Goal: Transaction & Acquisition: Purchase product/service

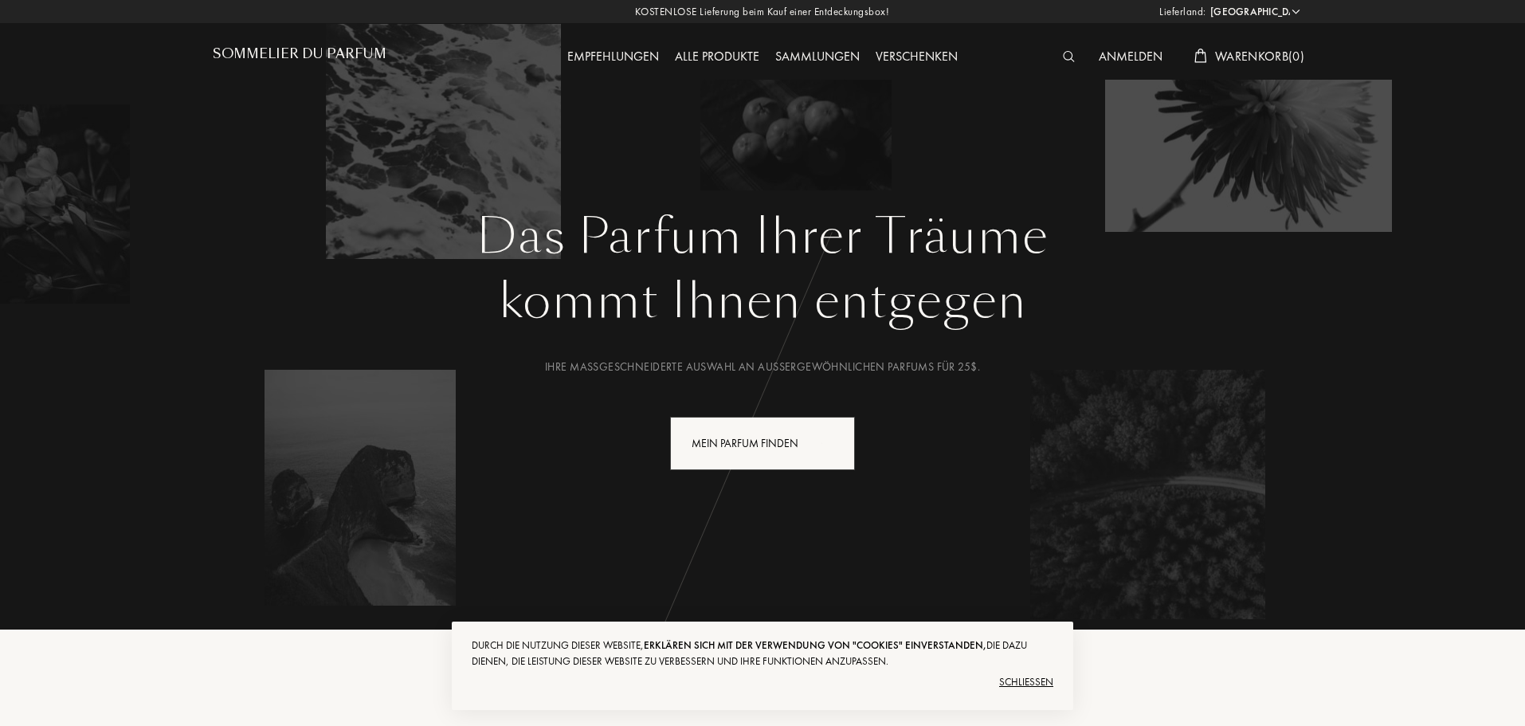
select select "US"
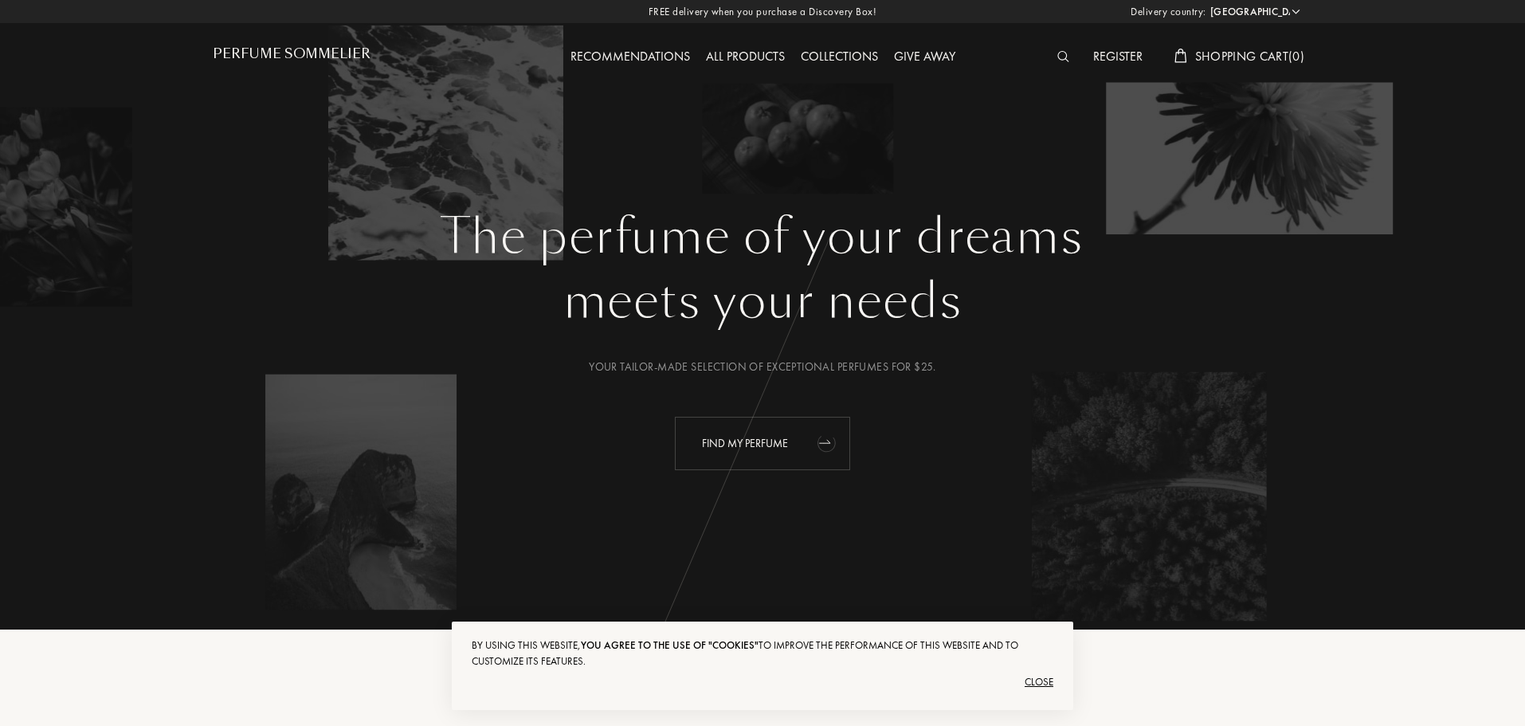
click at [767, 447] on font "Find my perfume" at bounding box center [745, 443] width 86 height 14
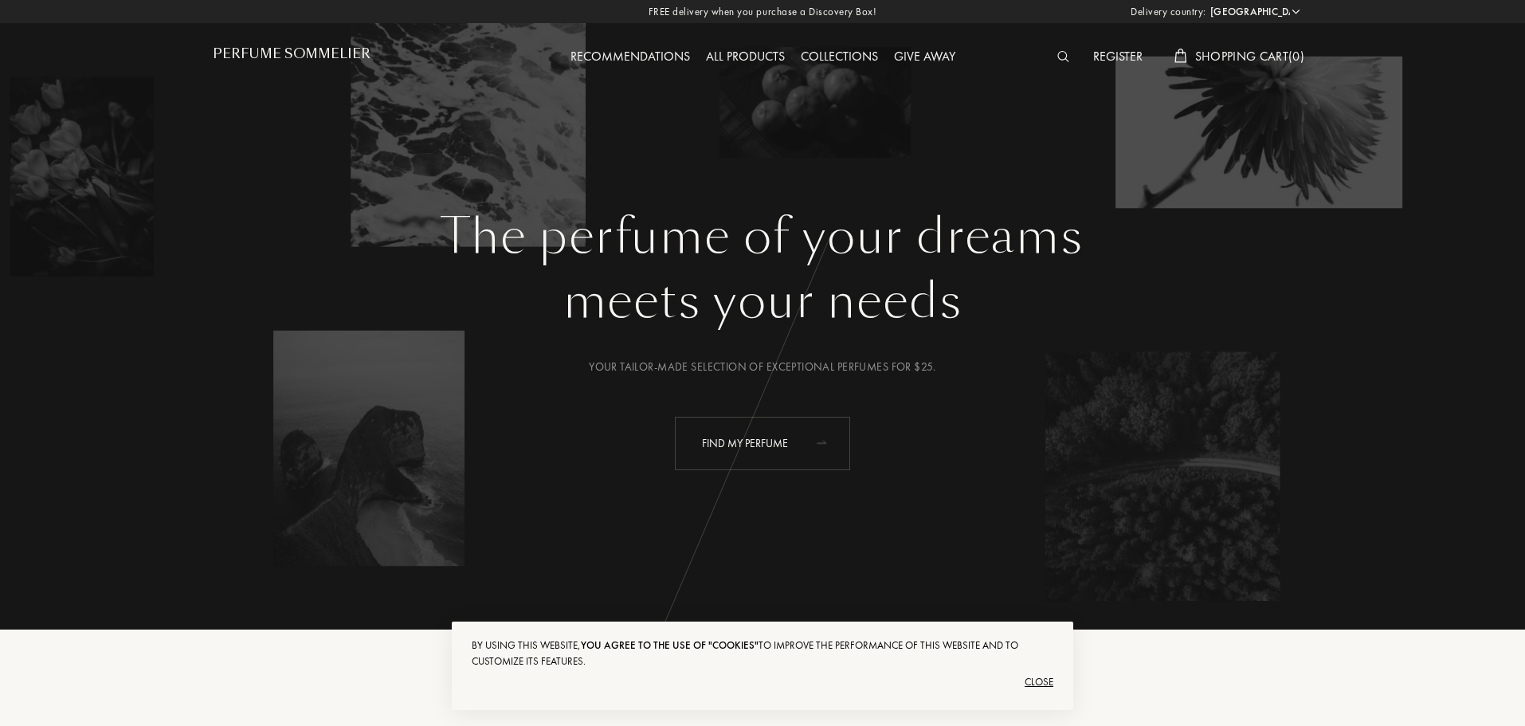
click at [1296, 7] on select "Afghanistan Egypt Albania Algeria U.S. Virgin Islands Andorra Angola Anguilla A…" at bounding box center [1255, 12] width 96 height 16
click at [1302, 13] on div "FREE delivery when you purchase a Discovery Box! Delivery country: Afghanistan …" at bounding box center [762, 11] width 1525 height 23
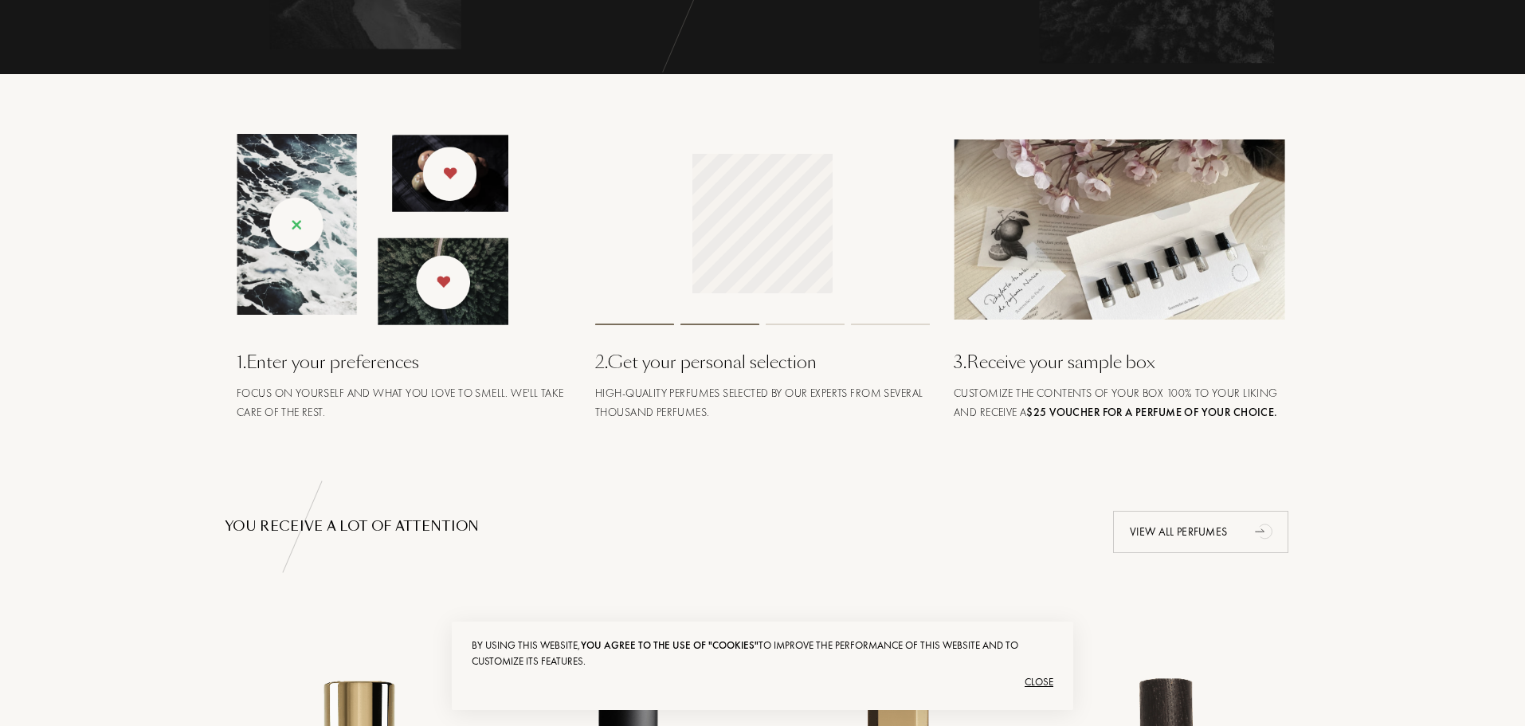
scroll to position [558, 0]
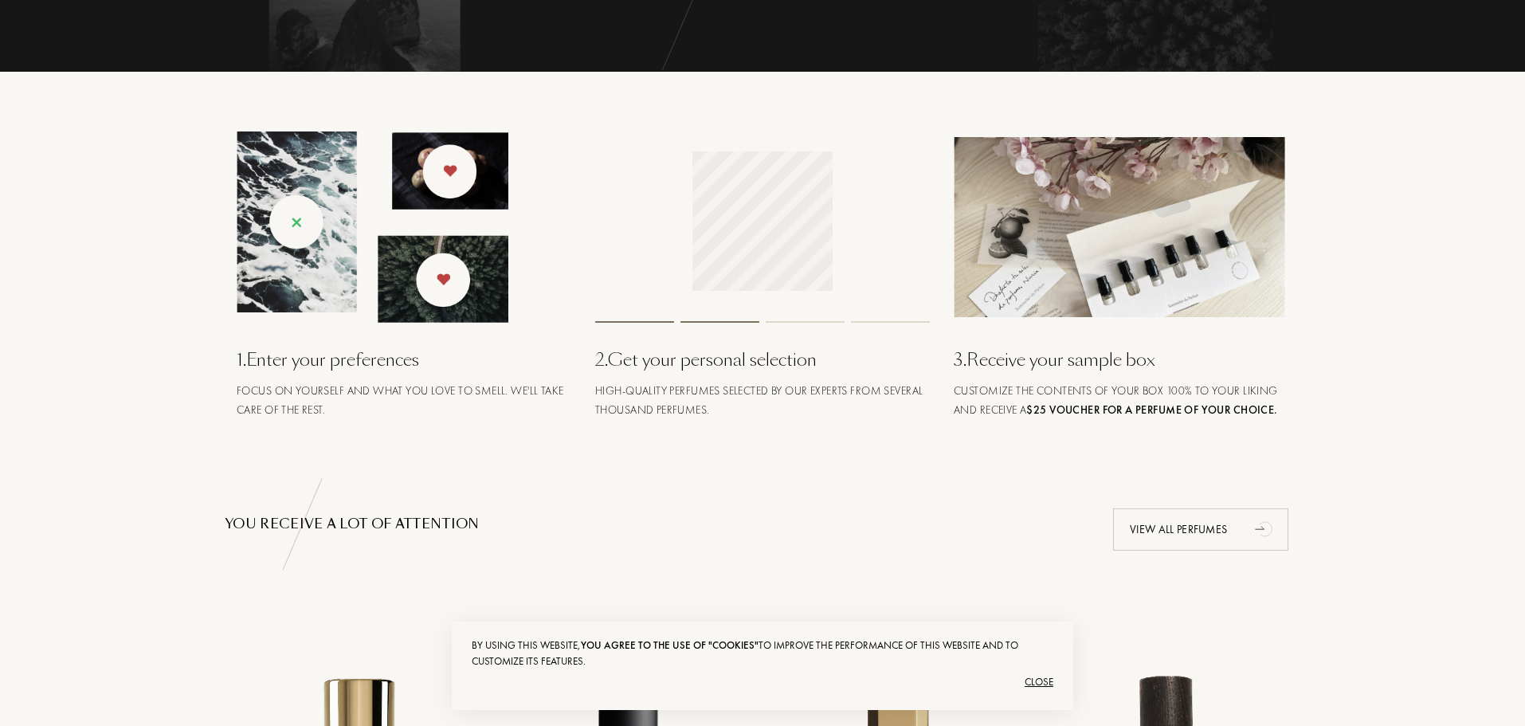
click at [1041, 677] on font "Close" at bounding box center [1039, 682] width 29 height 14
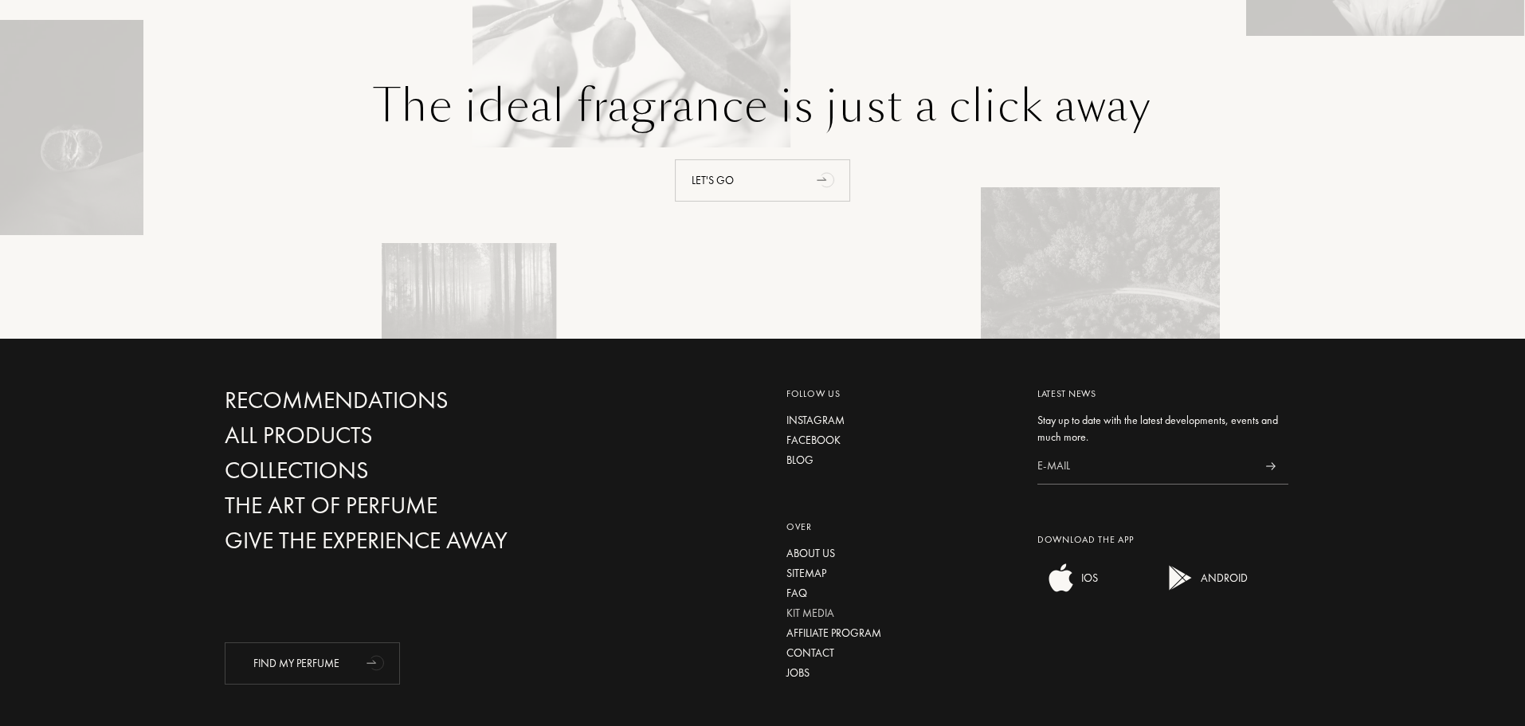
scroll to position [3687, 0]
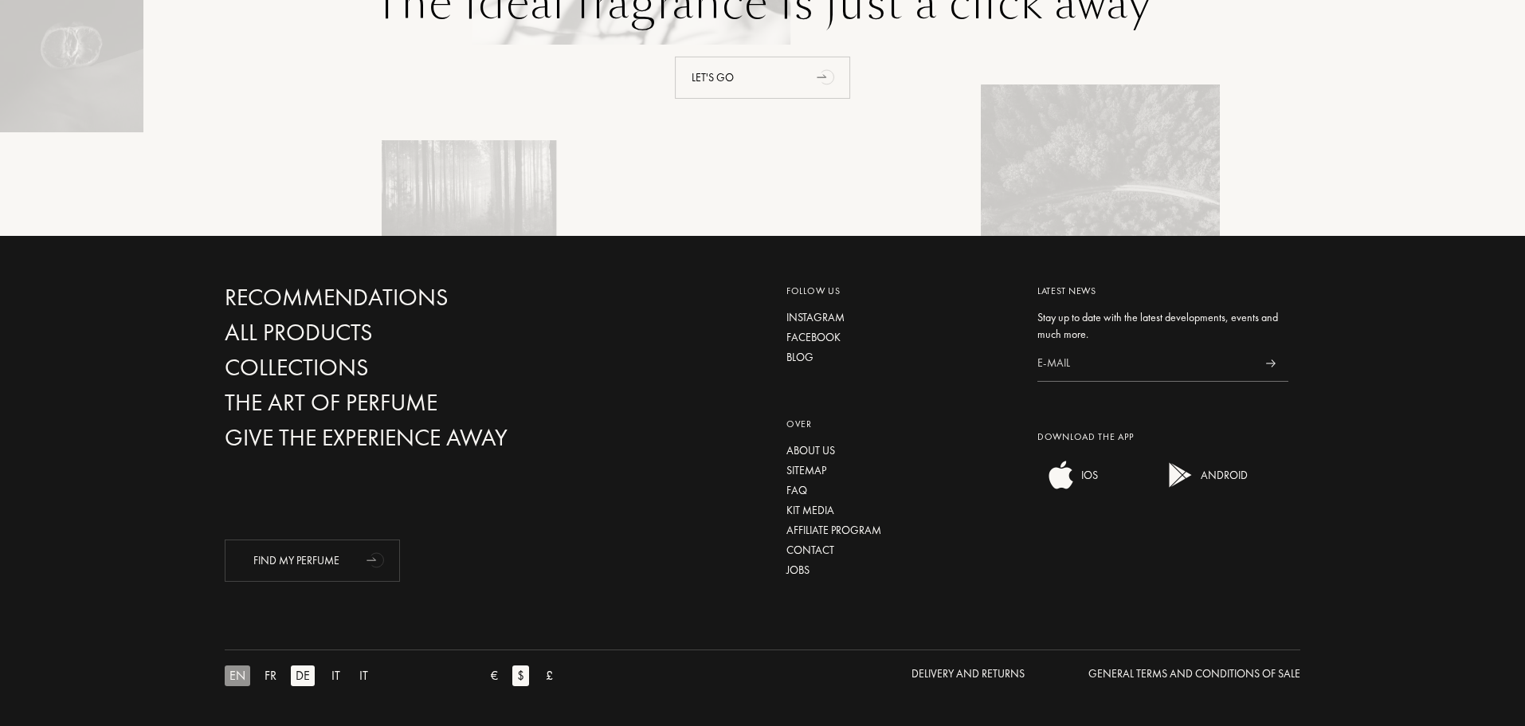
click at [234, 681] on font "EN" at bounding box center [238, 675] width 16 height 17
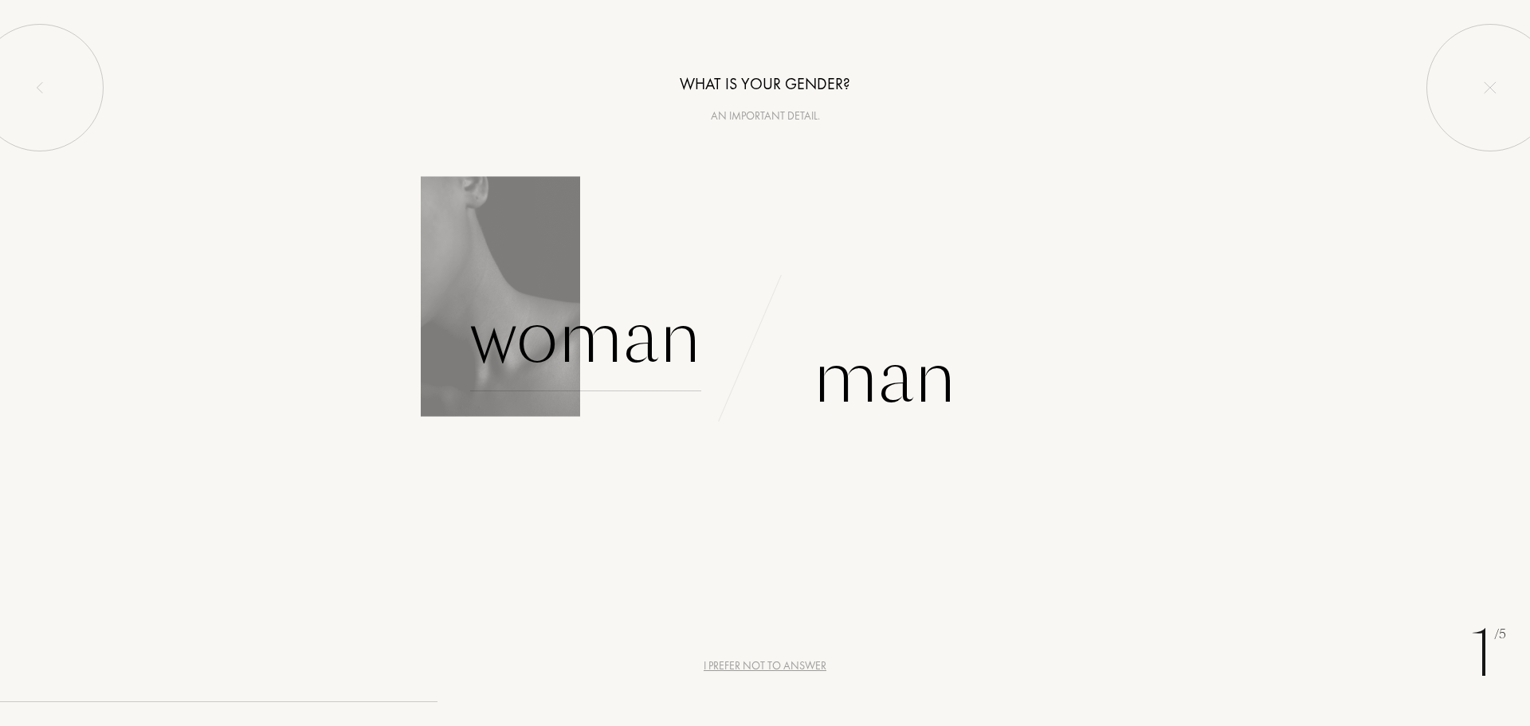
click at [610, 355] on font "Woman" at bounding box center [585, 337] width 231 height 100
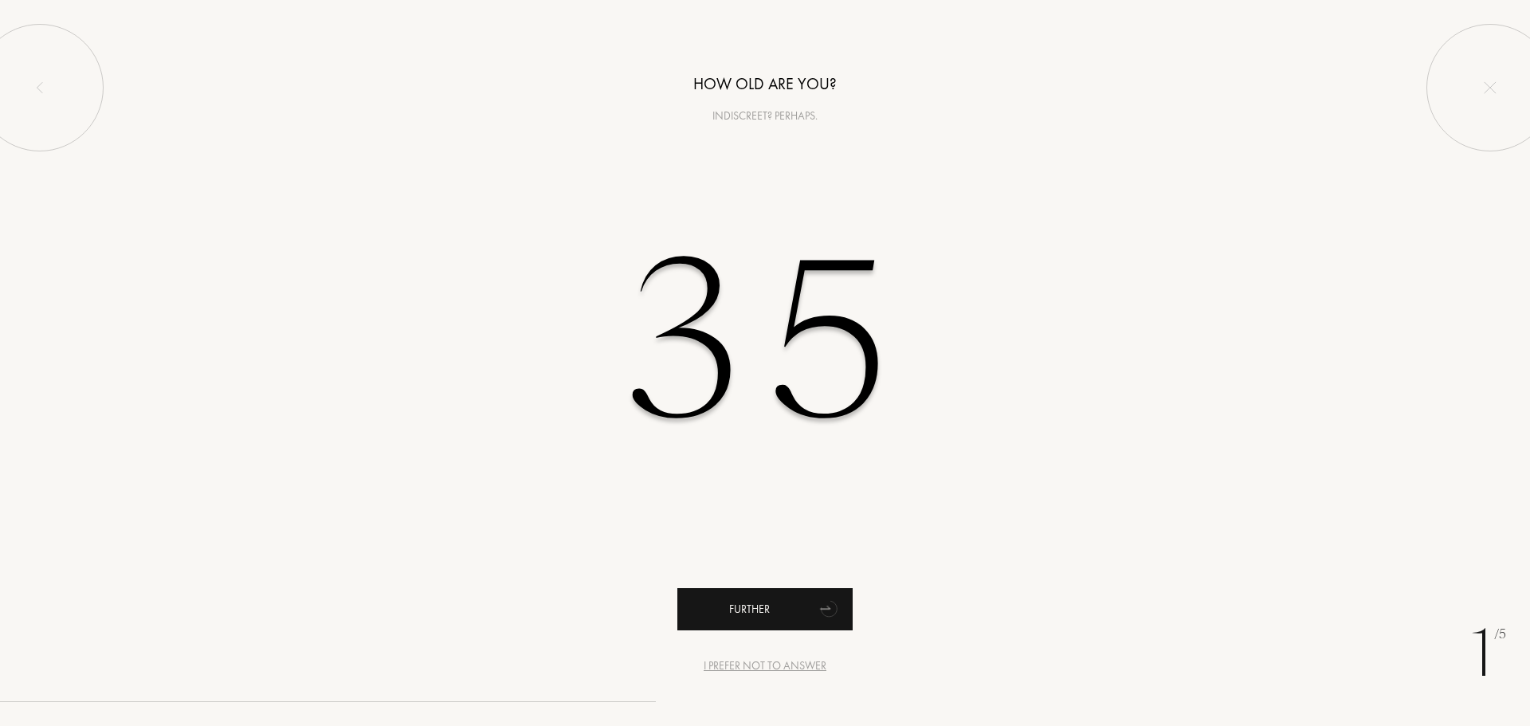
type input "35"
click at [735, 606] on font "Further" at bounding box center [749, 609] width 41 height 14
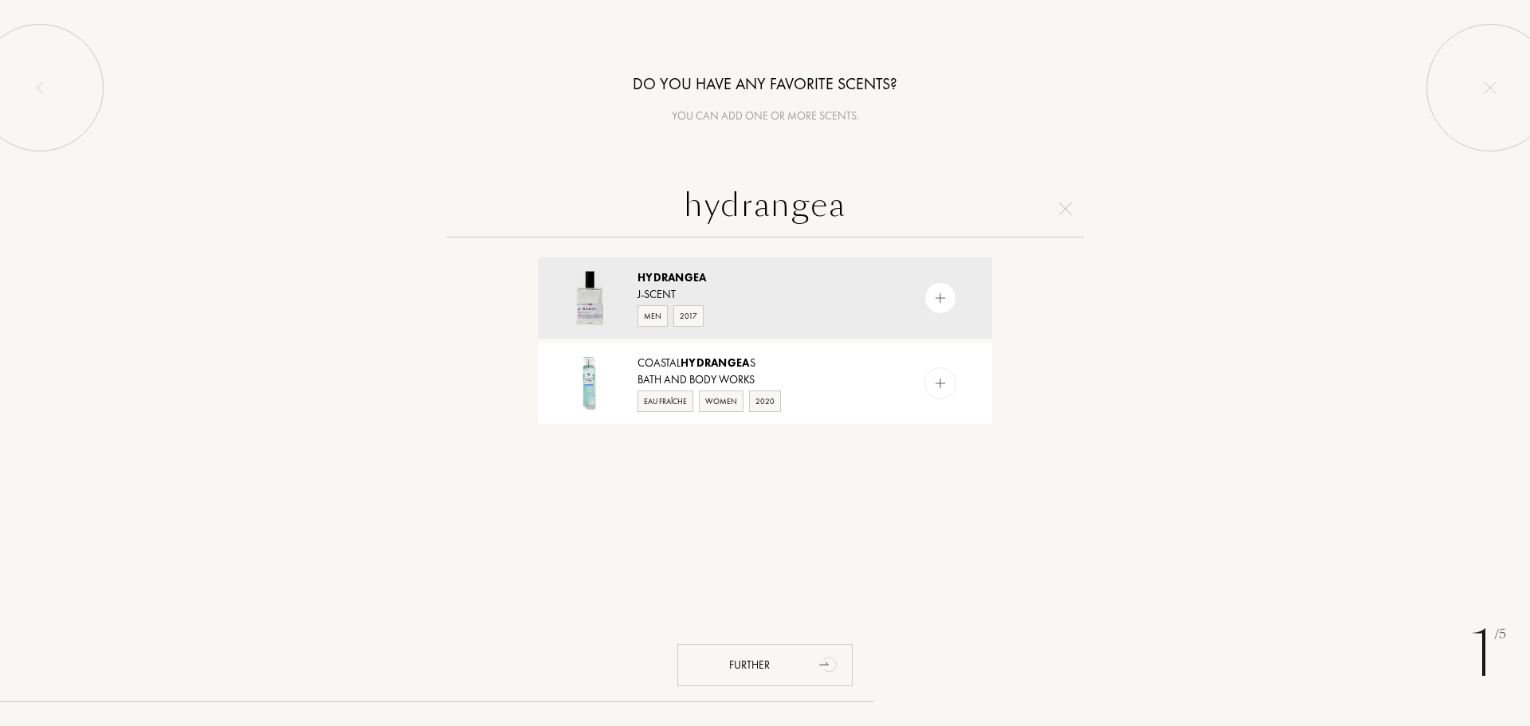
drag, startPoint x: 634, startPoint y: 182, endPoint x: 683, endPoint y: 214, distance: 58.8
click at [611, 180] on input "hydrangea" at bounding box center [765, 208] width 638 height 57
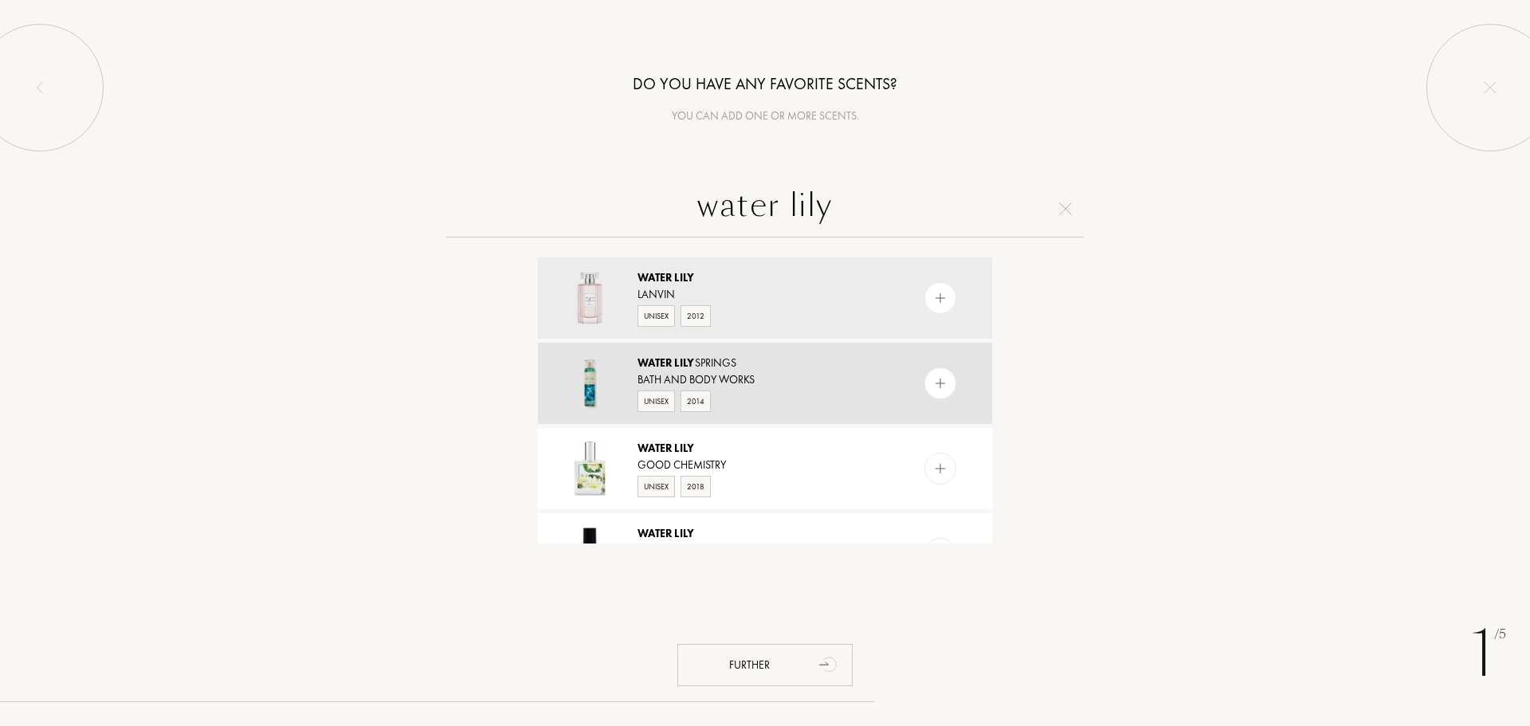
type input "water lily"
click at [874, 366] on div "Water Lily Springs" at bounding box center [764, 363] width 253 height 17
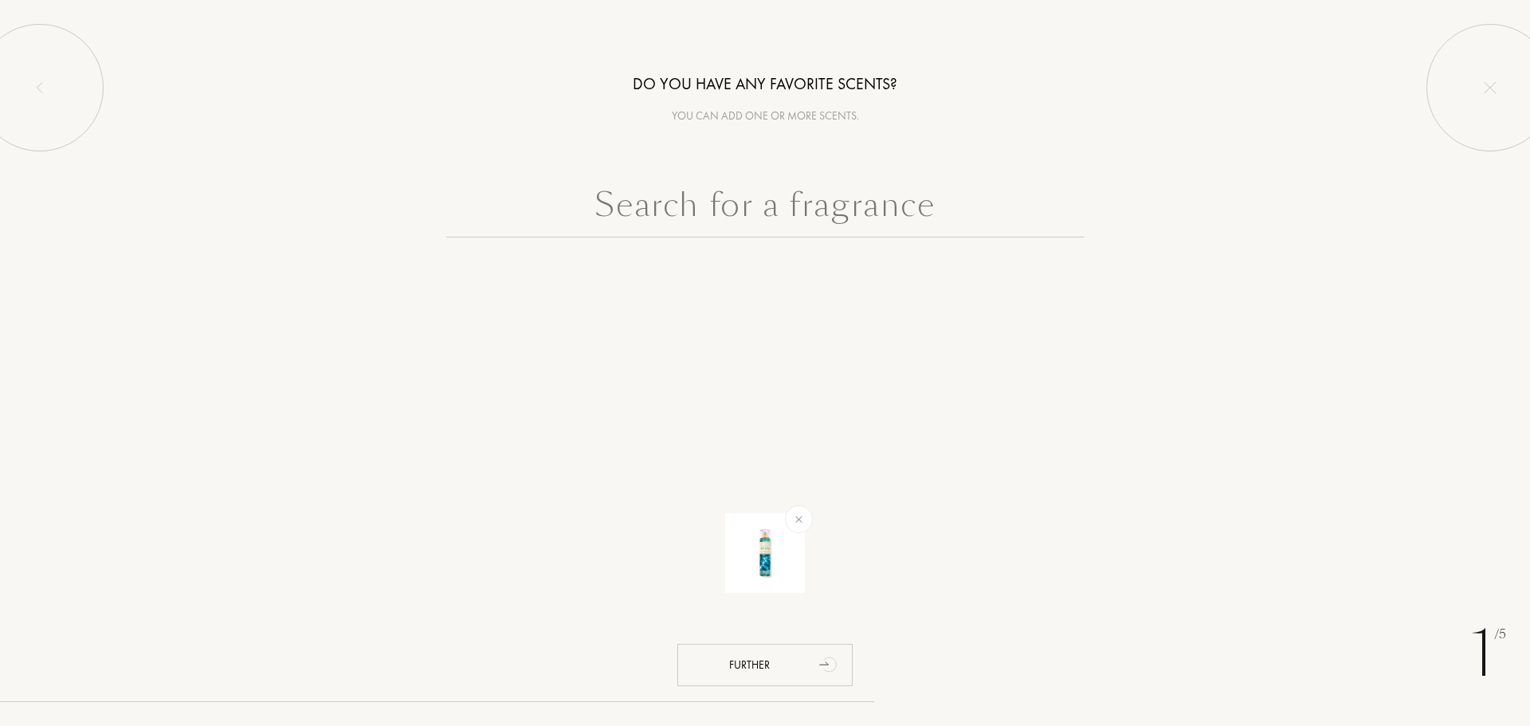
click at [764, 211] on input "text" at bounding box center [765, 208] width 638 height 57
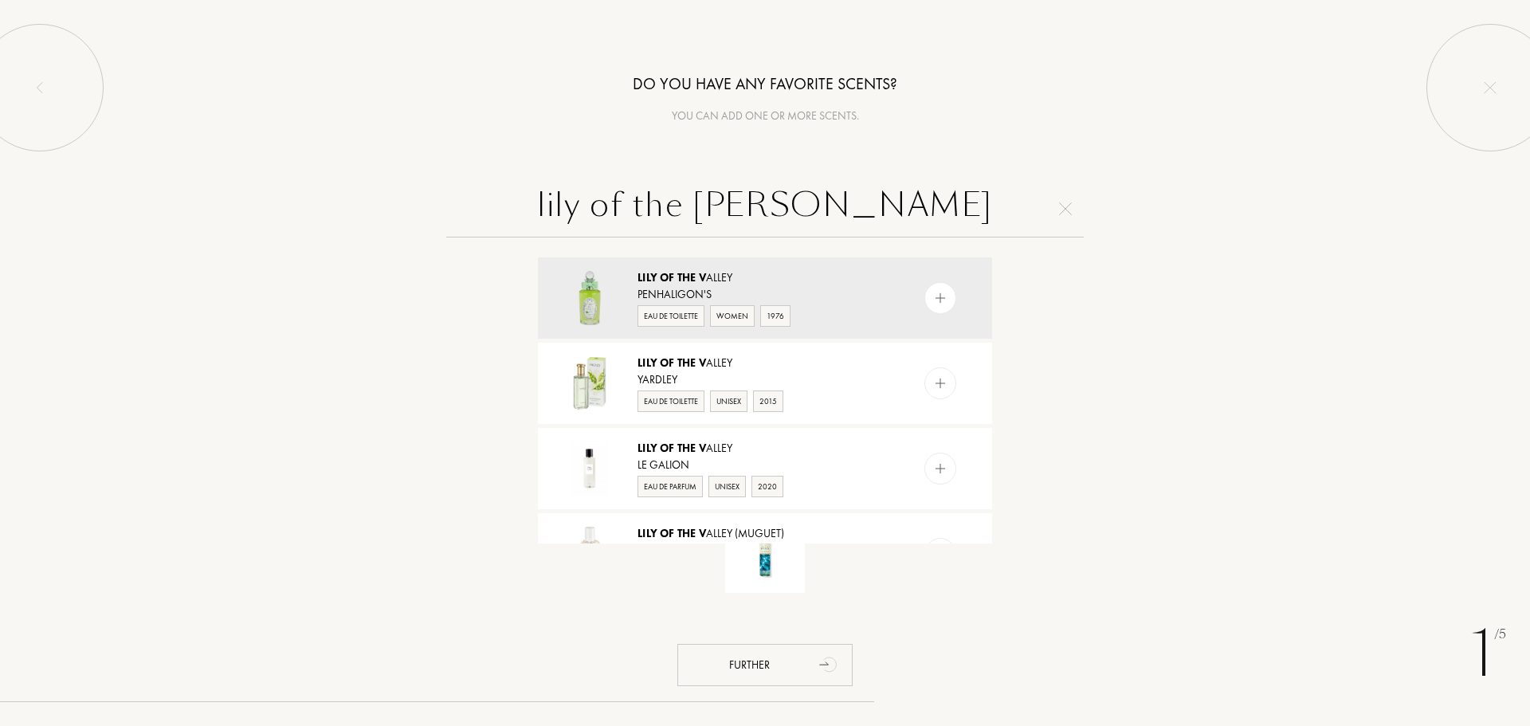
type input "lily of the valley"
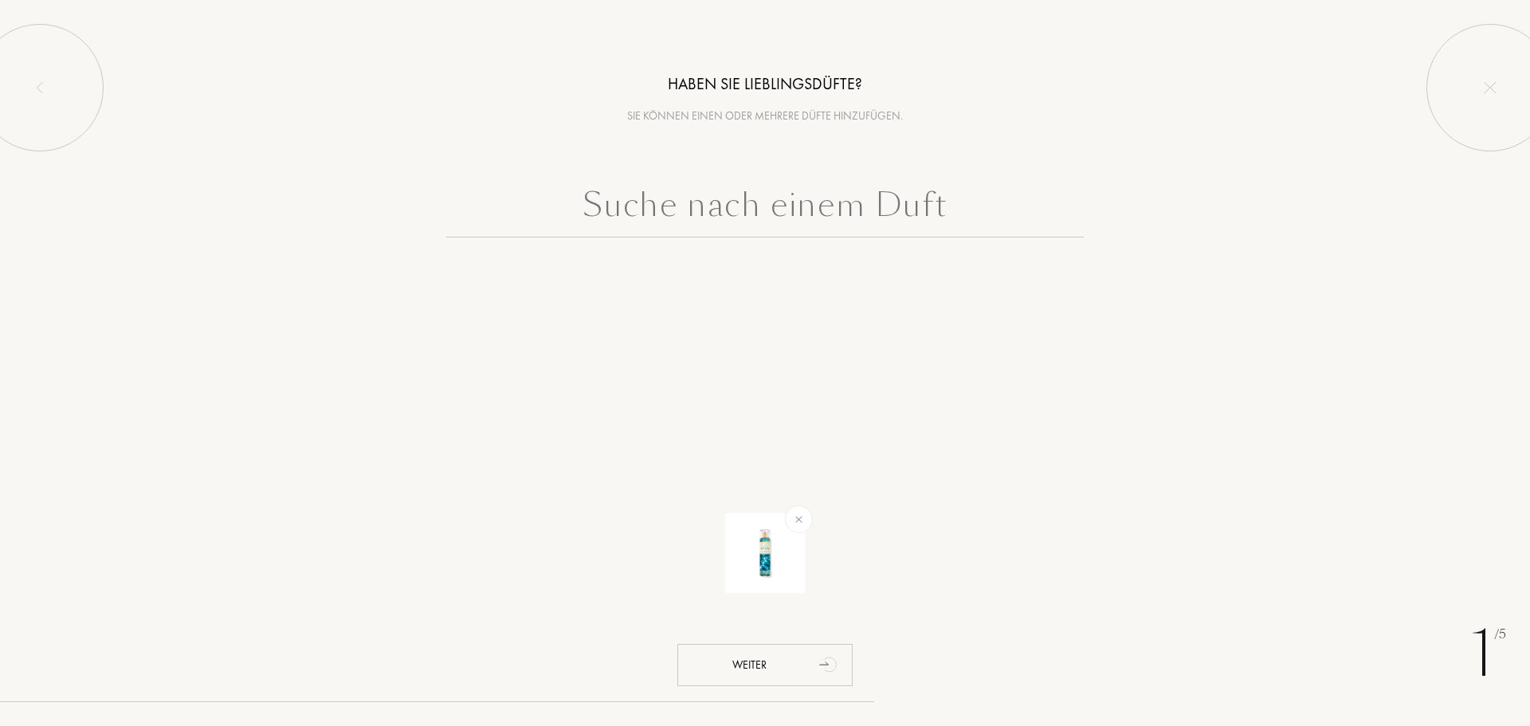
click at [802, 519] on img at bounding box center [799, 519] width 18 height 18
click at [767, 655] on div "Weiter" at bounding box center [764, 665] width 175 height 42
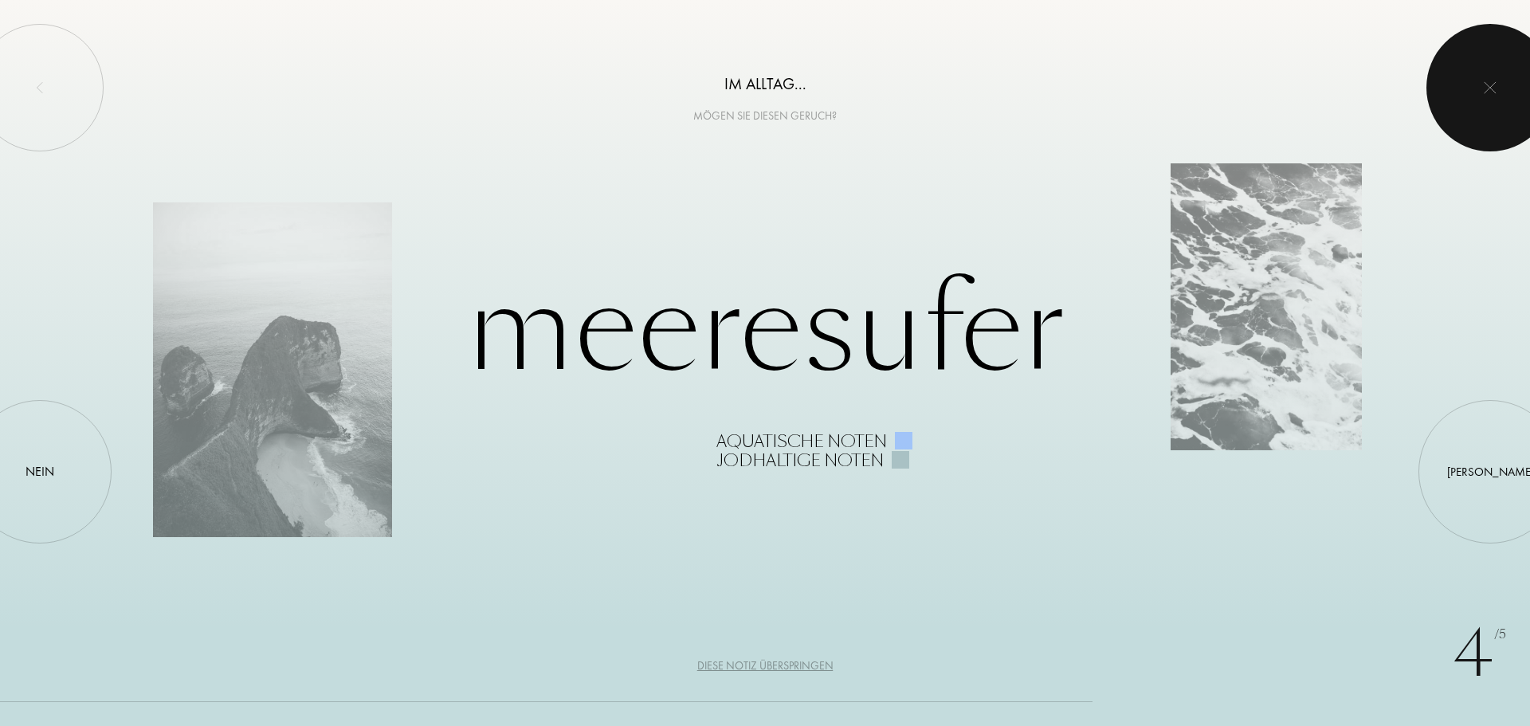
click at [1469, 54] on div at bounding box center [1491, 88] width 128 height 128
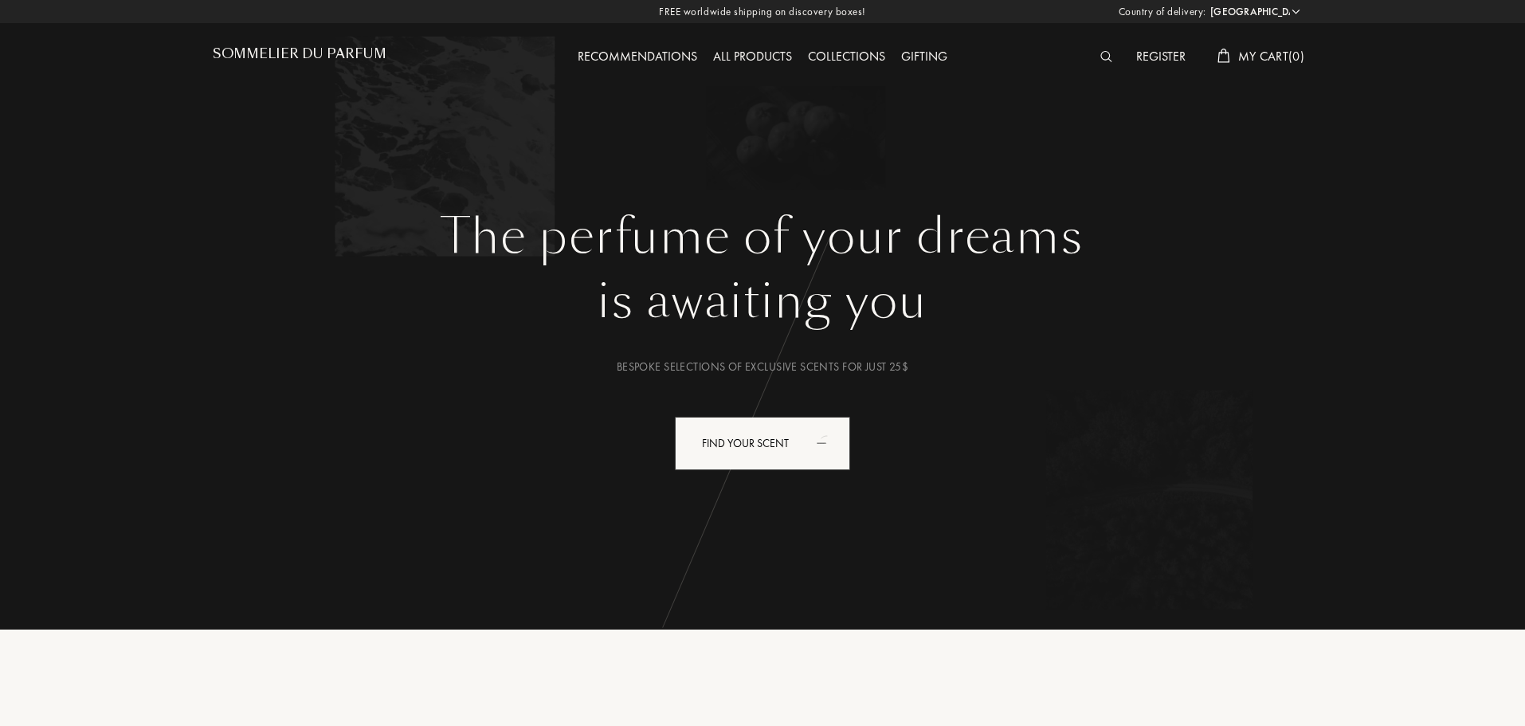
select select "US"
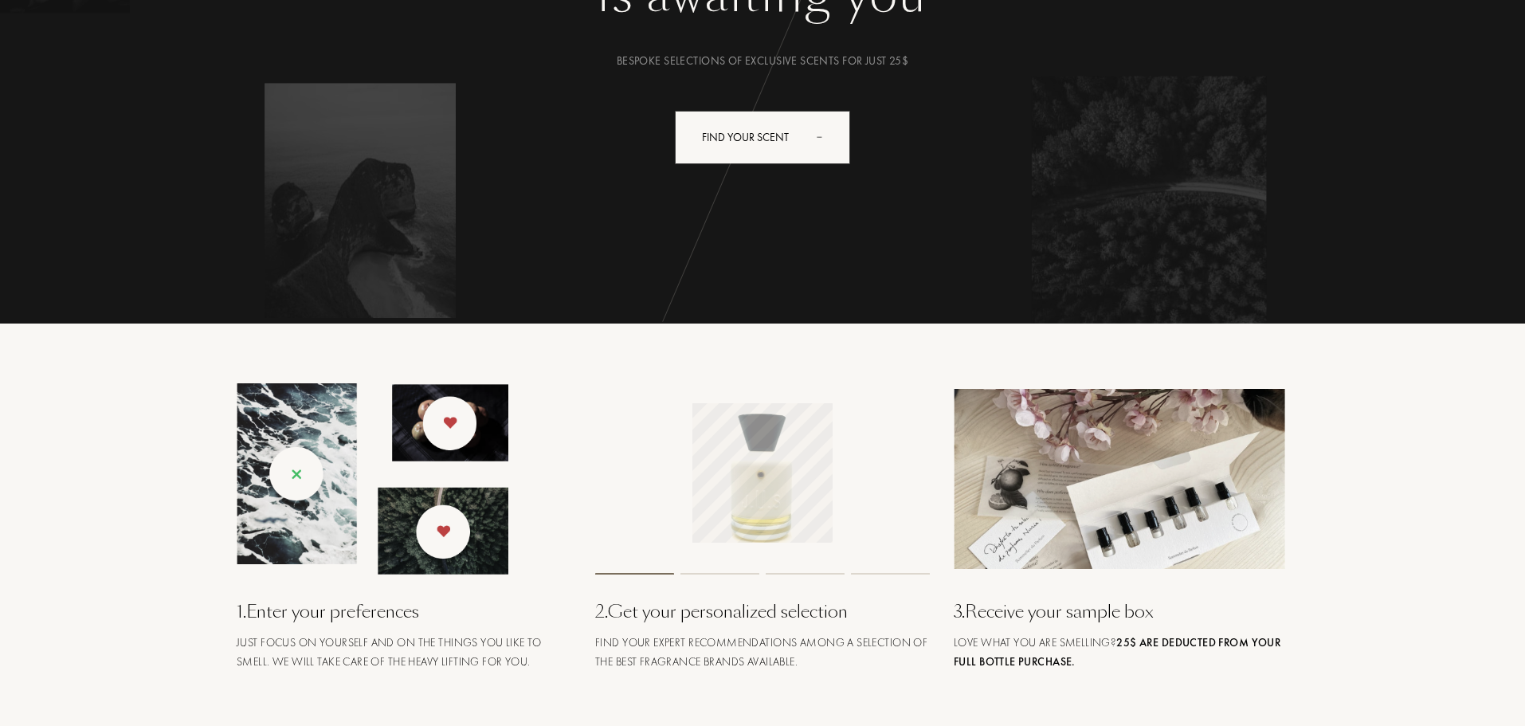
scroll to position [319, 0]
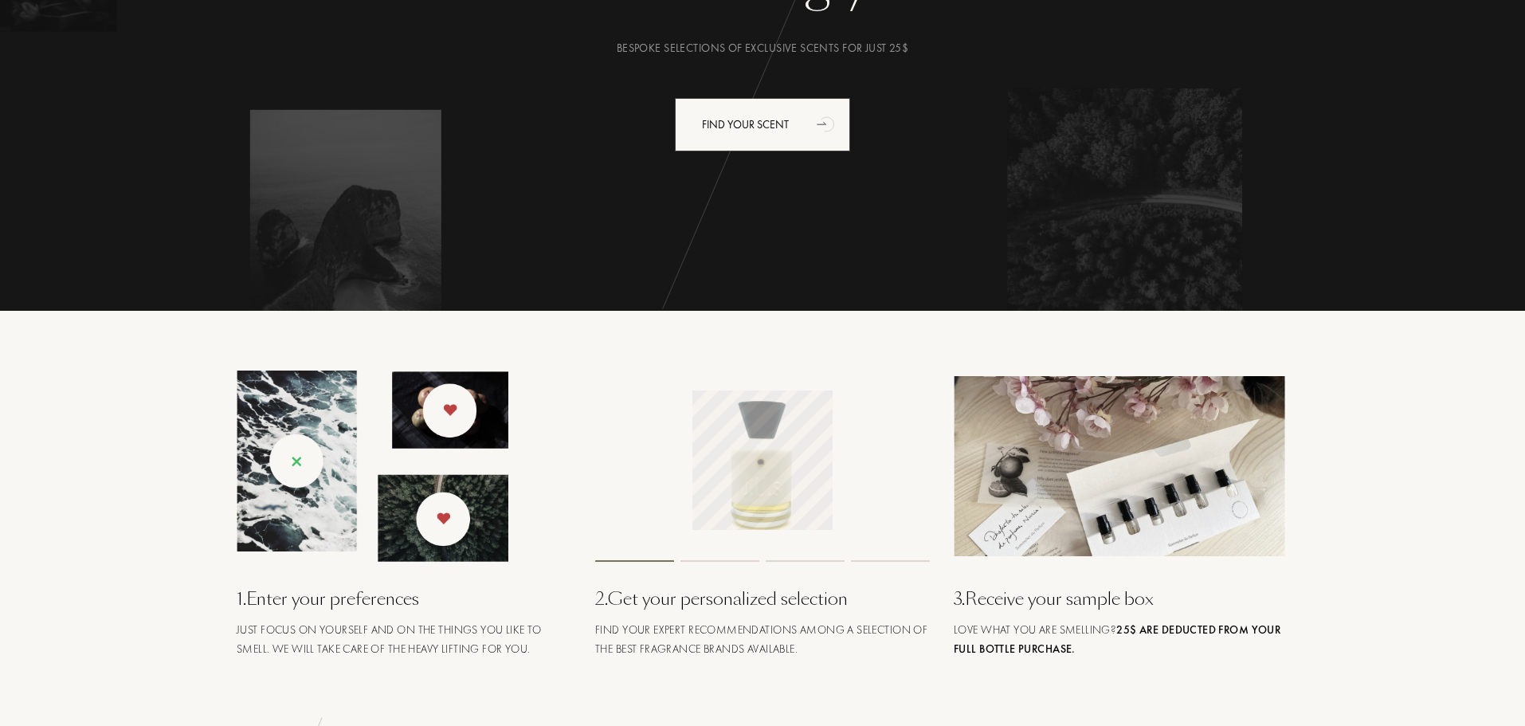
click at [356, 600] on div "1 . Enter your preferences" at bounding box center [404, 599] width 335 height 26
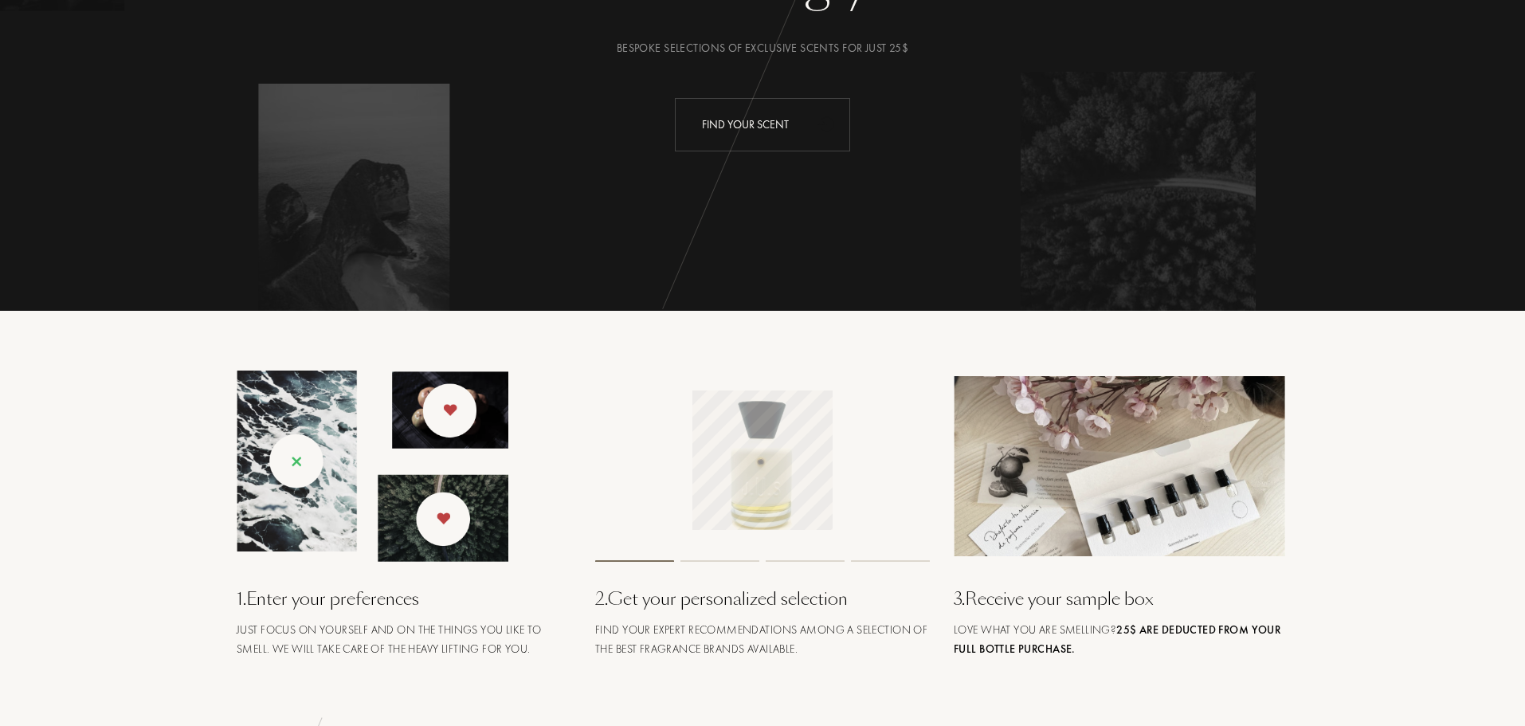
click at [755, 142] on div "Find your scent" at bounding box center [762, 124] width 175 height 53
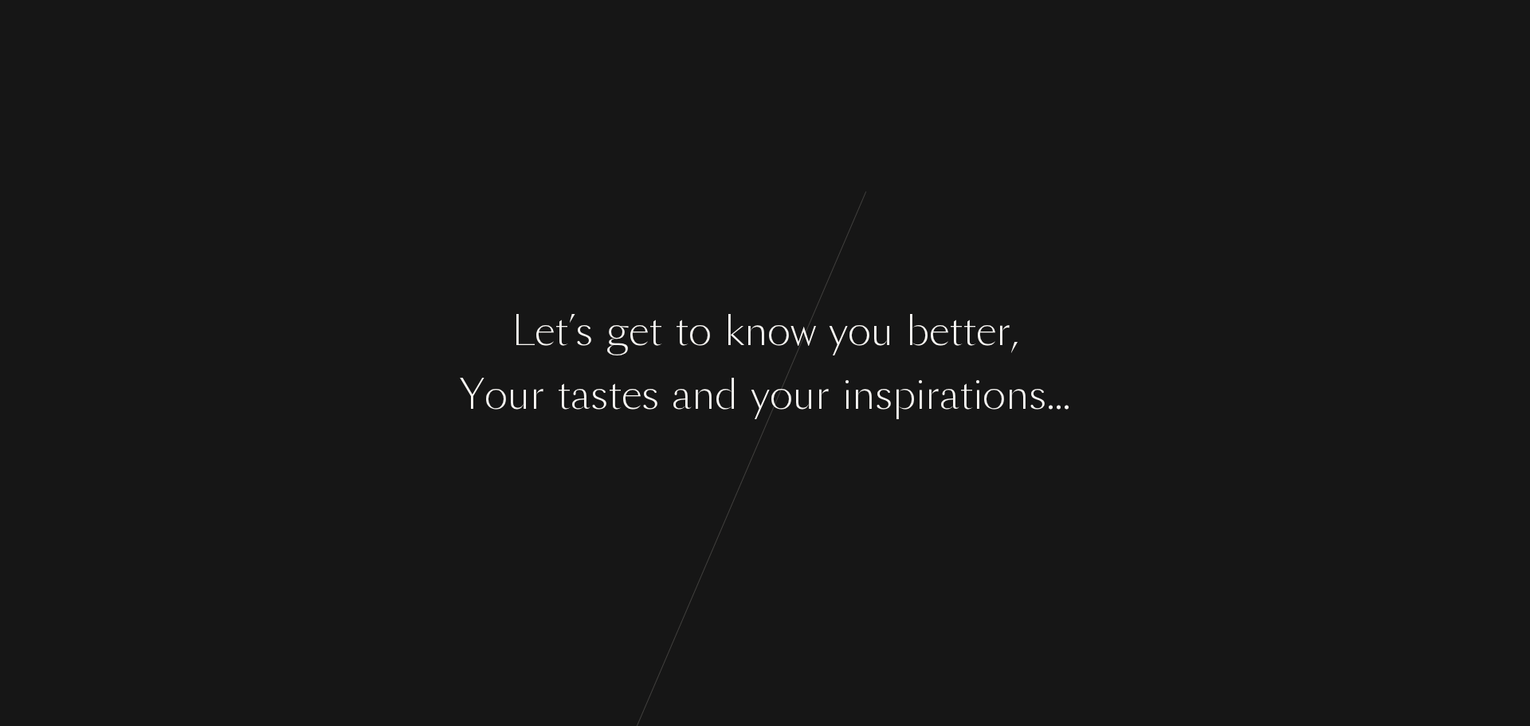
click at [786, 386] on div "o" at bounding box center [781, 395] width 23 height 60
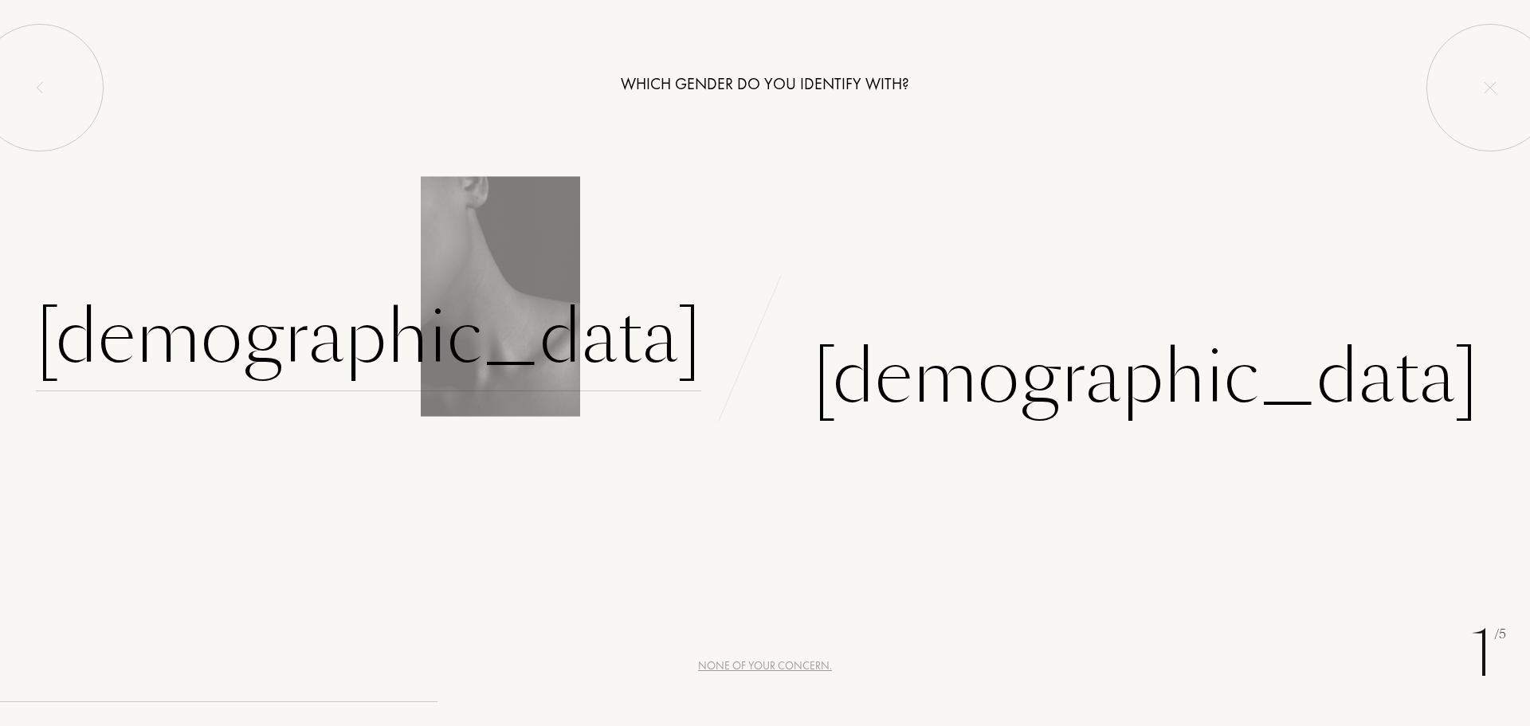
click at [591, 345] on div "Female" at bounding box center [368, 338] width 665 height 108
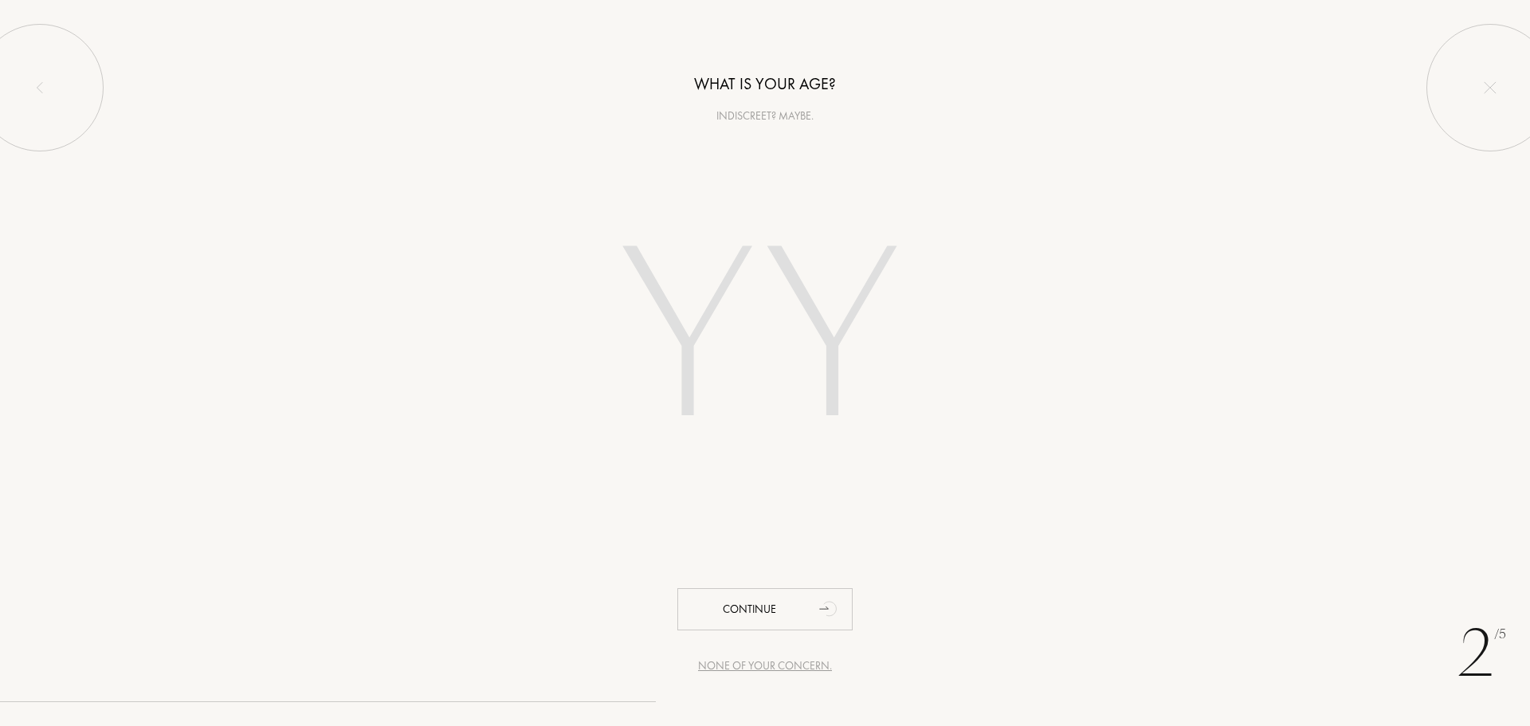
click at [732, 282] on input "number" at bounding box center [765, 341] width 454 height 323
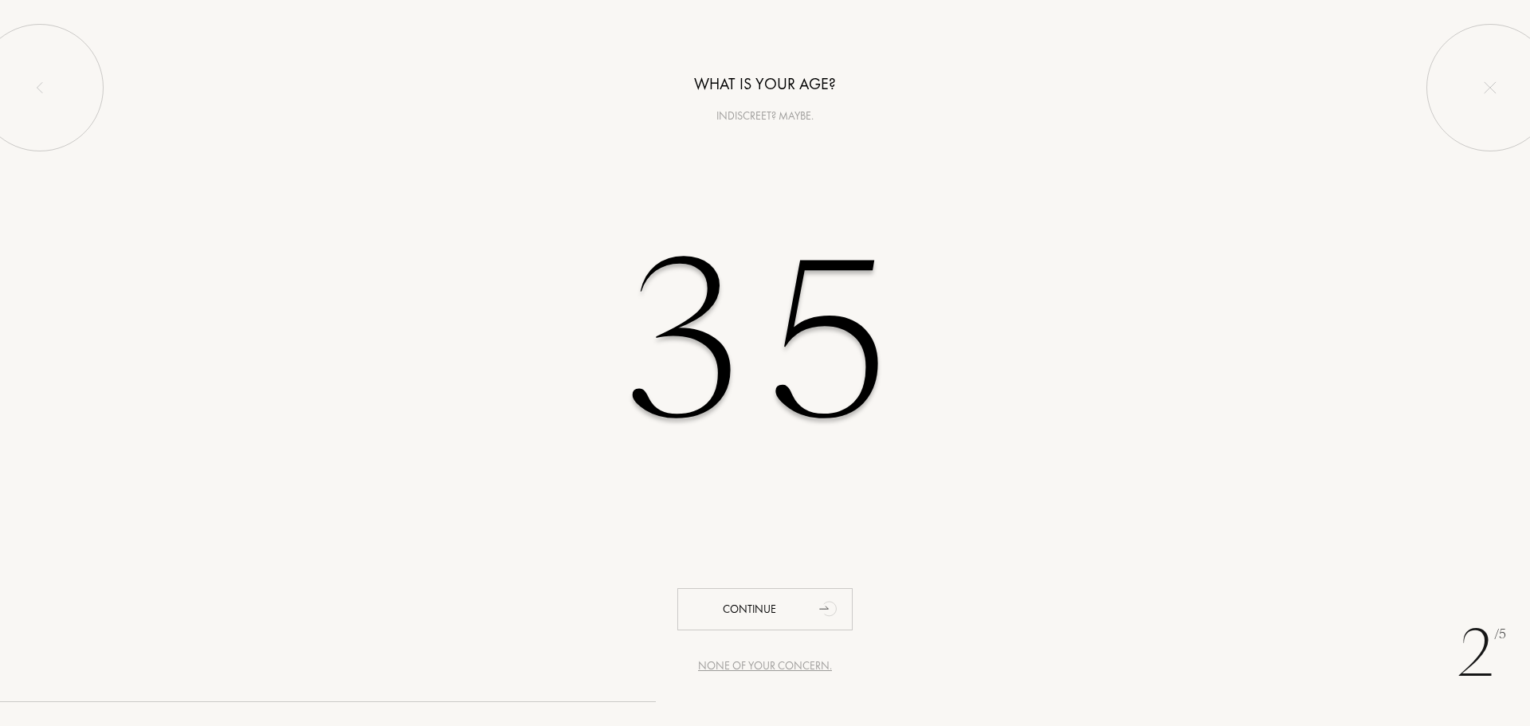
type input "35"
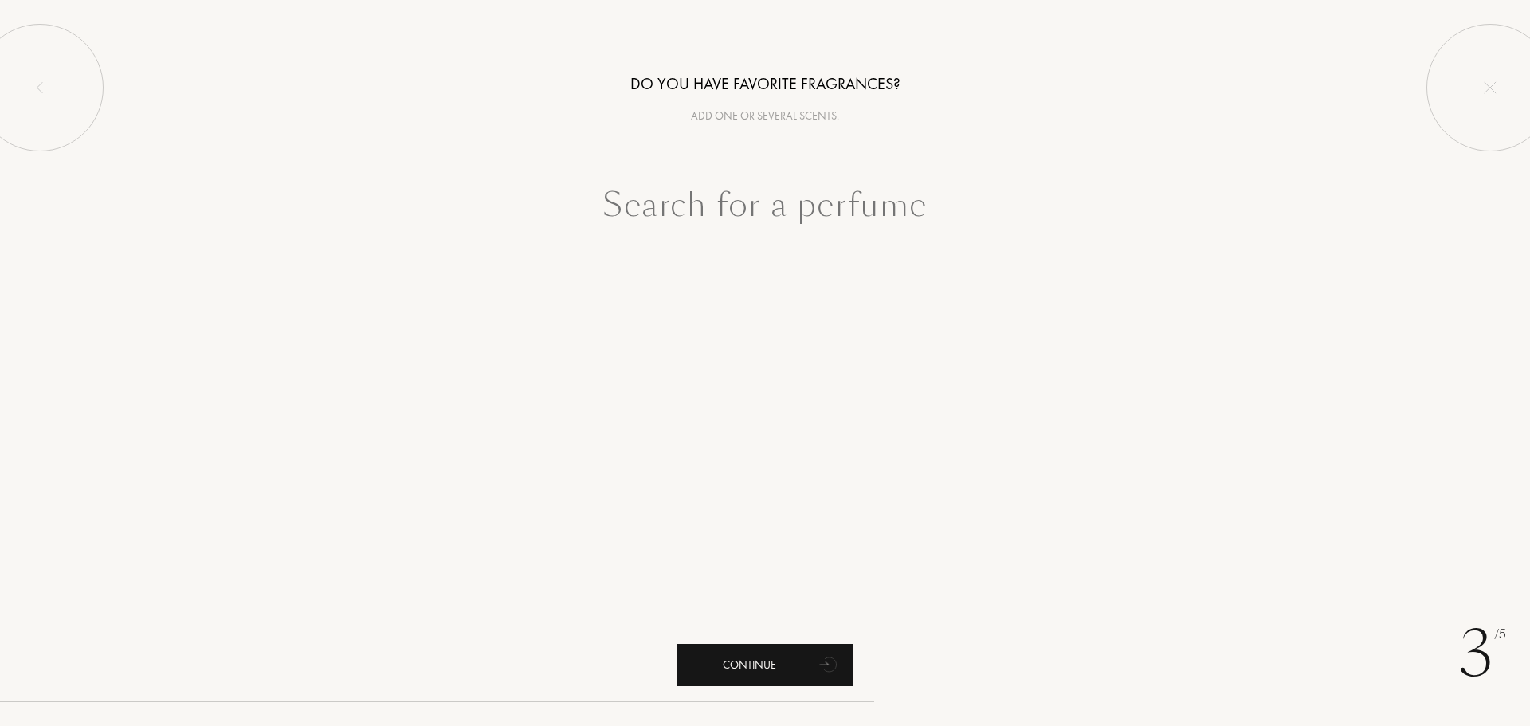
click at [807, 658] on div "Continue" at bounding box center [764, 665] width 175 height 42
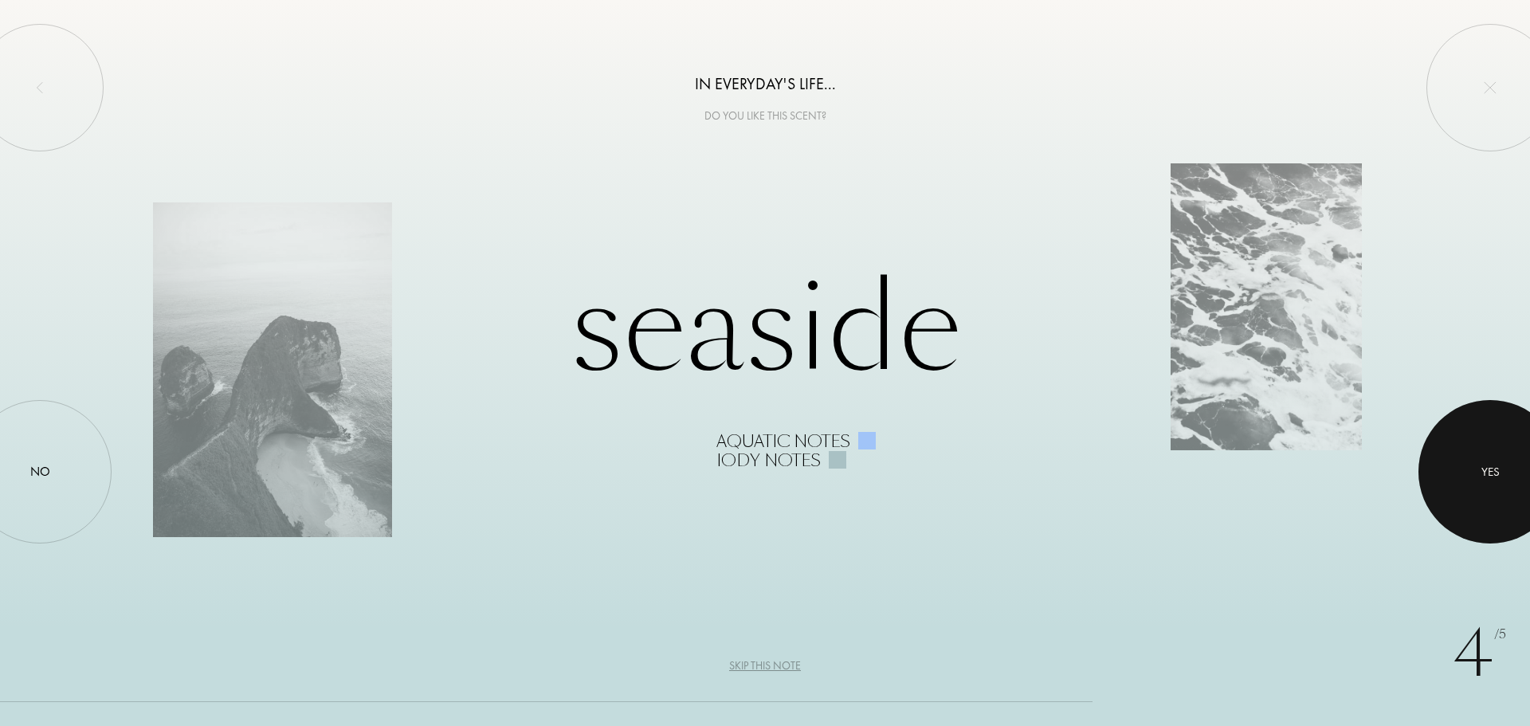
click at [1484, 463] on div "Yes" at bounding box center [1491, 472] width 18 height 18
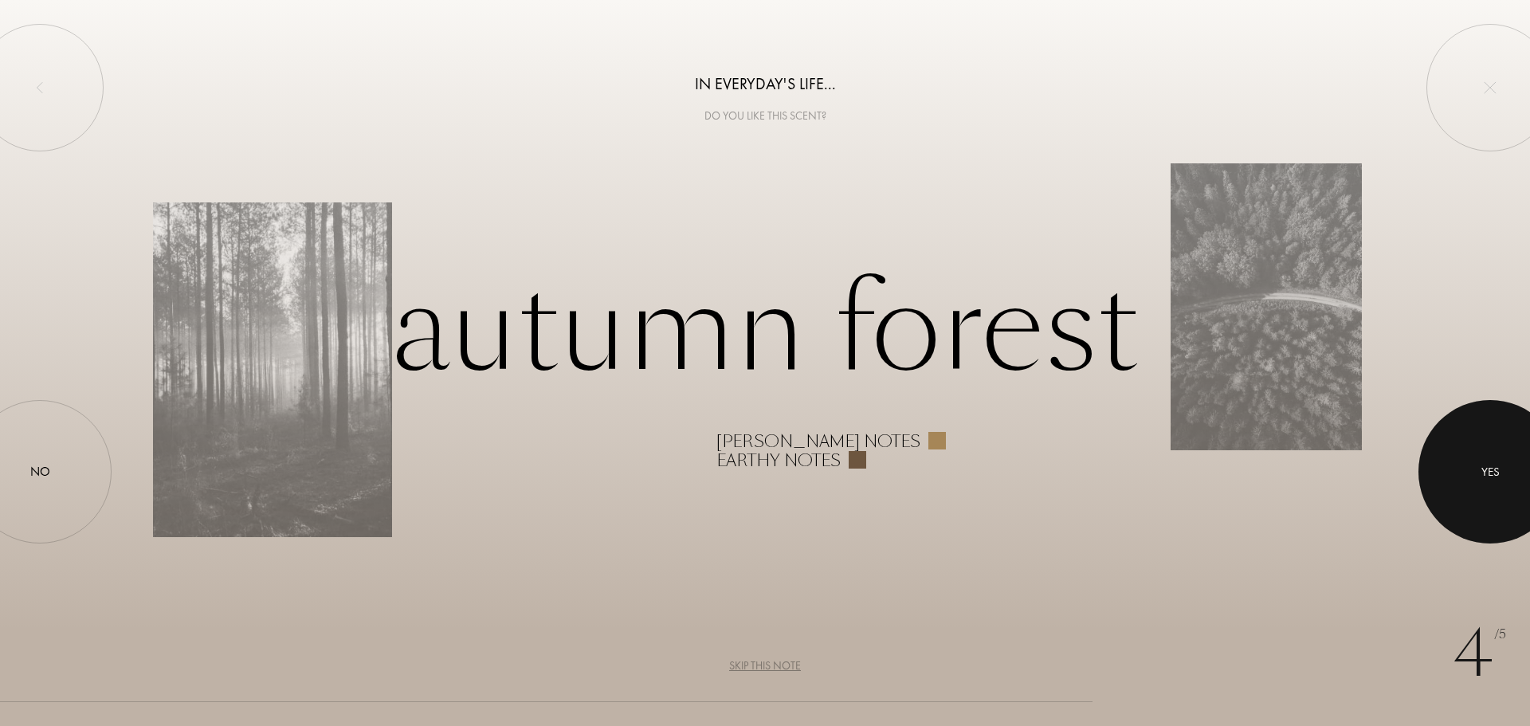
click at [1456, 458] on div at bounding box center [1490, 471] width 143 height 143
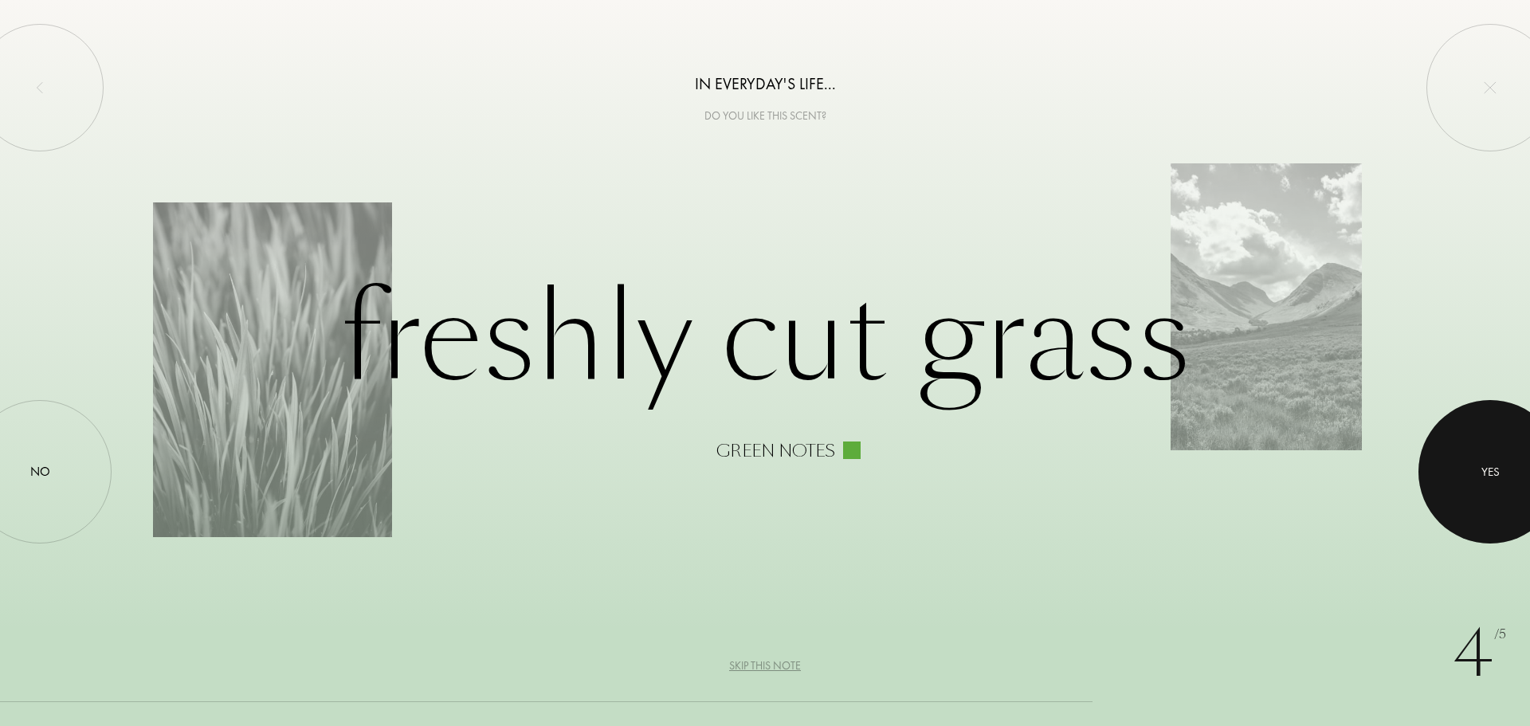
click at [1480, 465] on div at bounding box center [1490, 471] width 143 height 143
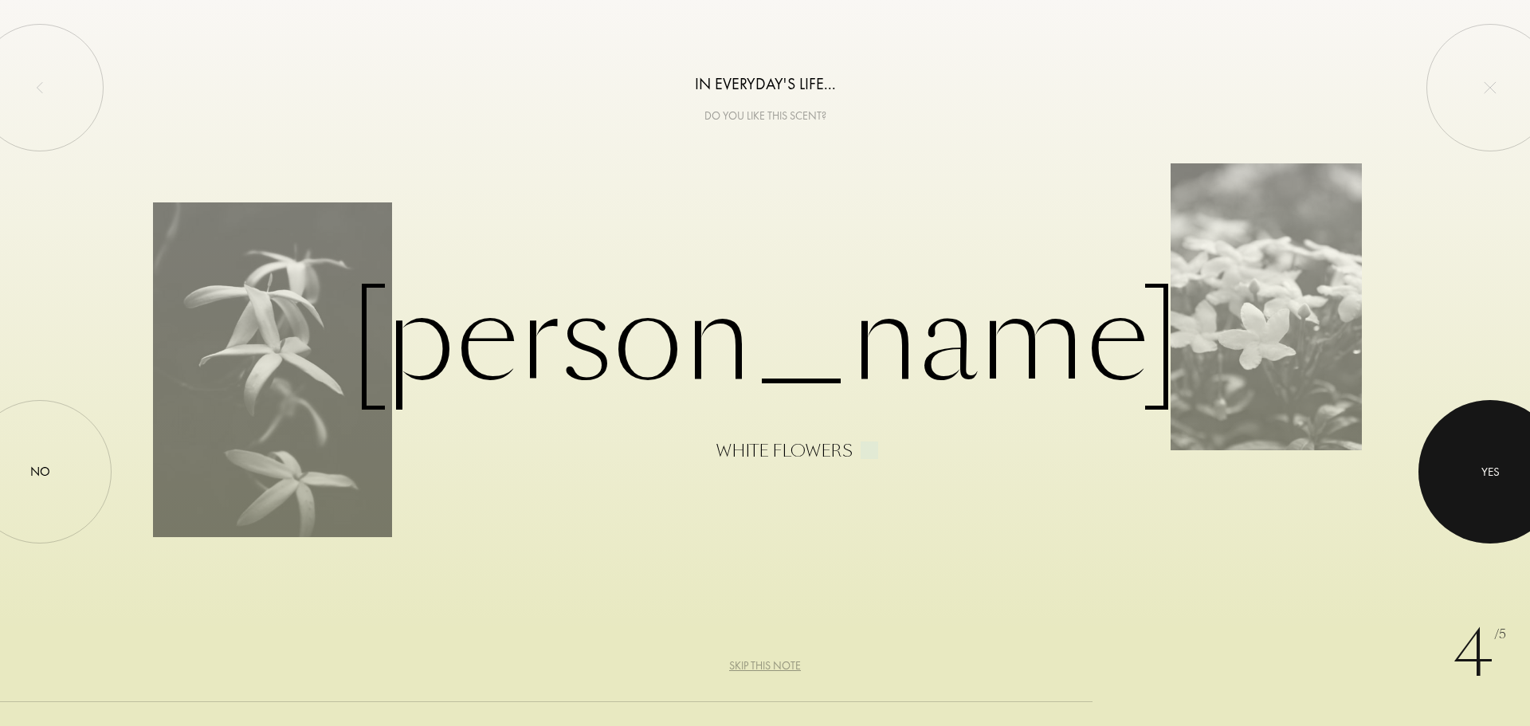
click at [1479, 465] on div at bounding box center [1490, 471] width 143 height 143
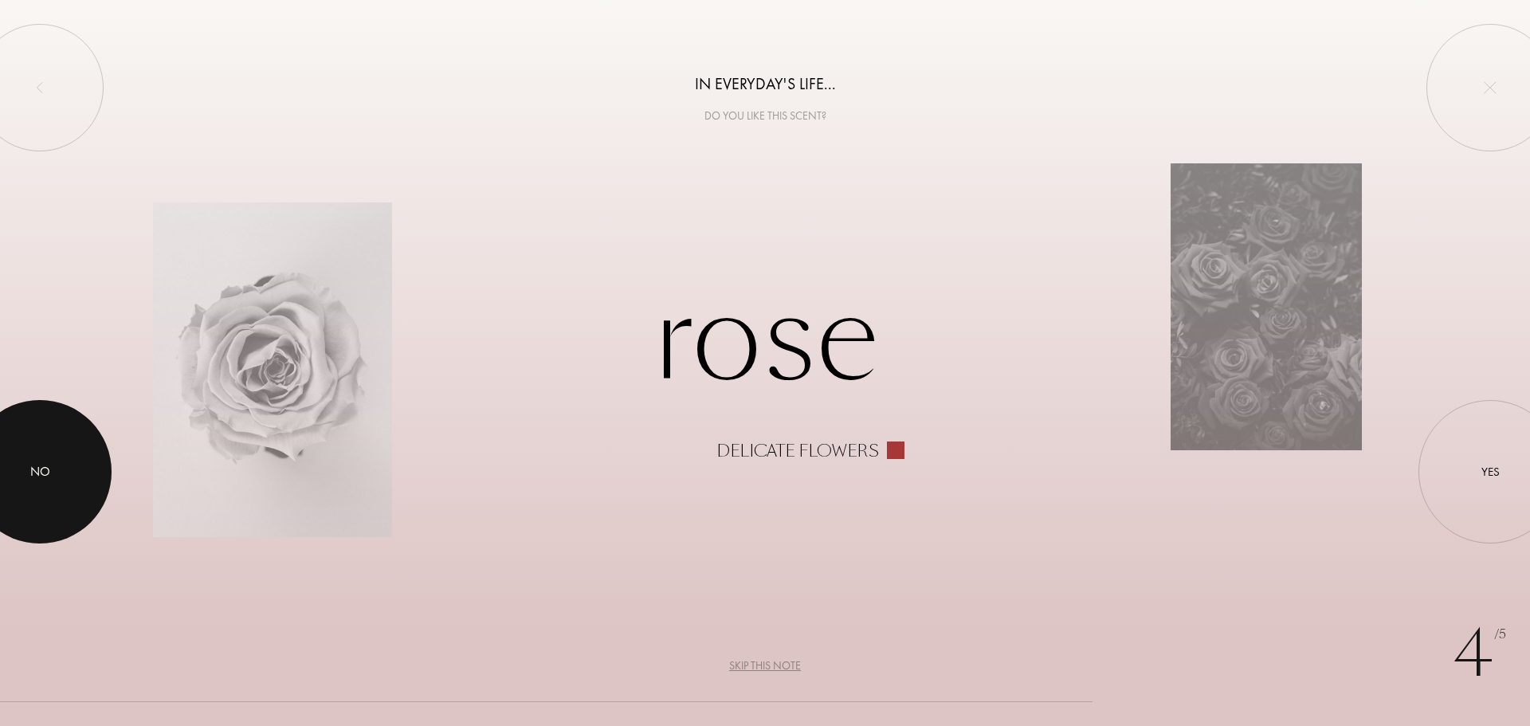
click at [91, 479] on div "No" at bounding box center [39, 471] width 143 height 143
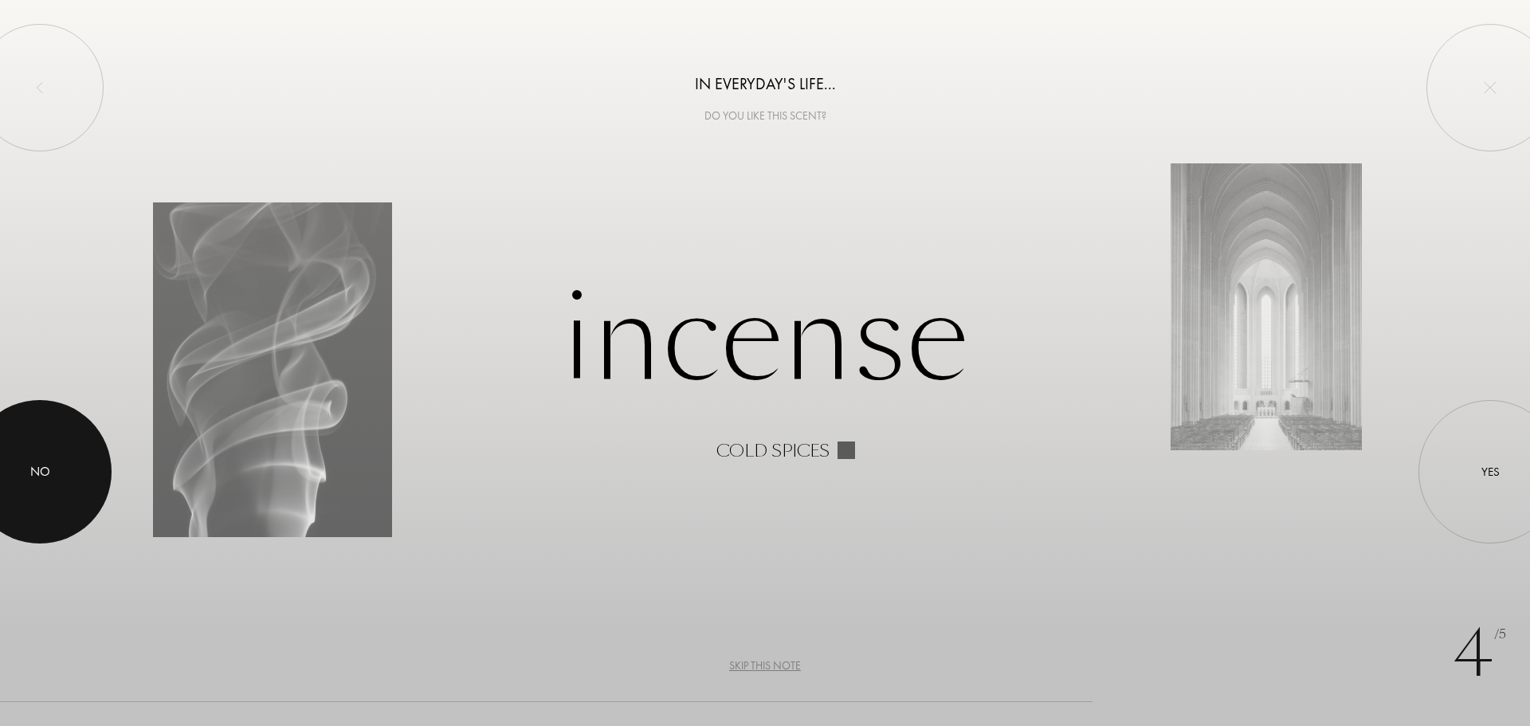
click at [66, 489] on div at bounding box center [39, 471] width 143 height 143
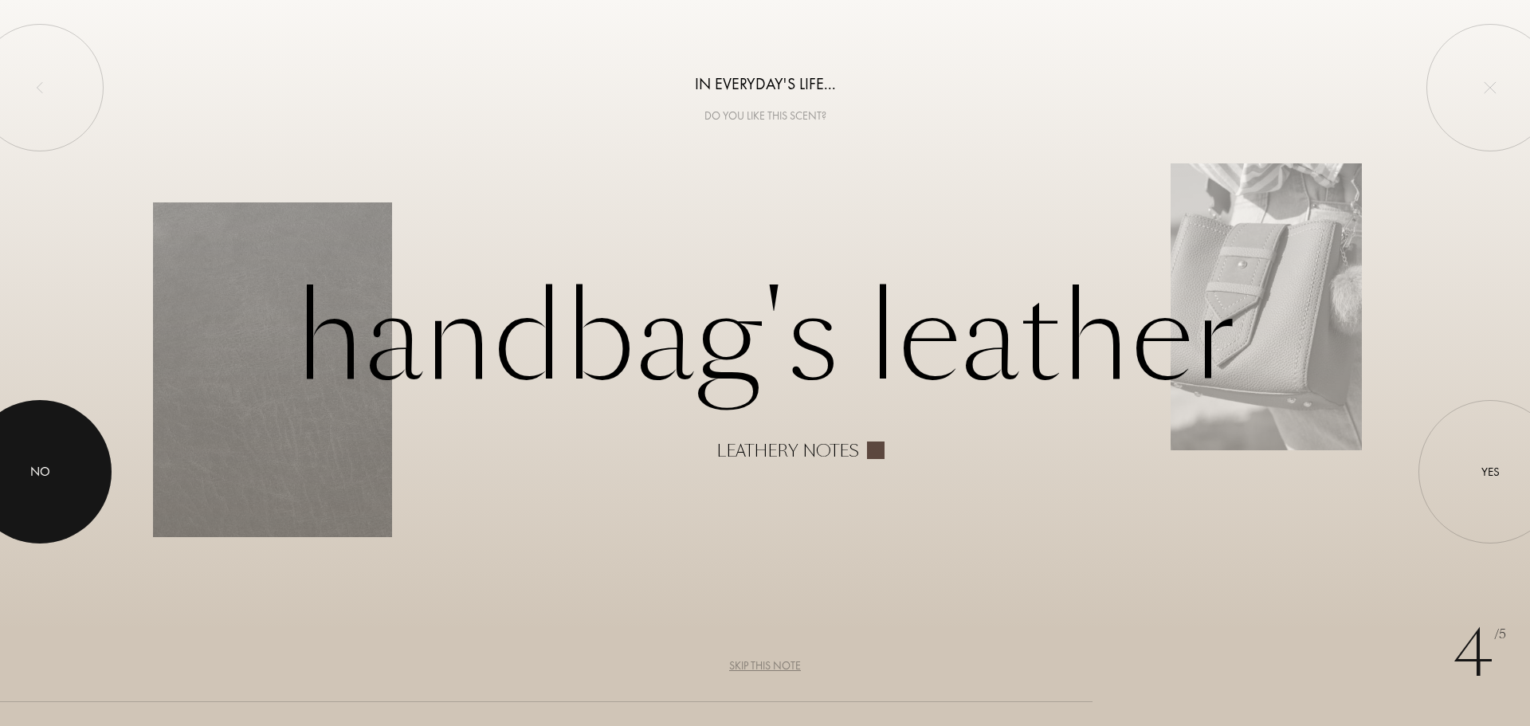
click at [23, 493] on div at bounding box center [39, 471] width 143 height 143
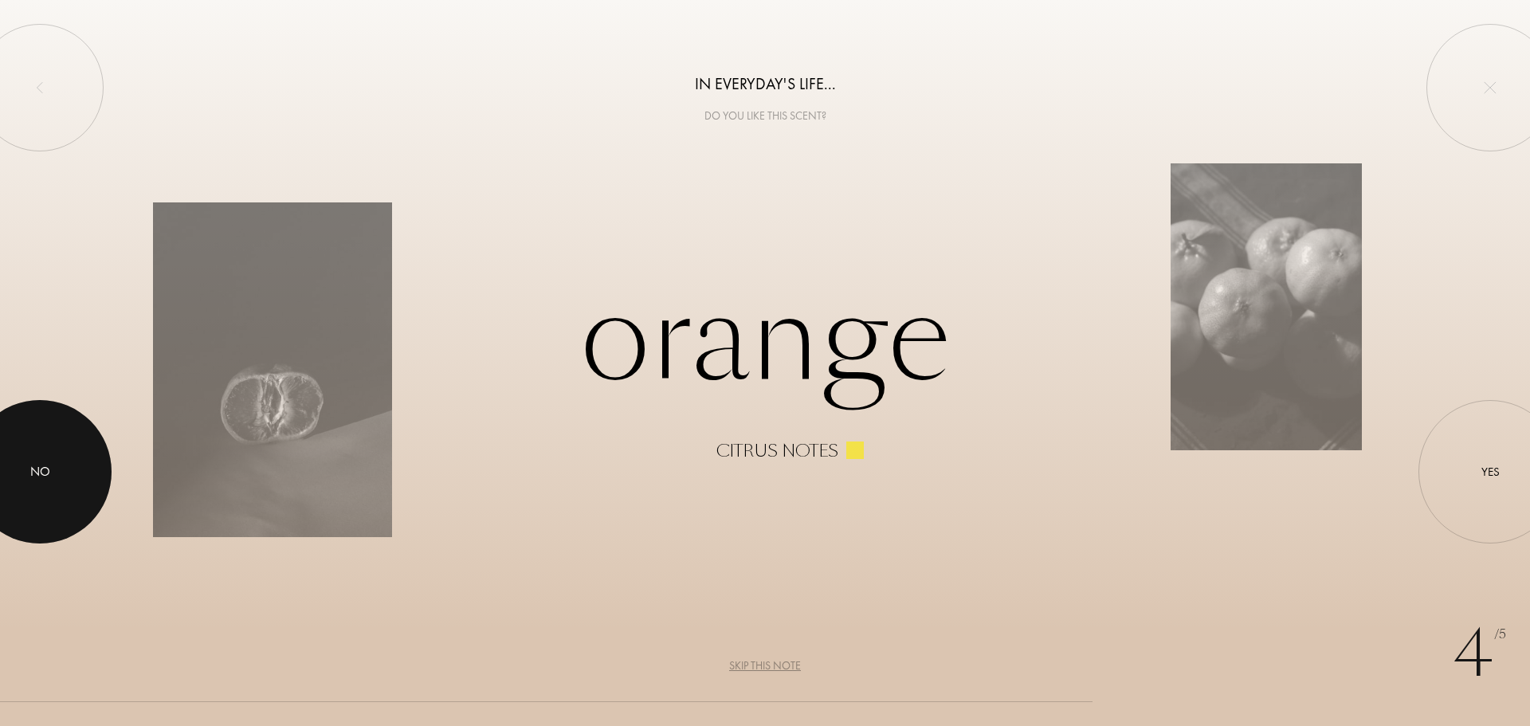
click at [30, 477] on div "No" at bounding box center [40, 471] width 20 height 19
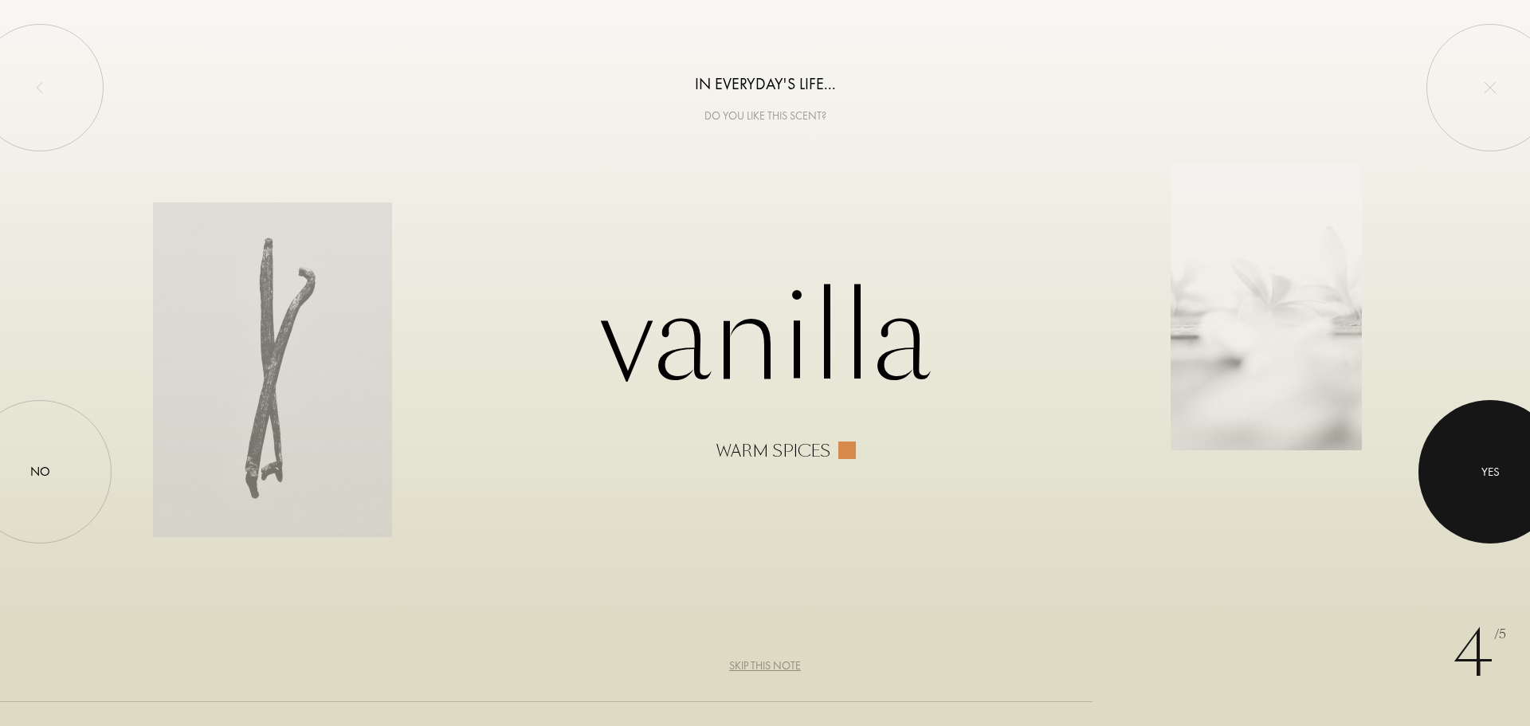
click at [1486, 498] on div at bounding box center [1490, 471] width 143 height 143
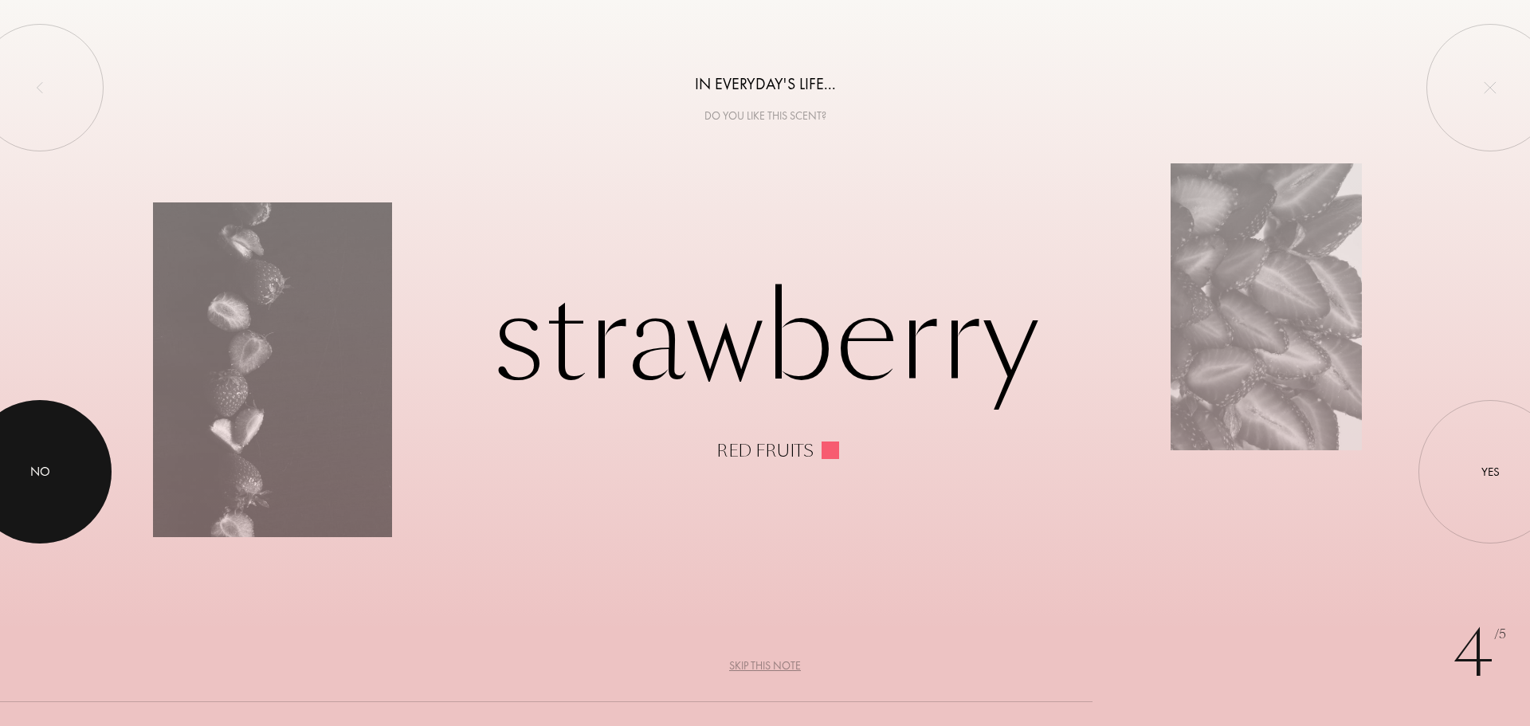
click at [37, 453] on div at bounding box center [39, 471] width 143 height 143
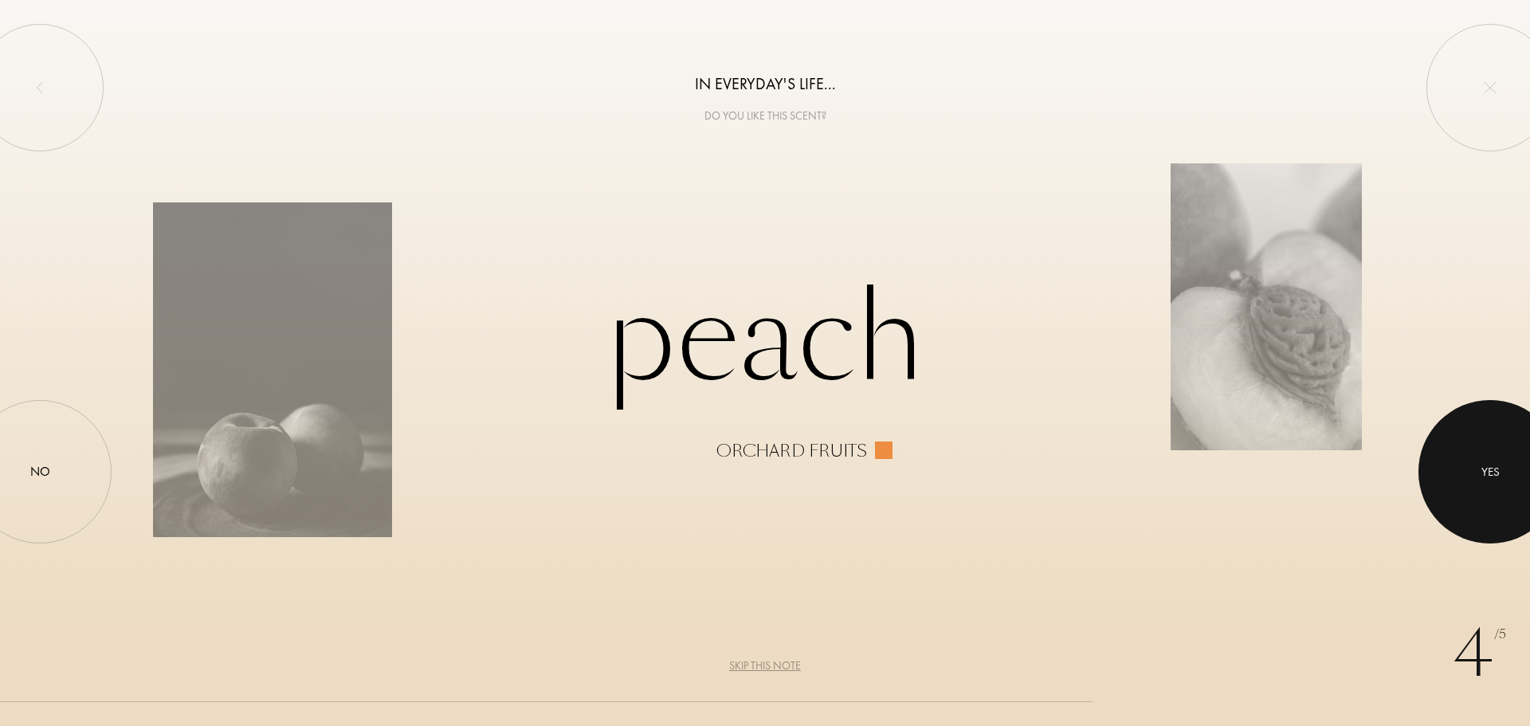
click at [1509, 486] on div at bounding box center [1490, 471] width 143 height 143
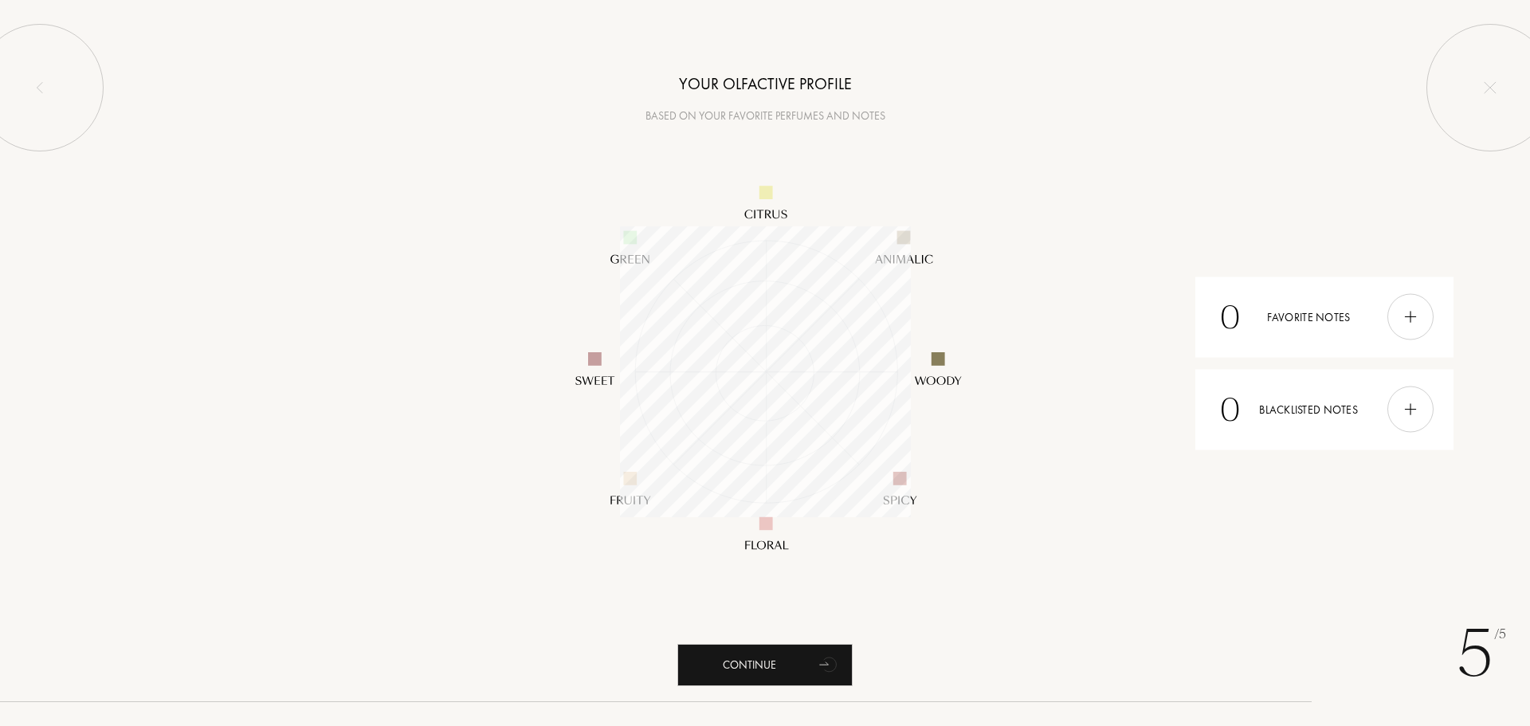
scroll to position [291, 291]
click at [764, 653] on div "Continue" at bounding box center [764, 665] width 175 height 42
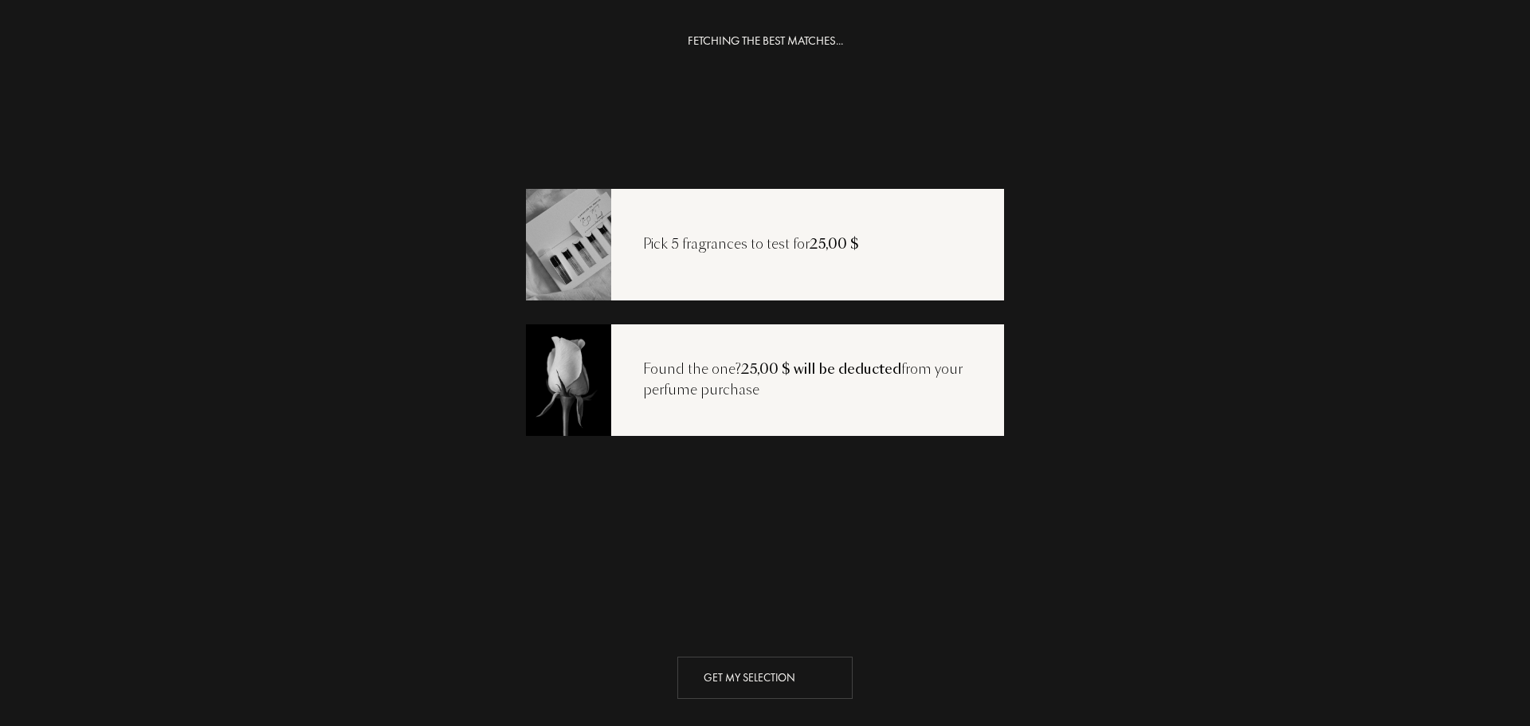
click at [714, 681] on div "Get my selection" at bounding box center [764, 678] width 175 height 42
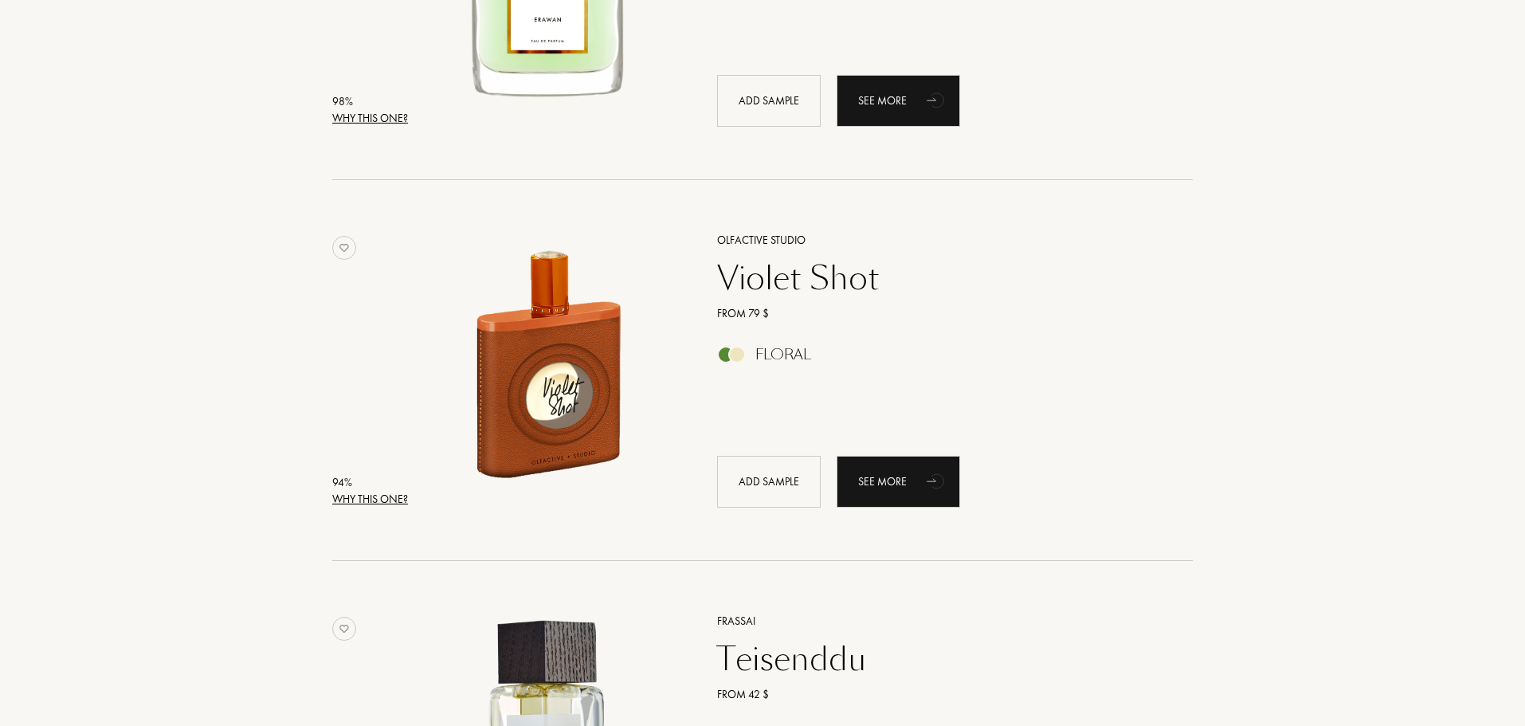
scroll to position [558, 0]
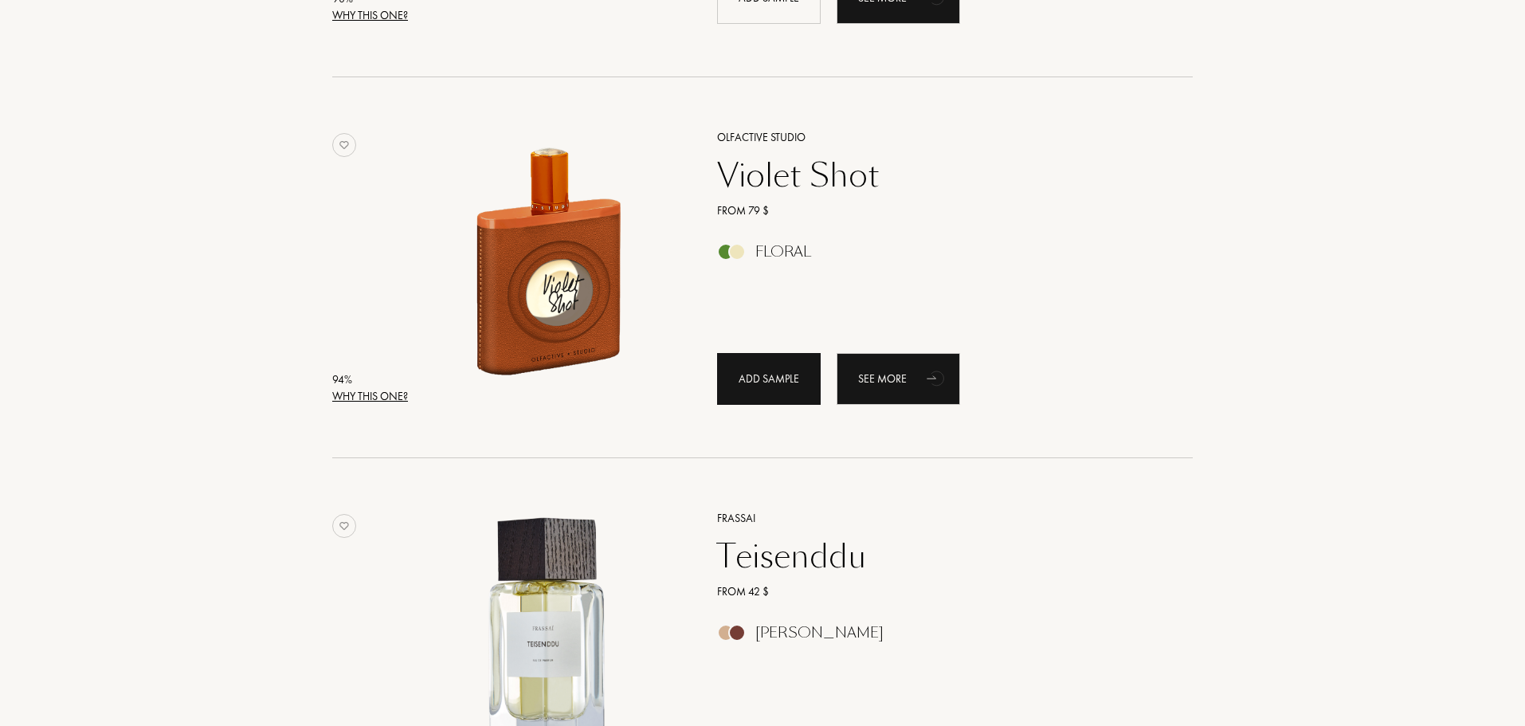
click at [760, 380] on div "Add sample" at bounding box center [769, 379] width 104 height 52
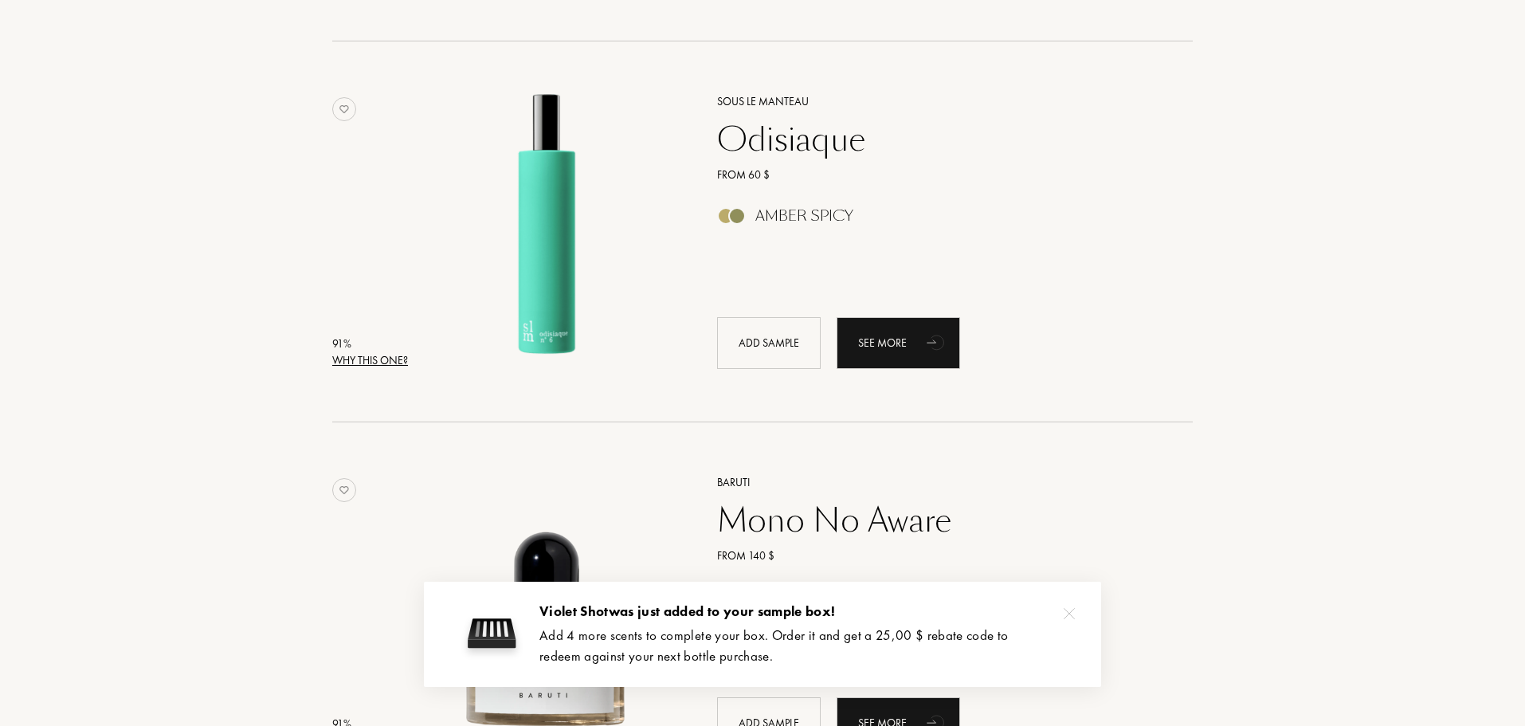
scroll to position [1594, 0]
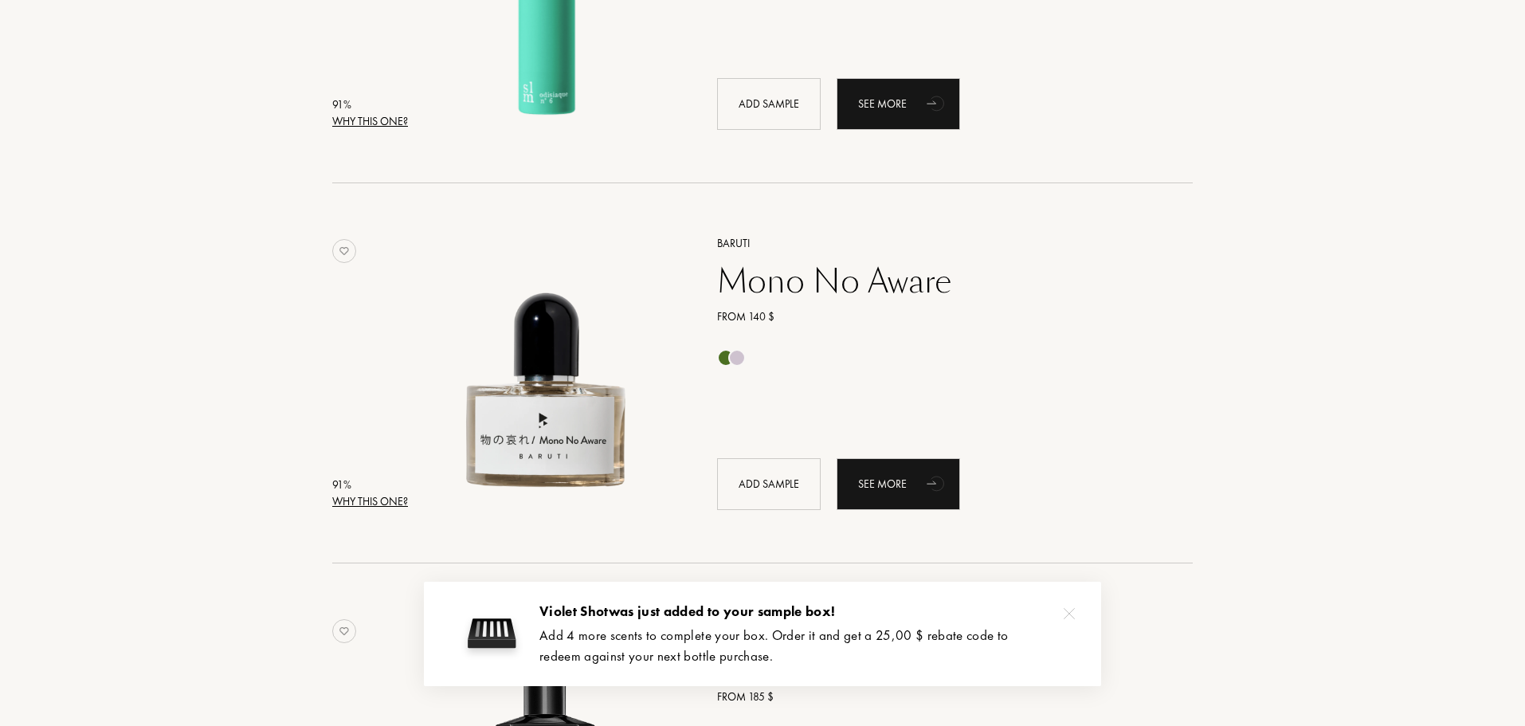
click at [1073, 612] on img at bounding box center [1069, 613] width 11 height 11
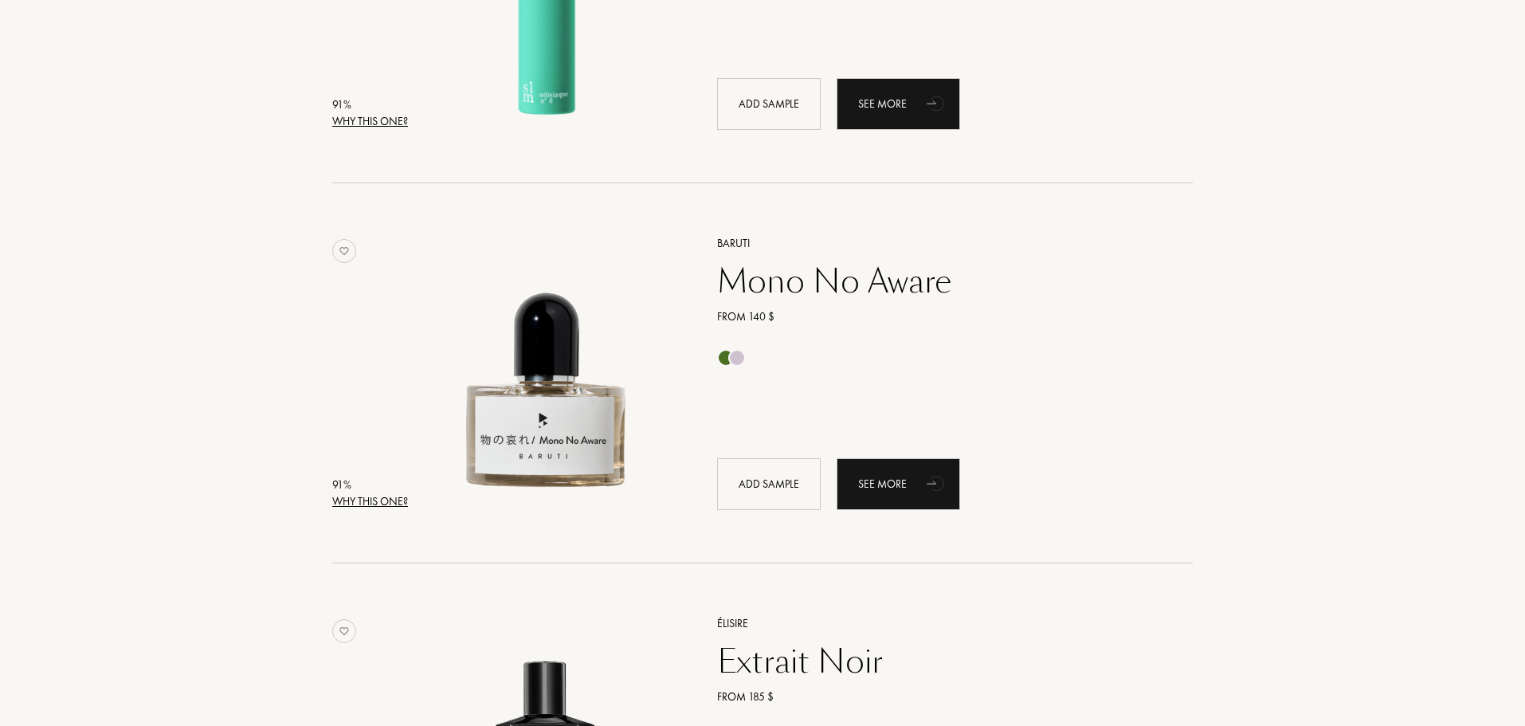
click at [741, 357] on div at bounding box center [737, 358] width 18 height 18
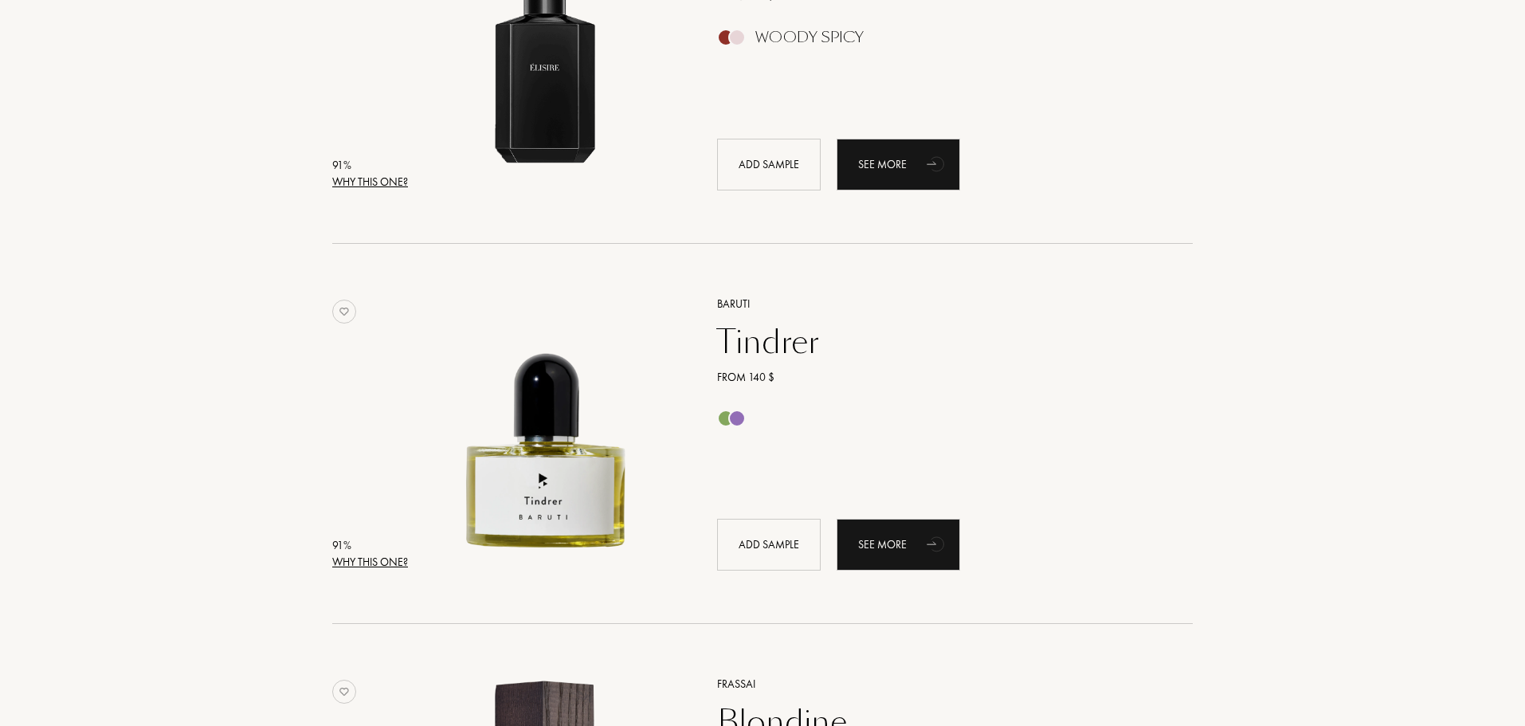
scroll to position [2311, 0]
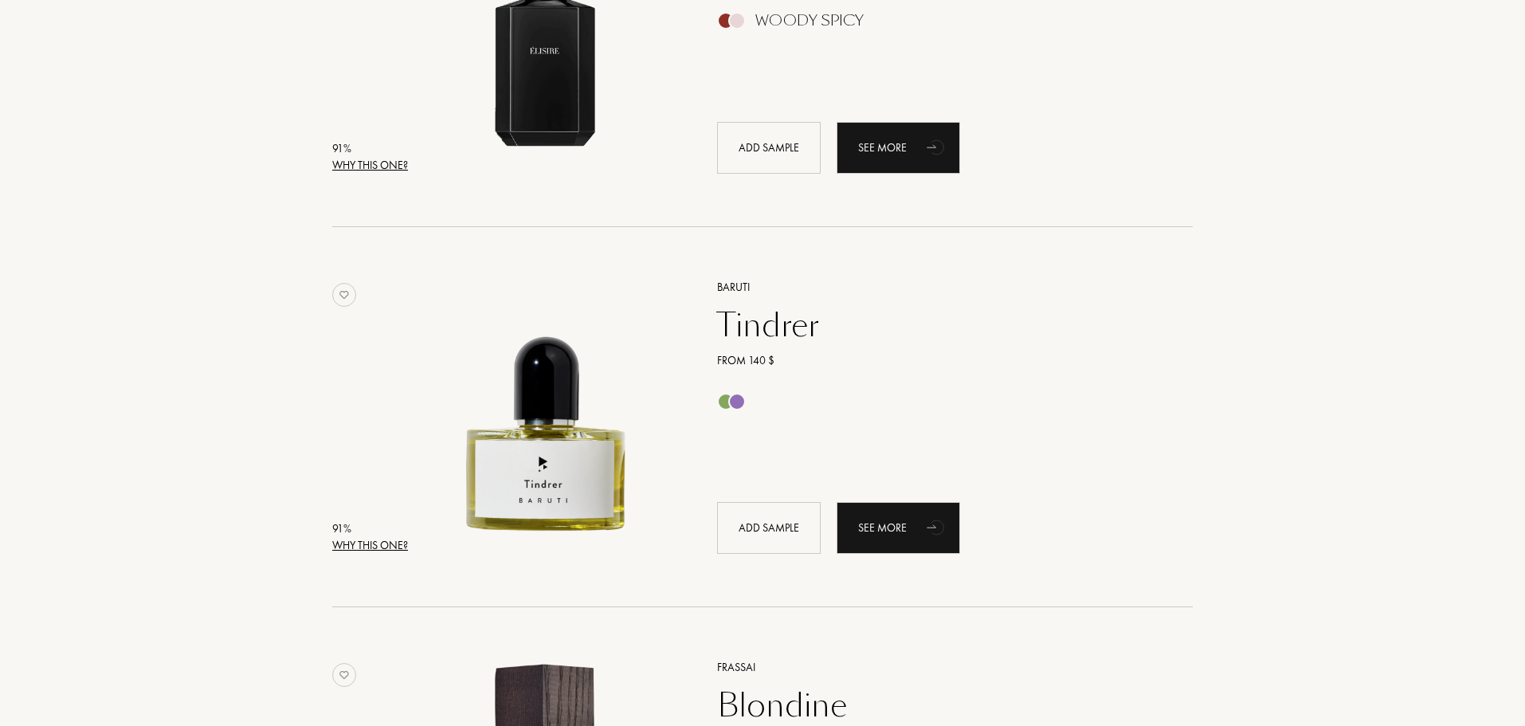
click at [738, 397] on div at bounding box center [737, 402] width 18 height 18
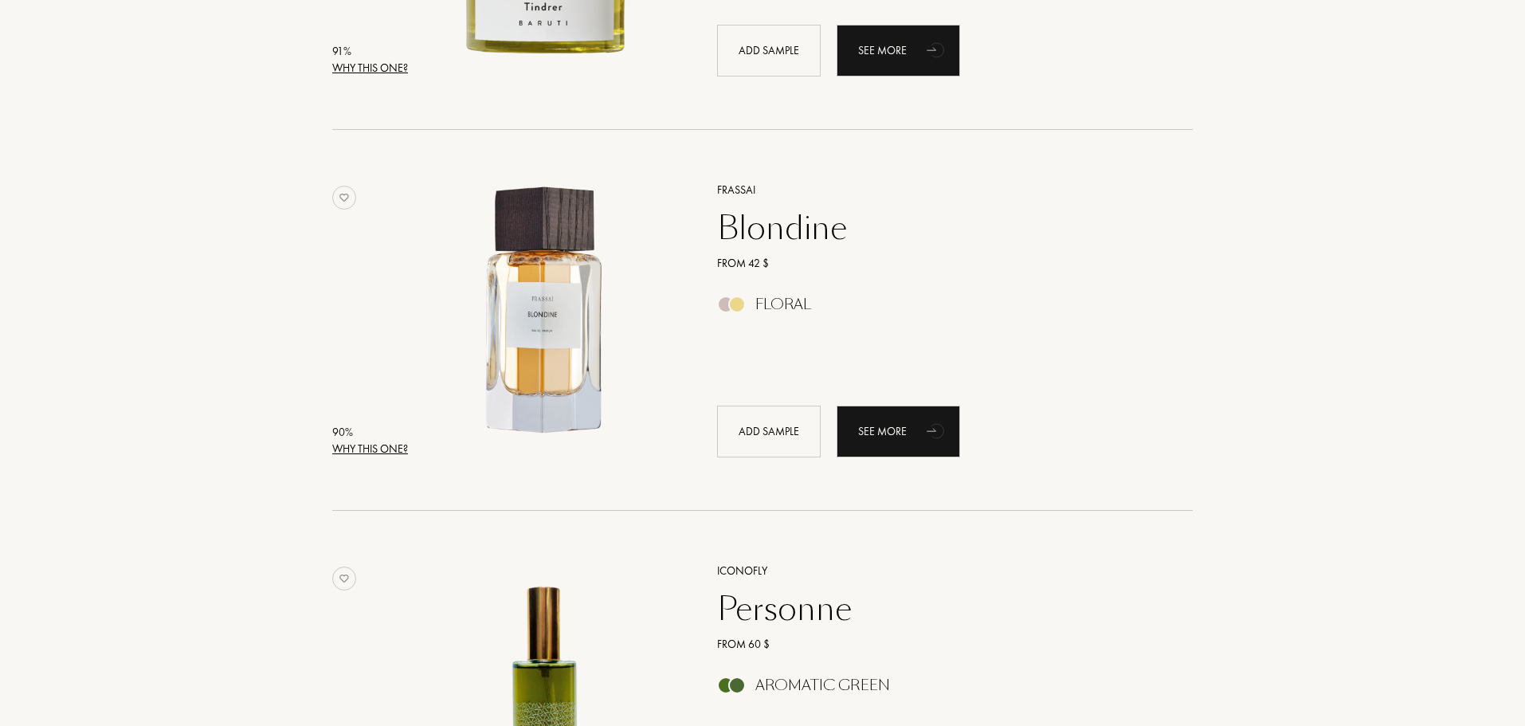
scroll to position [2789, 0]
click at [734, 304] on div at bounding box center [737, 304] width 18 height 18
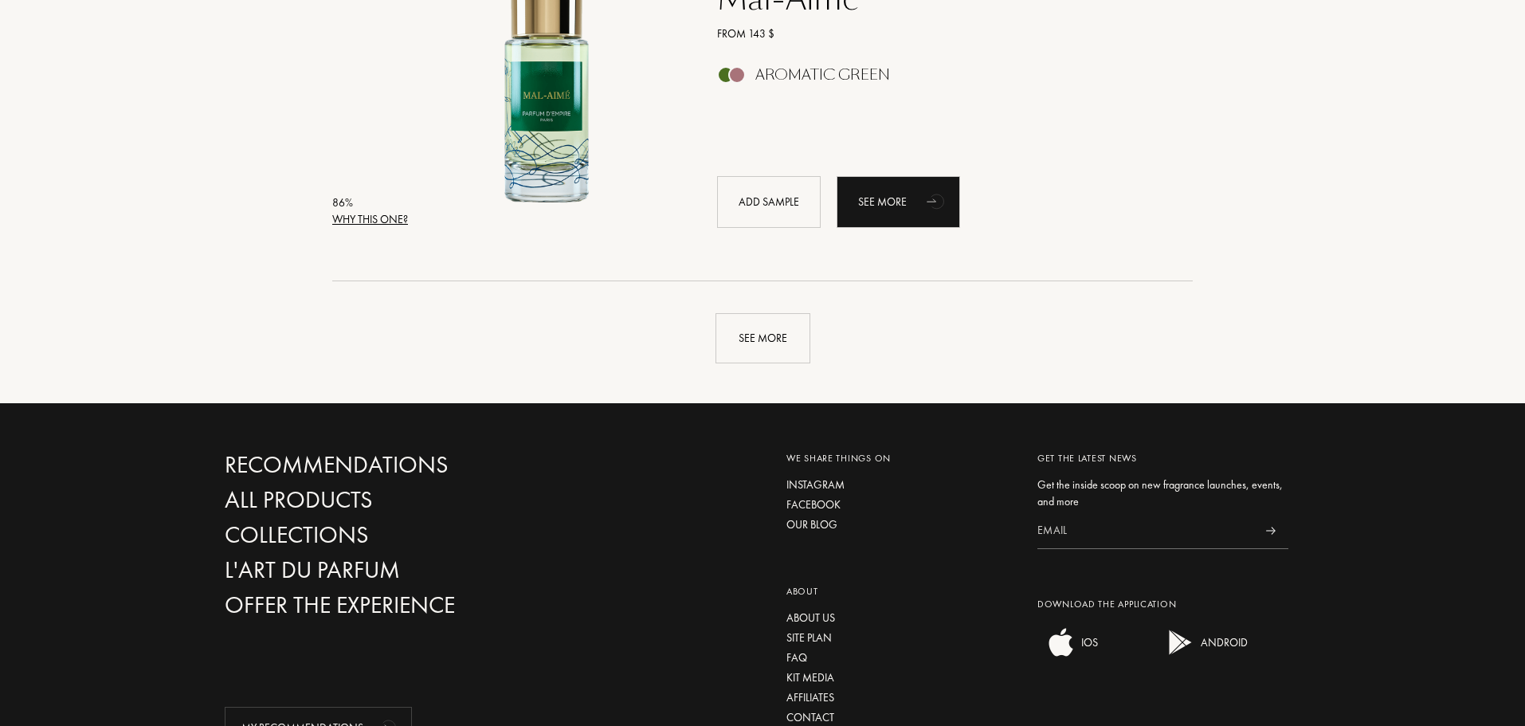
scroll to position [3826, 0]
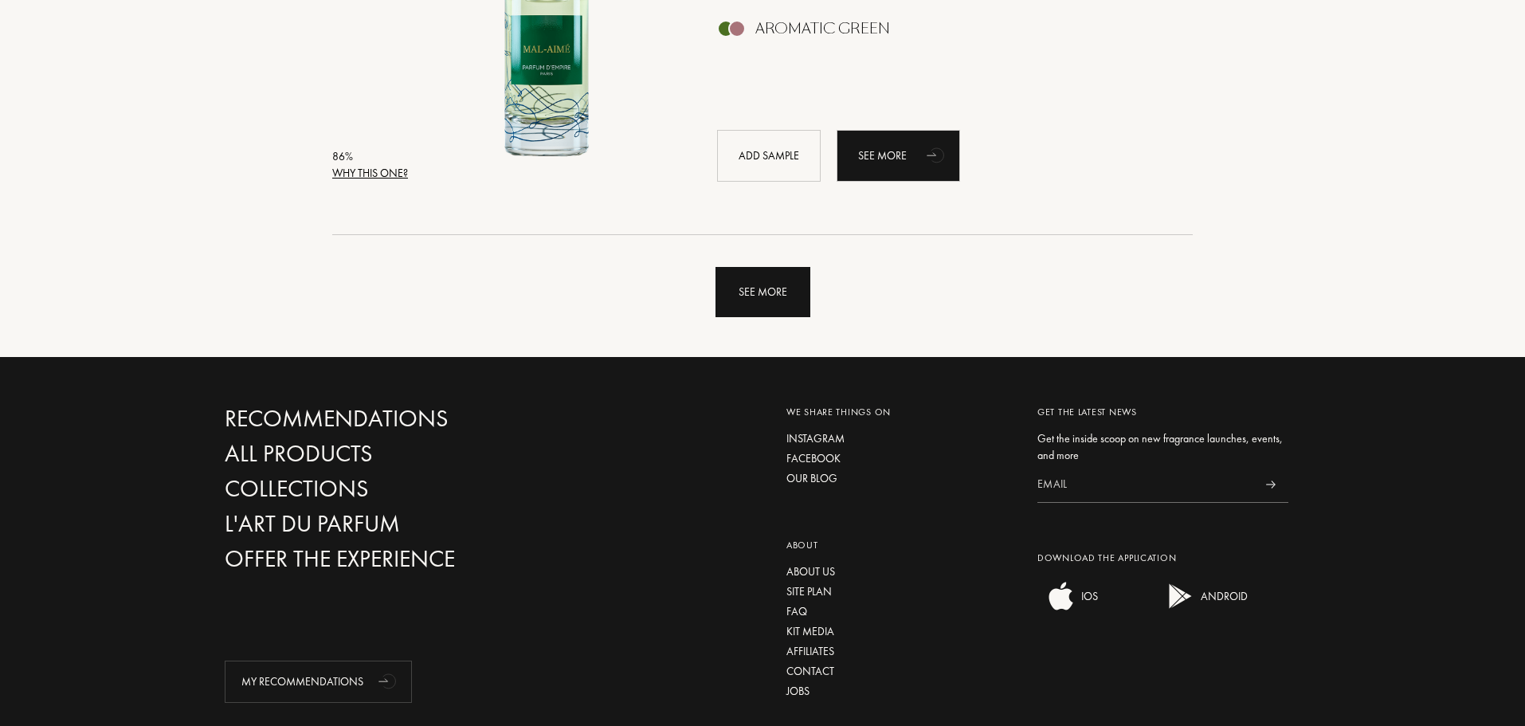
click at [771, 280] on div "See more" at bounding box center [763, 292] width 95 height 50
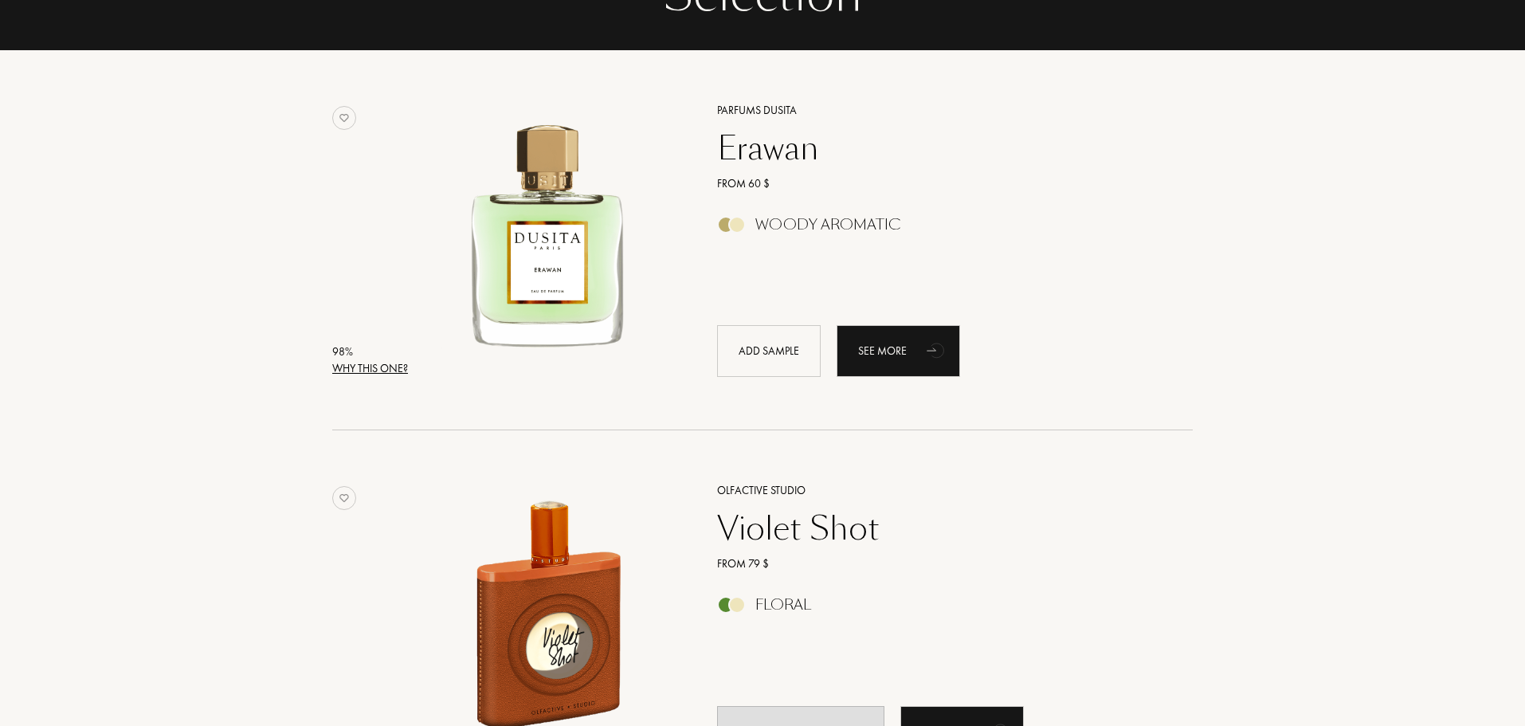
scroll to position [0, 0]
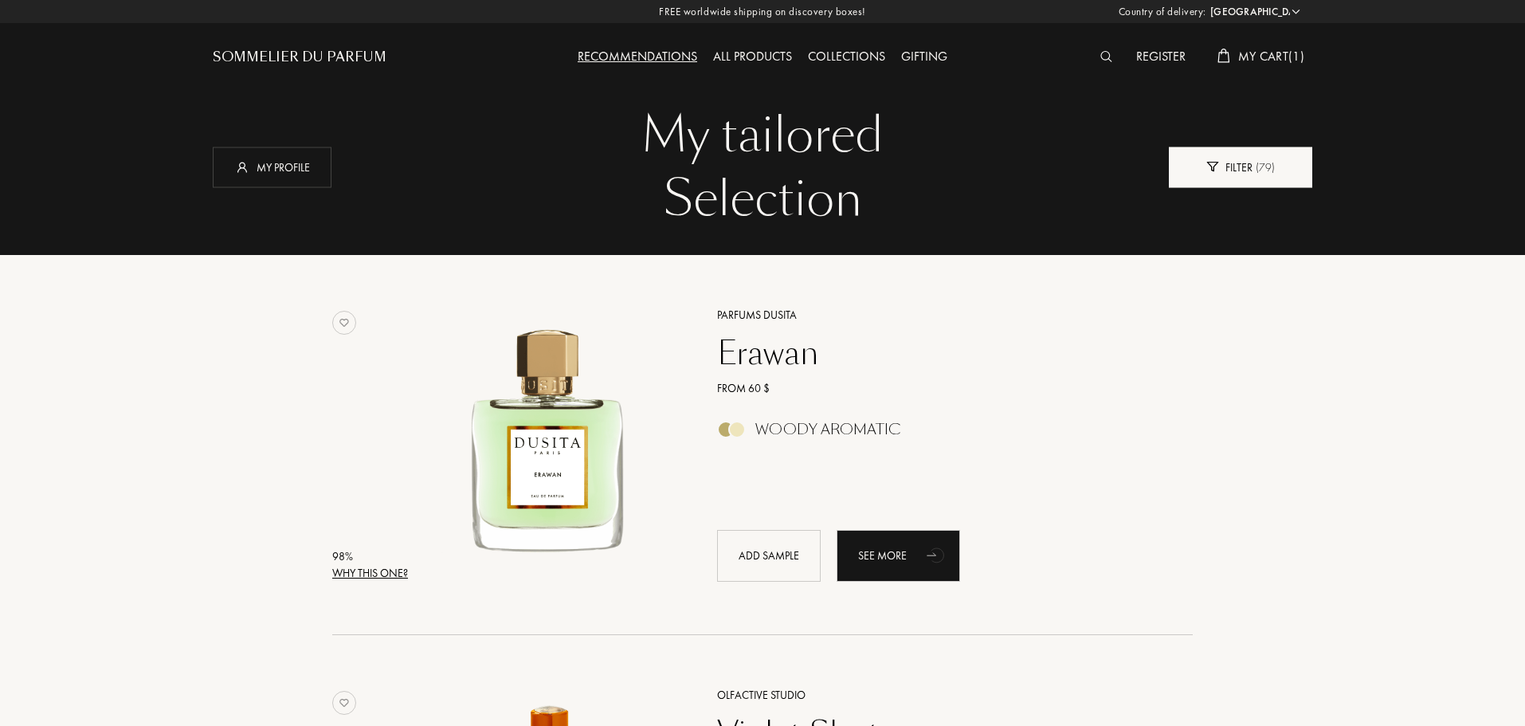
click at [1261, 167] on span "( 79 )" at bounding box center [1264, 166] width 22 height 14
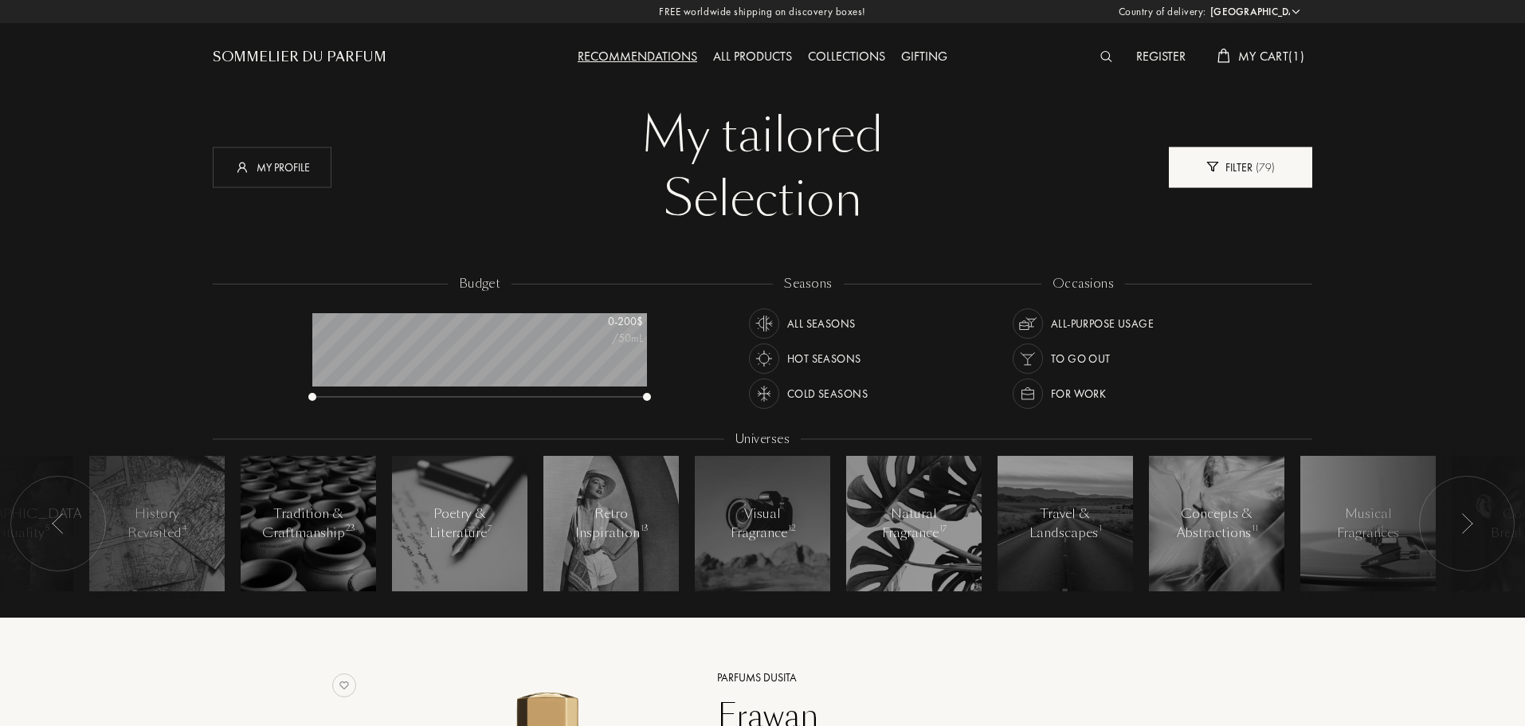
scroll to position [80, 335]
click at [1025, 321] on img at bounding box center [1028, 323] width 22 height 22
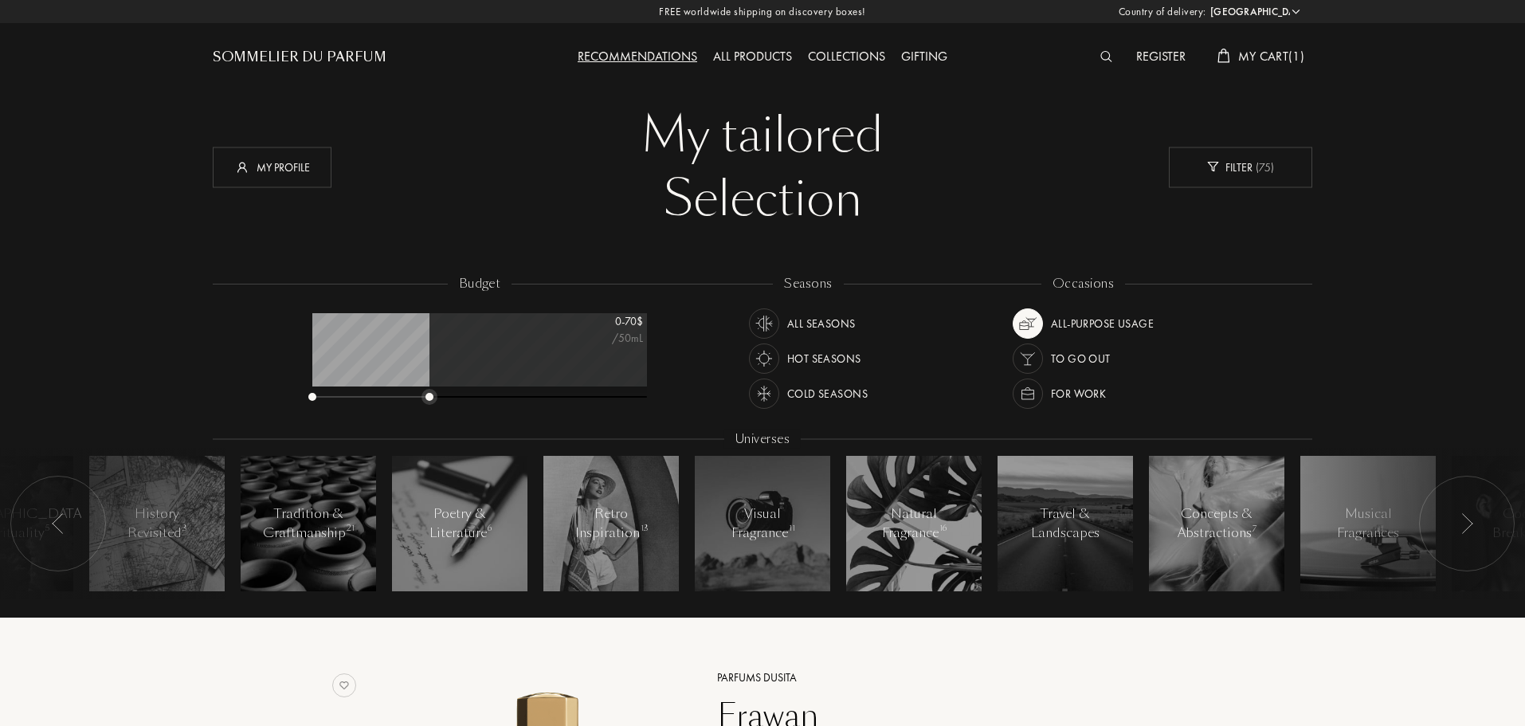
drag, startPoint x: 650, startPoint y: 395, endPoint x: 431, endPoint y: 395, distance: 218.4
click at [431, 395] on div at bounding box center [430, 397] width 8 height 8
drag, startPoint x: 621, startPoint y: 398, endPoint x: 591, endPoint y: 407, distance: 30.8
click at [905, 407] on div "budget 0 - 72 $ /50mL seasons All Seasons Hot Seasons Cold Seasons occasions Al…" at bounding box center [763, 445] width 1100 height 341
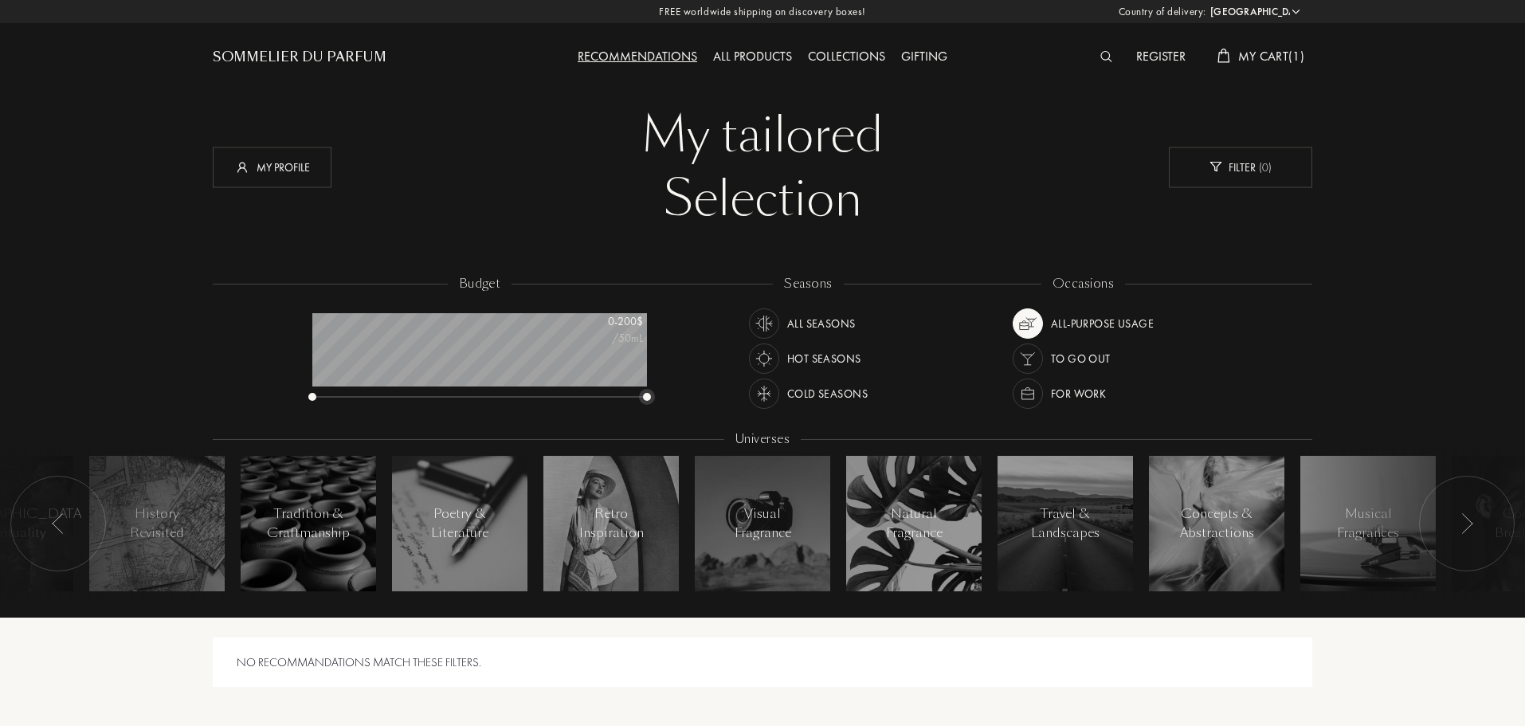
drag, startPoint x: 434, startPoint y: 400, endPoint x: 674, endPoint y: 393, distance: 240.0
click at [674, 393] on div "budget 0 - 200 $ /50mL seasons All Seasons Hot Seasons Cold Seasons occasions A…" at bounding box center [763, 445] width 1100 height 341
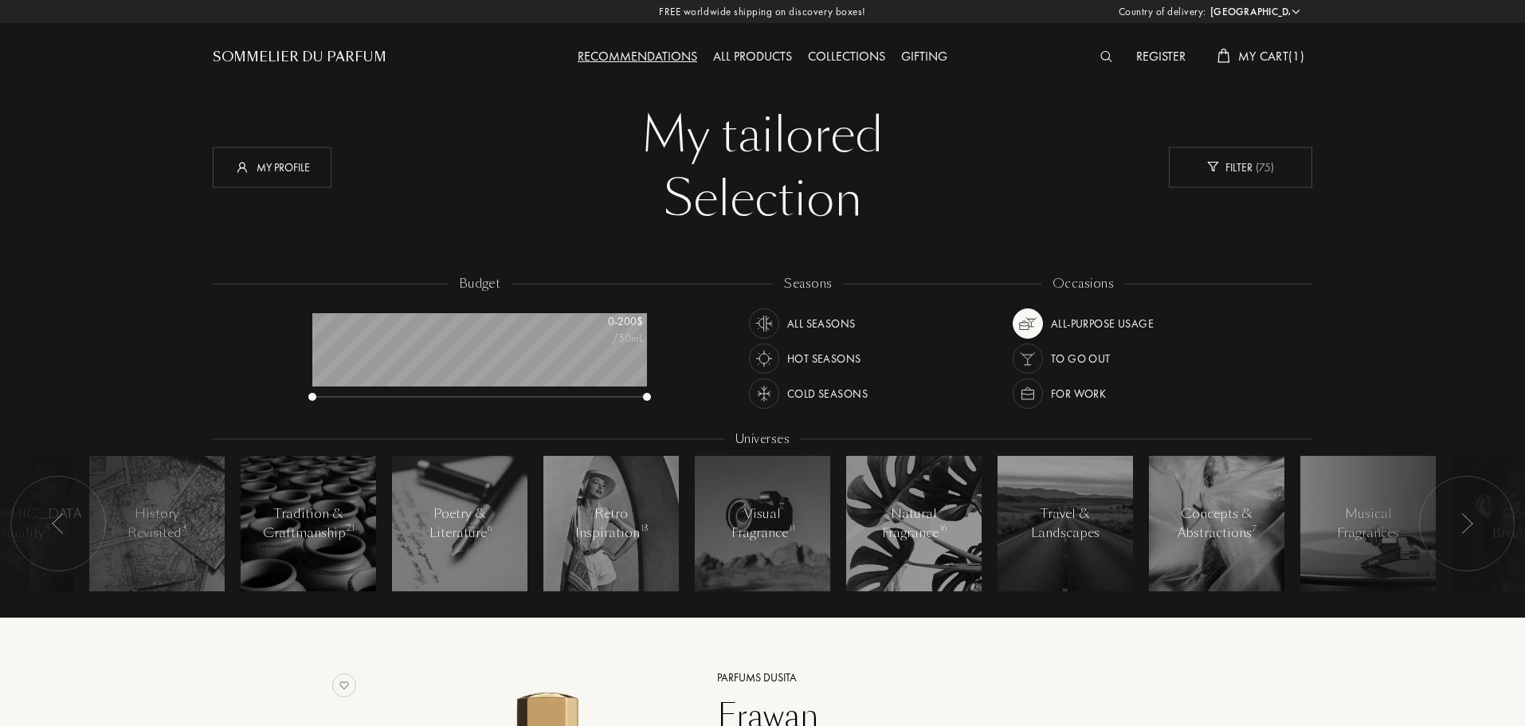
click at [1458, 532] on div at bounding box center [1467, 524] width 96 height 96
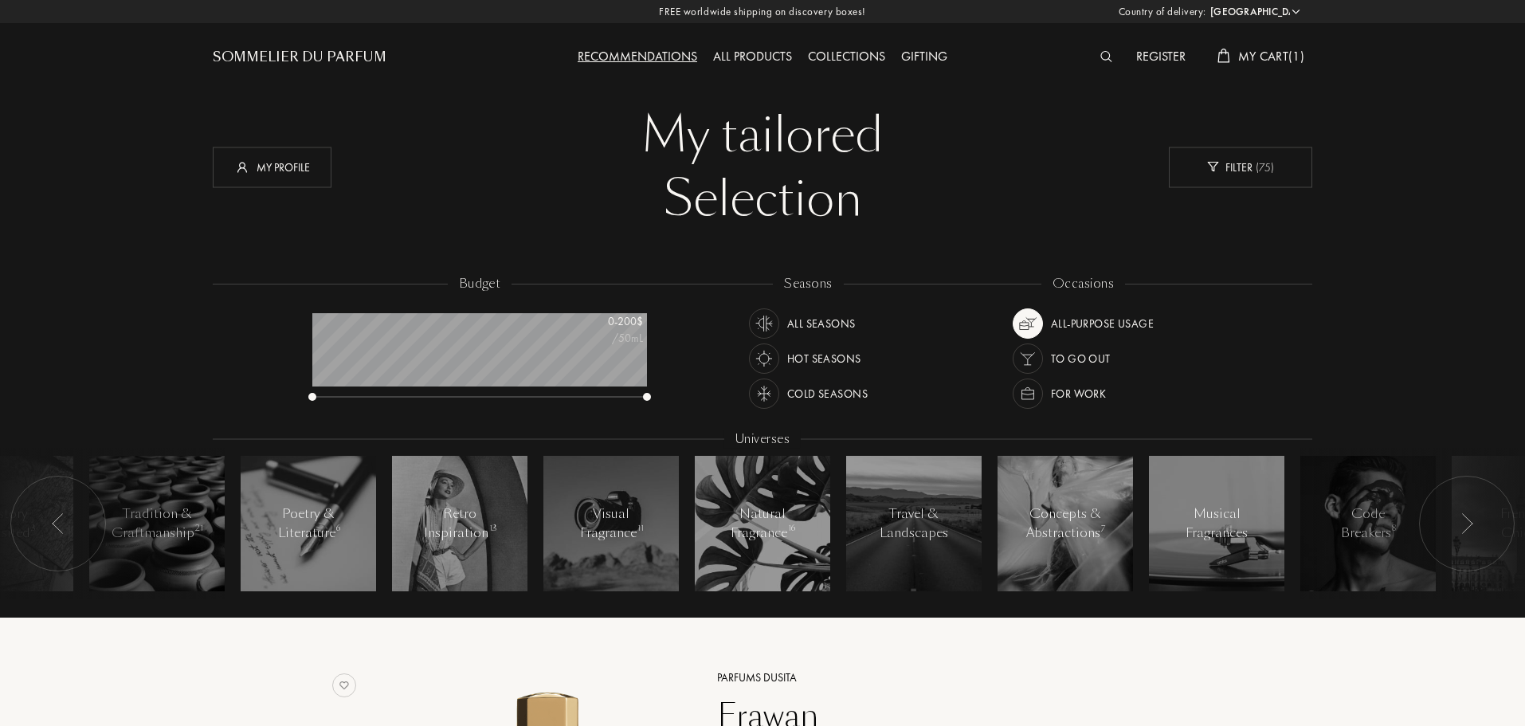
click at [651, 49] on div "Recommendations" at bounding box center [637, 57] width 135 height 21
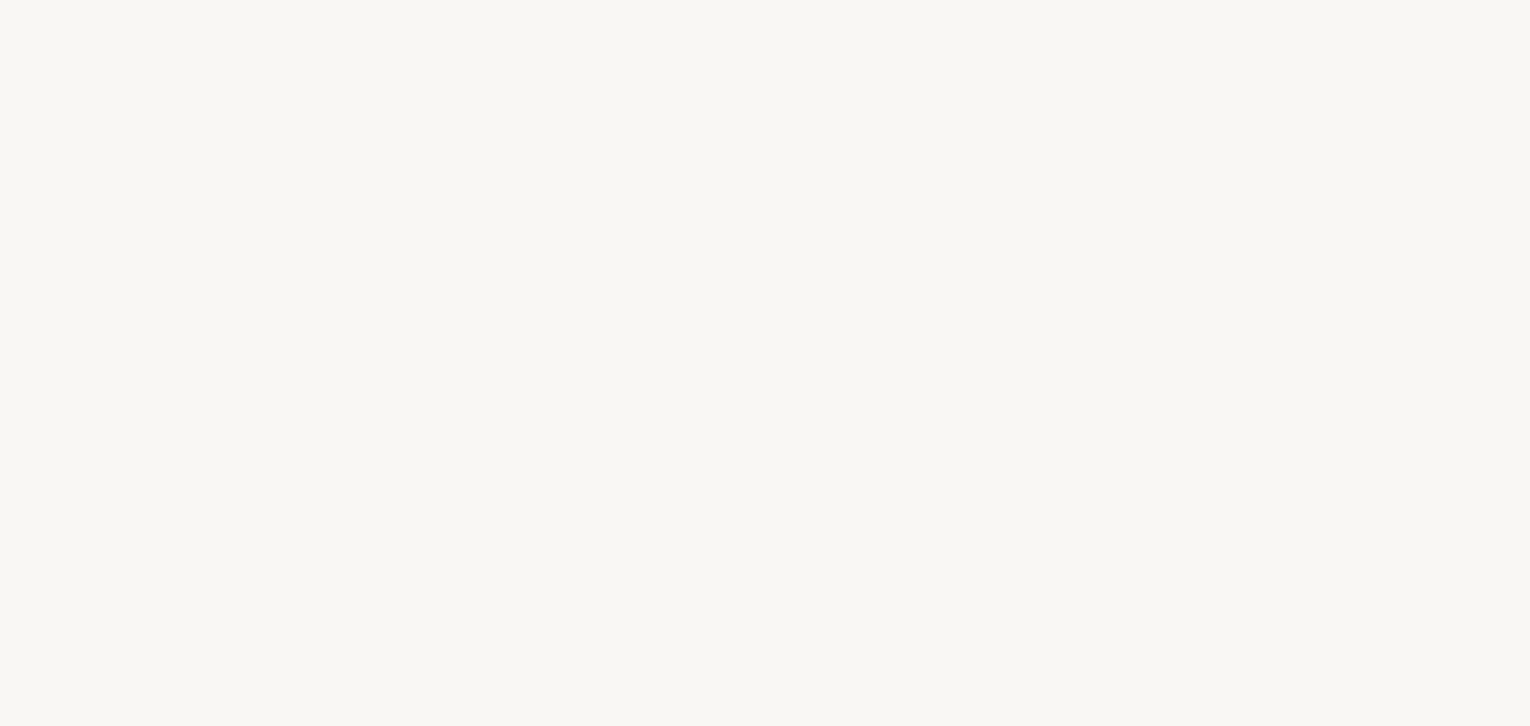
select select "US"
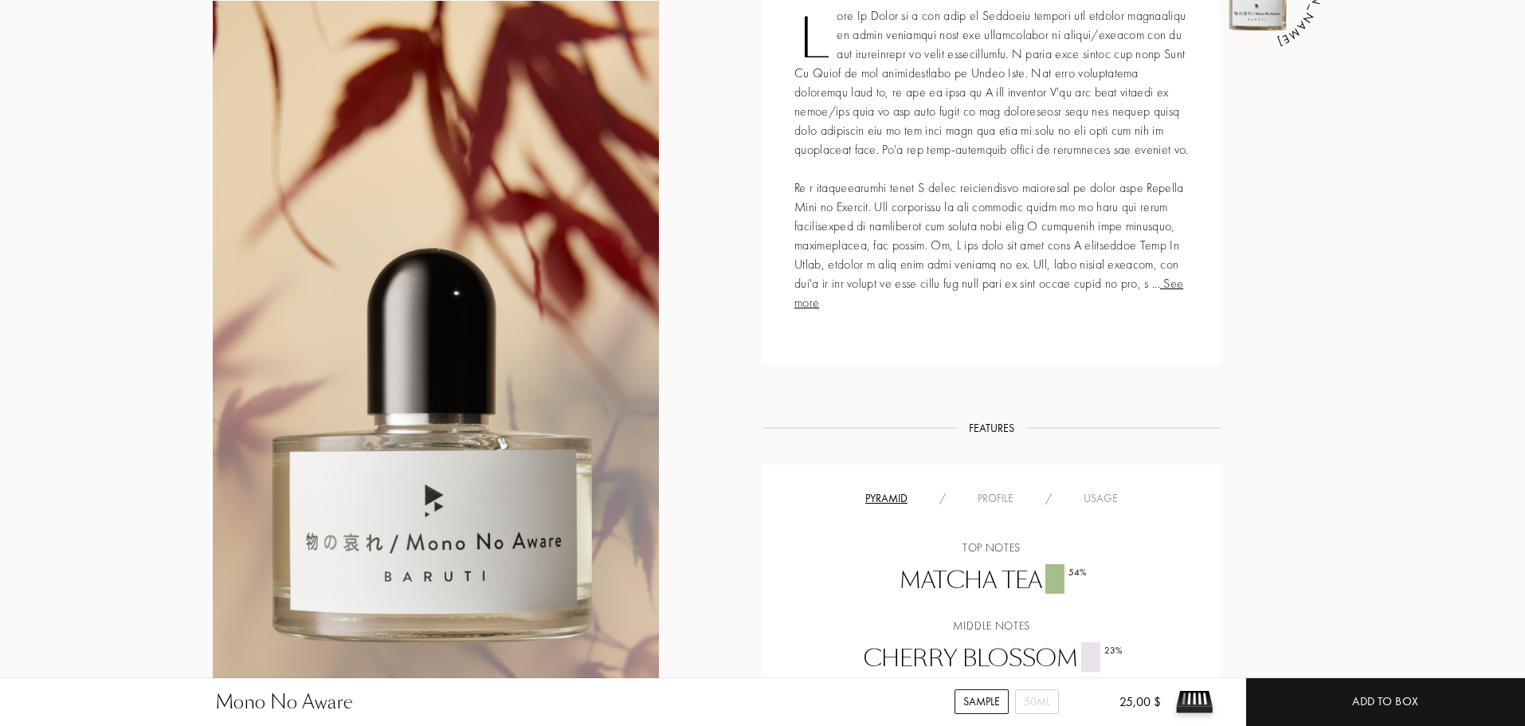
scroll to position [956, 0]
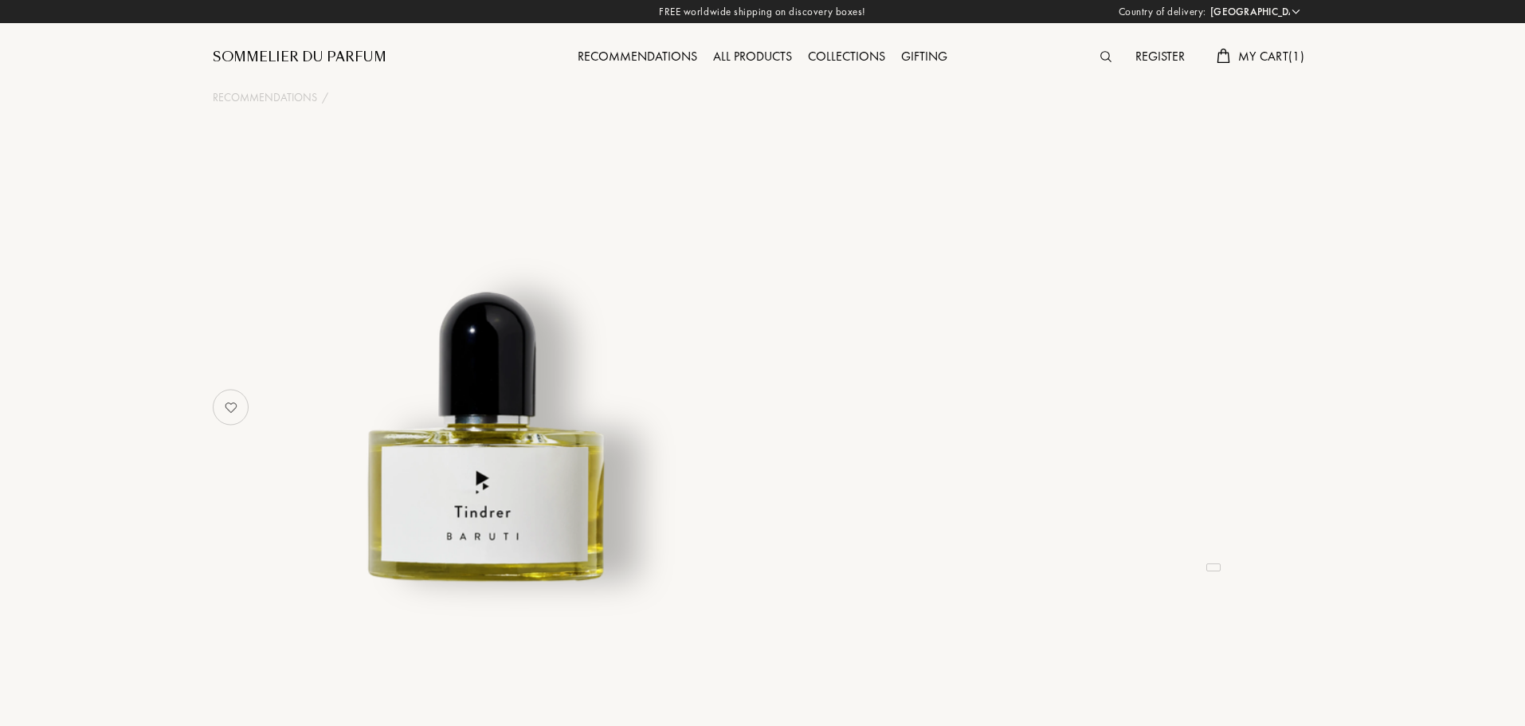
select select "US"
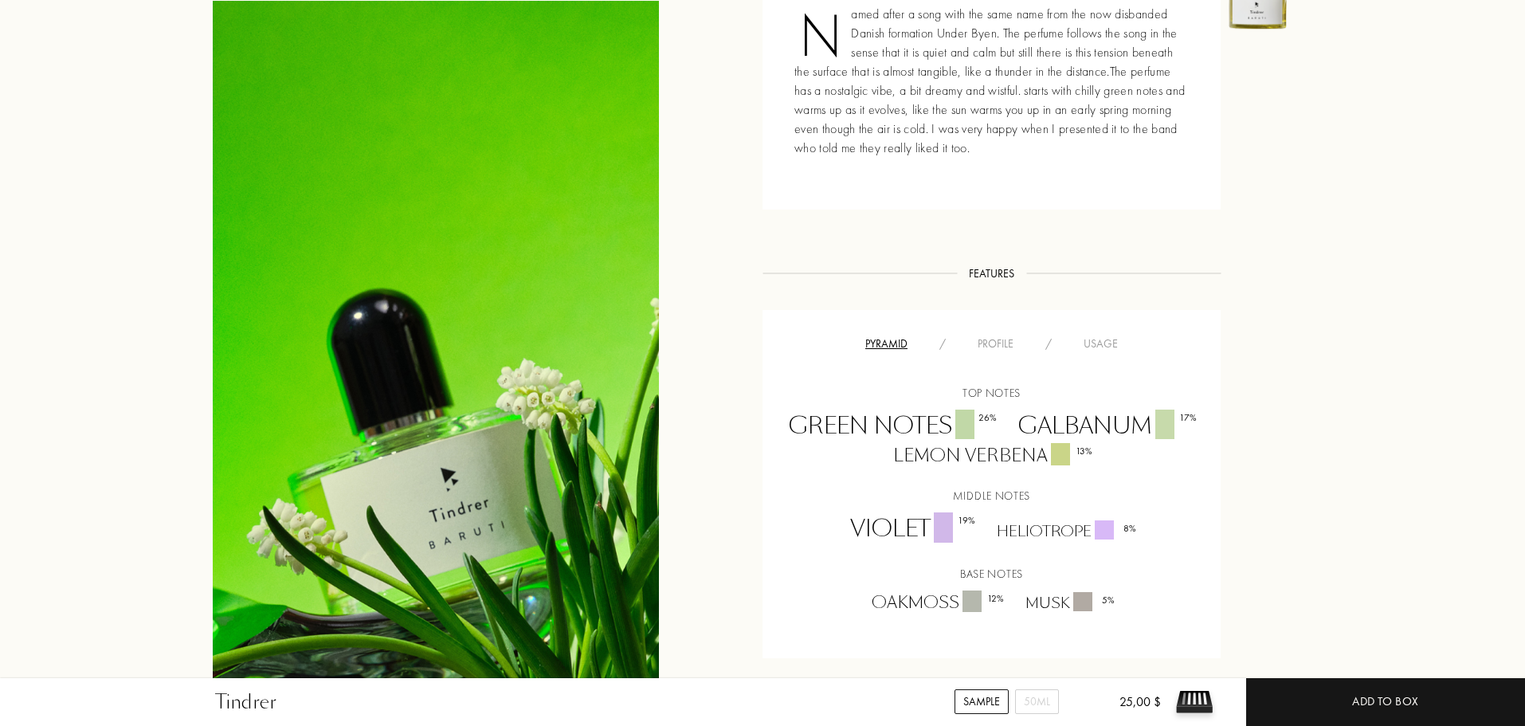
scroll to position [797, 0]
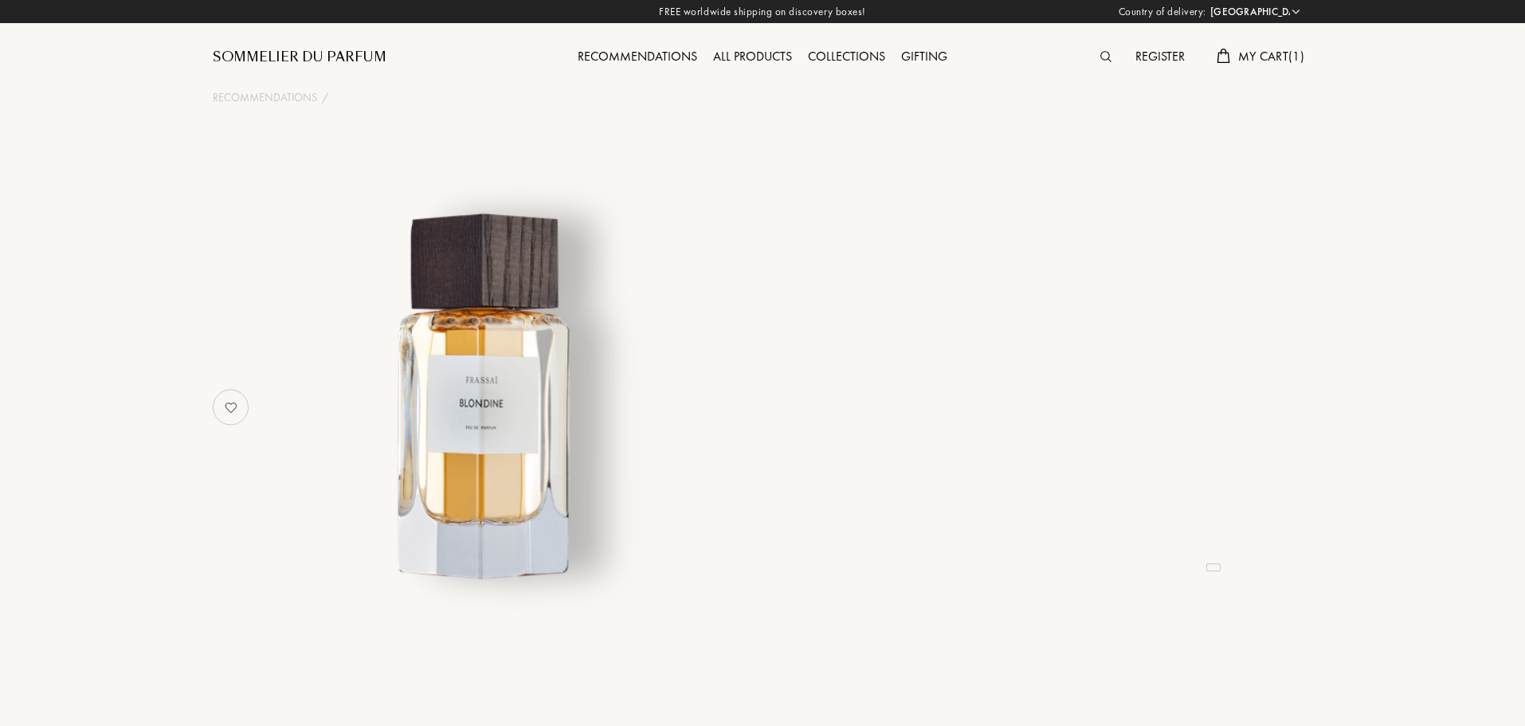
select select "US"
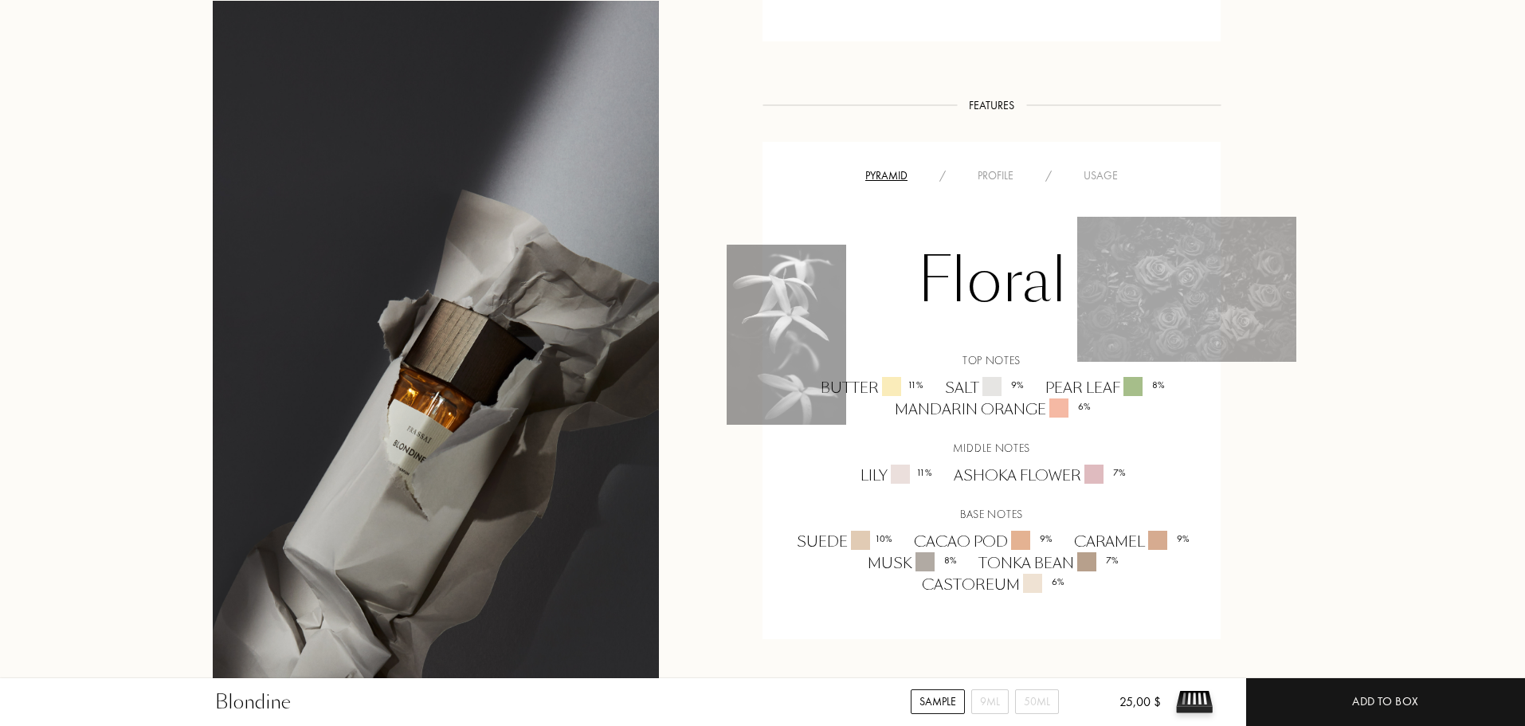
scroll to position [956, 0]
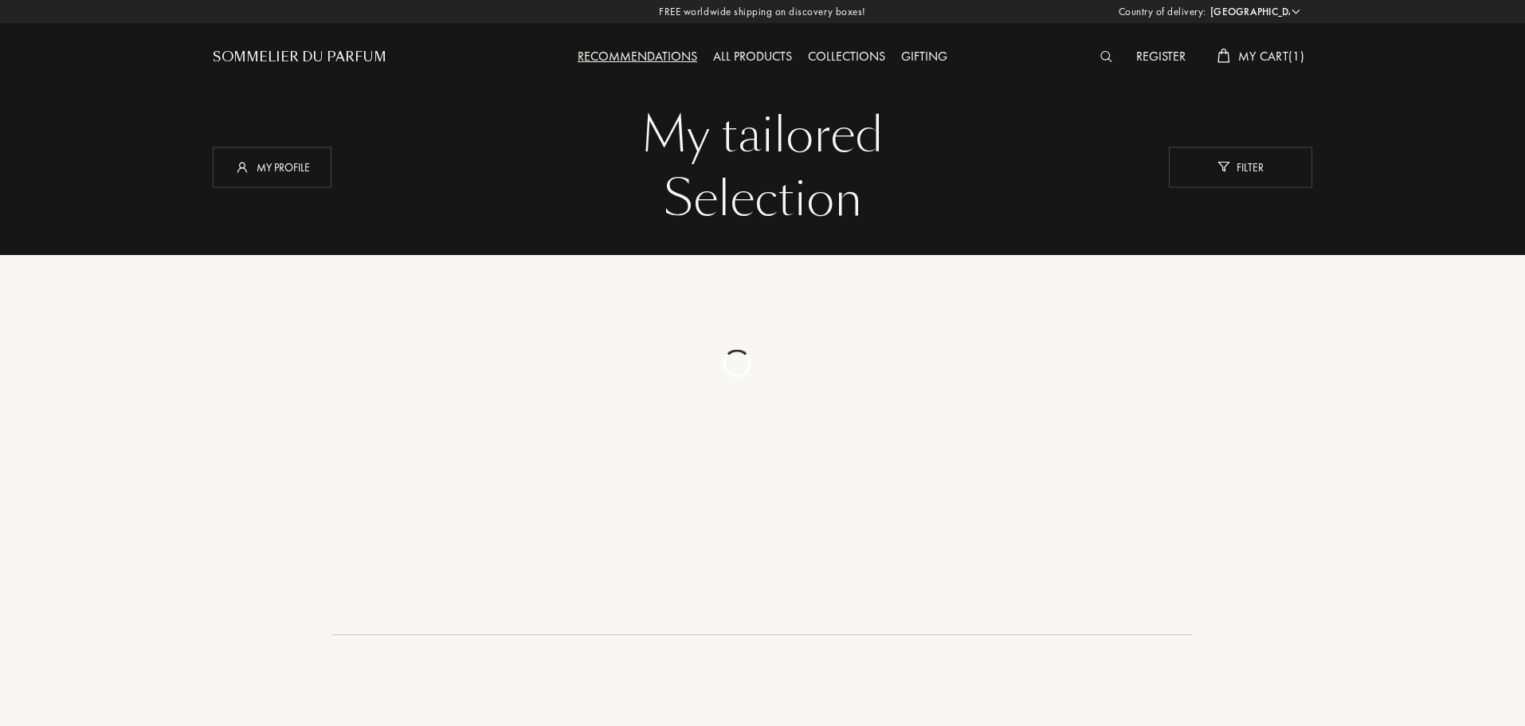
select select "US"
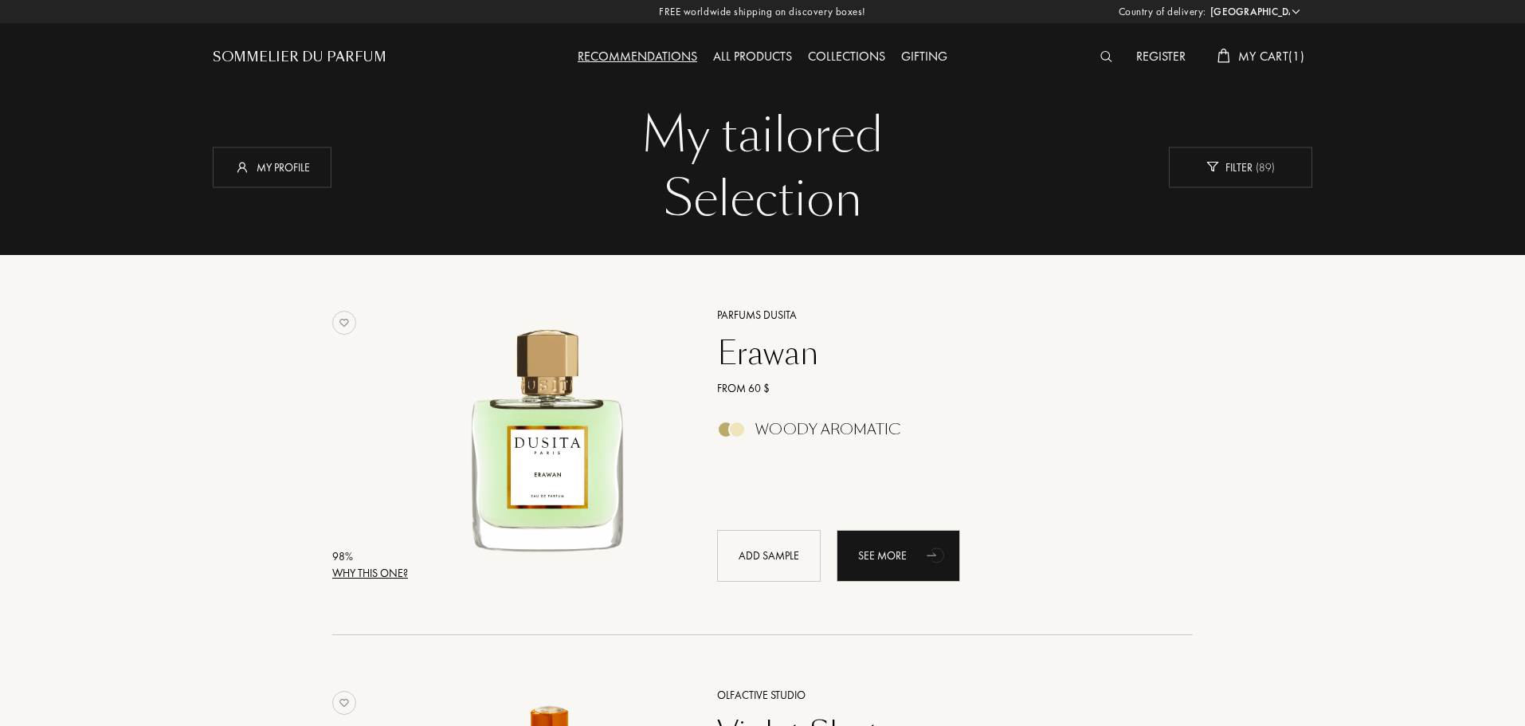
click at [760, 55] on div "All products" at bounding box center [752, 57] width 95 height 21
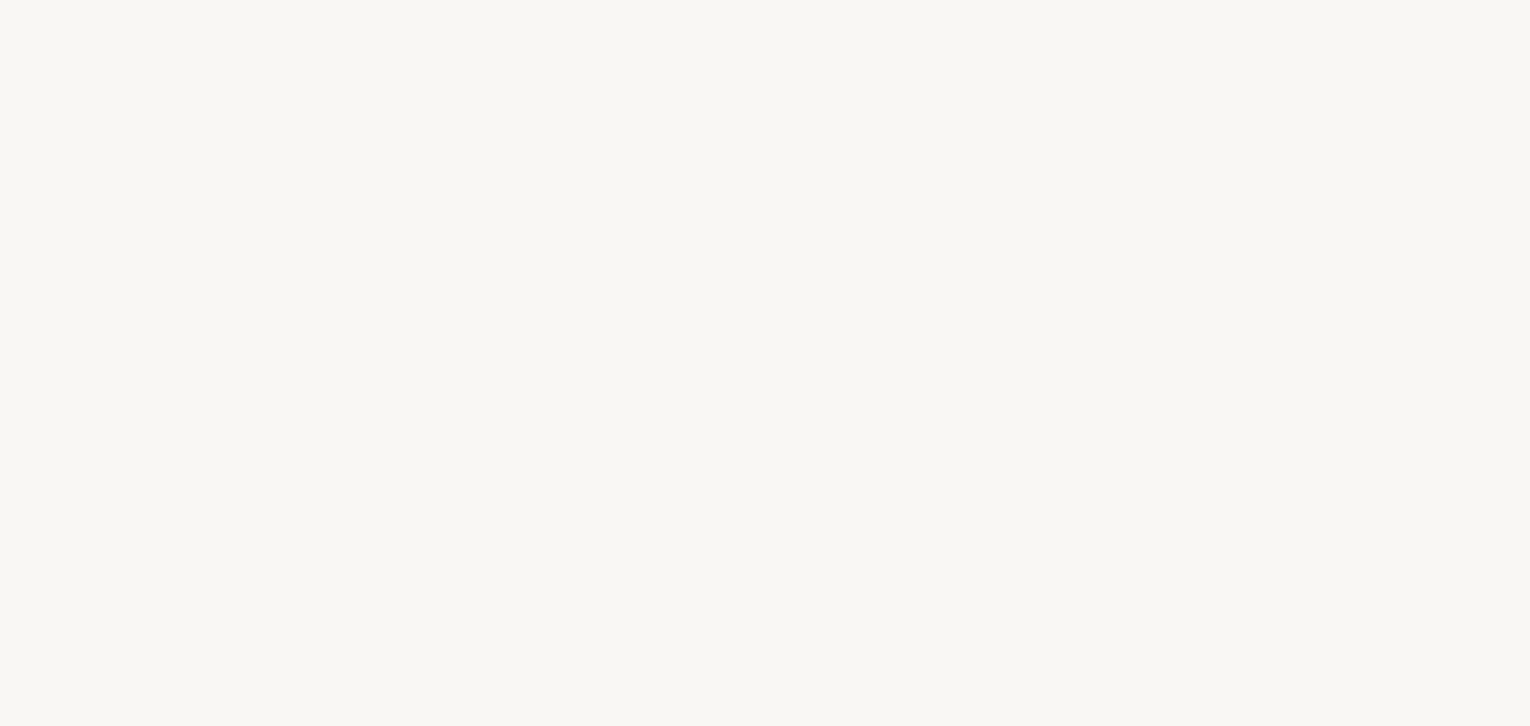
select select "US"
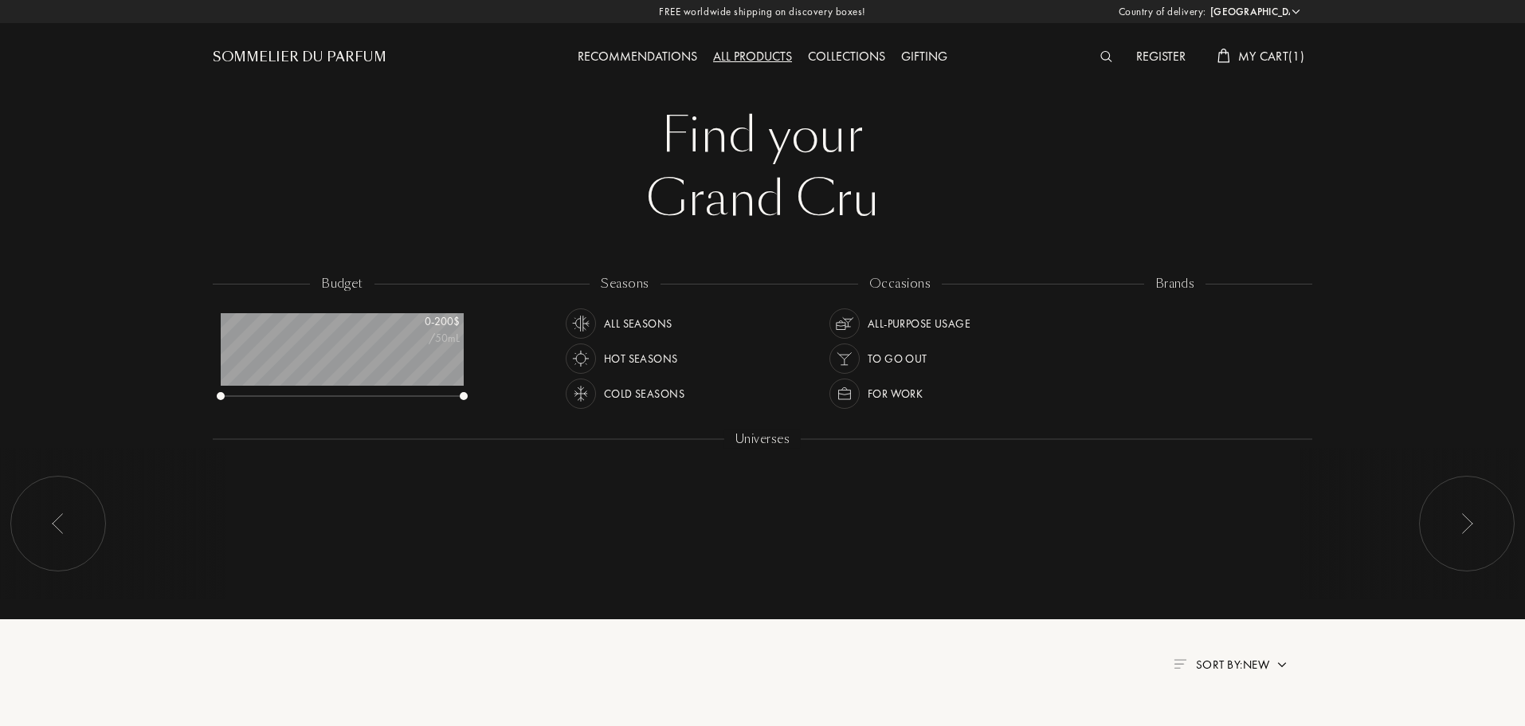
scroll to position [80, 243]
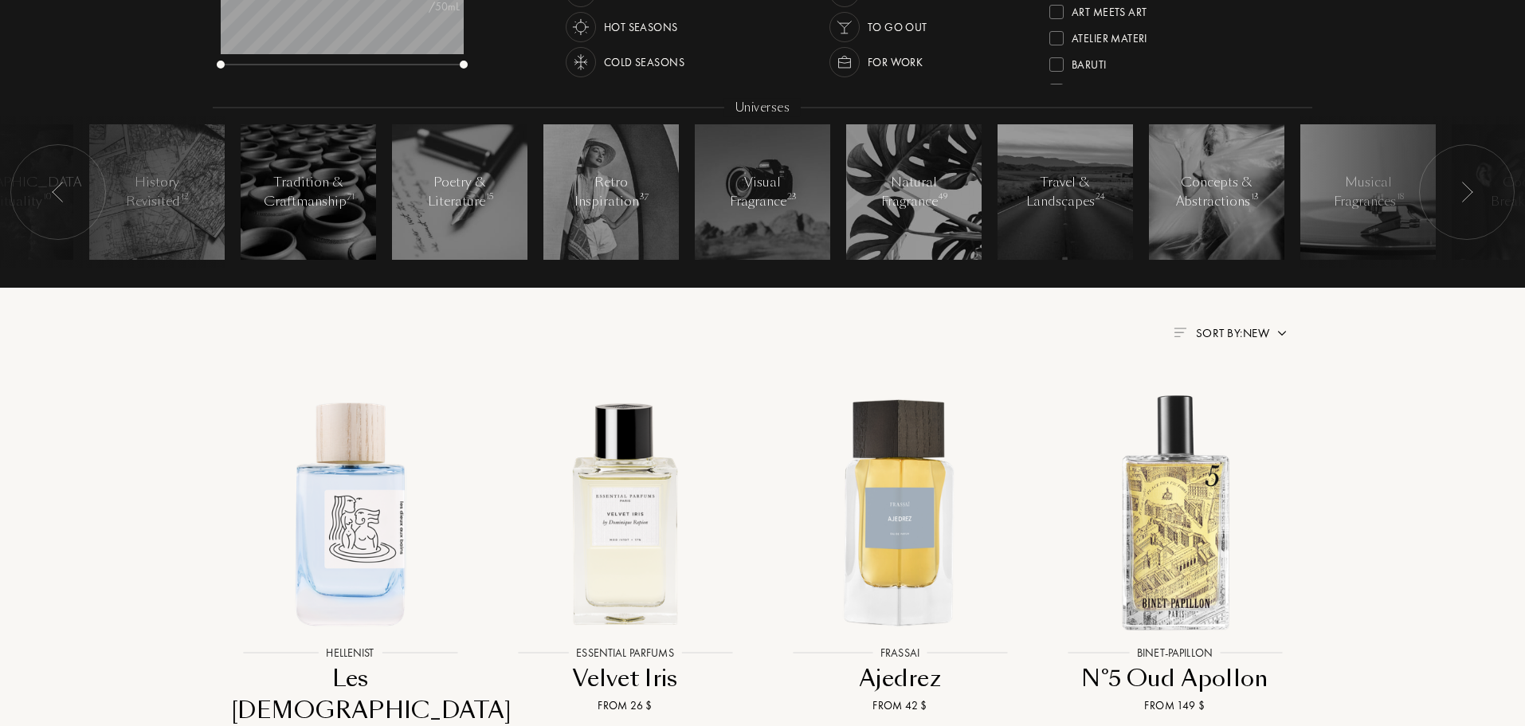
scroll to position [239, 0]
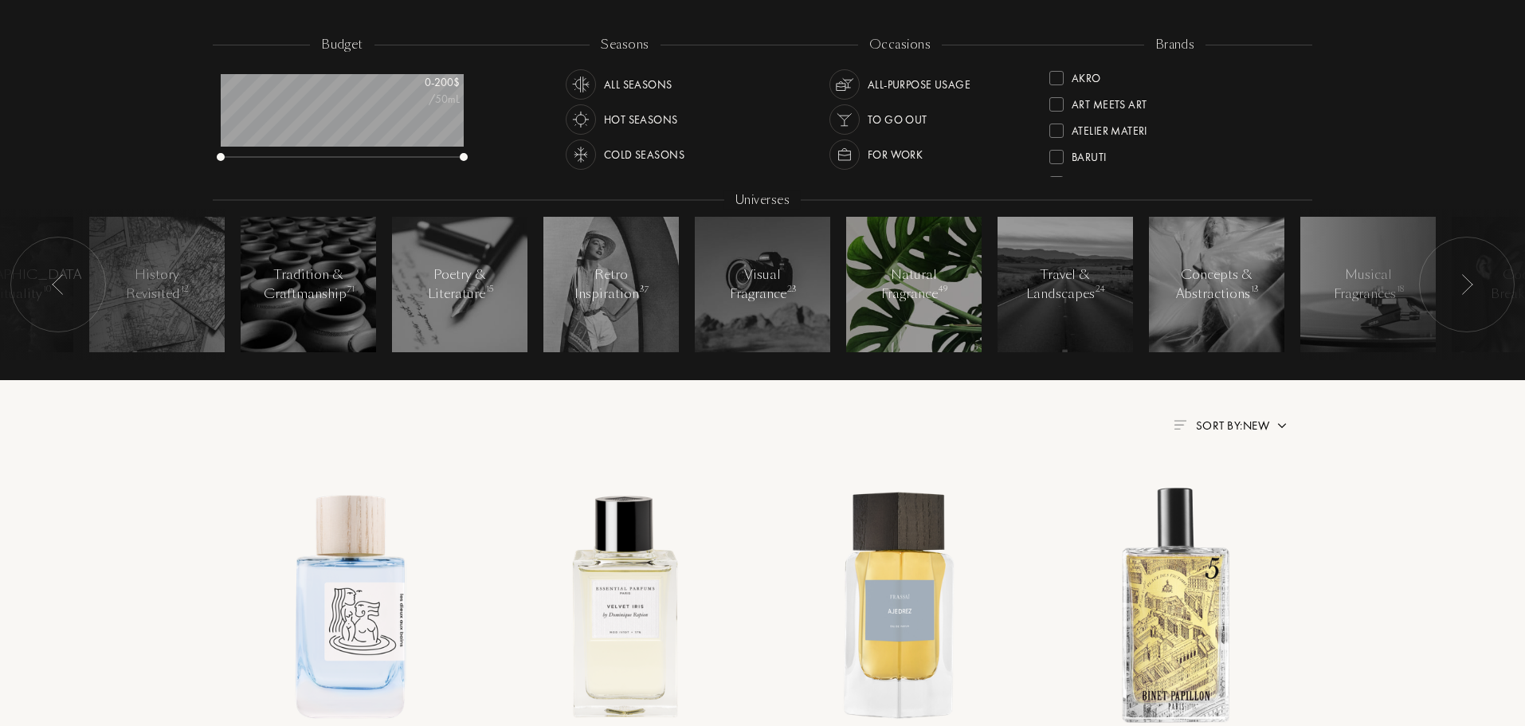
click at [860, 292] on div at bounding box center [913, 284] width 135 height 135
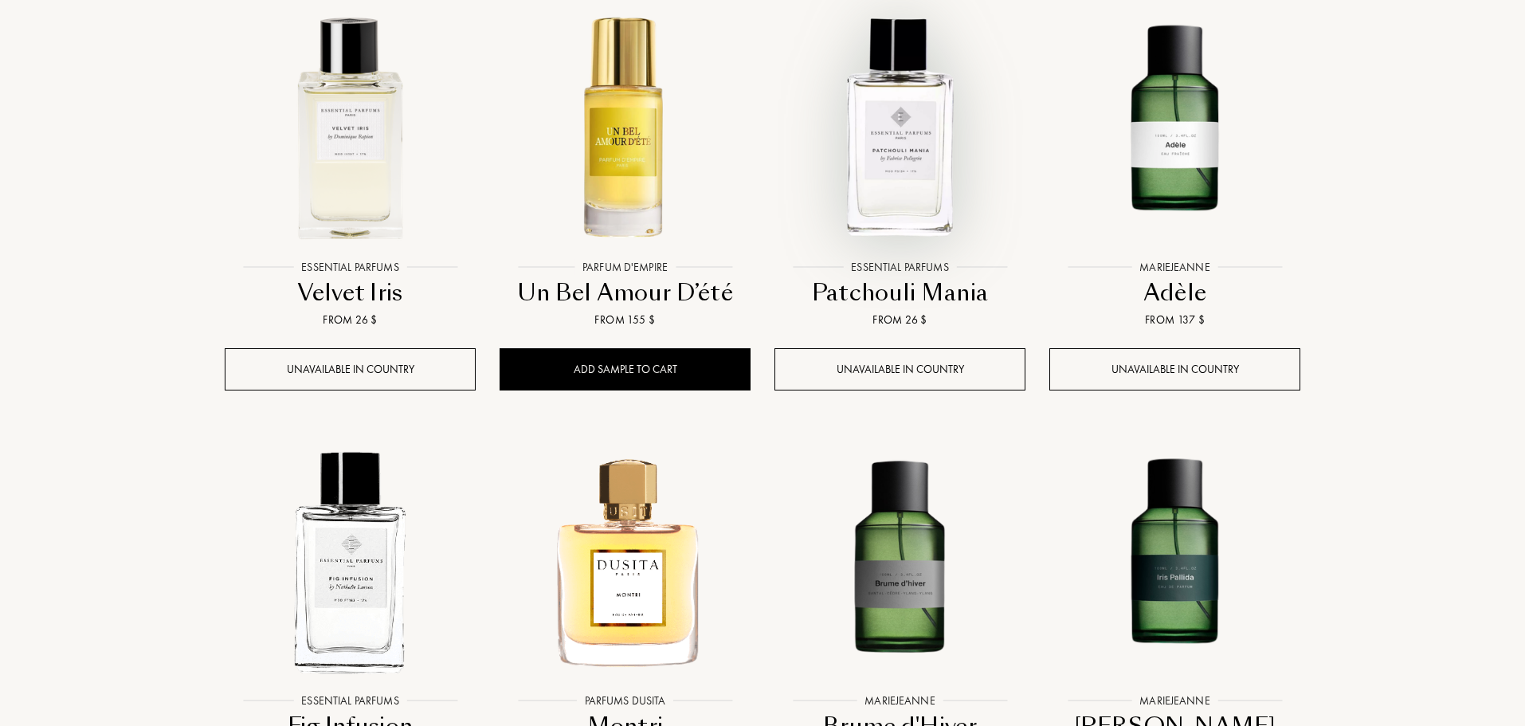
scroll to position [239, 0]
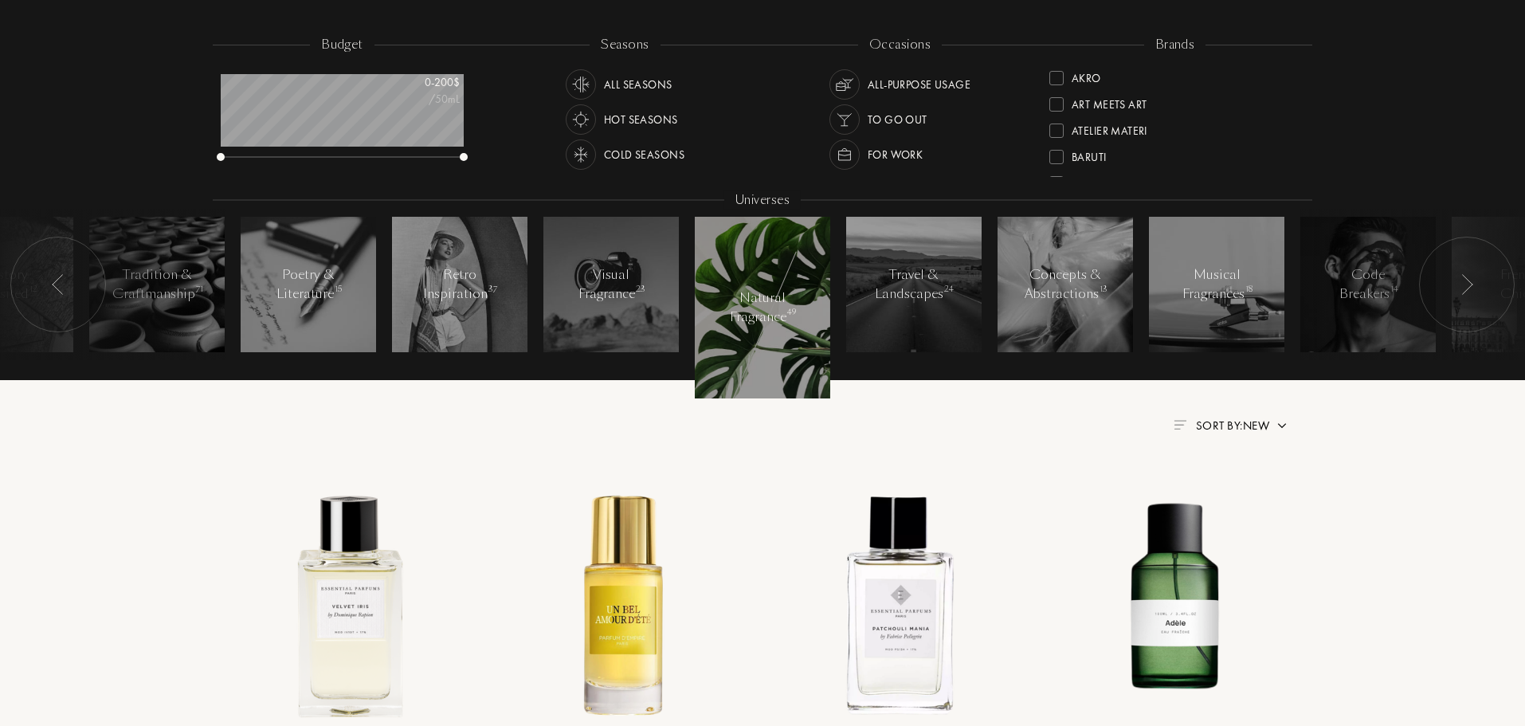
click at [1463, 285] on img at bounding box center [1467, 284] width 13 height 21
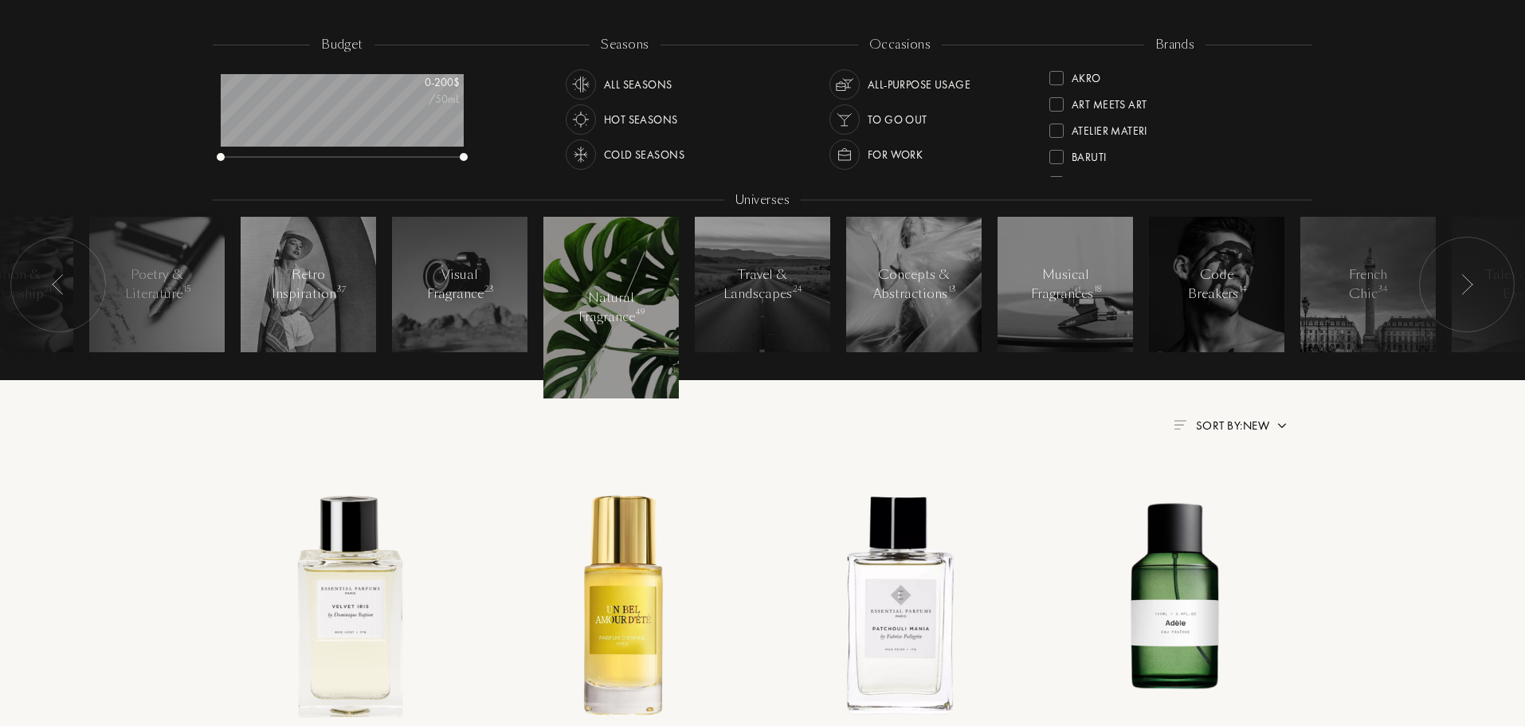
click at [1463, 285] on img at bounding box center [1467, 284] width 13 height 21
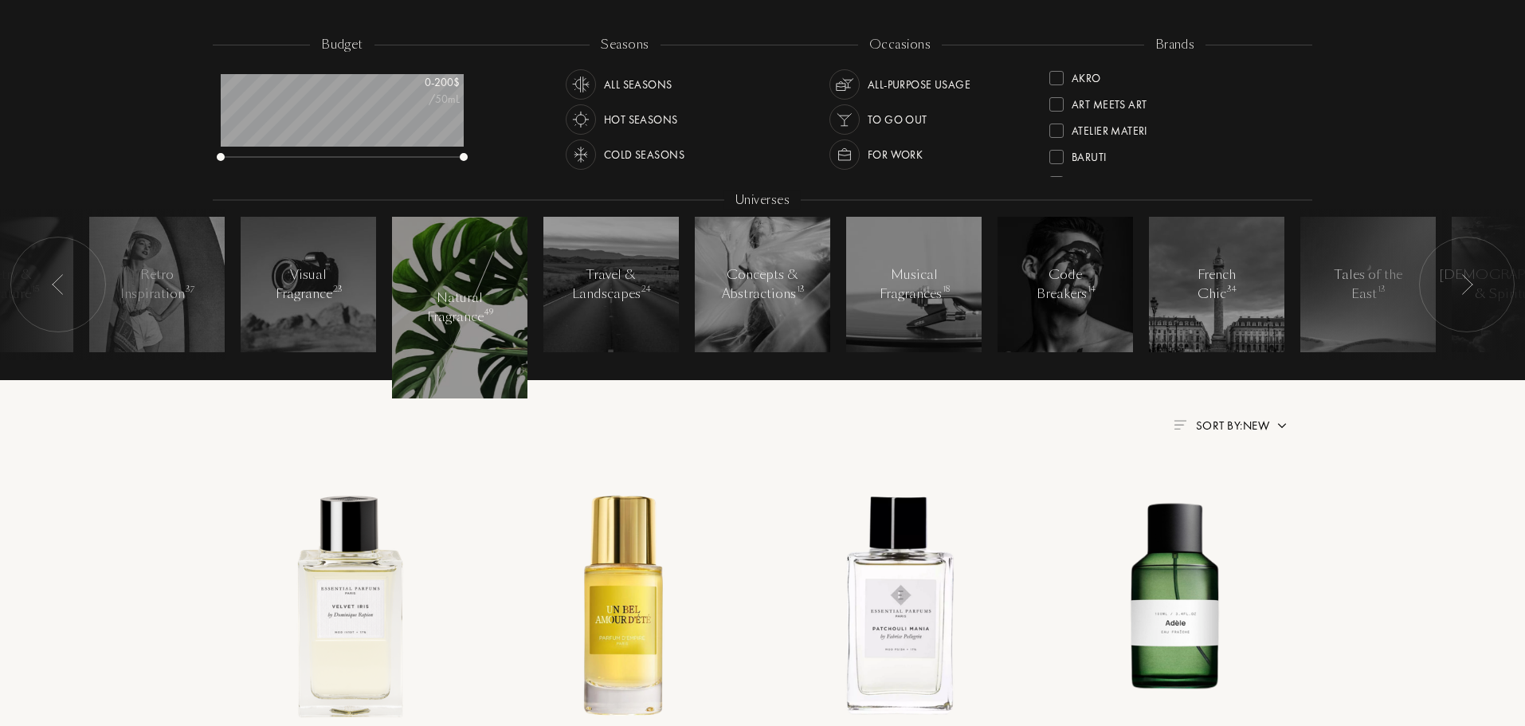
click at [1463, 282] on img at bounding box center [1467, 284] width 13 height 21
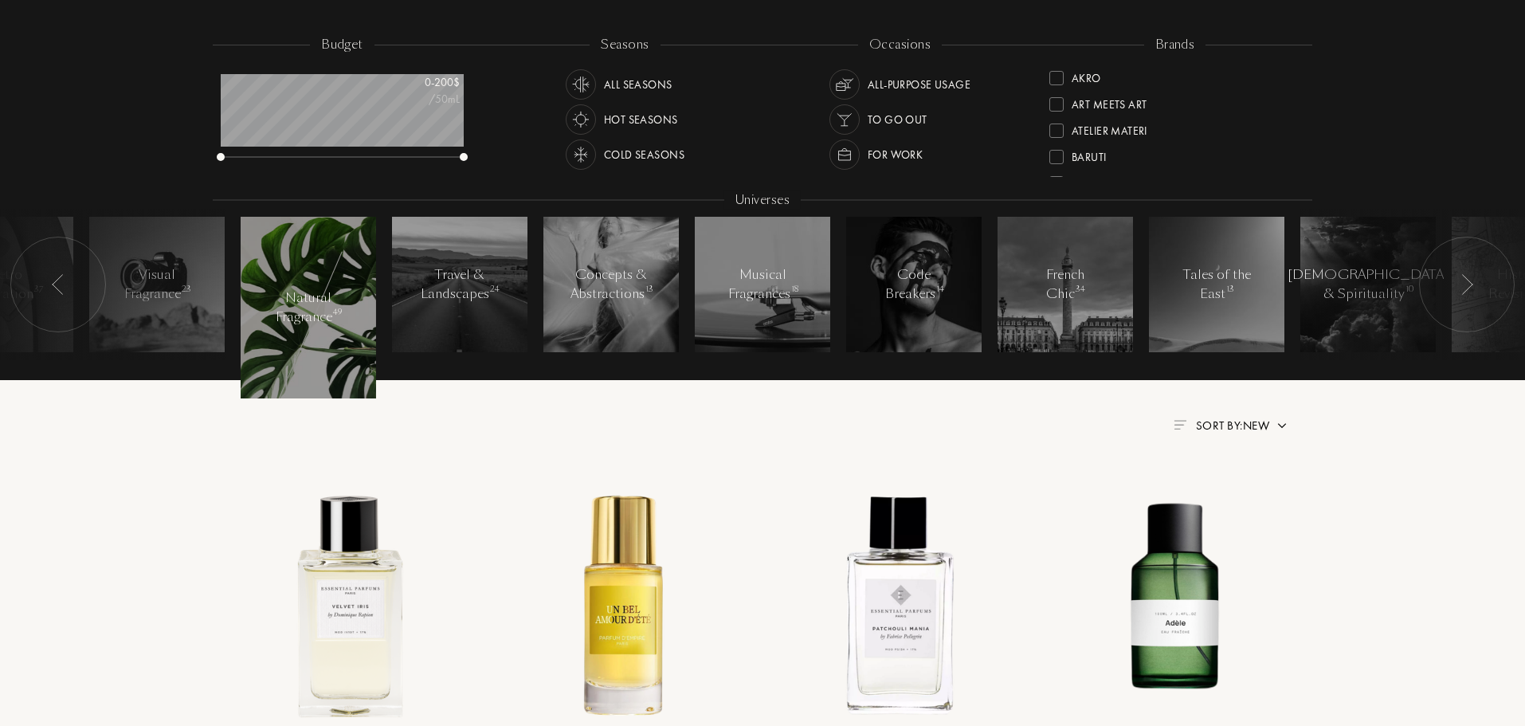
click at [1463, 282] on img at bounding box center [1467, 284] width 13 height 21
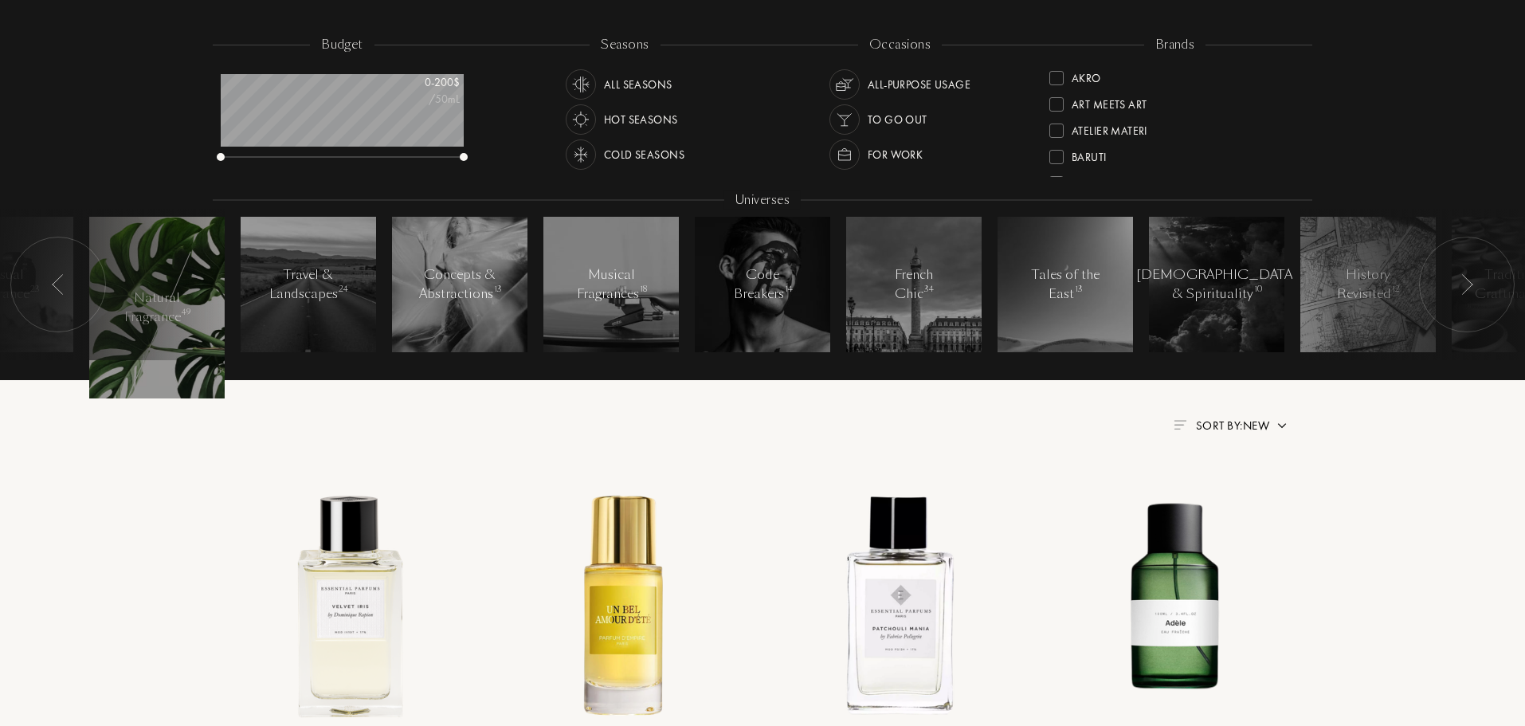
click at [1463, 282] on img at bounding box center [1467, 284] width 13 height 21
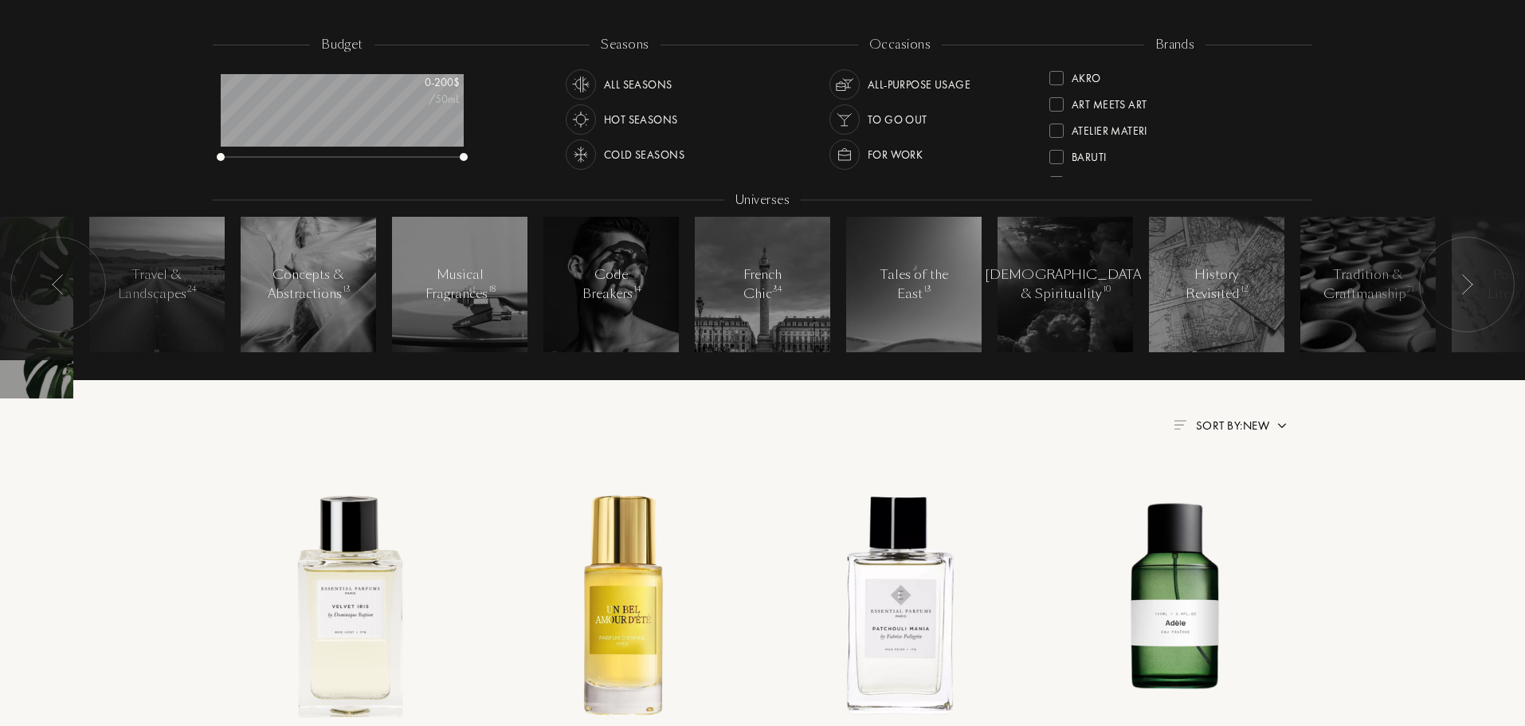
click at [1463, 282] on img at bounding box center [1467, 284] width 13 height 21
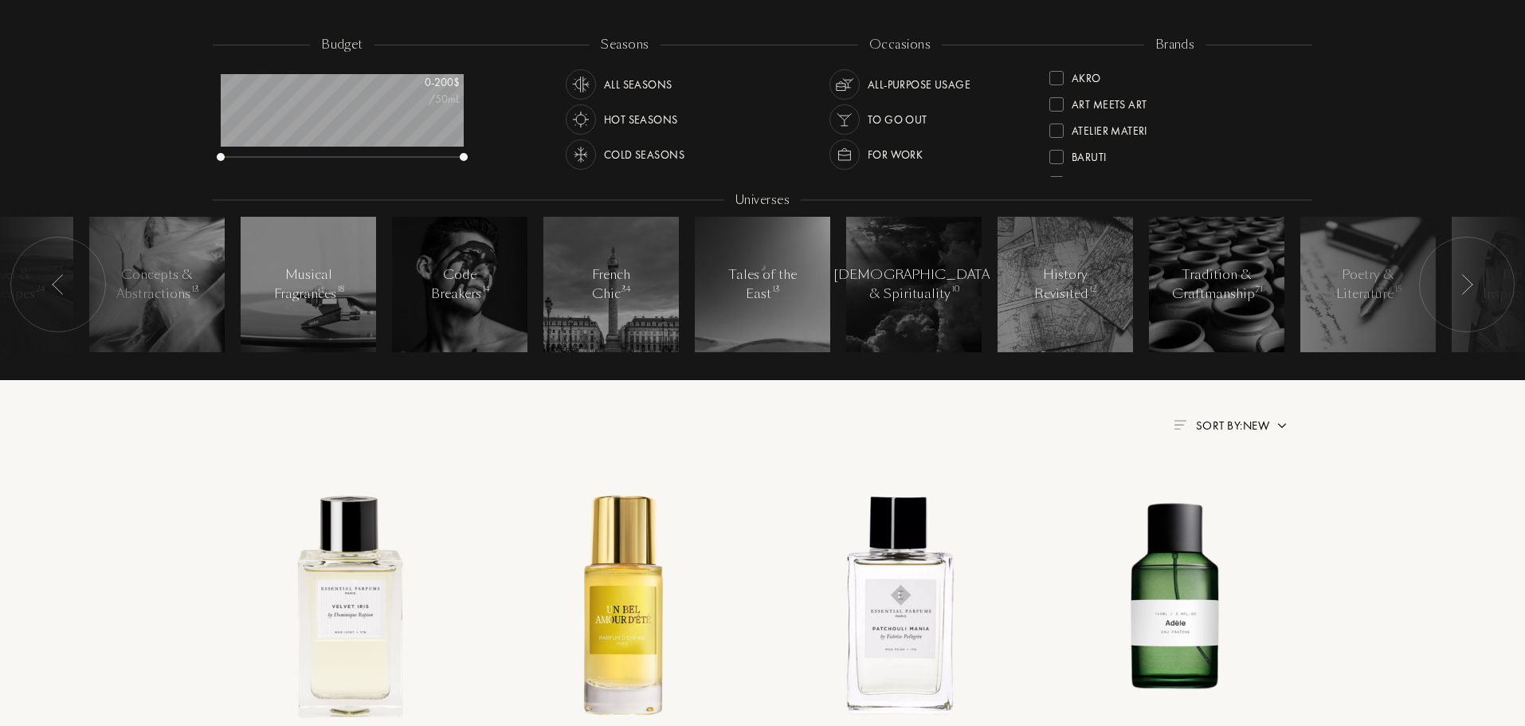
click at [1463, 282] on img at bounding box center [1467, 284] width 13 height 21
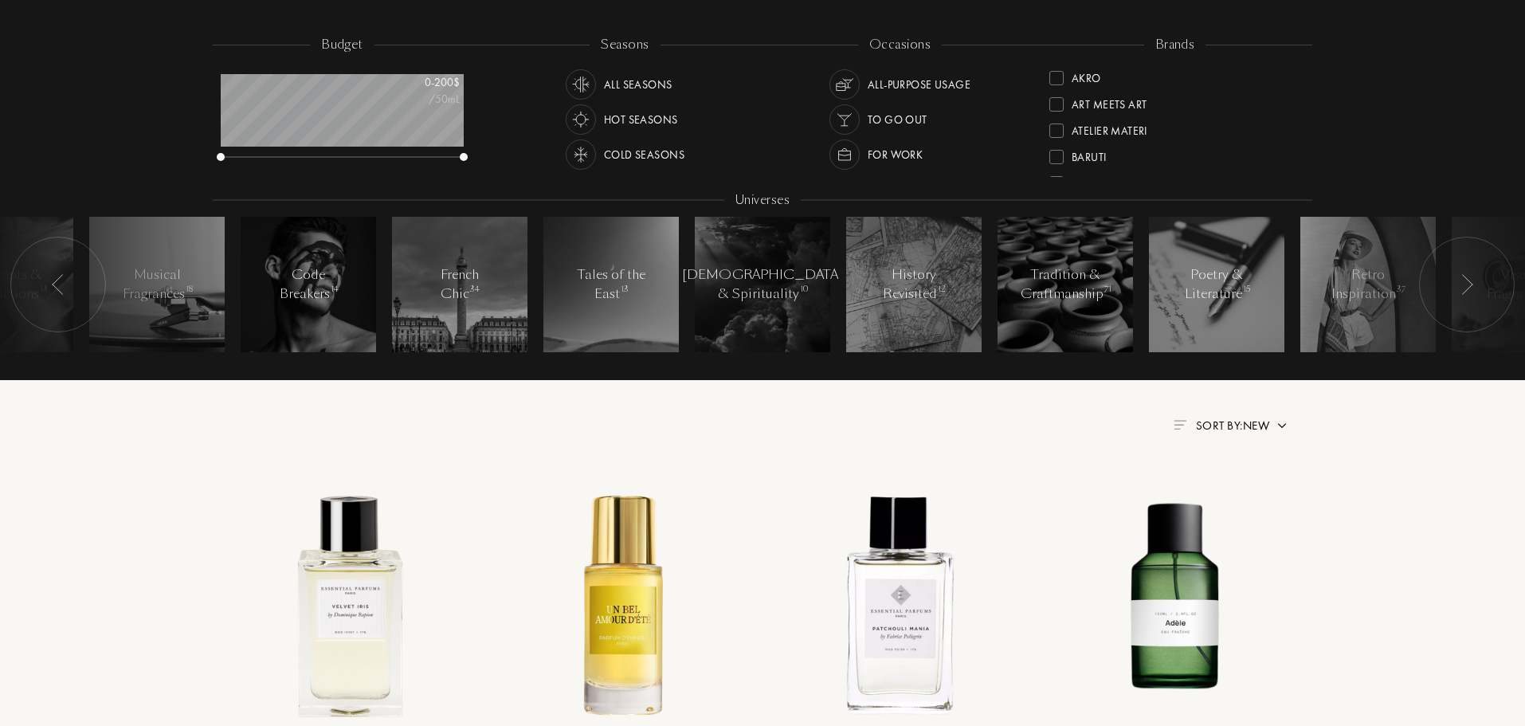
click at [1463, 282] on img at bounding box center [1467, 284] width 13 height 21
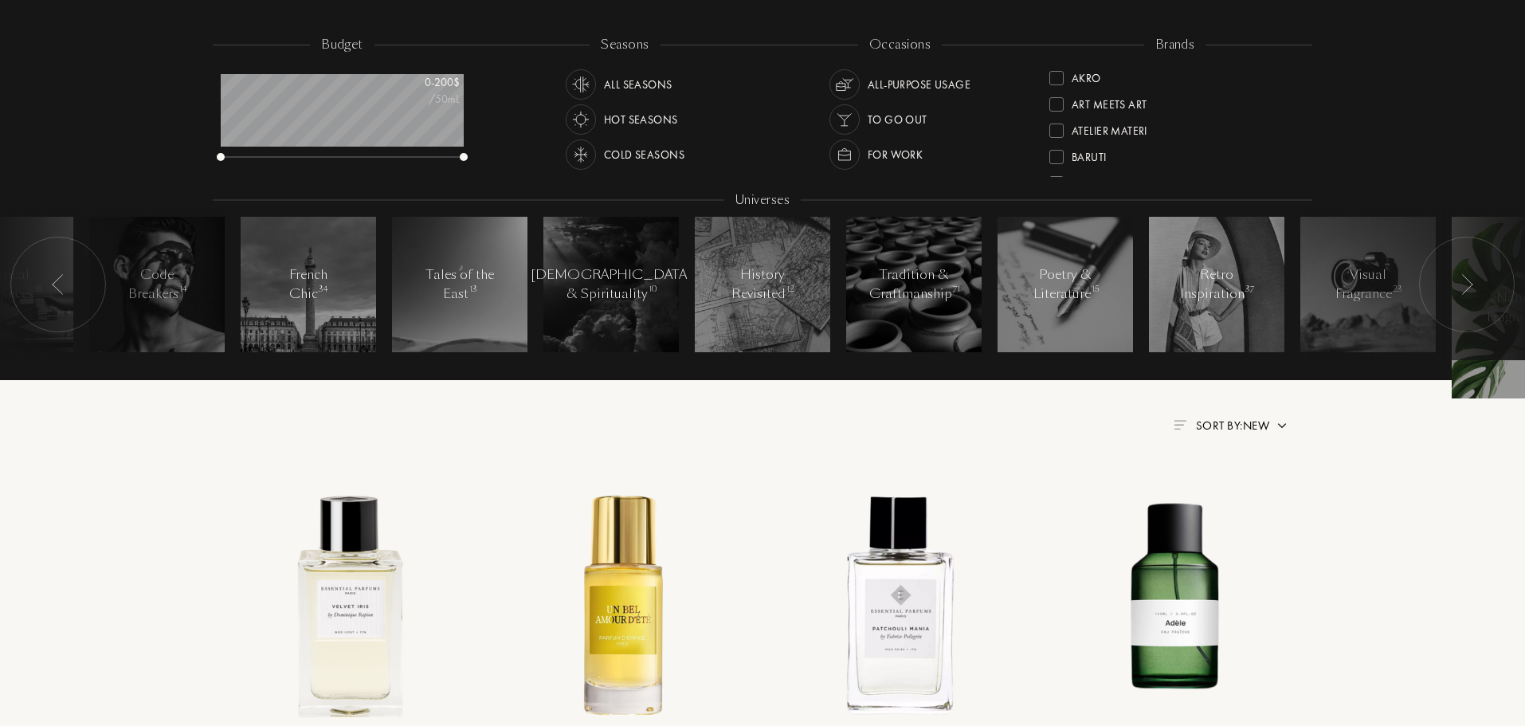
click at [1463, 282] on img at bounding box center [1467, 284] width 13 height 21
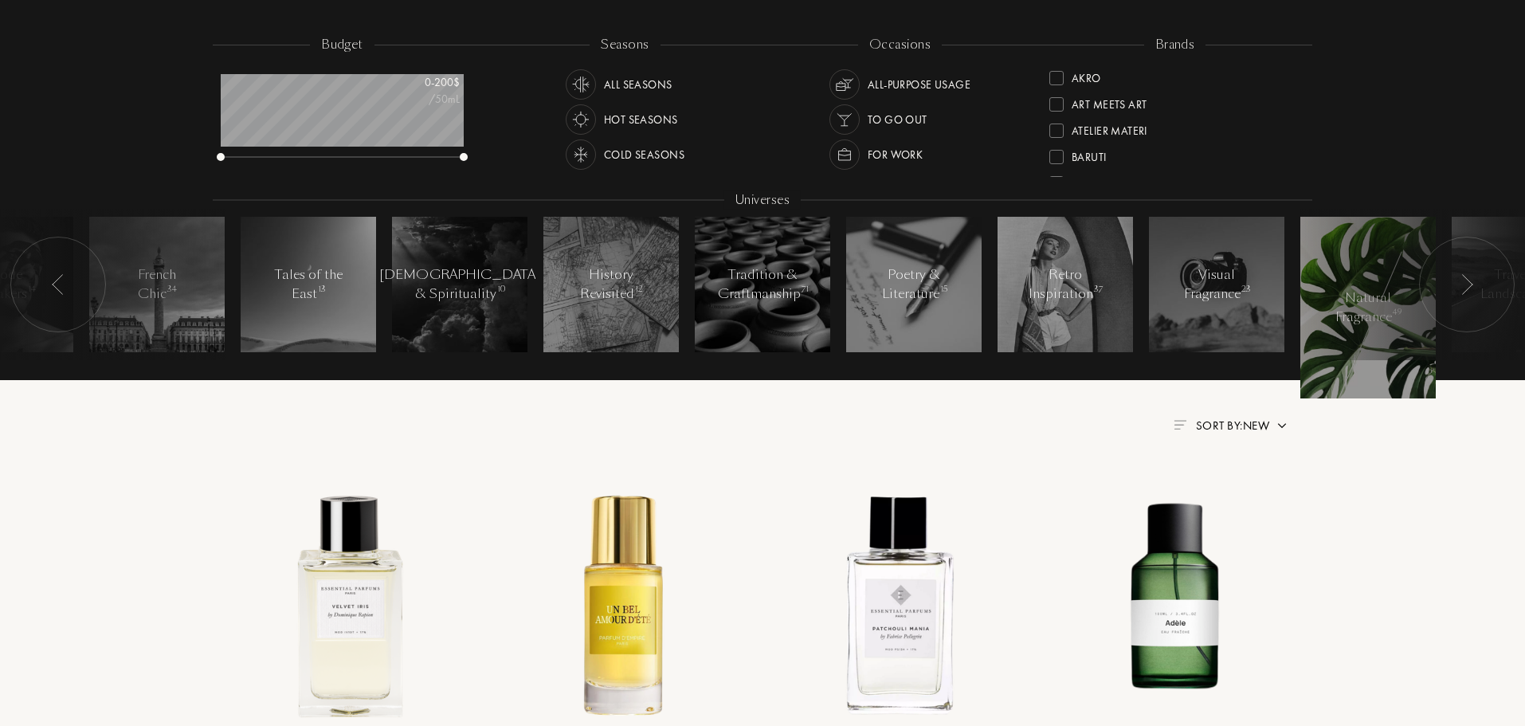
click at [1462, 281] on img at bounding box center [1467, 284] width 13 height 21
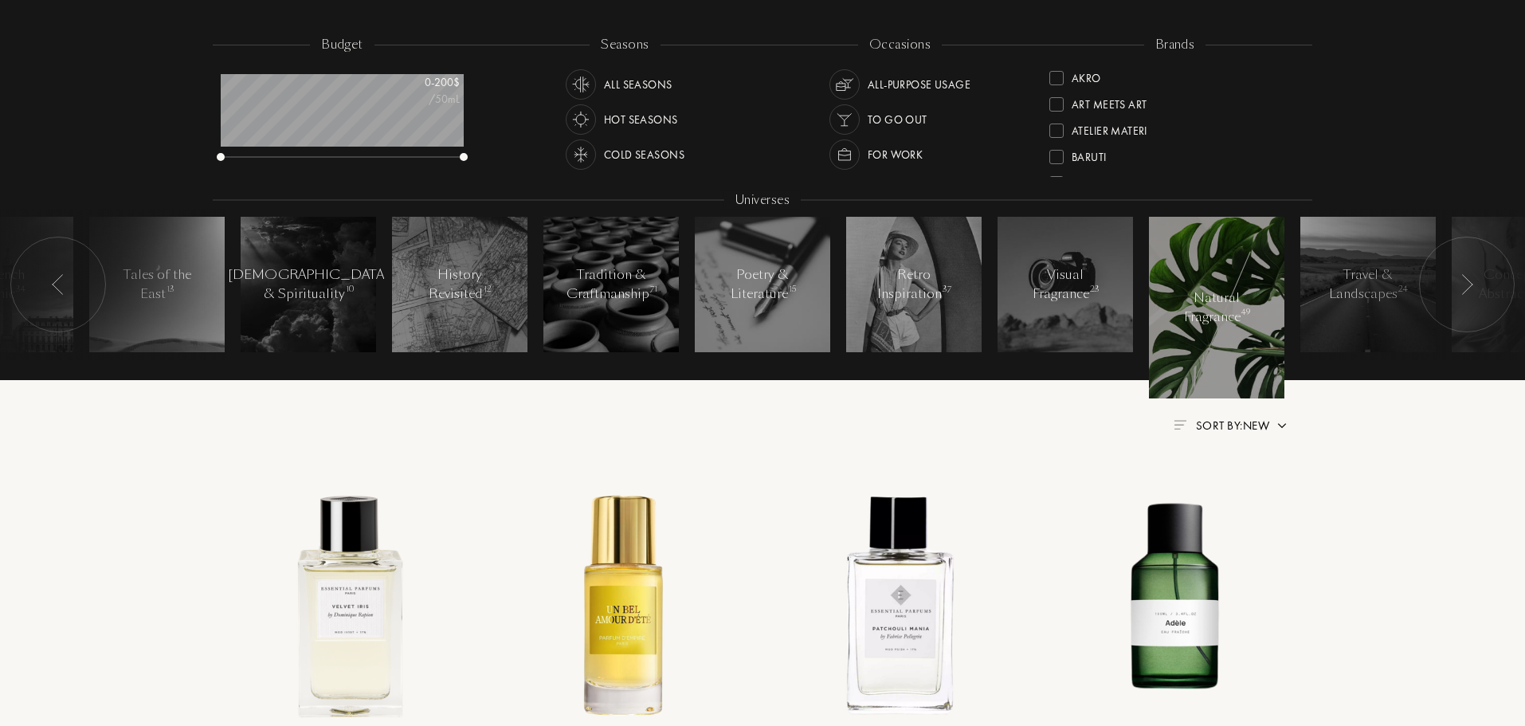
click at [1462, 281] on img at bounding box center [1467, 284] width 13 height 21
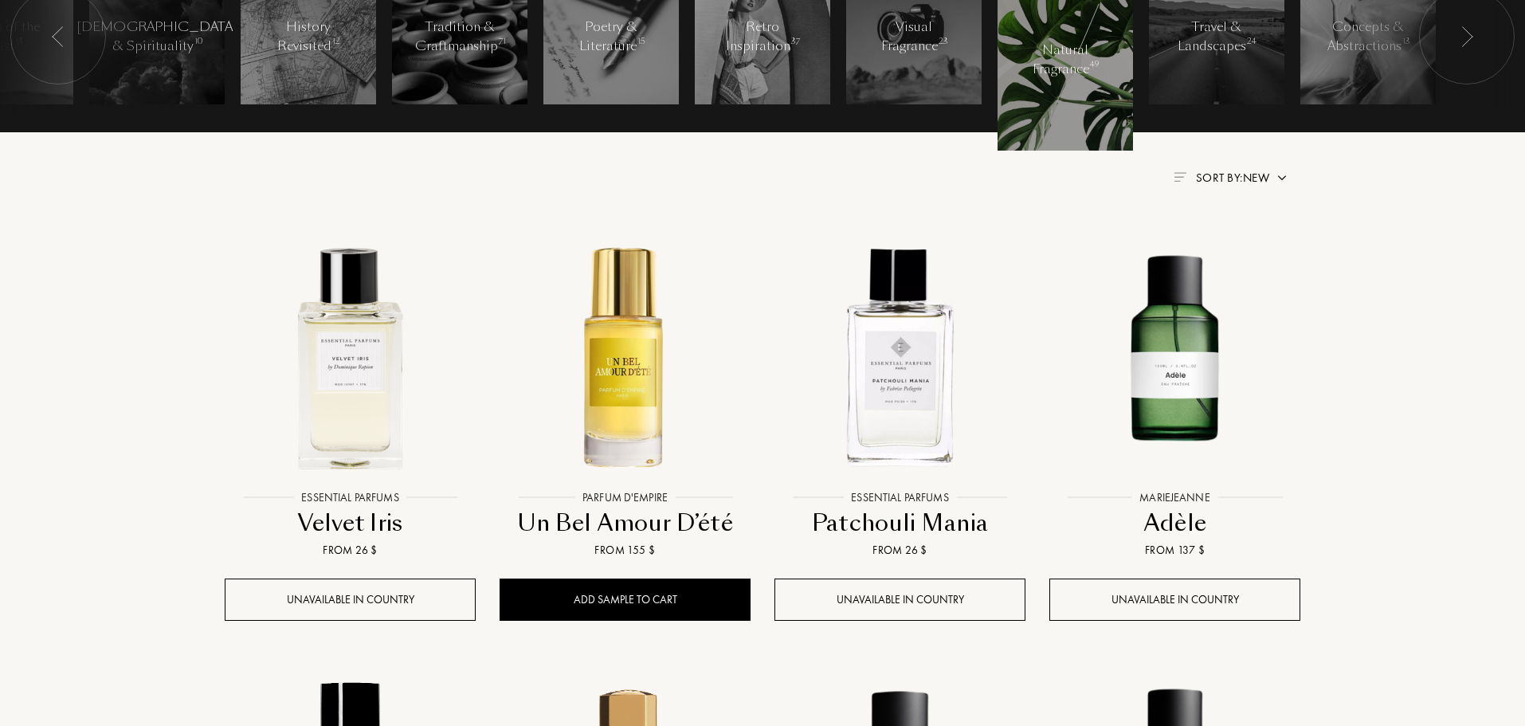
scroll to position [478, 0]
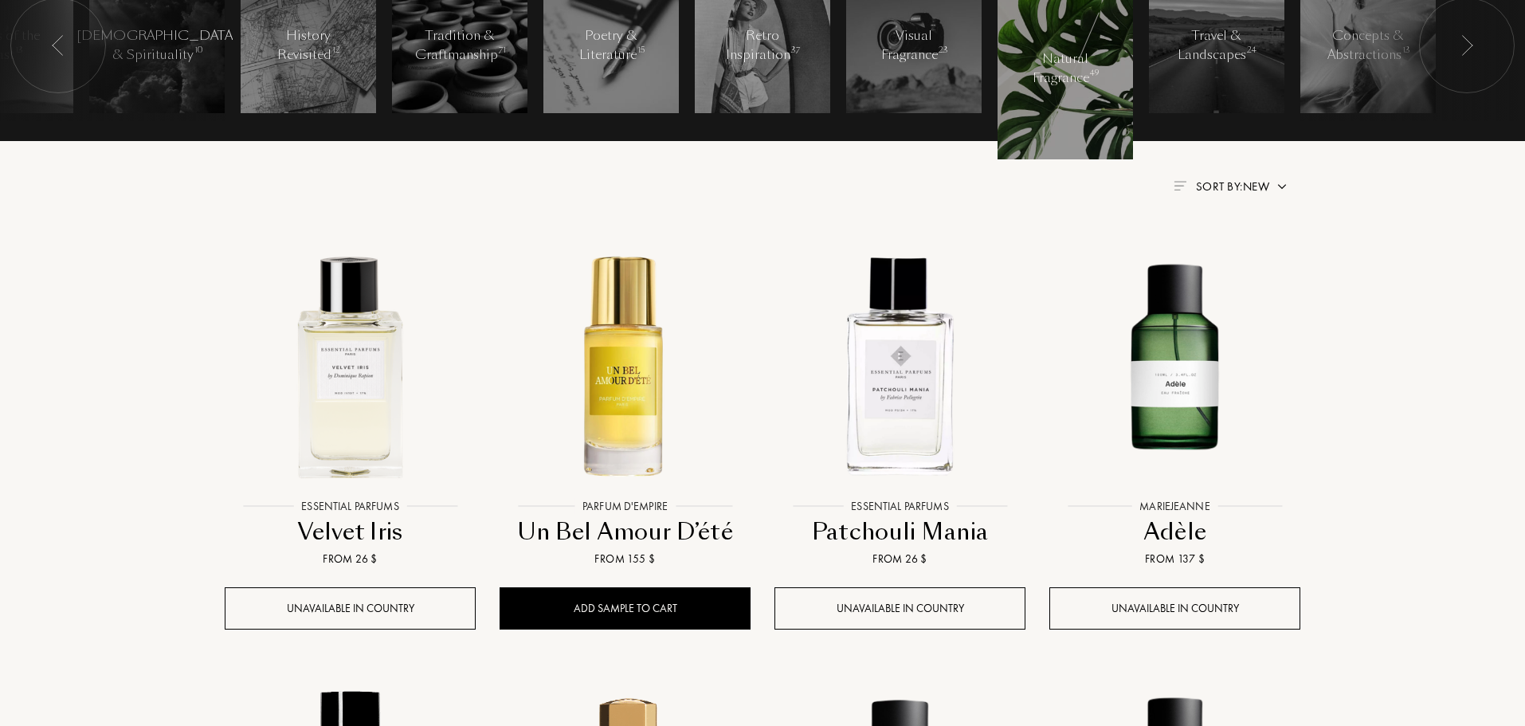
click at [1204, 185] on span "Sort by: New" at bounding box center [1232, 187] width 73 height 16
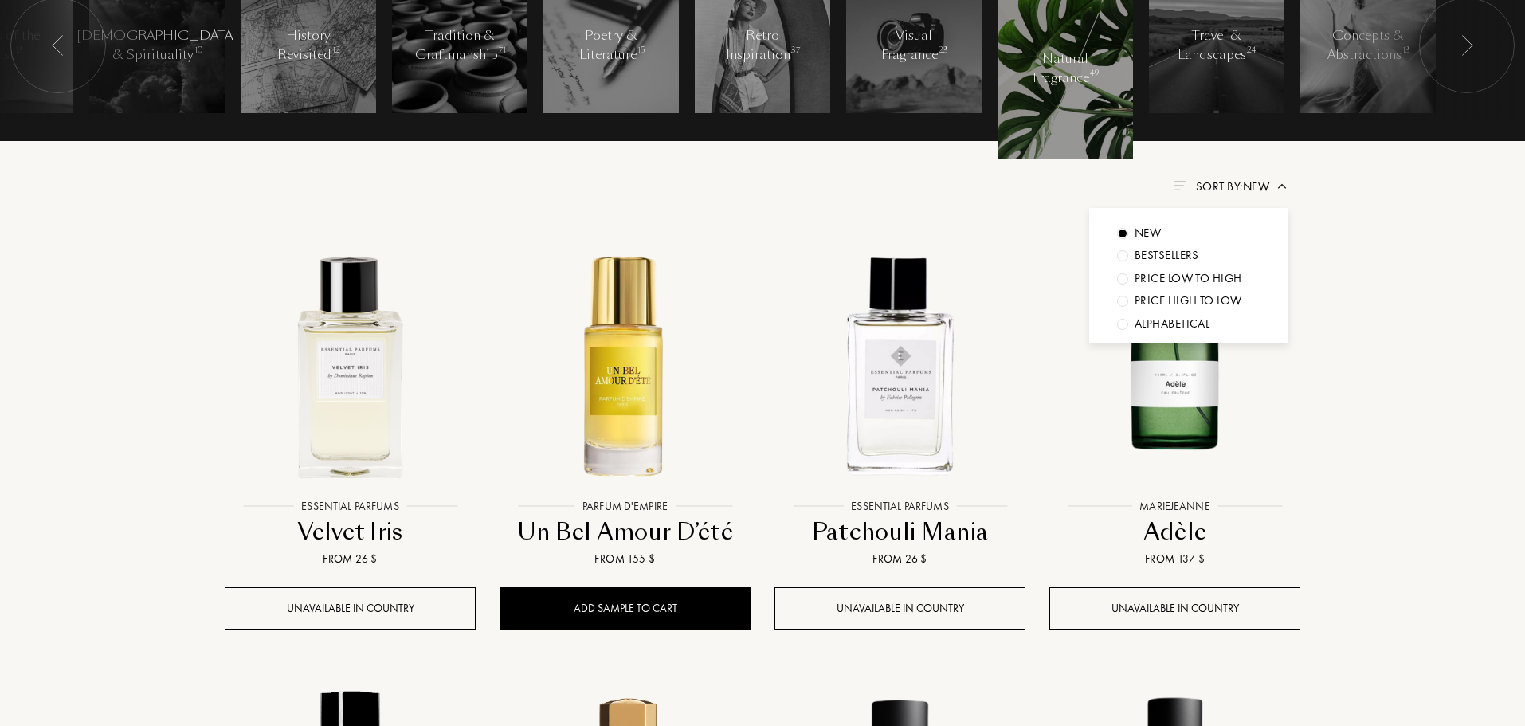
click at [1204, 185] on span "Sort by: New" at bounding box center [1232, 187] width 73 height 16
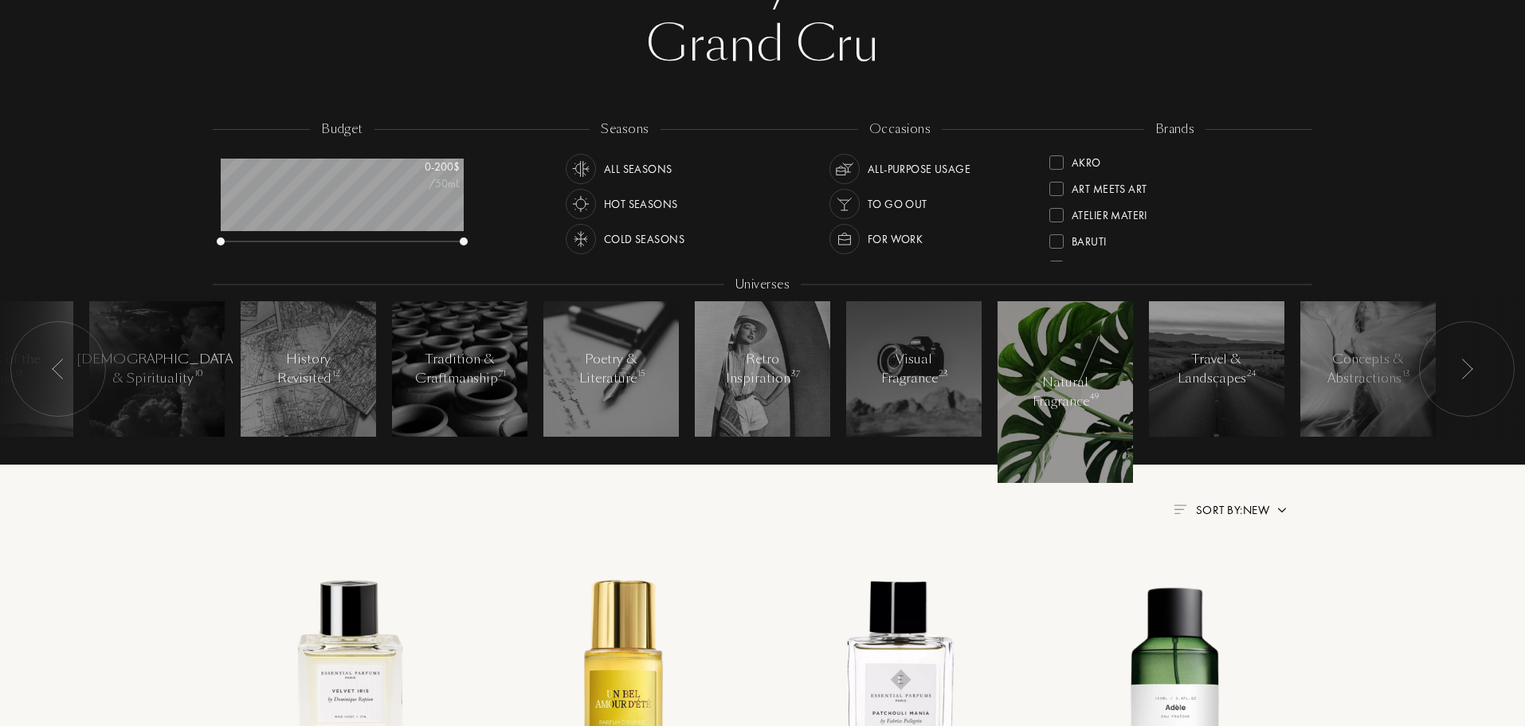
scroll to position [0, 0]
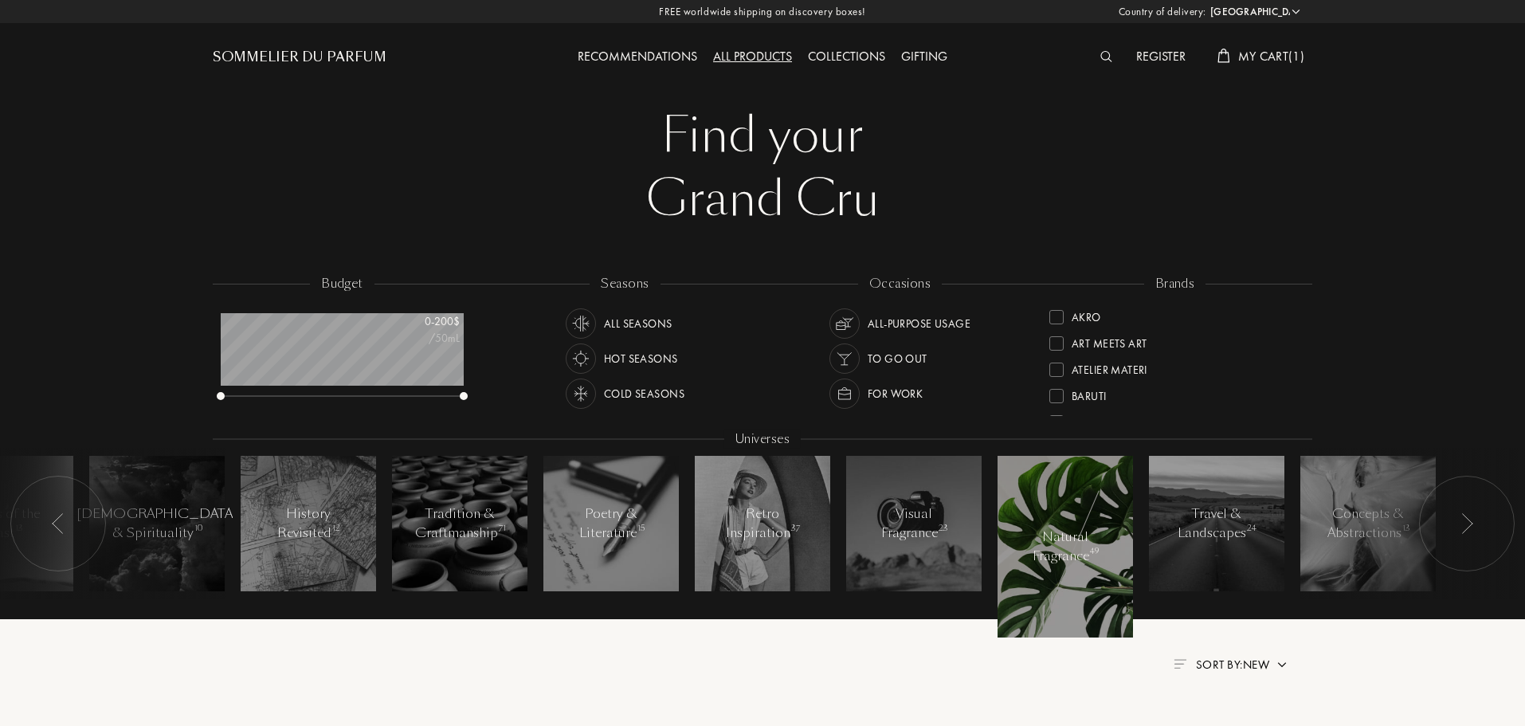
click at [1064, 202] on div "Grand Cru" at bounding box center [763, 199] width 1076 height 64
click at [760, 137] on div "Find your" at bounding box center [763, 136] width 1076 height 64
click at [263, 55] on div "Sommelier du Parfum" at bounding box center [300, 57] width 174 height 19
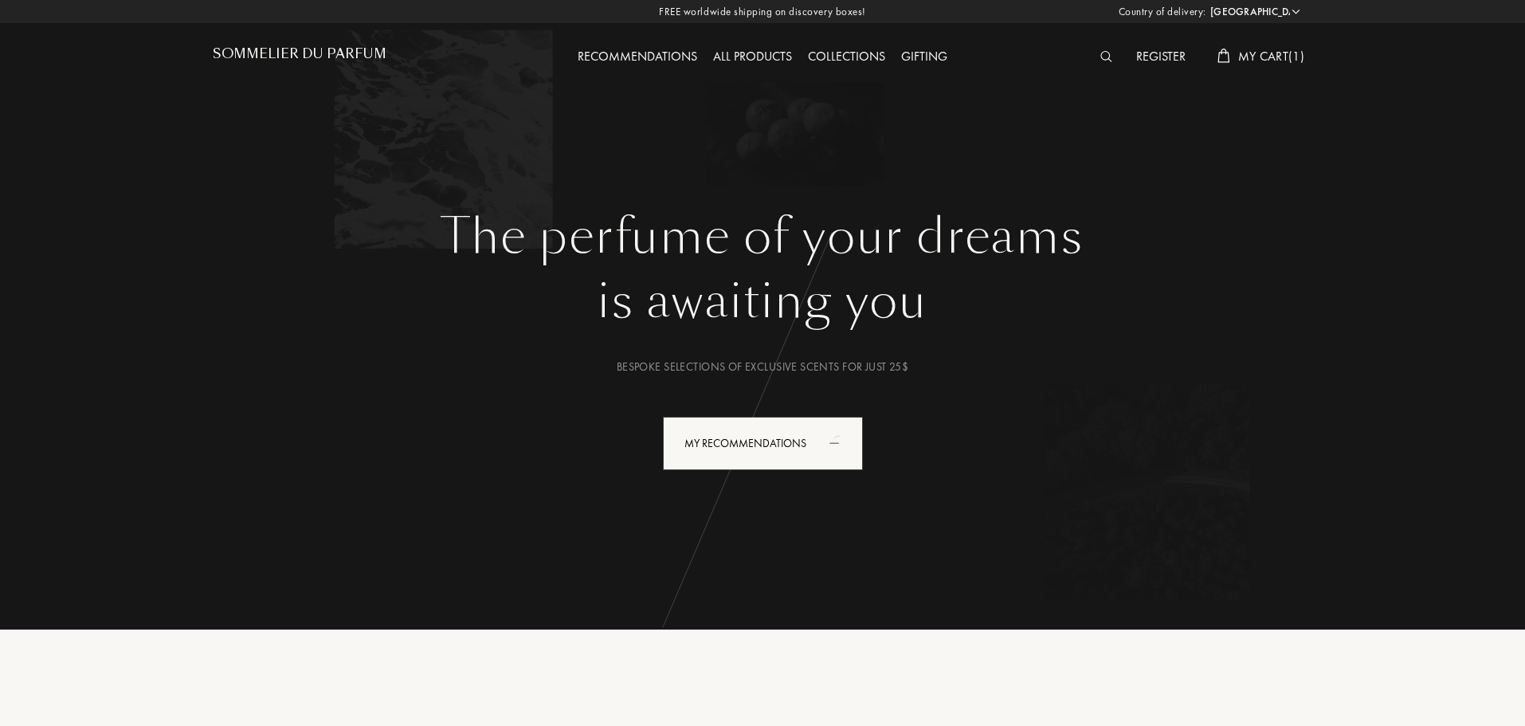
select select "US"
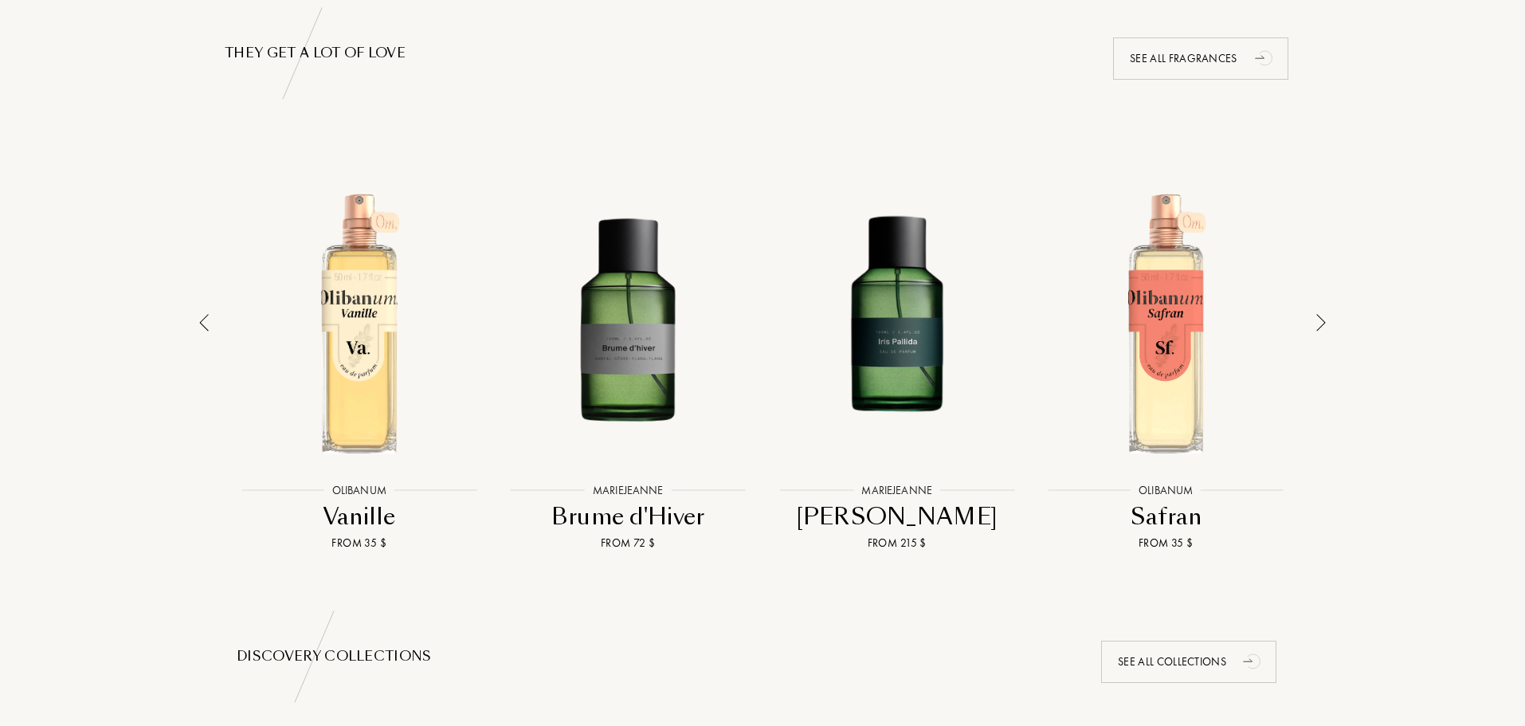
scroll to position [1036, 0]
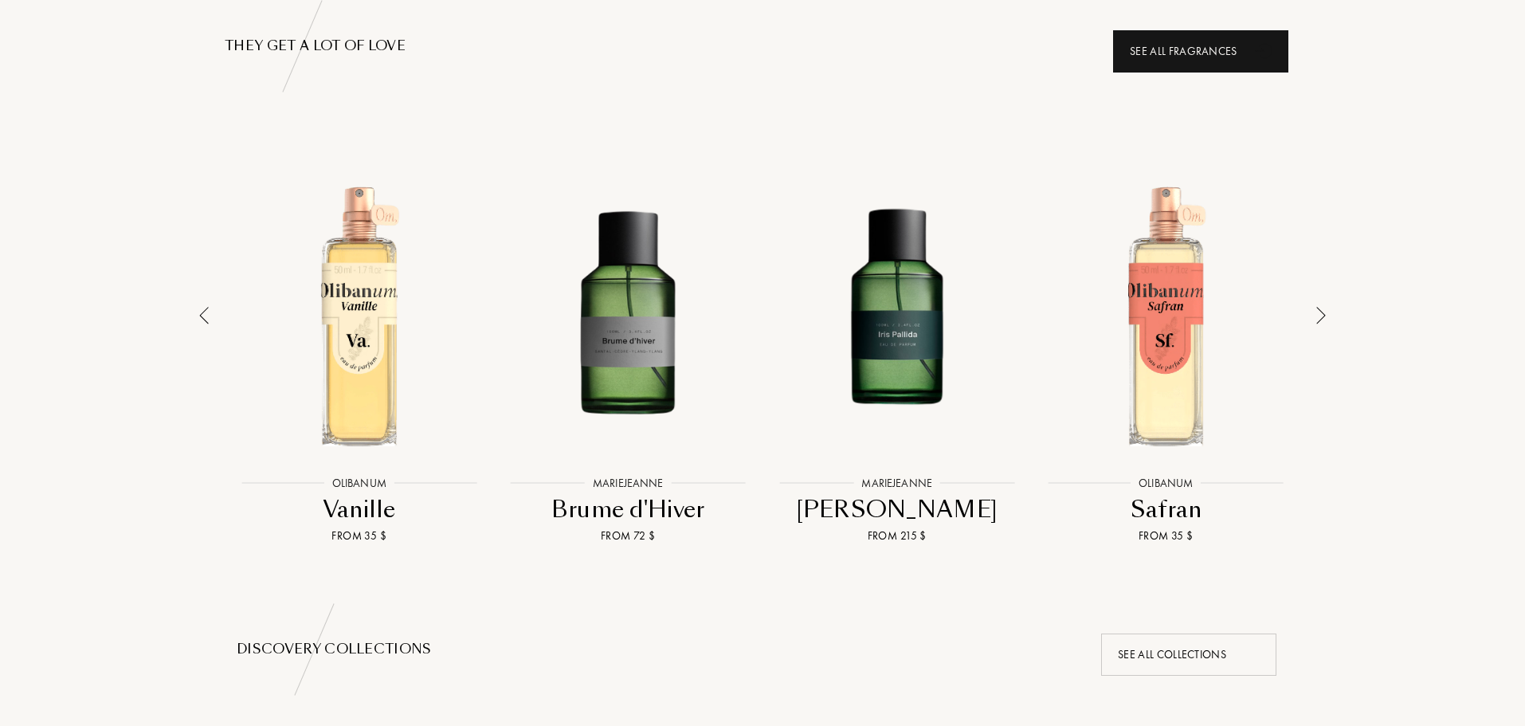
click at [1179, 49] on div "See all fragrances" at bounding box center [1200, 51] width 175 height 42
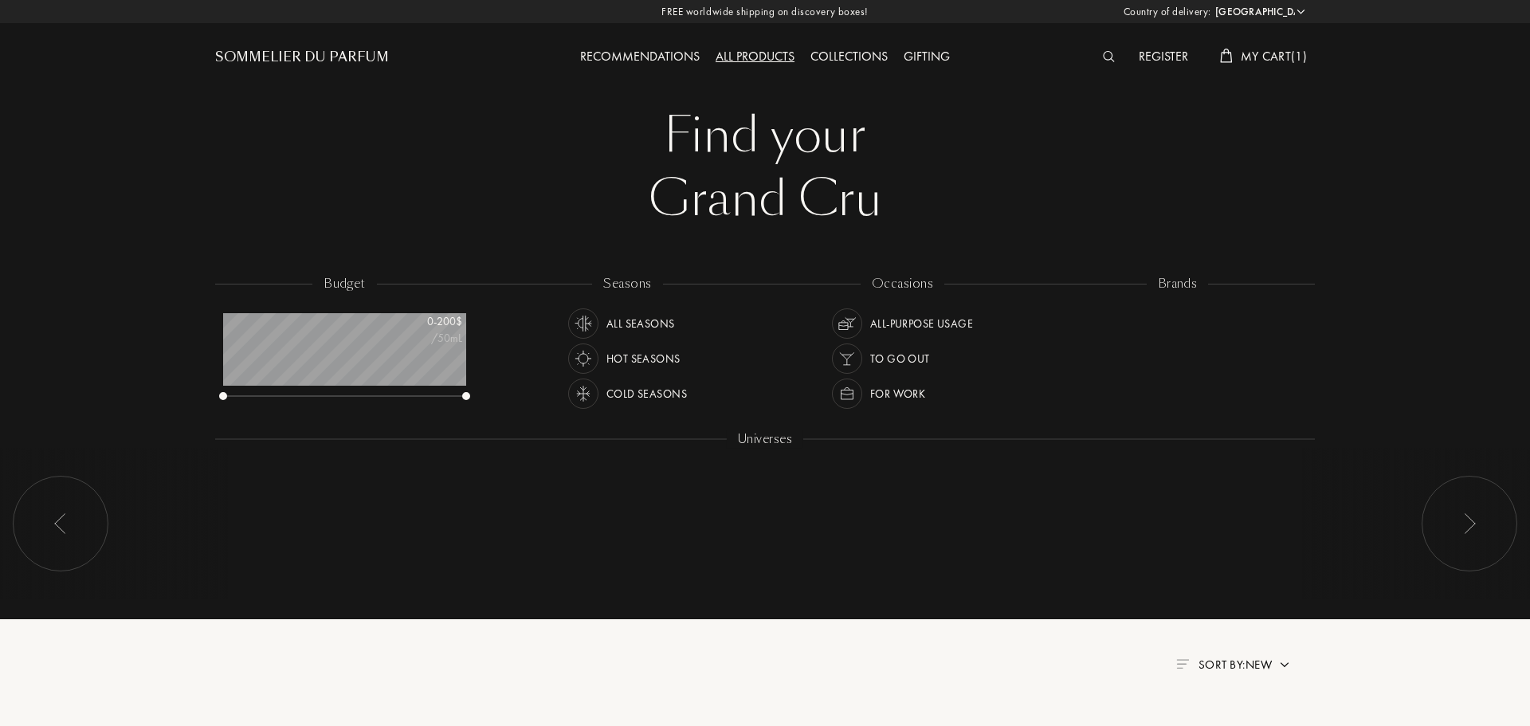
select select "US"
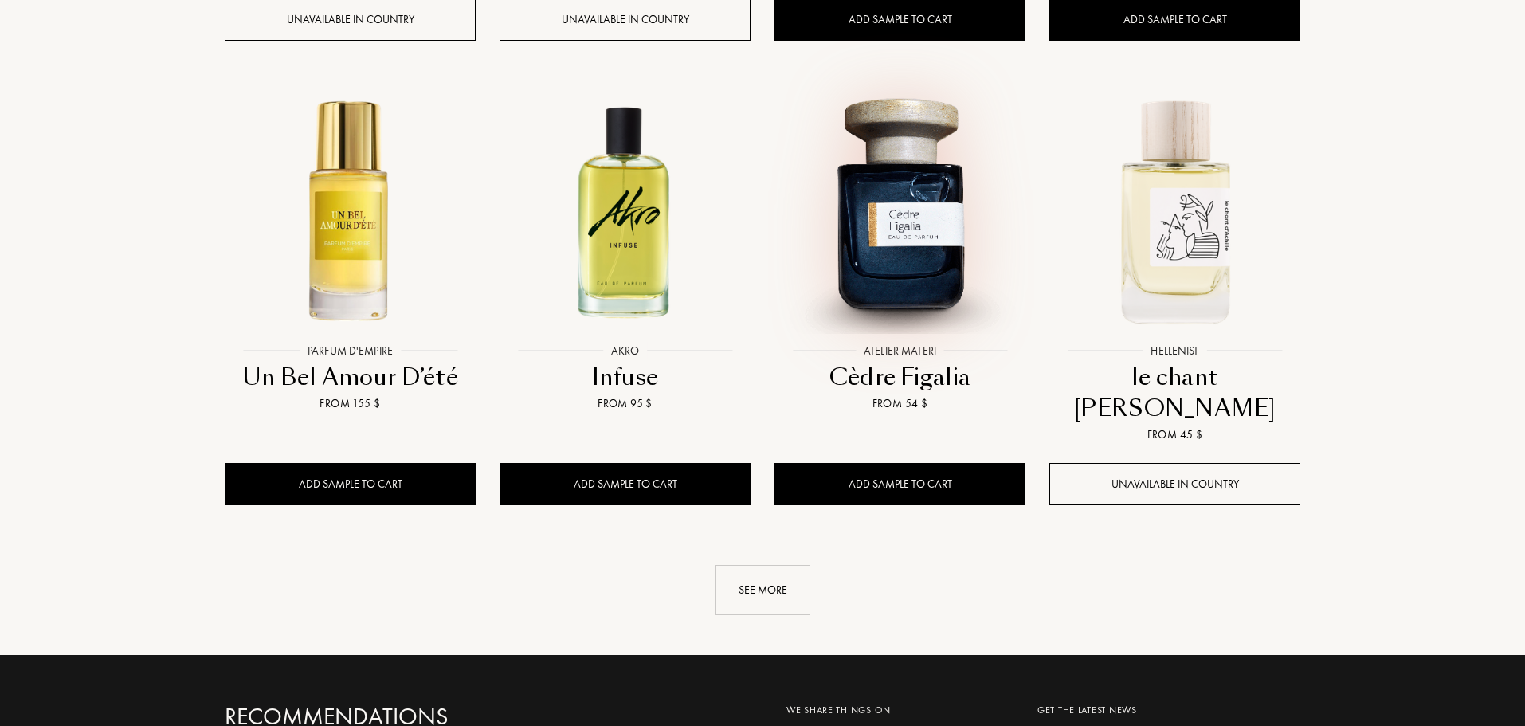
scroll to position [1594, 0]
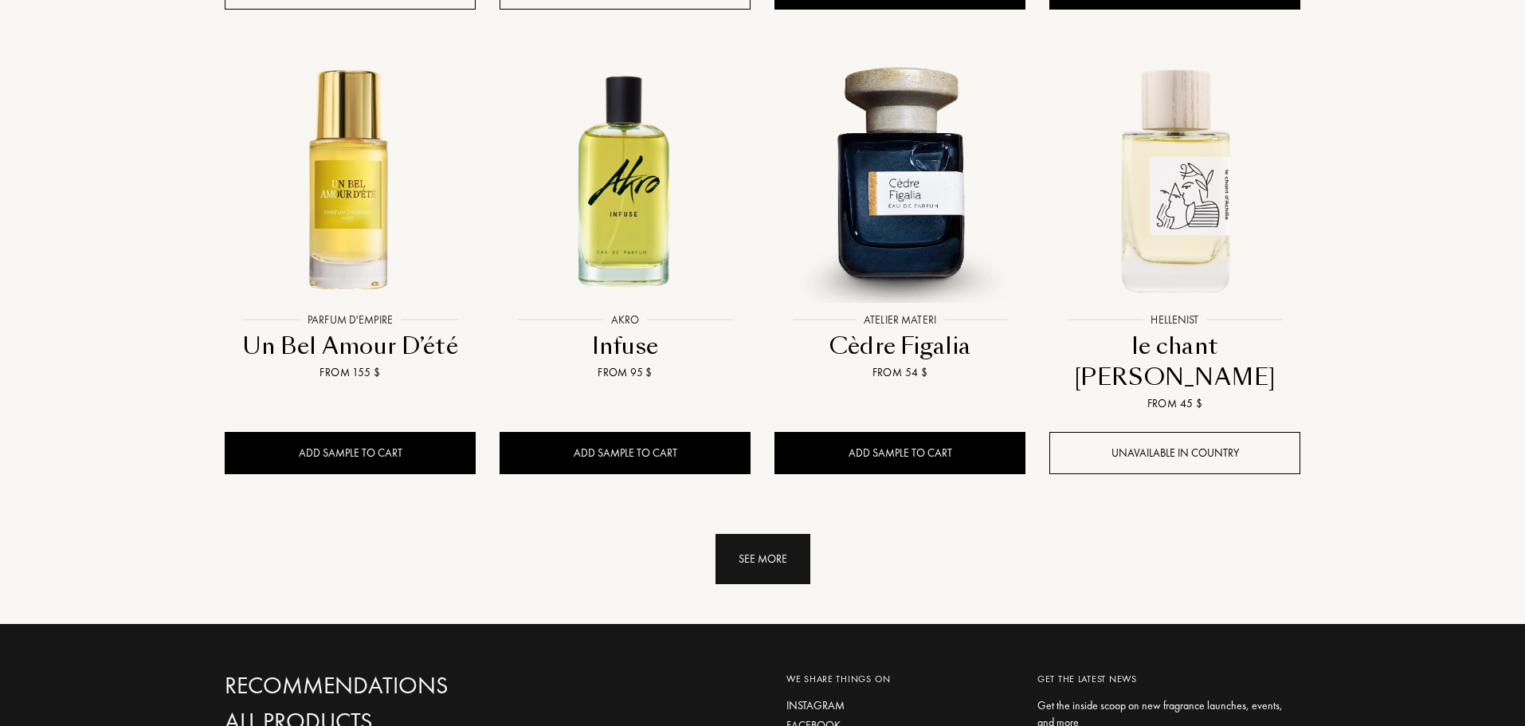
click at [775, 534] on div "See more" at bounding box center [763, 559] width 95 height 50
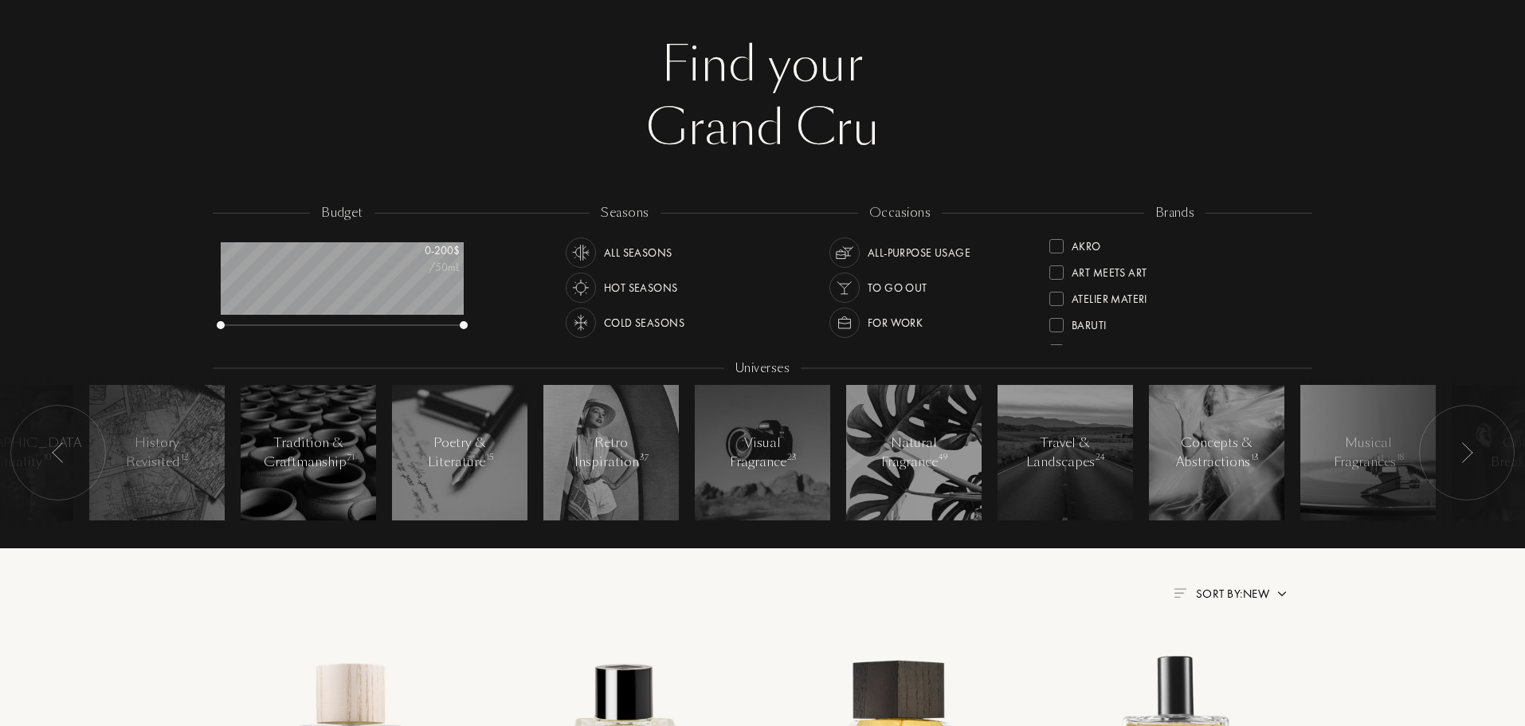
scroll to position [0, 0]
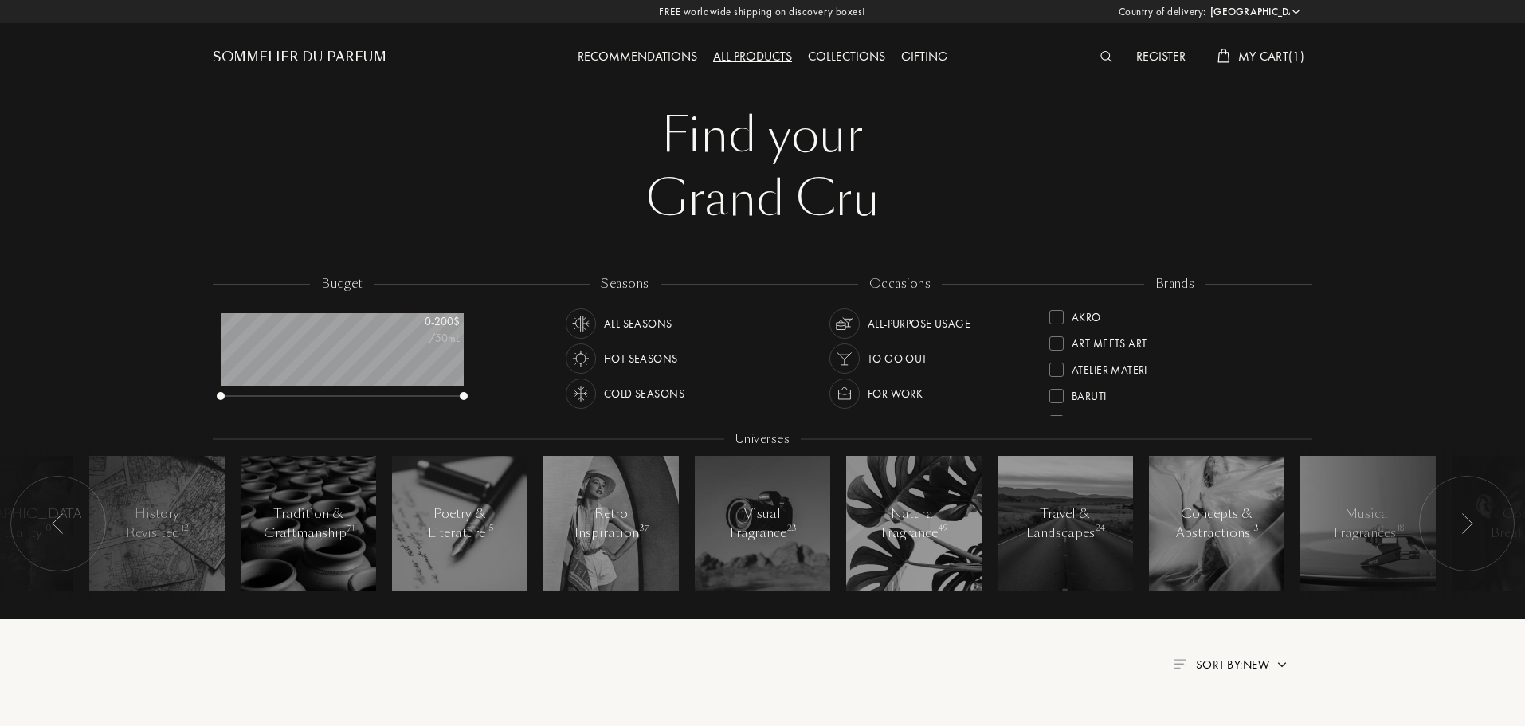
click at [376, 68] on div "Sommelier du Parfum" at bounding box center [350, 44] width 275 height 88
click at [626, 59] on div "Recommendations" at bounding box center [637, 57] width 135 height 21
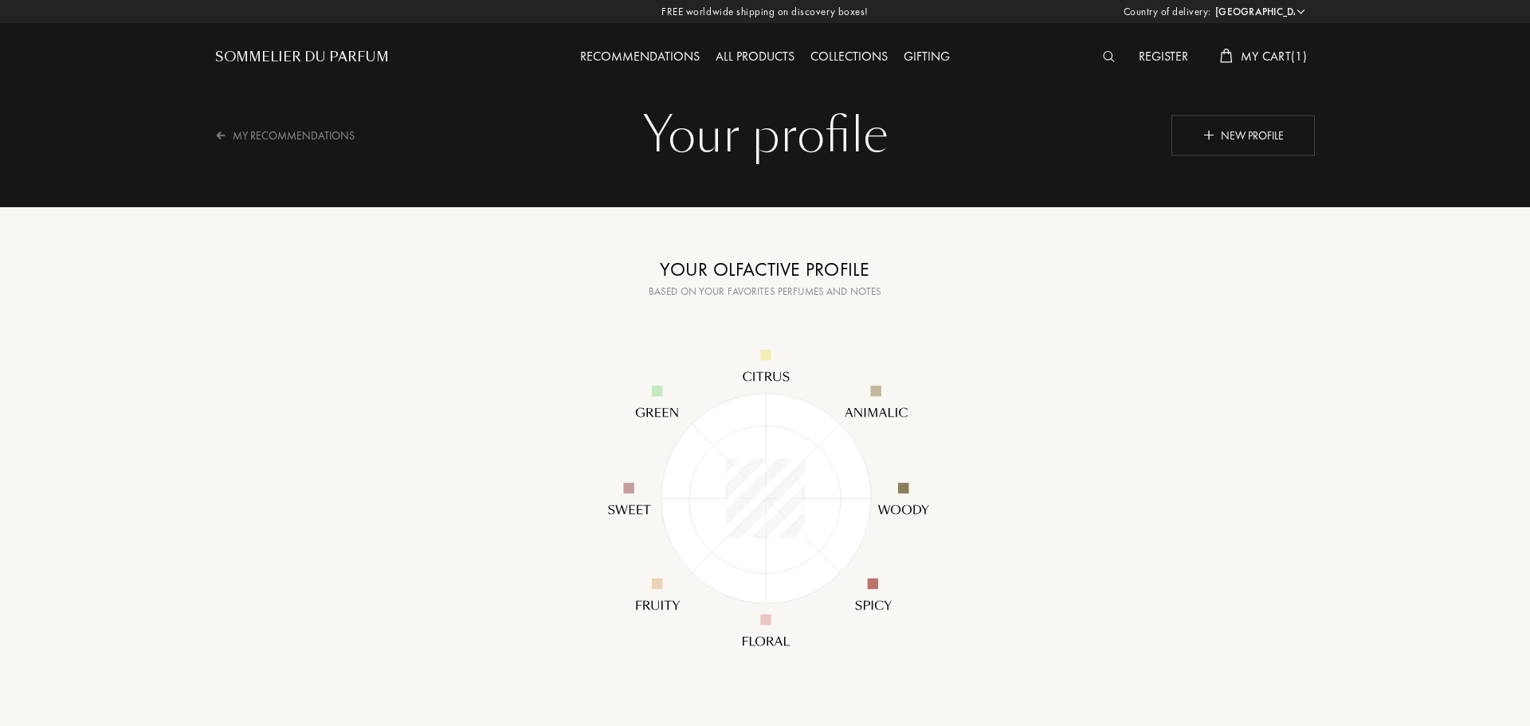
select select "US"
click at [770, 160] on div "Your profile" at bounding box center [763, 136] width 1076 height 64
click at [764, 149] on div "Your profile" at bounding box center [763, 136] width 1076 height 64
click at [1274, 151] on div "New profile" at bounding box center [1240, 135] width 143 height 41
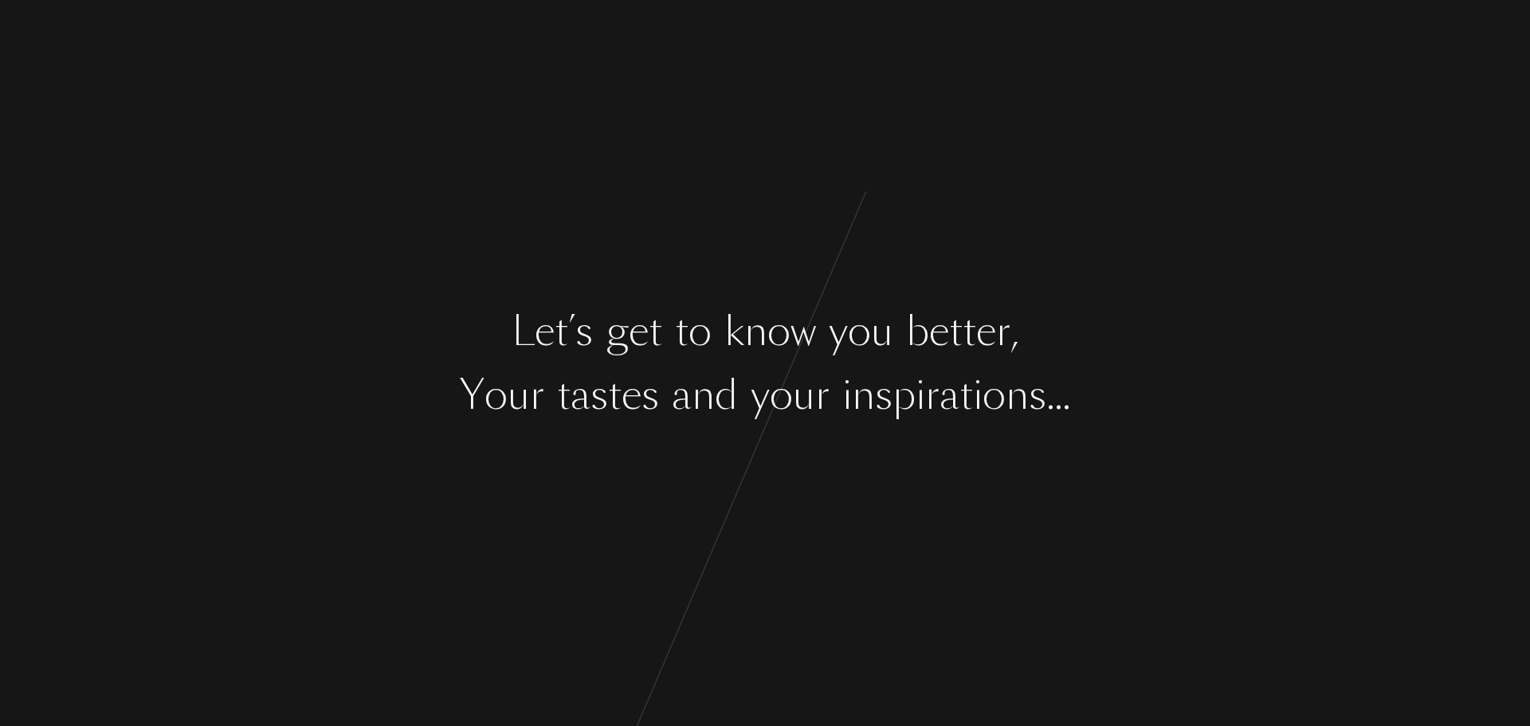
click at [705, 363] on div "L e t ’ s g e t t o k n o w y o u b e t t e r , Y o u r t a s t e s a n d y o u…" at bounding box center [765, 363] width 1530 height 726
click at [748, 374] on div at bounding box center [744, 395] width 13 height 60
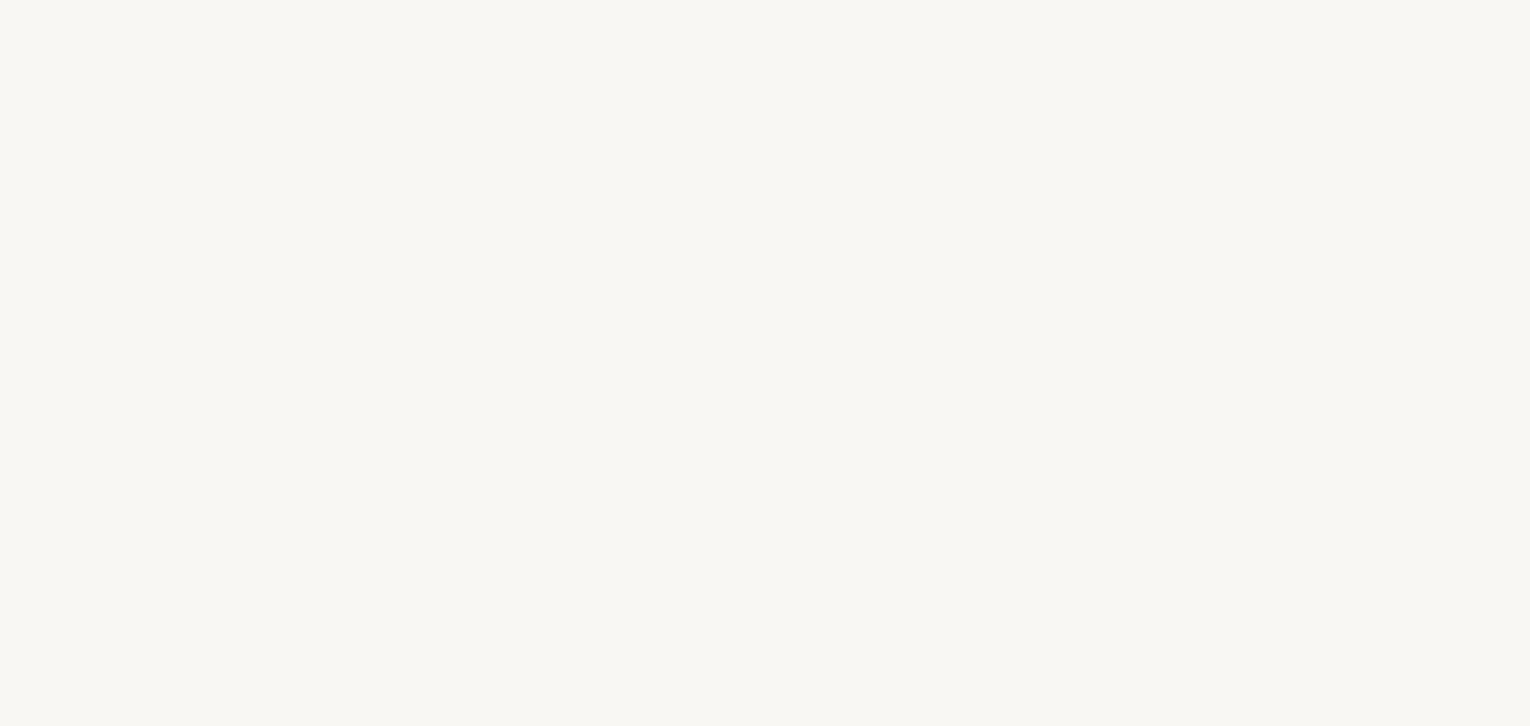
click at [836, 457] on div "L e t ’ s g e t t o k n o w y o u b e t t e r , Y o u r t a s t e s a n d y o u…" at bounding box center [765, 363] width 1530 height 726
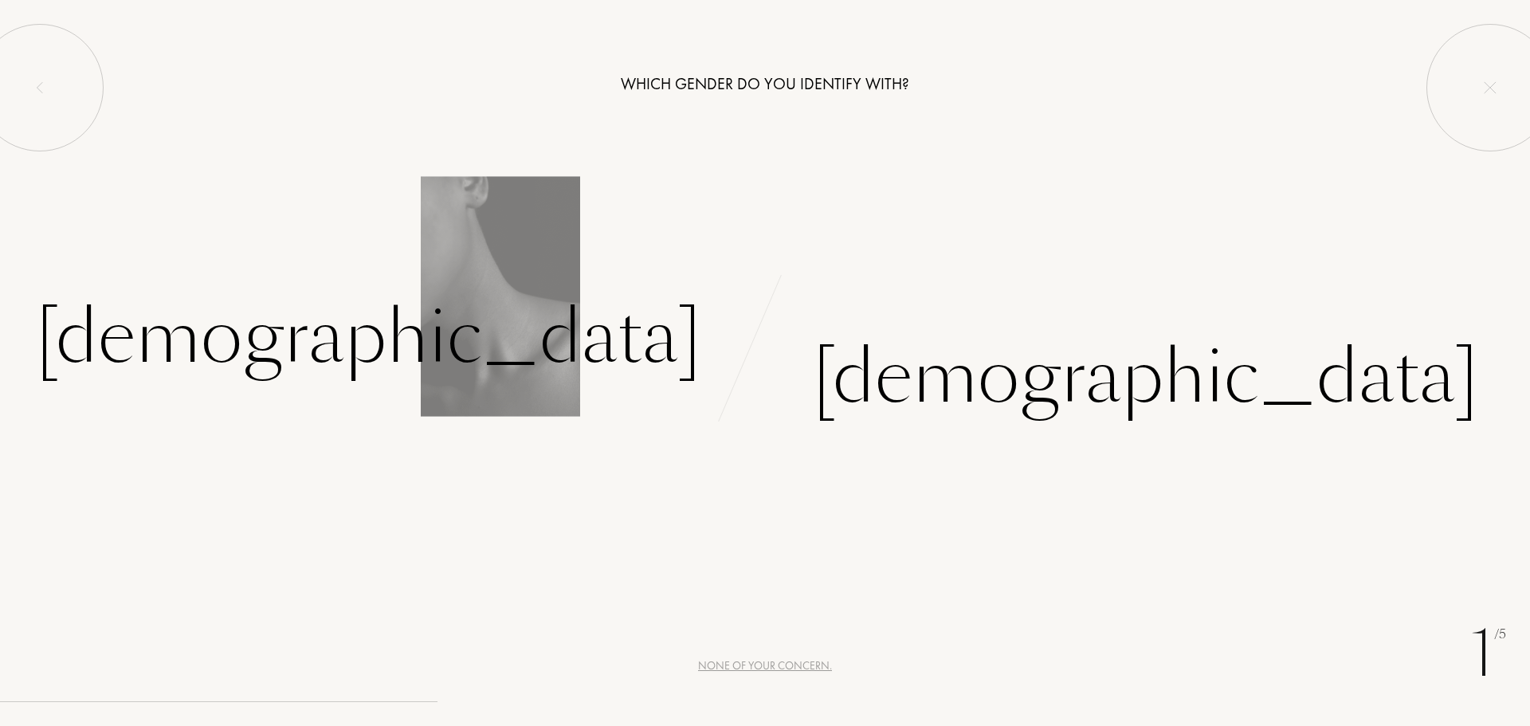
click at [658, 396] on div "Female" at bounding box center [382, 357] width 765 height 147
click at [621, 342] on div "Female" at bounding box center [368, 338] width 665 height 108
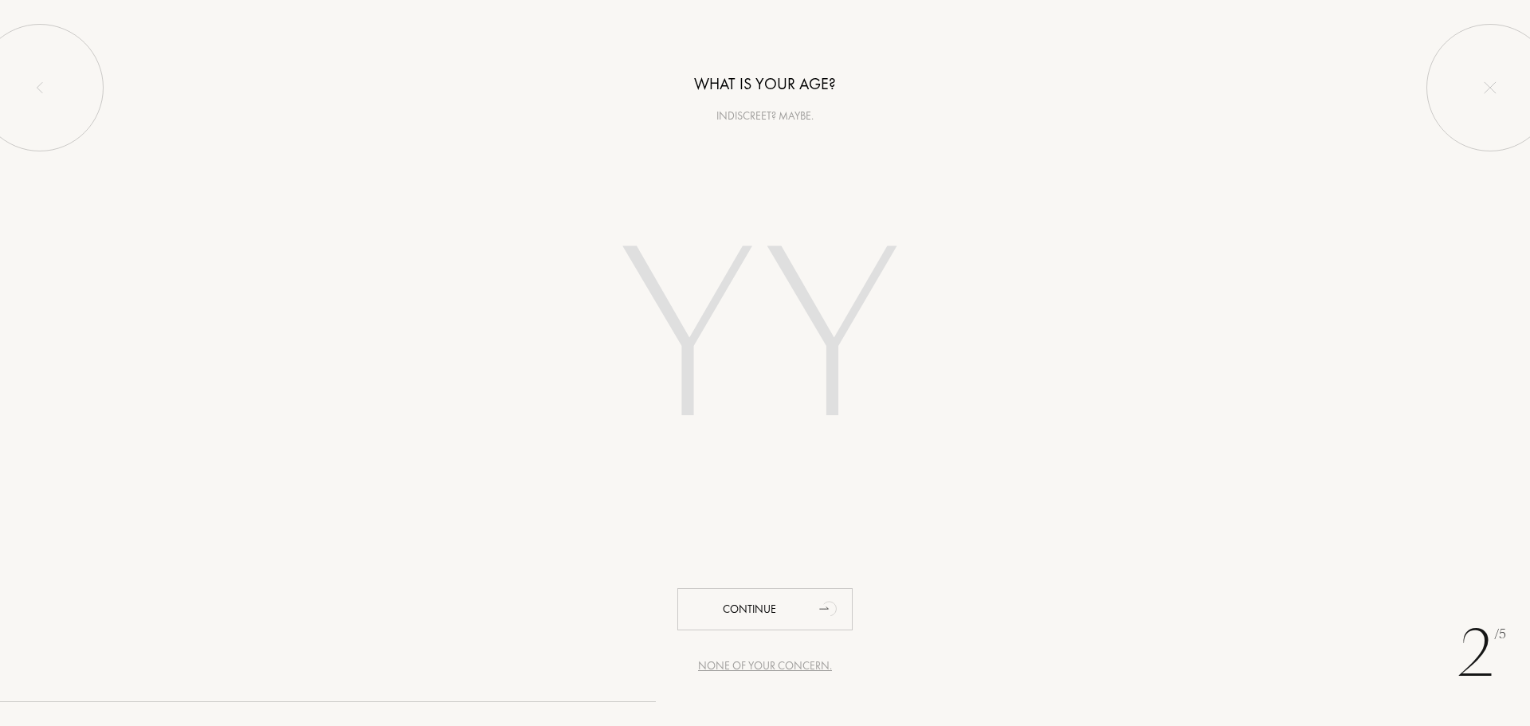
click at [808, 363] on input "number" at bounding box center [765, 341] width 454 height 323
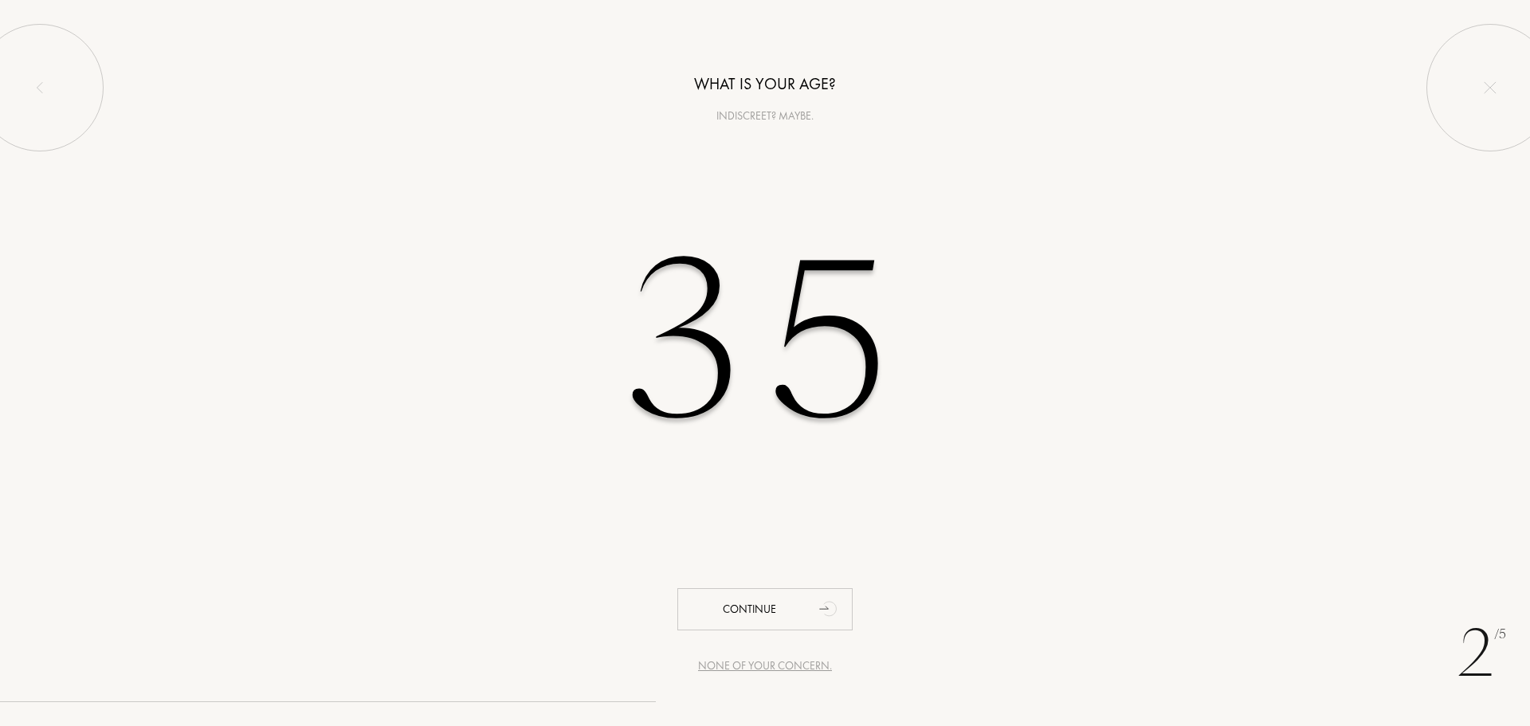
type input "35"
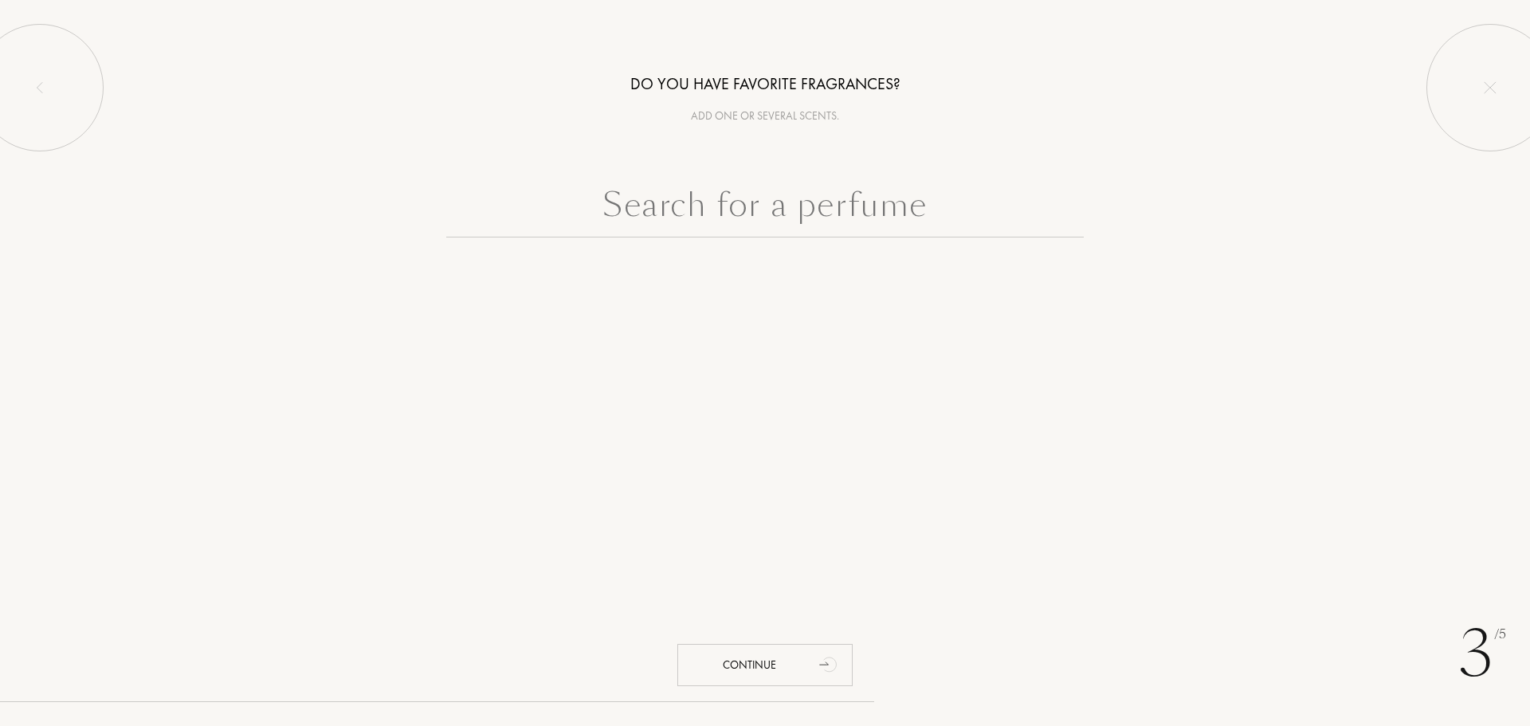
type input "l"
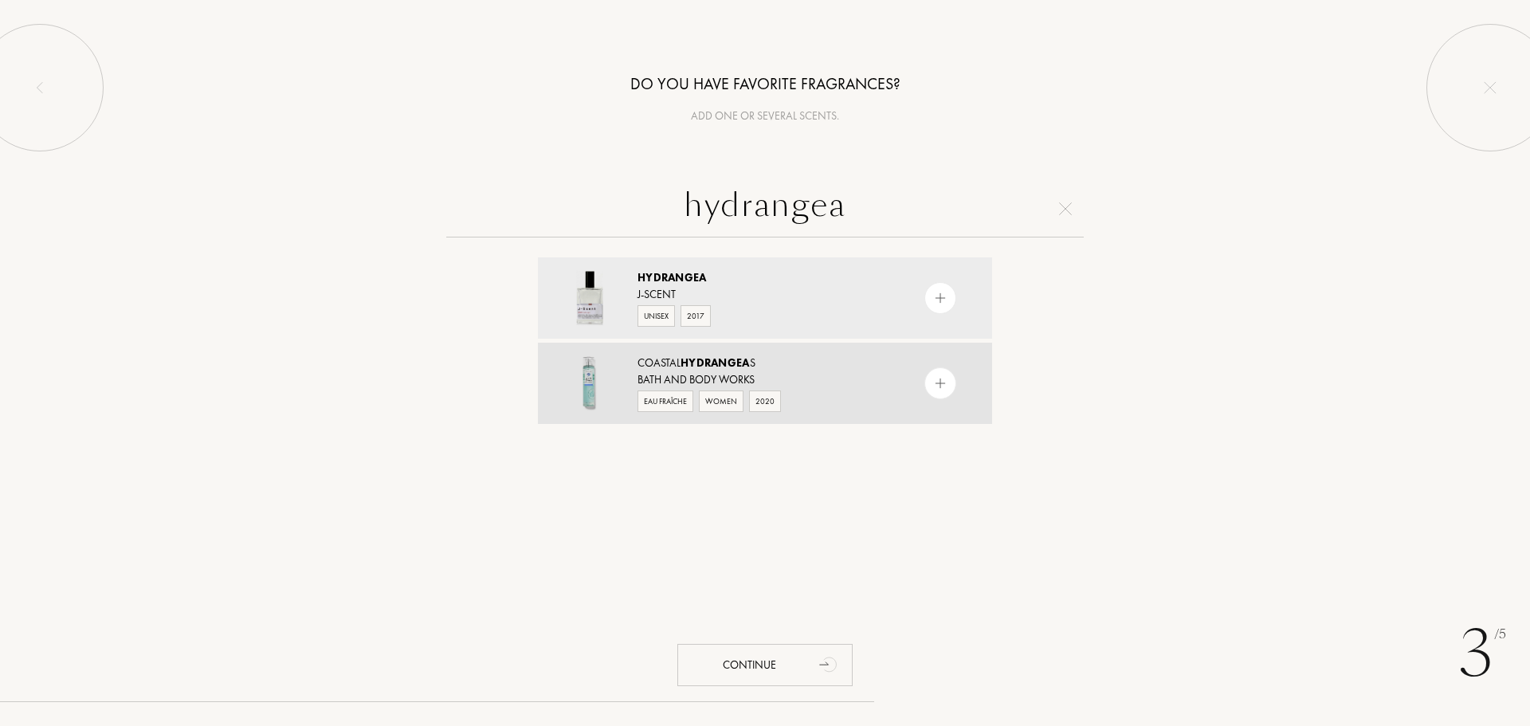
type input "hydrangea"
click at [939, 383] on img at bounding box center [940, 383] width 15 height 15
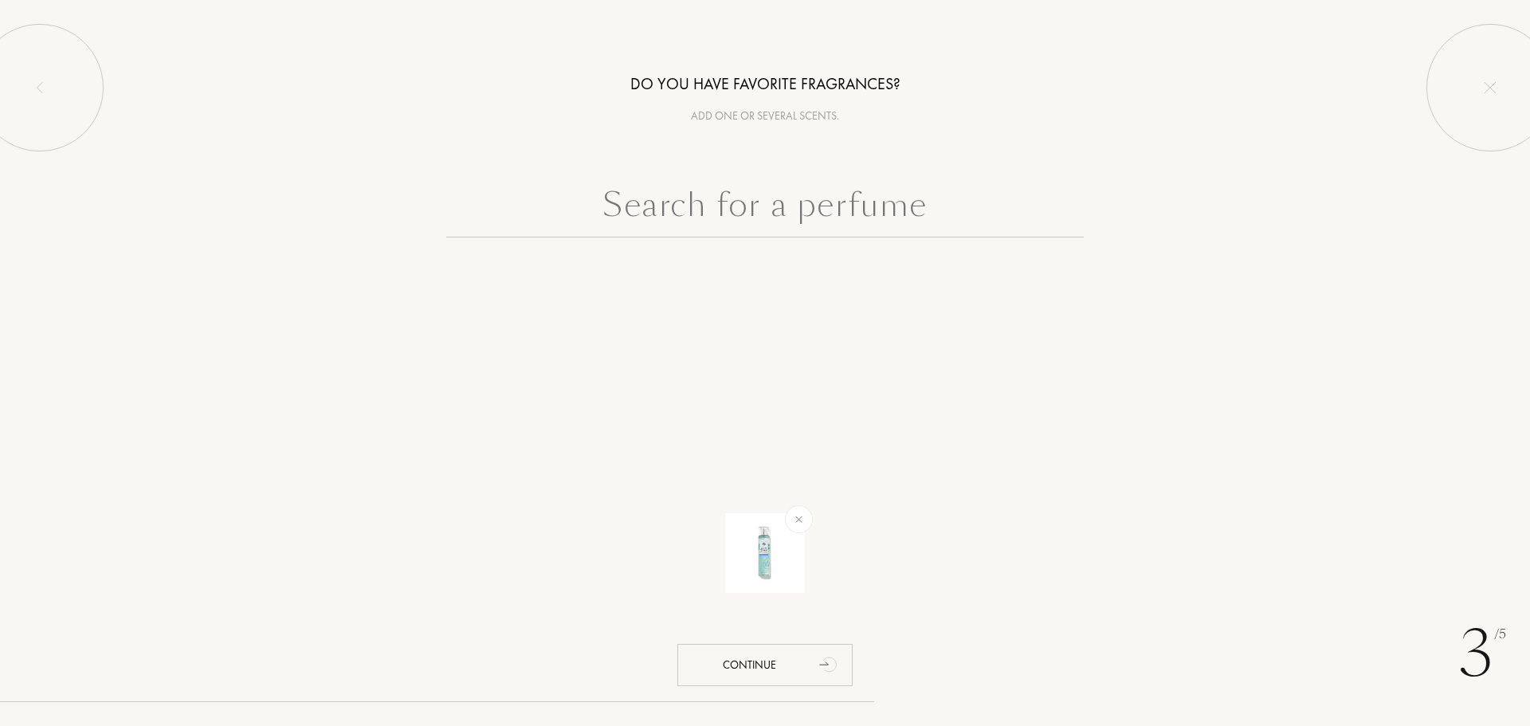
click at [868, 204] on input "text" at bounding box center [765, 208] width 638 height 57
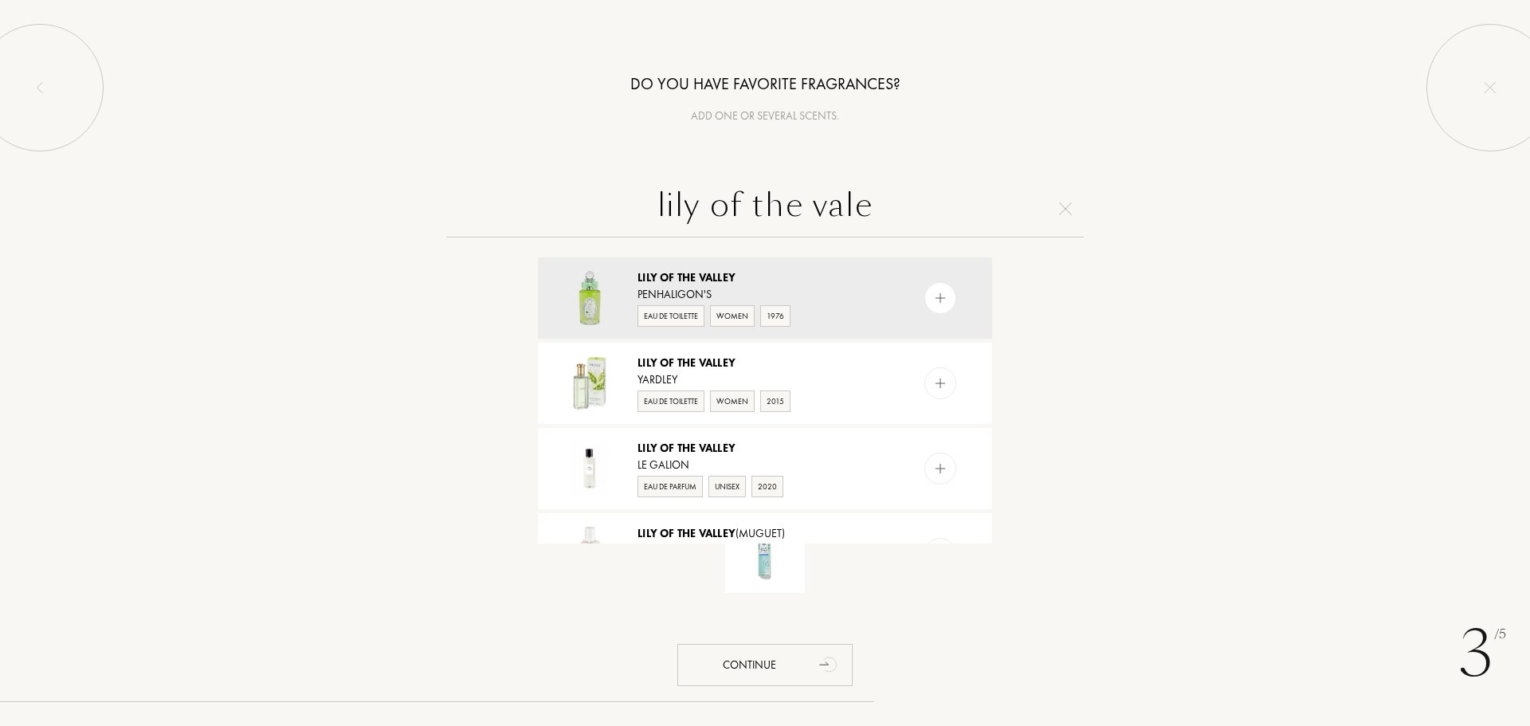
type input "lily of the val"
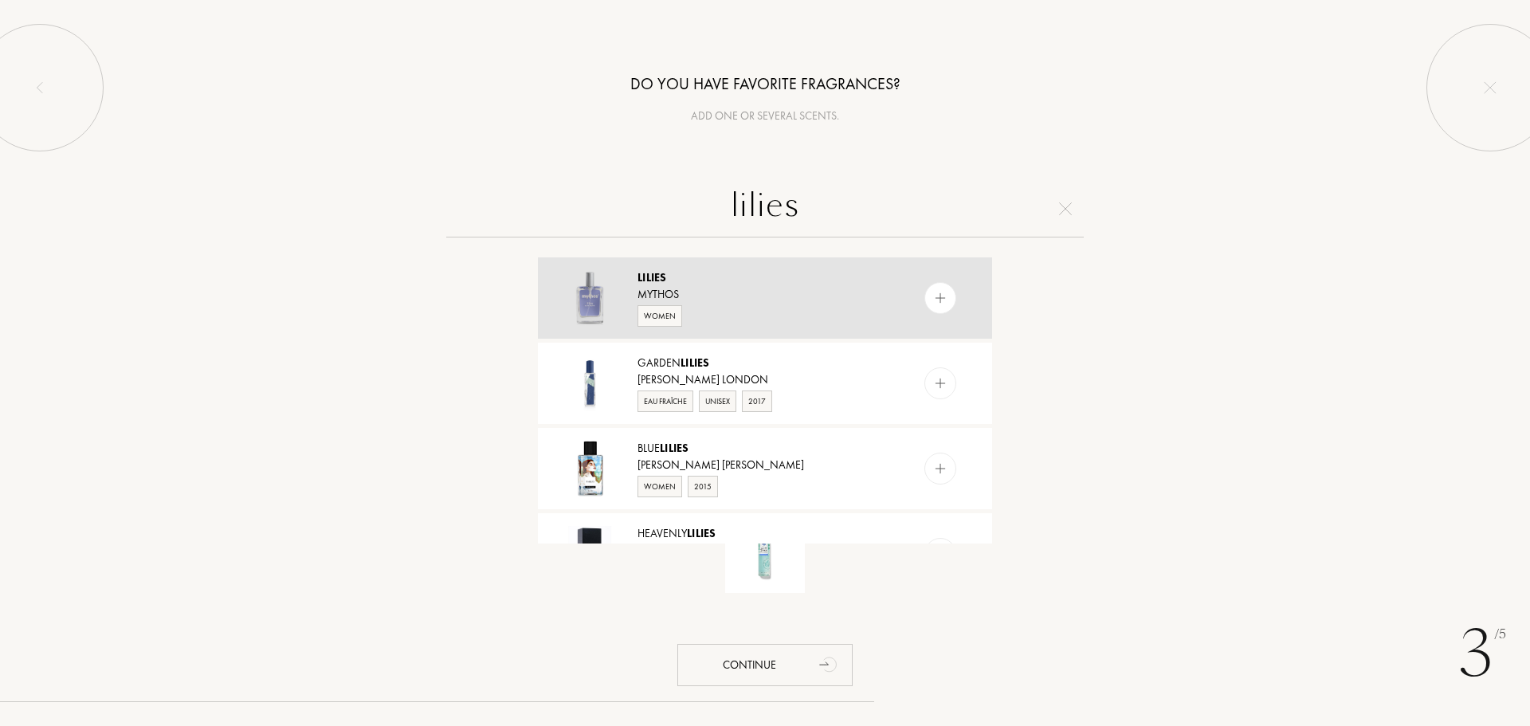
type input "lilies"
click at [940, 300] on img at bounding box center [940, 298] width 15 height 15
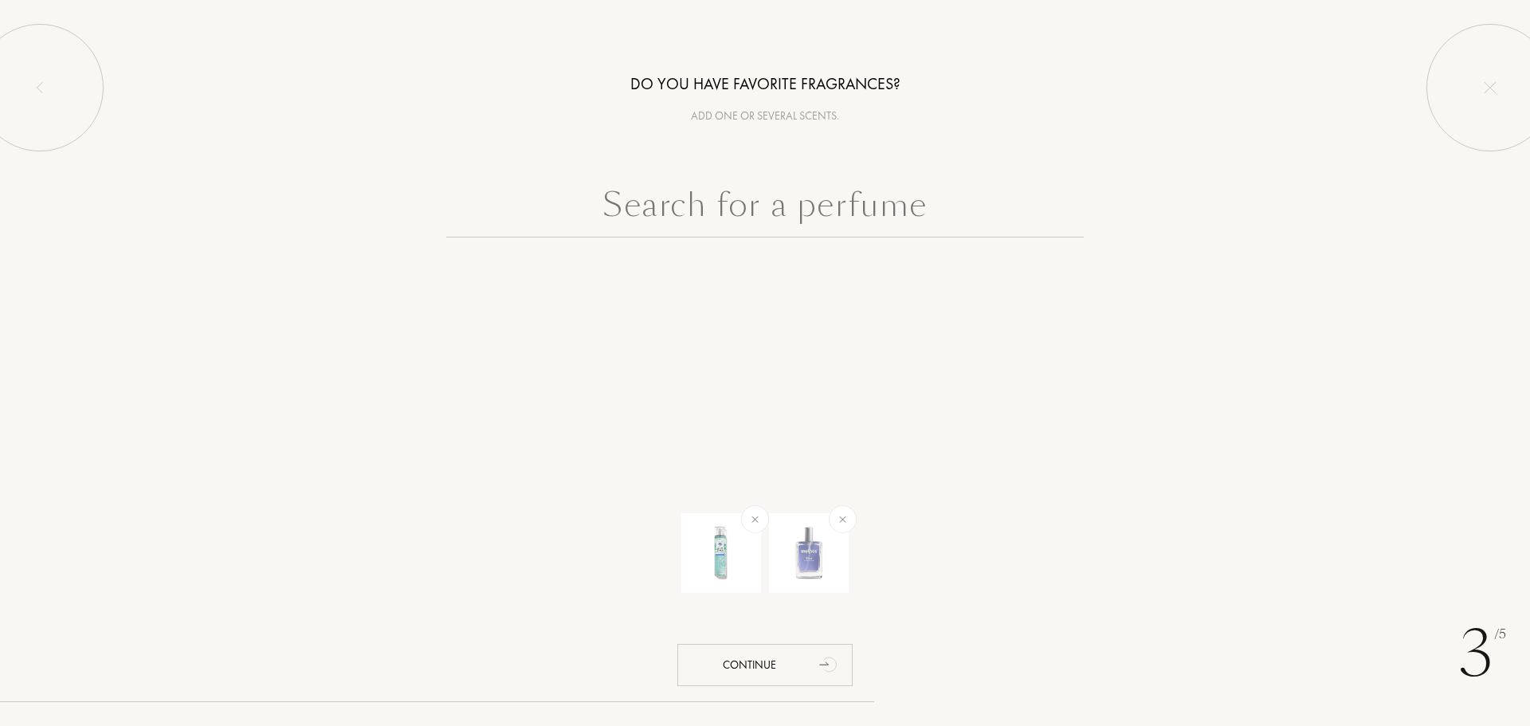
click at [800, 213] on input "text" at bounding box center [765, 208] width 638 height 57
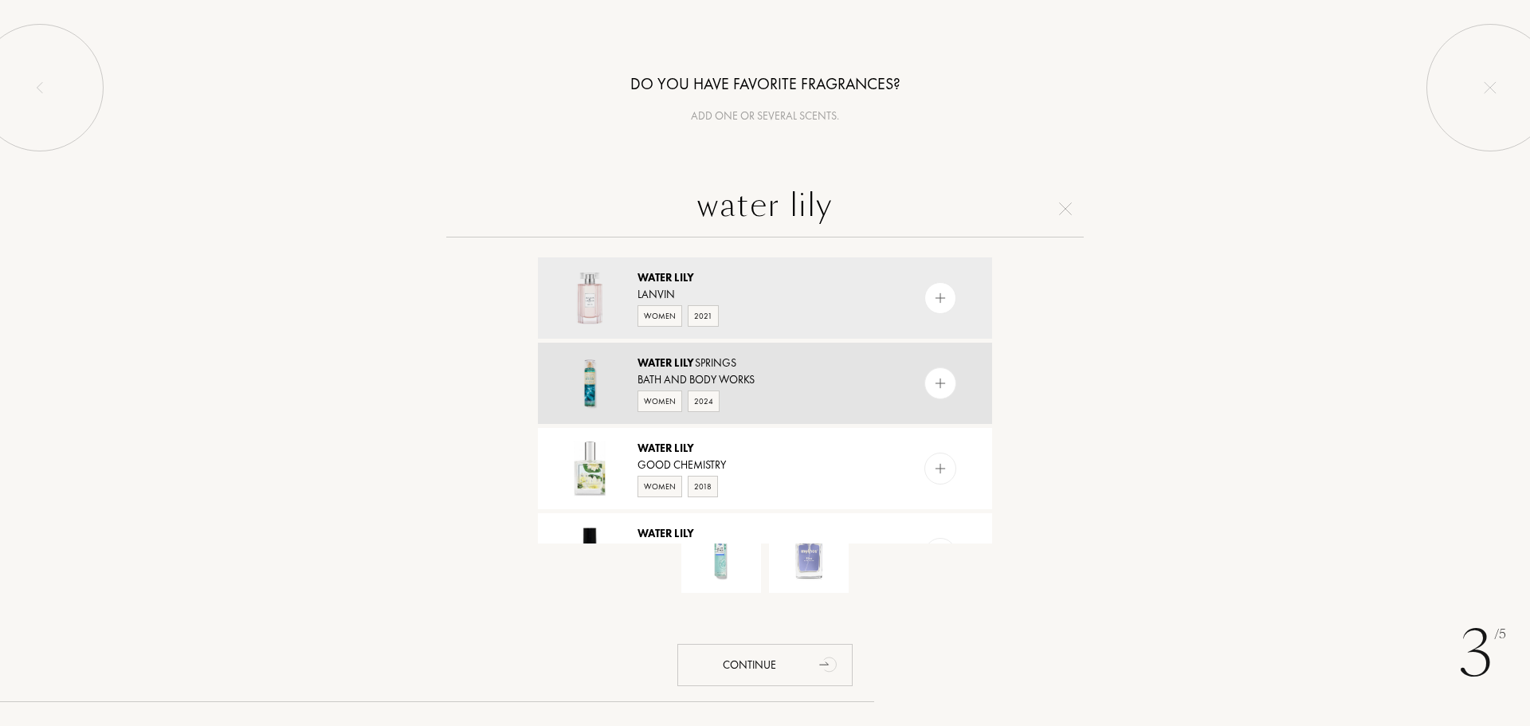
type input "water lily"
click at [933, 379] on img at bounding box center [940, 383] width 15 height 15
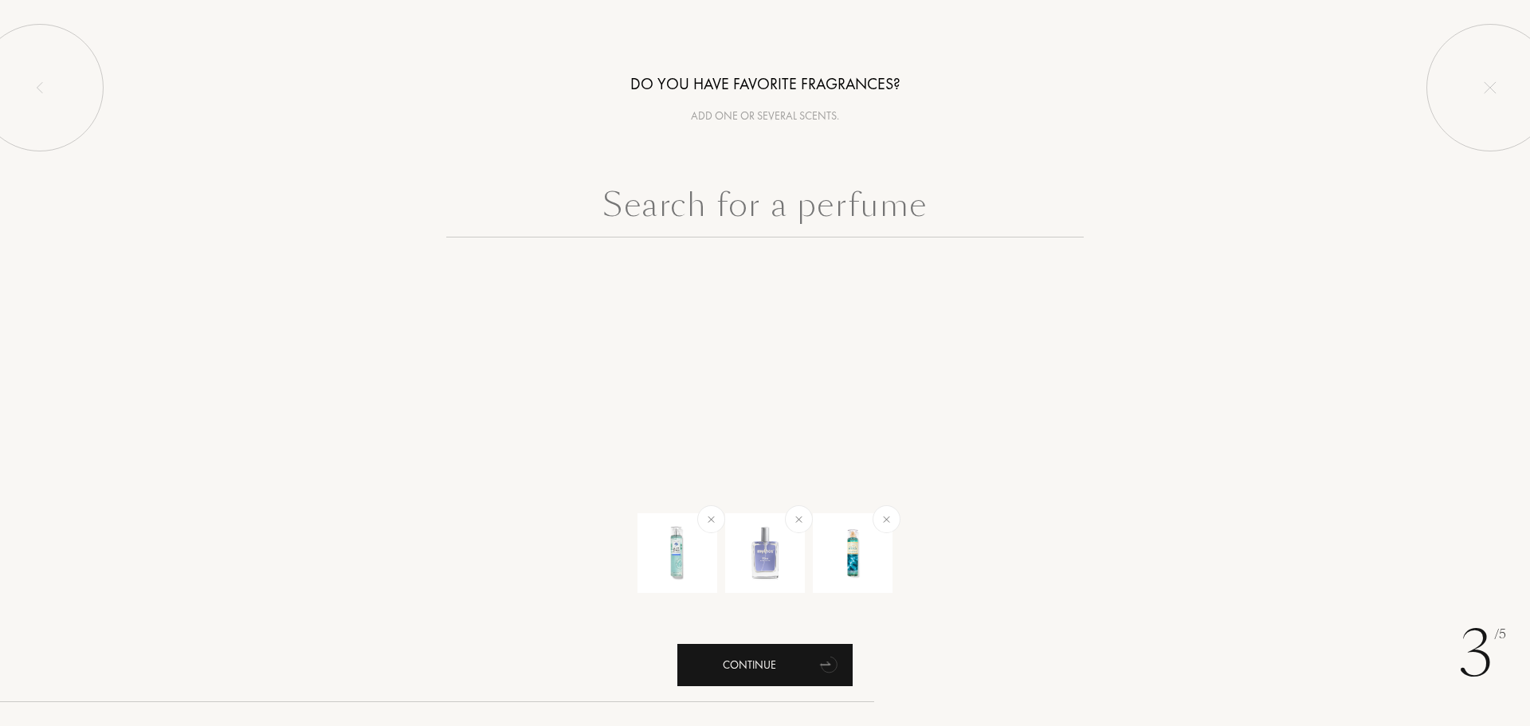
click at [733, 671] on div "Continue" at bounding box center [764, 665] width 175 height 42
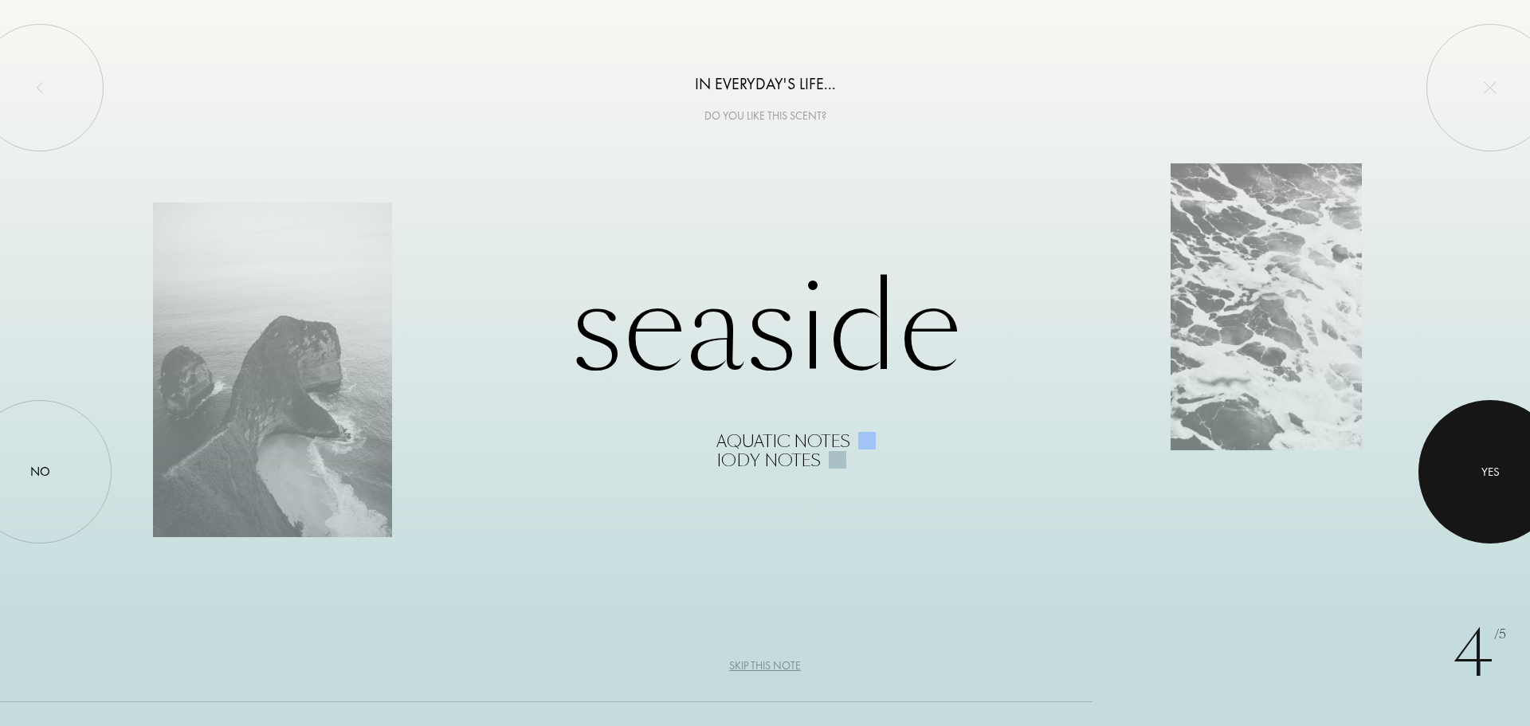
click at [1467, 480] on div at bounding box center [1490, 471] width 143 height 143
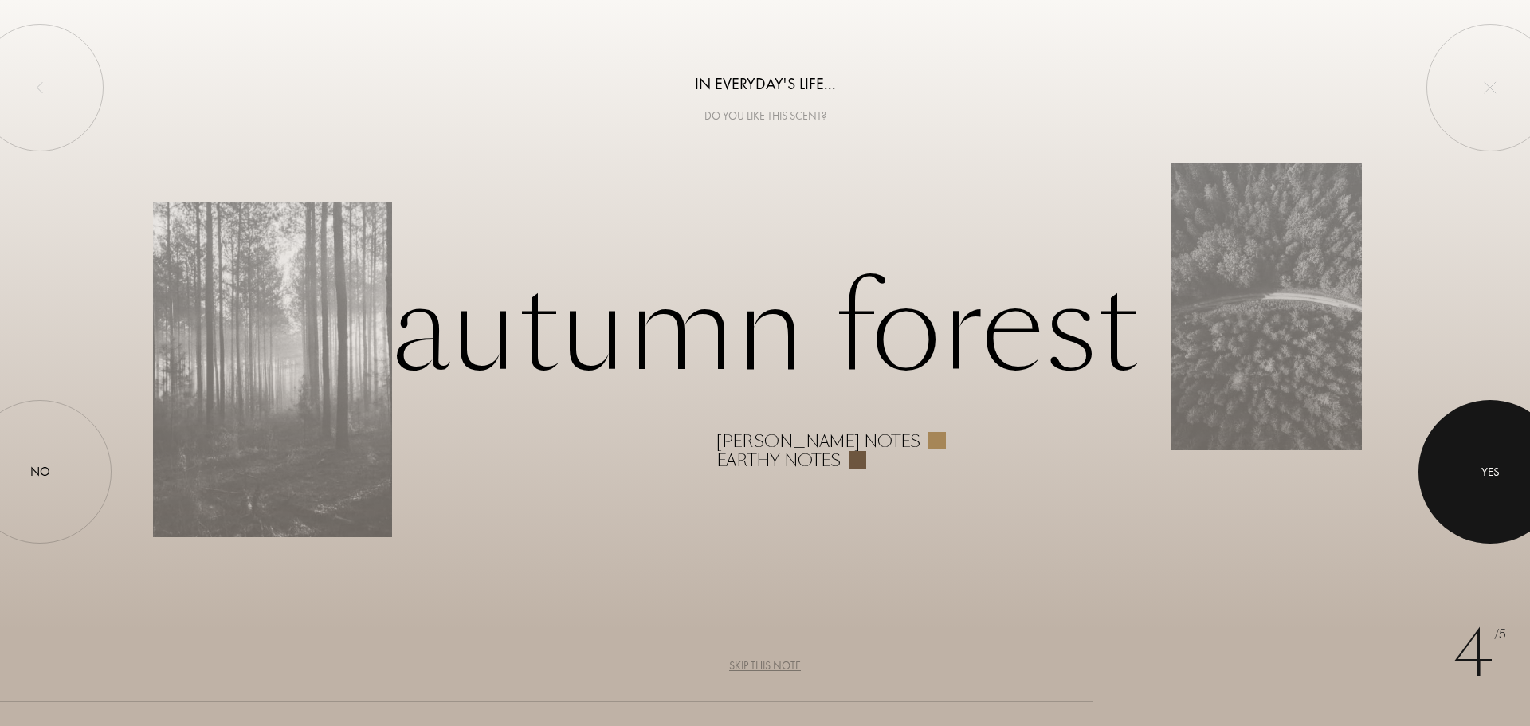
click at [1509, 487] on div at bounding box center [1490, 471] width 143 height 143
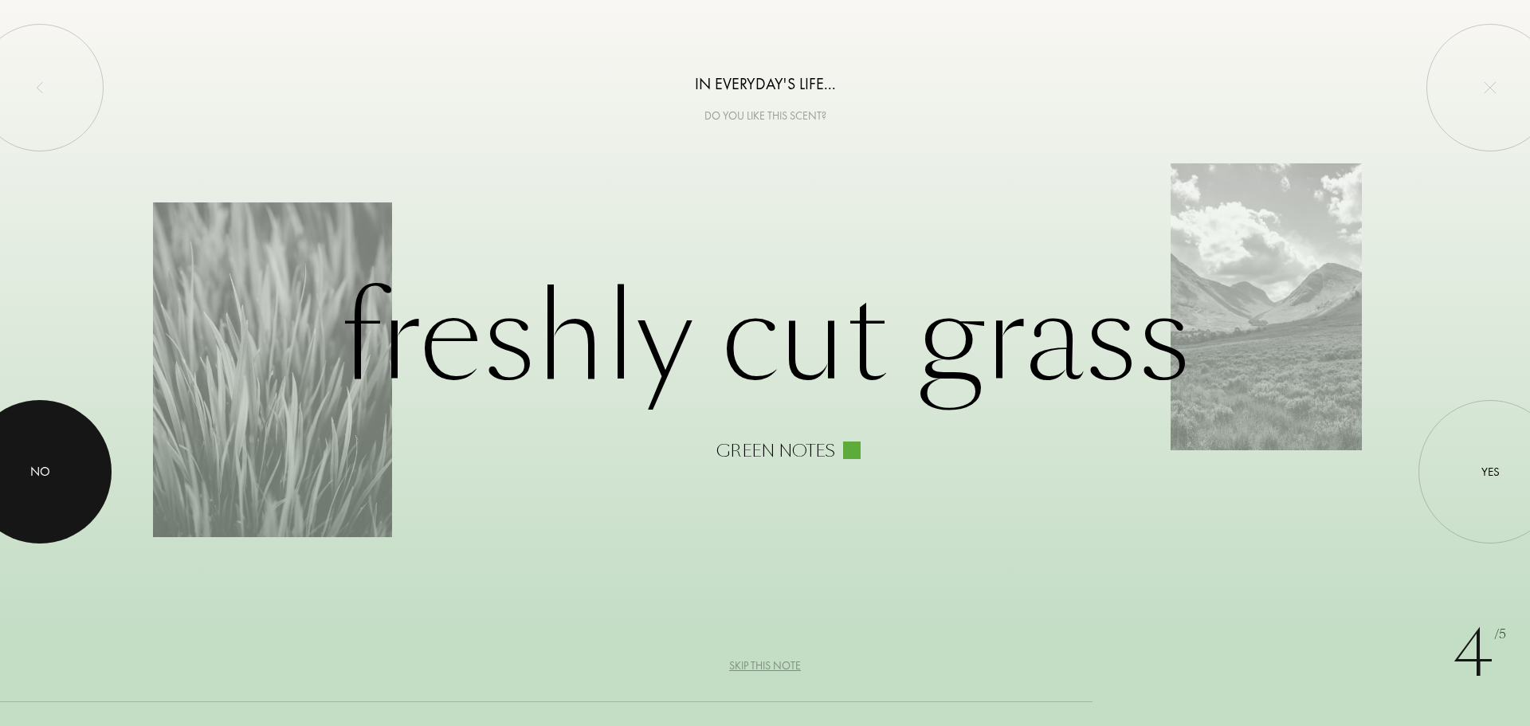
click at [50, 455] on div at bounding box center [39, 471] width 143 height 143
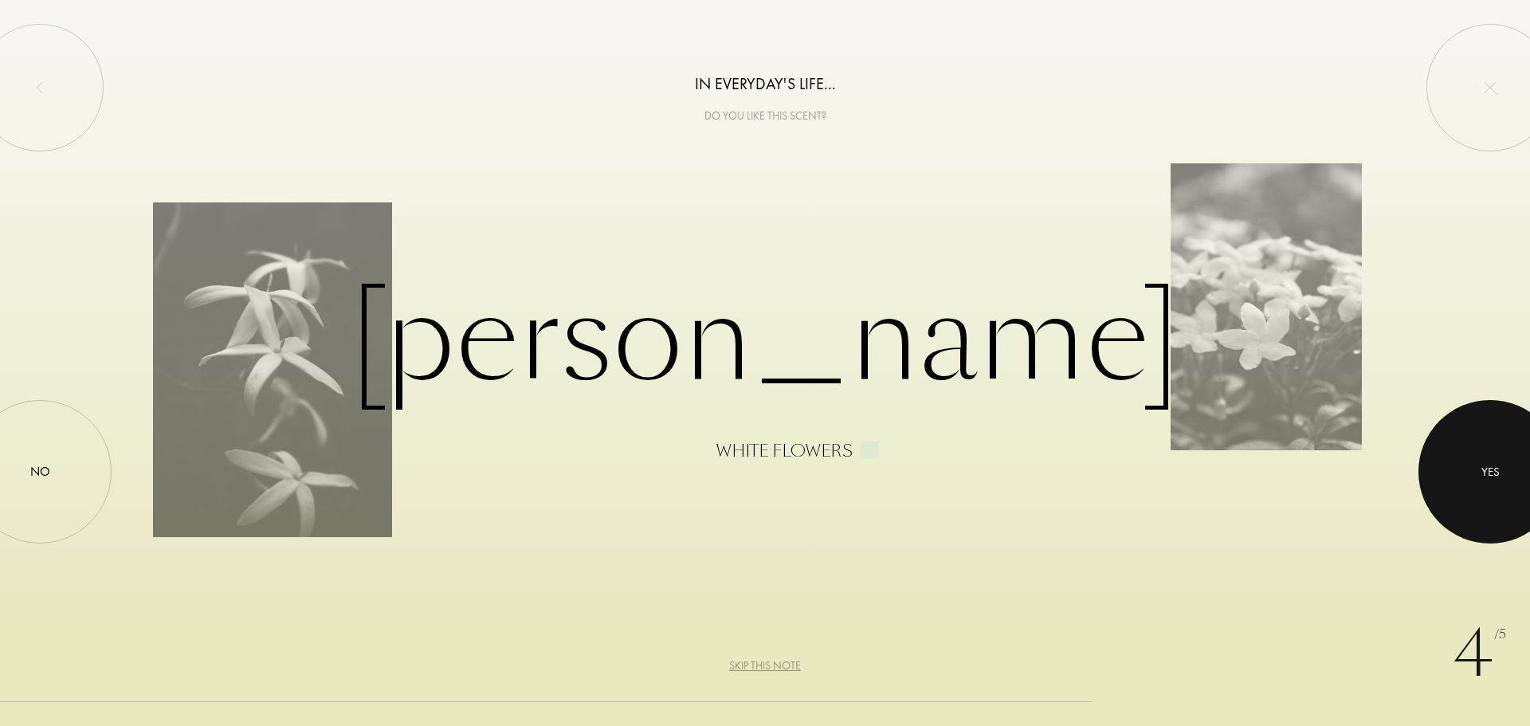
click at [1510, 489] on div at bounding box center [1490, 471] width 143 height 143
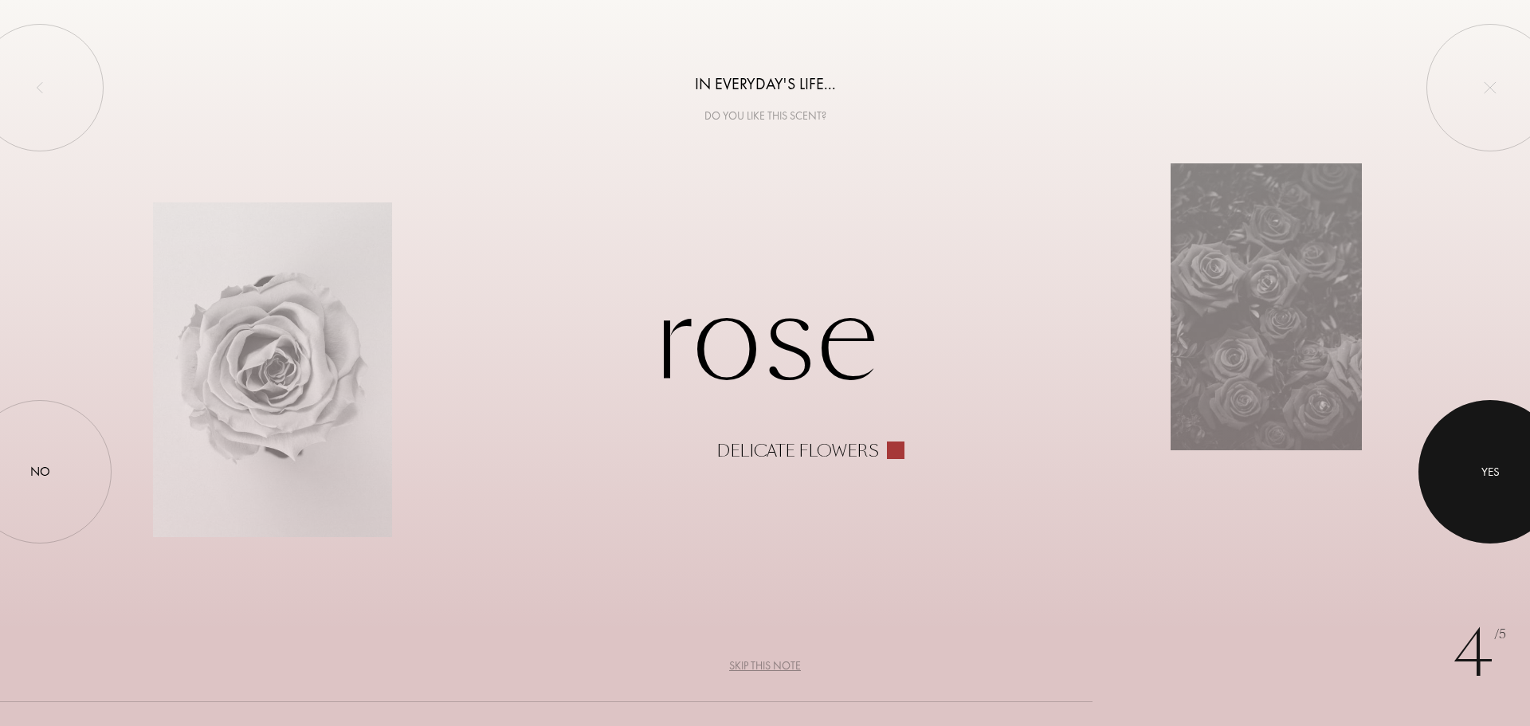
click at [1483, 447] on div at bounding box center [1490, 471] width 143 height 143
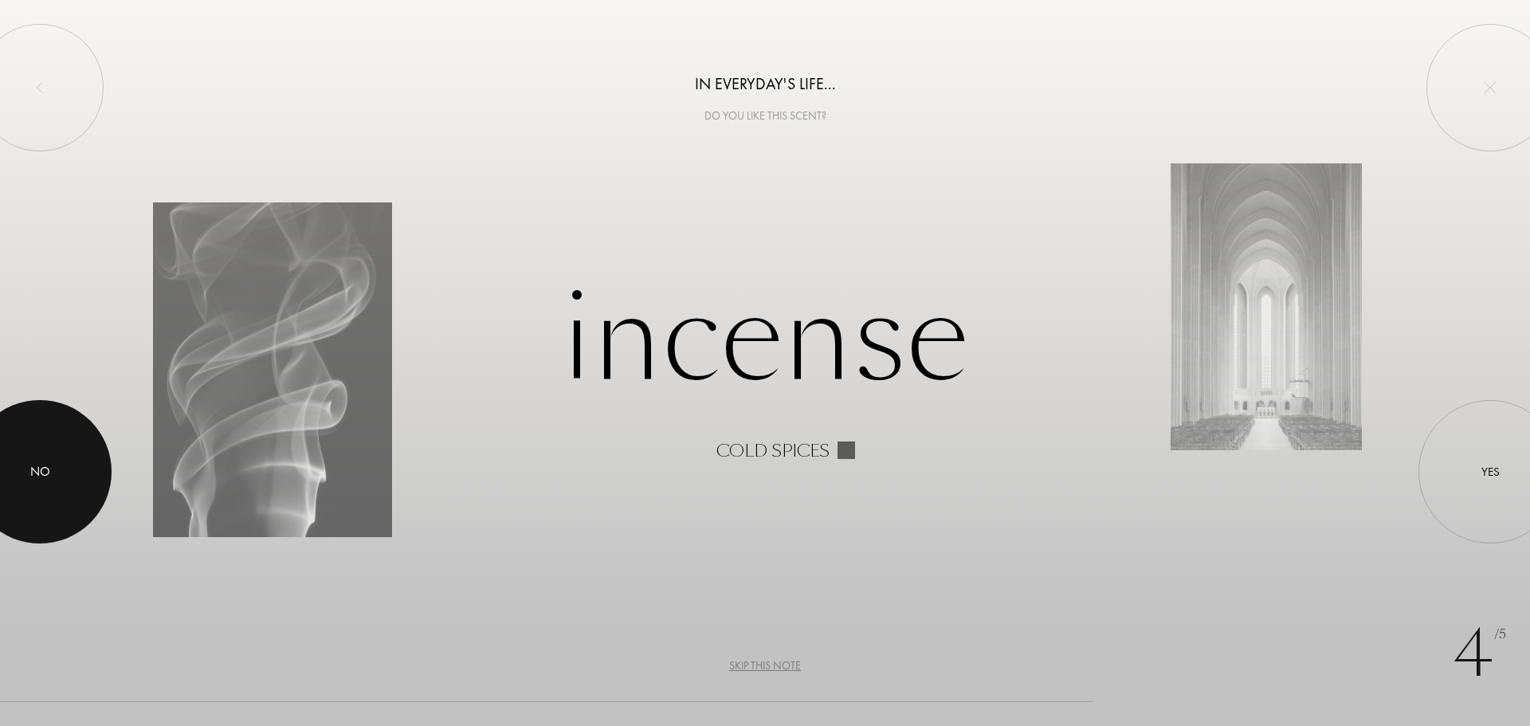
click at [80, 457] on div at bounding box center [39, 471] width 143 height 143
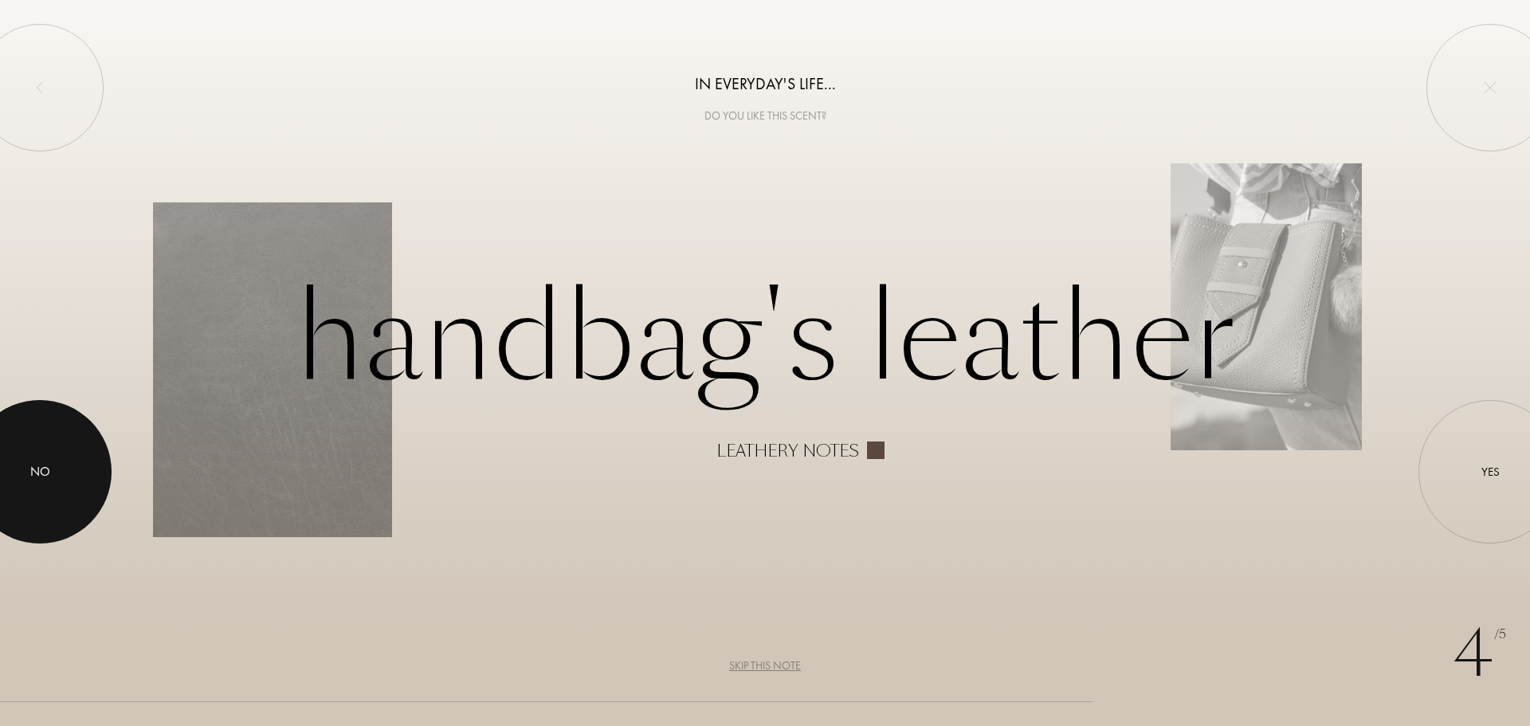
click at [95, 451] on div at bounding box center [39, 471] width 143 height 143
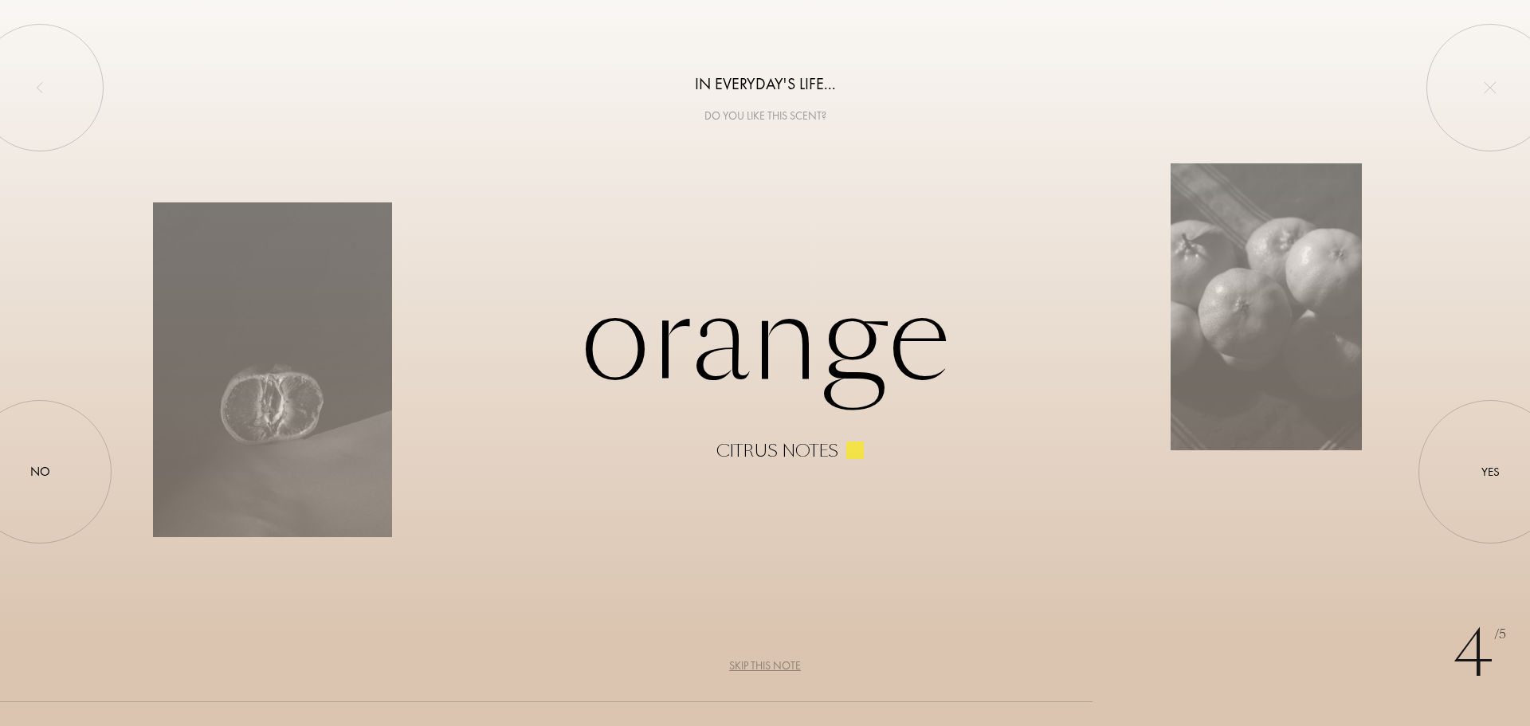
click at [123, 496] on div "4 /5 In everyday's life... Do you like this scent? Orange Citrus notes Yes No S…" at bounding box center [765, 363] width 1530 height 726
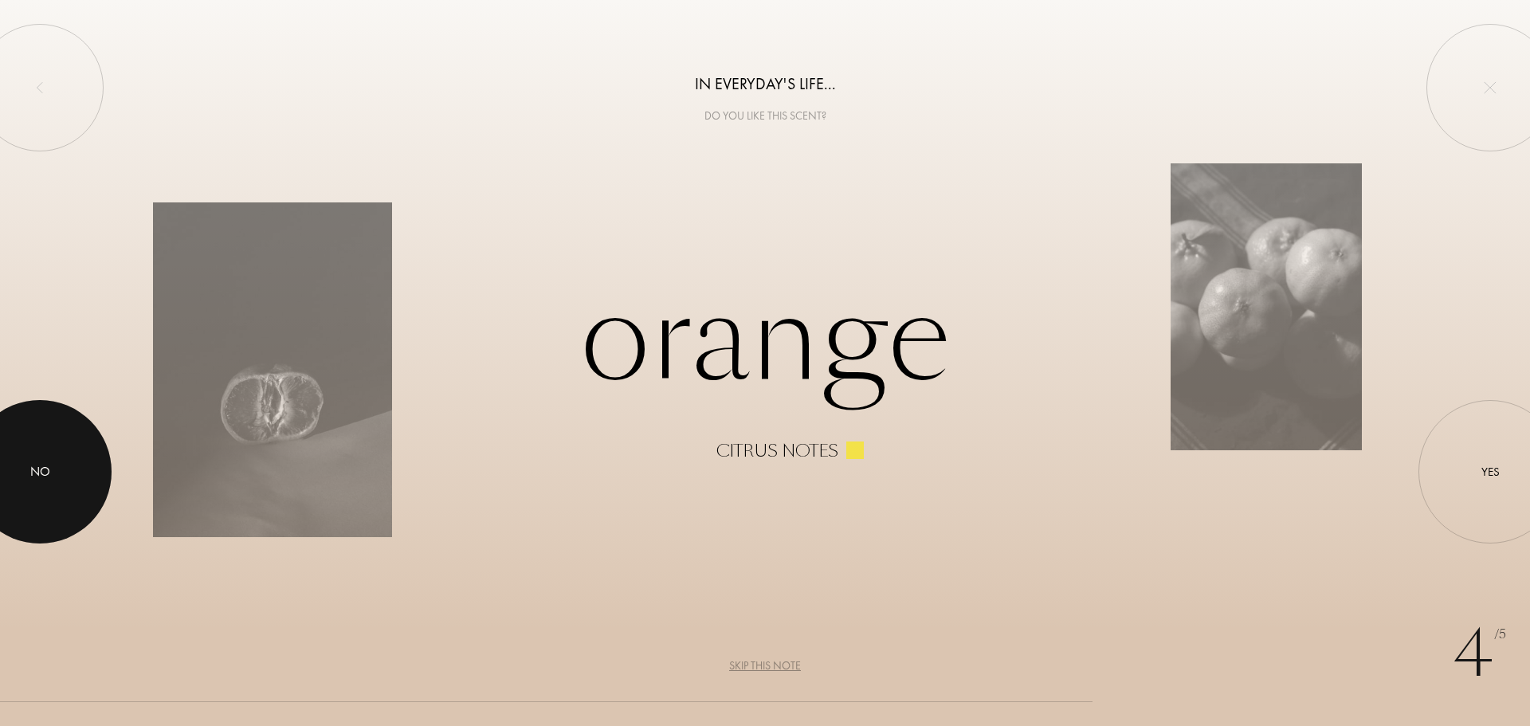
click at [53, 479] on div "No" at bounding box center [39, 471] width 143 height 143
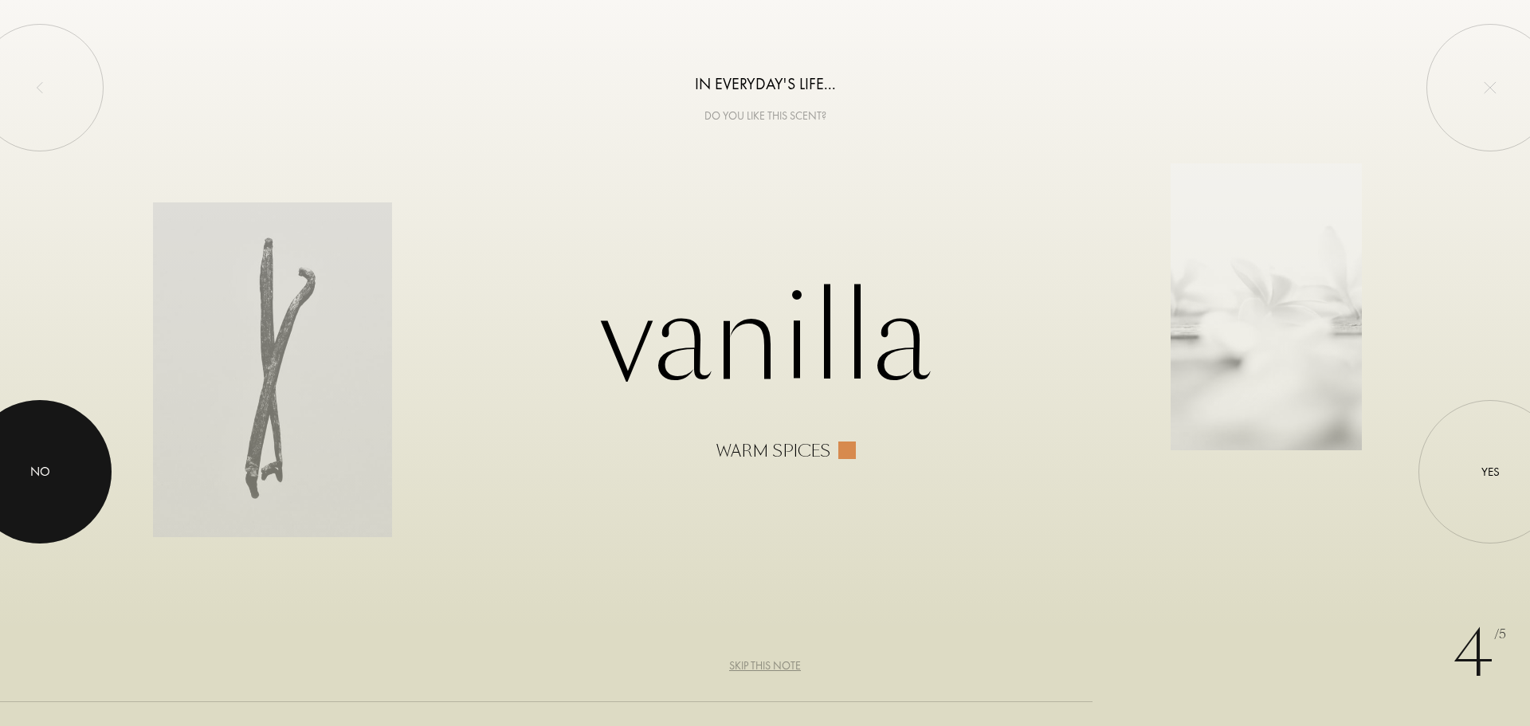
click at [53, 481] on div at bounding box center [39, 471] width 143 height 143
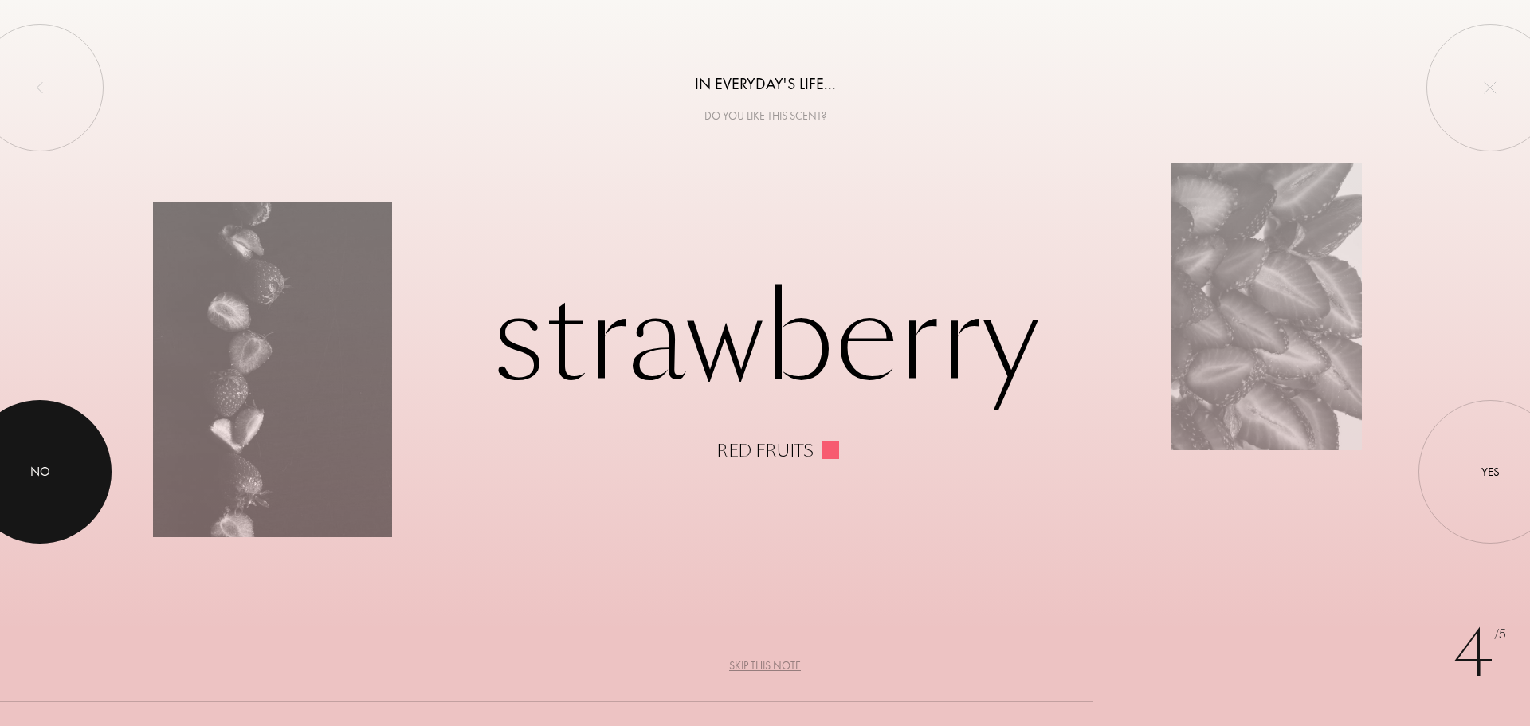
click at [58, 459] on div at bounding box center [39, 471] width 143 height 143
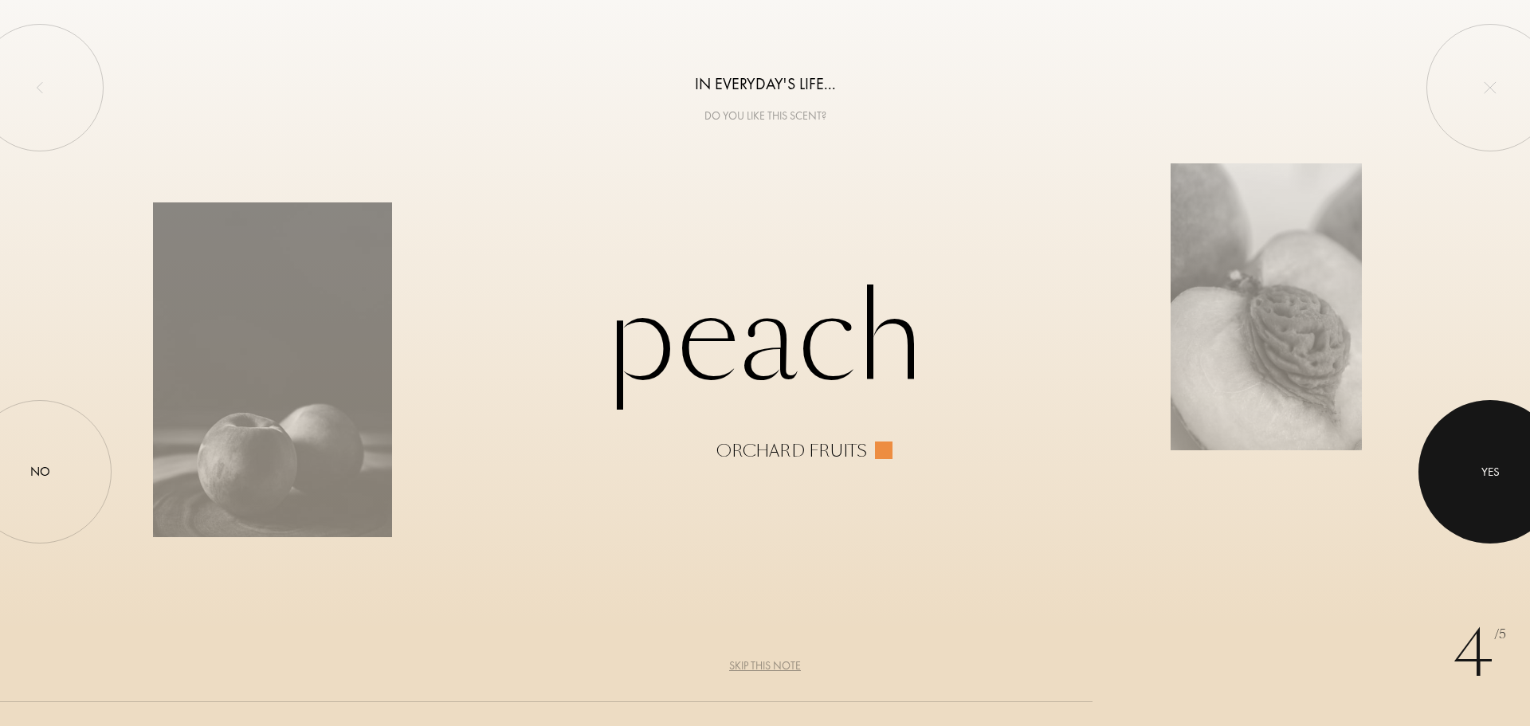
click at [1455, 493] on div "Yes" at bounding box center [1490, 471] width 143 height 143
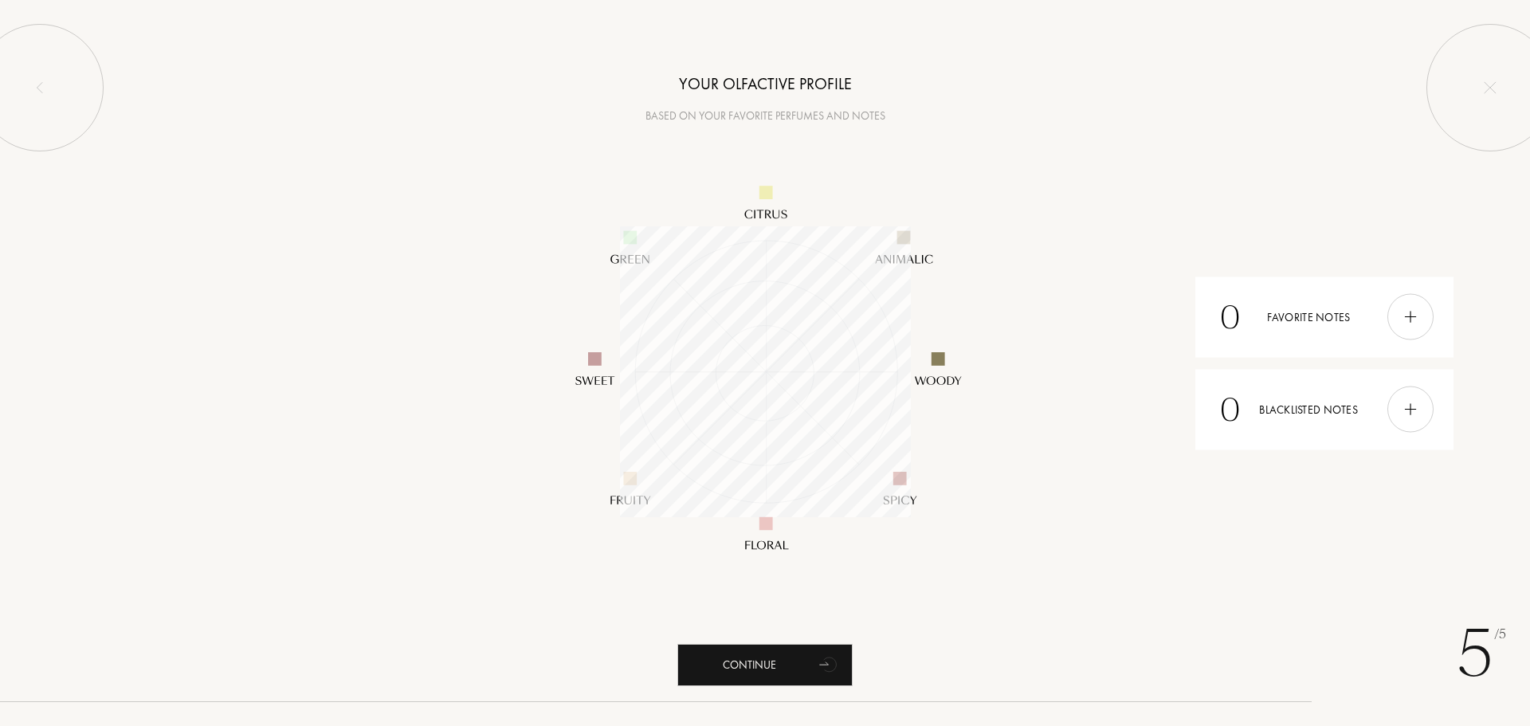
scroll to position [291, 291]
click at [748, 660] on div "Continue" at bounding box center [764, 665] width 175 height 42
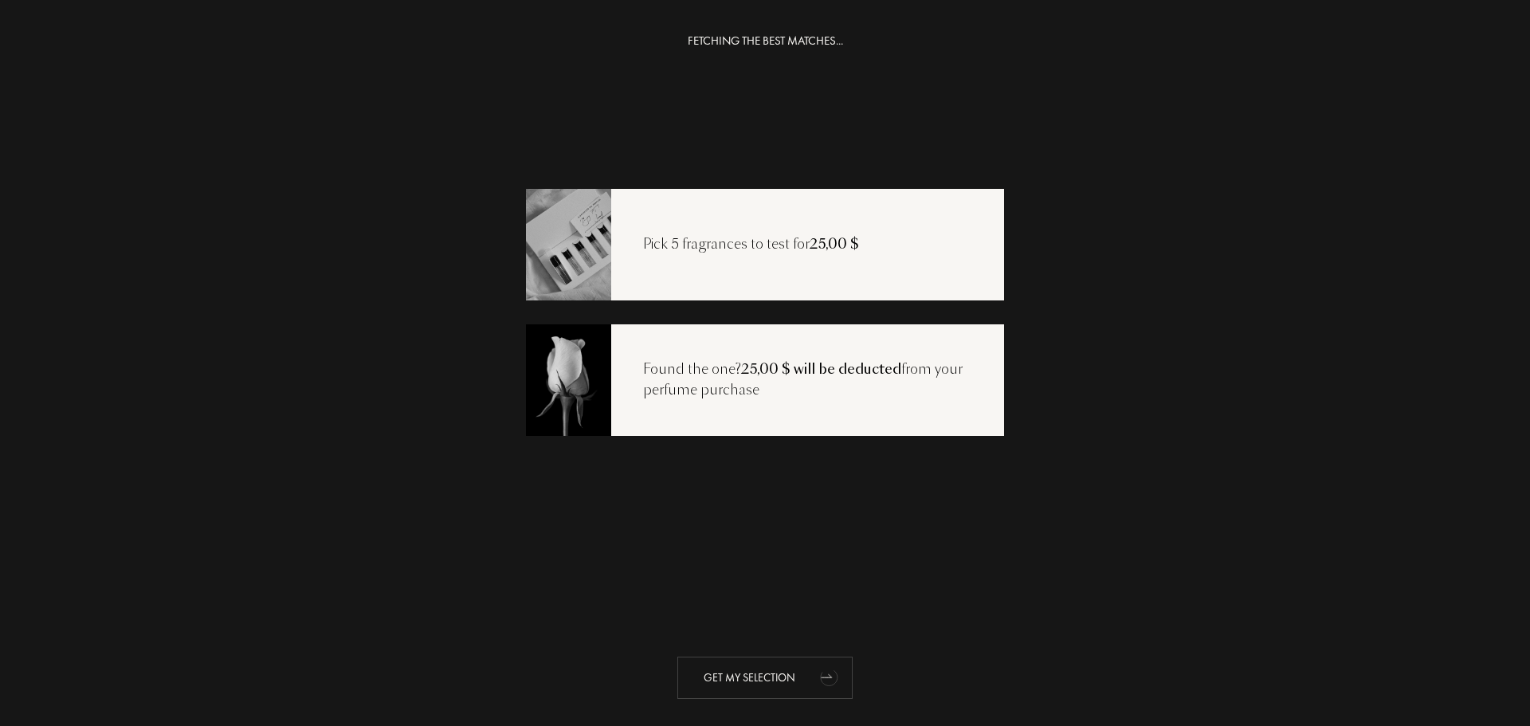
click at [821, 671] on icon "animation" at bounding box center [830, 677] width 32 height 32
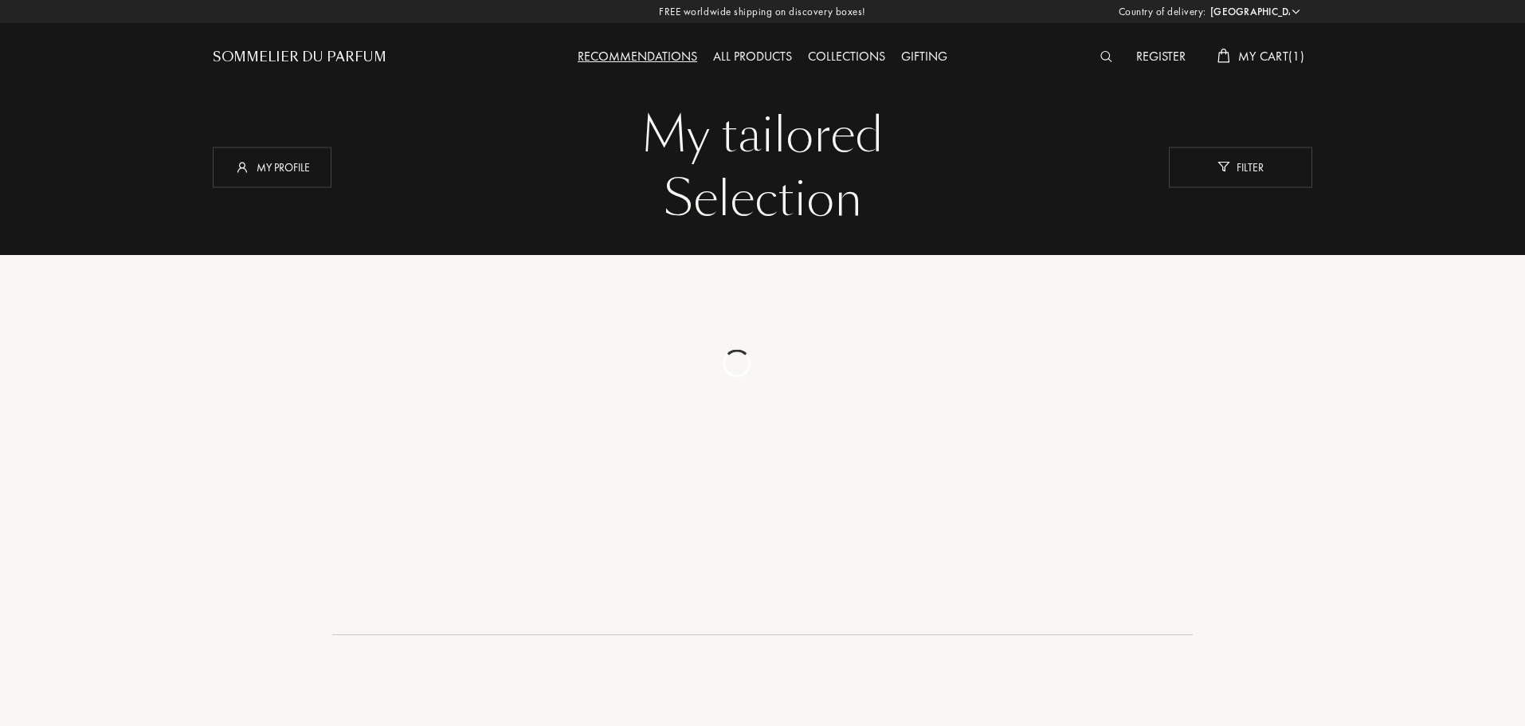
select select "US"
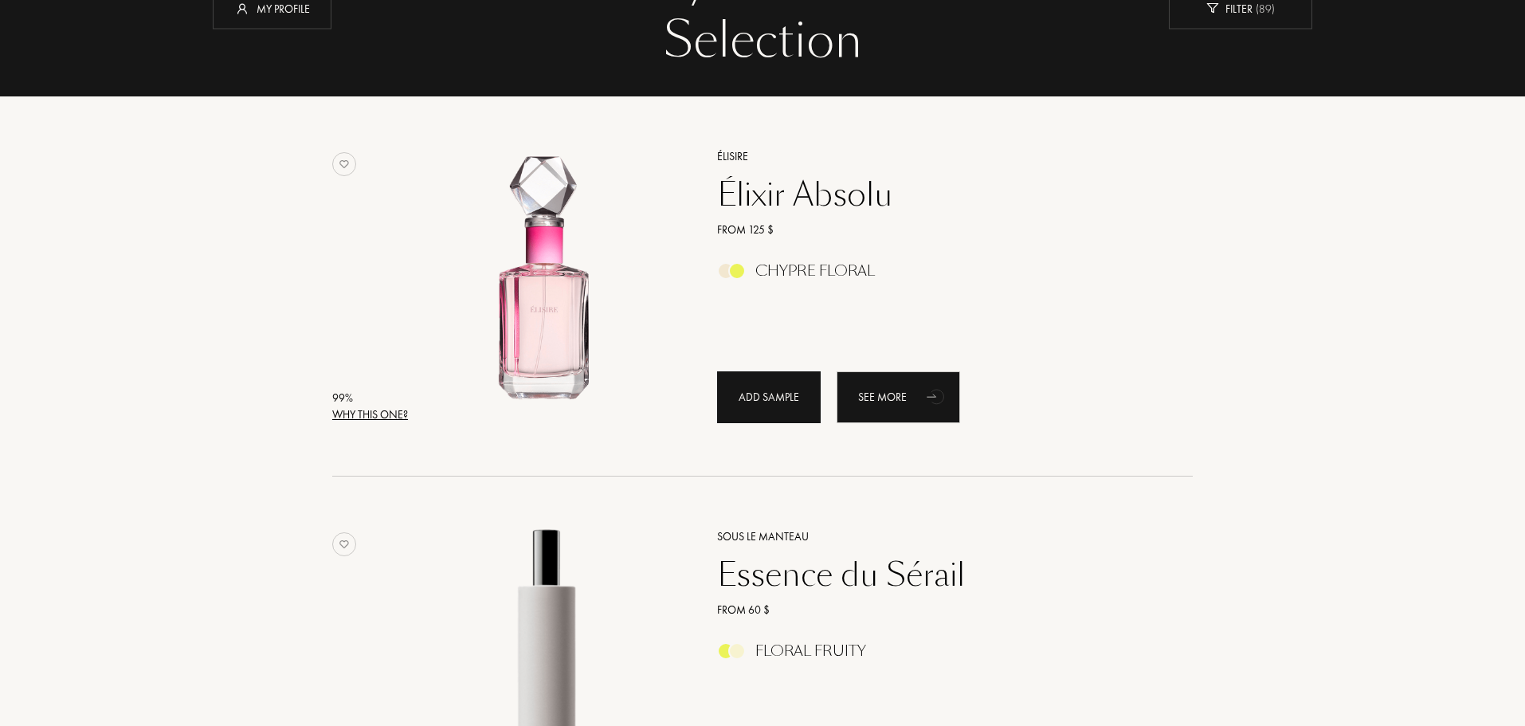
scroll to position [159, 0]
click at [752, 266] on div "Chypre Floral" at bounding box center [937, 270] width 465 height 18
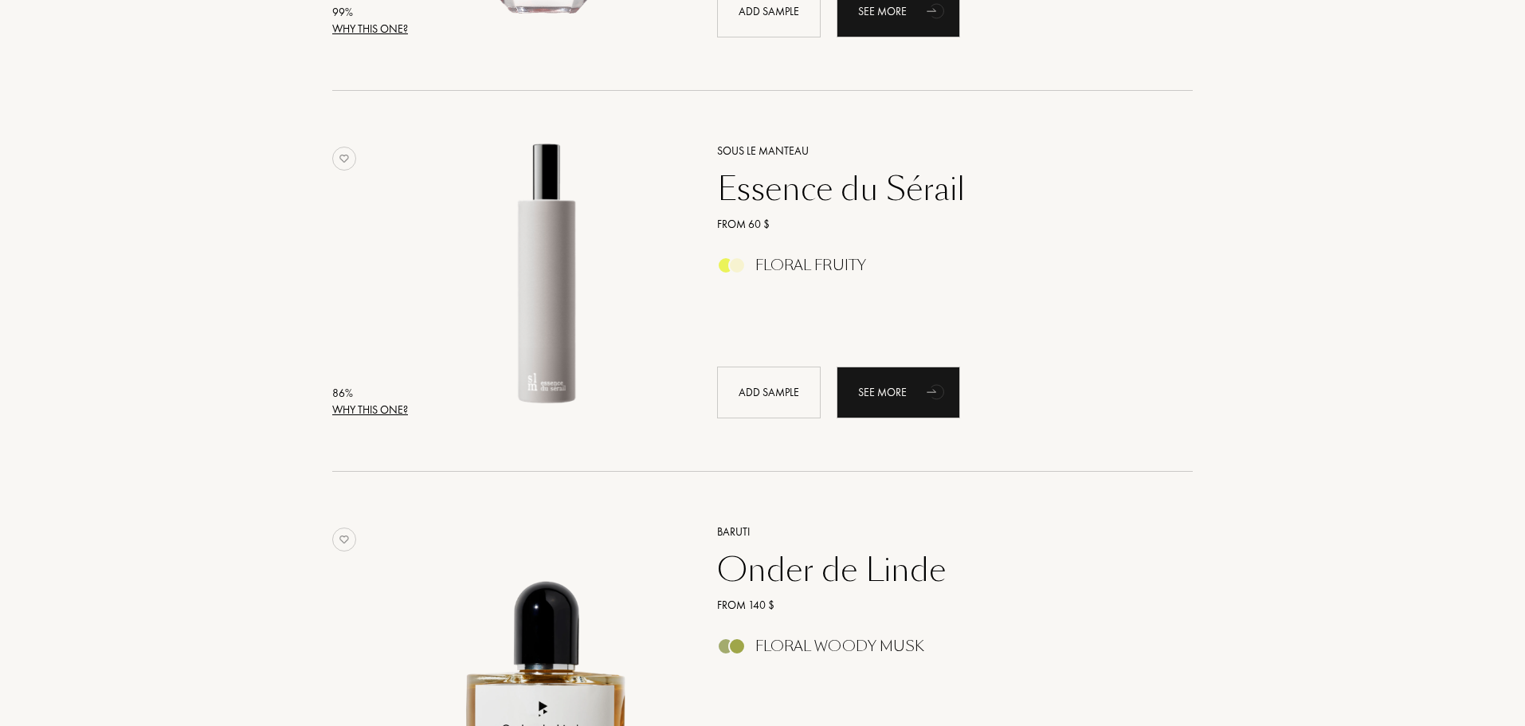
scroll to position [558, 0]
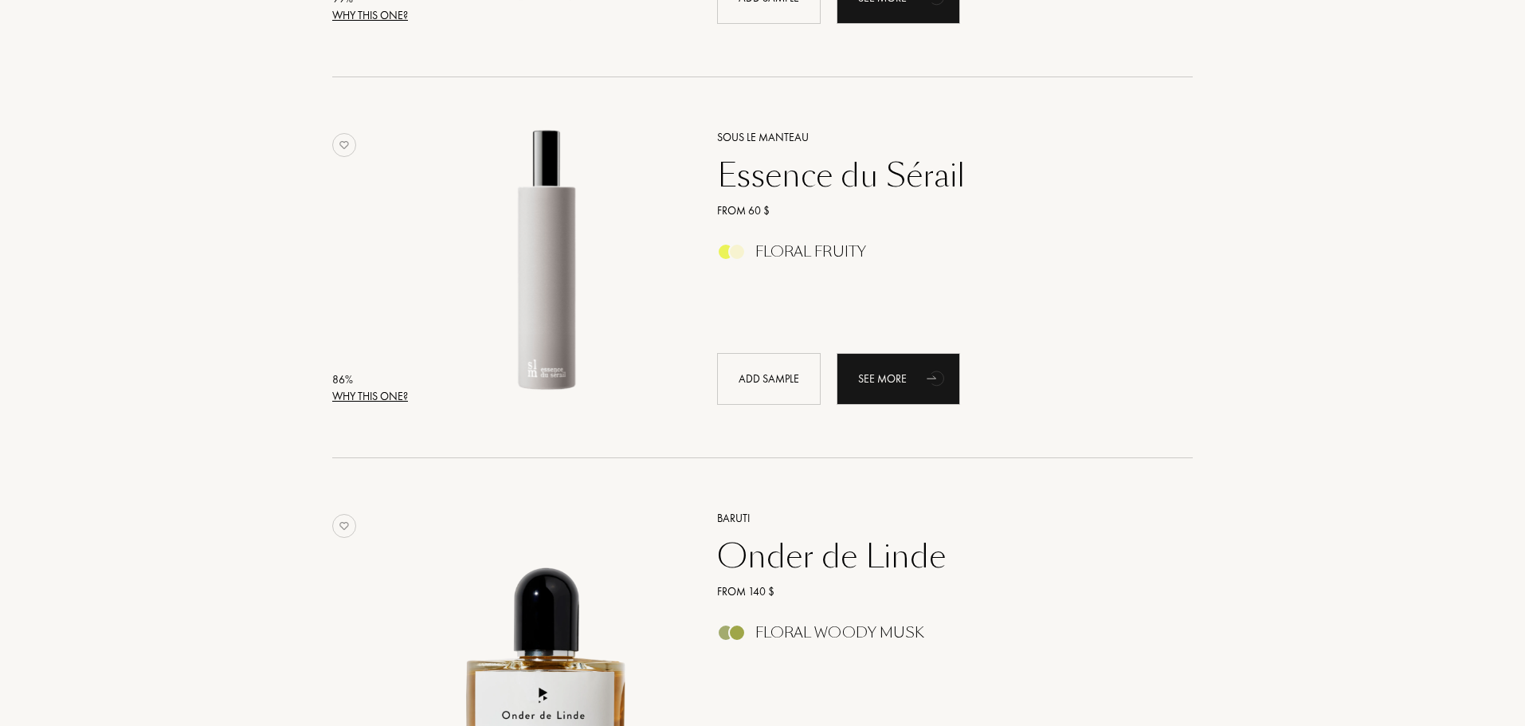
click at [727, 257] on div at bounding box center [726, 252] width 18 height 18
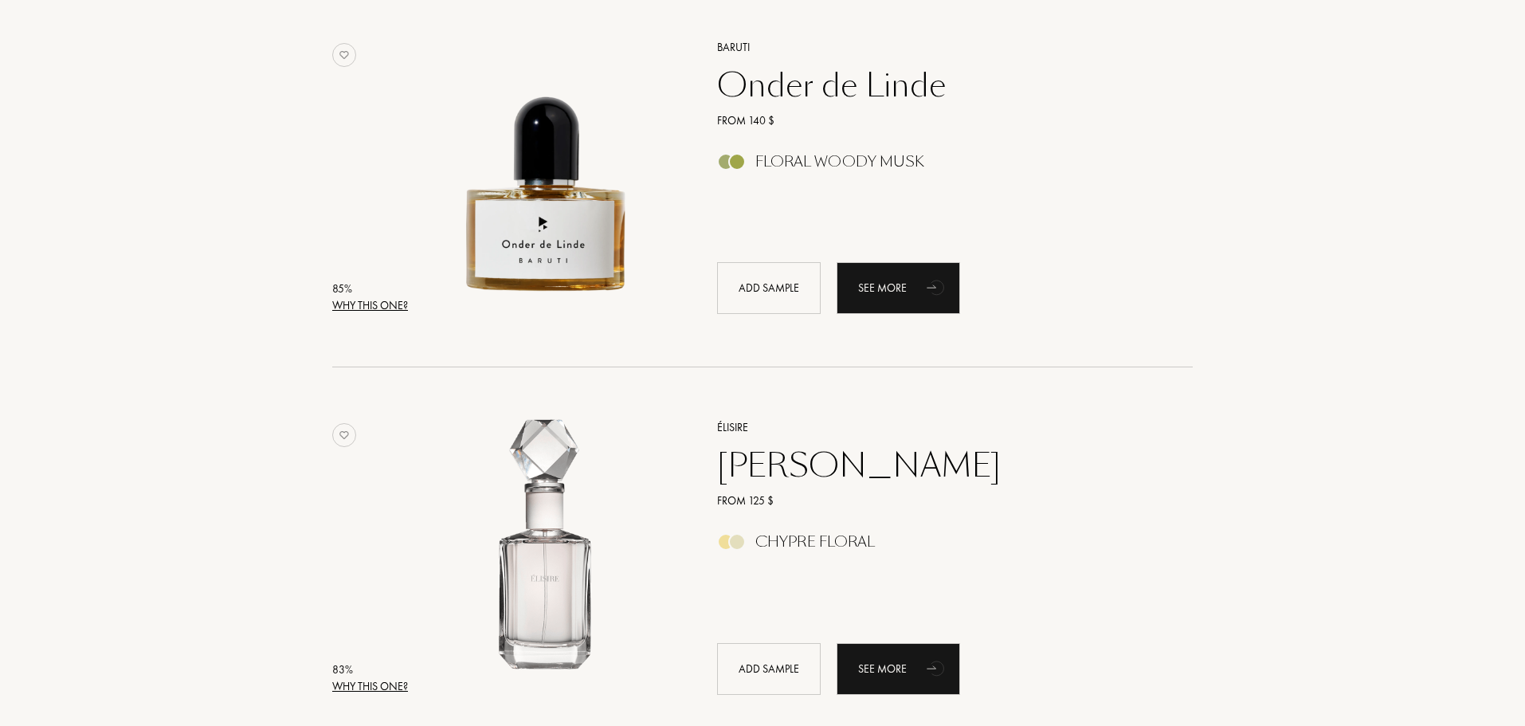
scroll to position [1036, 0]
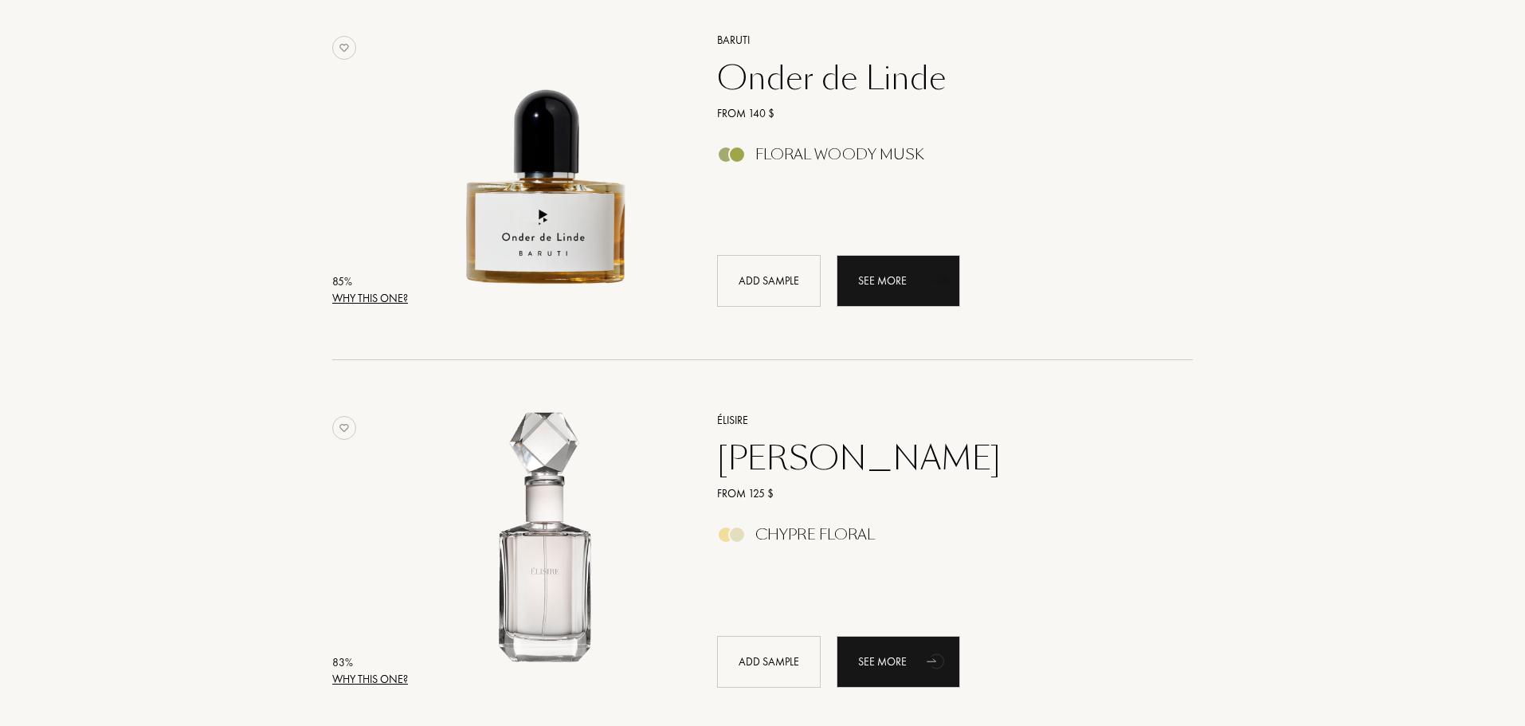
click at [724, 545] on link "Chypre Floral" at bounding box center [937, 539] width 465 height 17
click at [735, 155] on div at bounding box center [737, 155] width 18 height 18
click at [730, 290] on div "Add sample" at bounding box center [769, 281] width 104 height 52
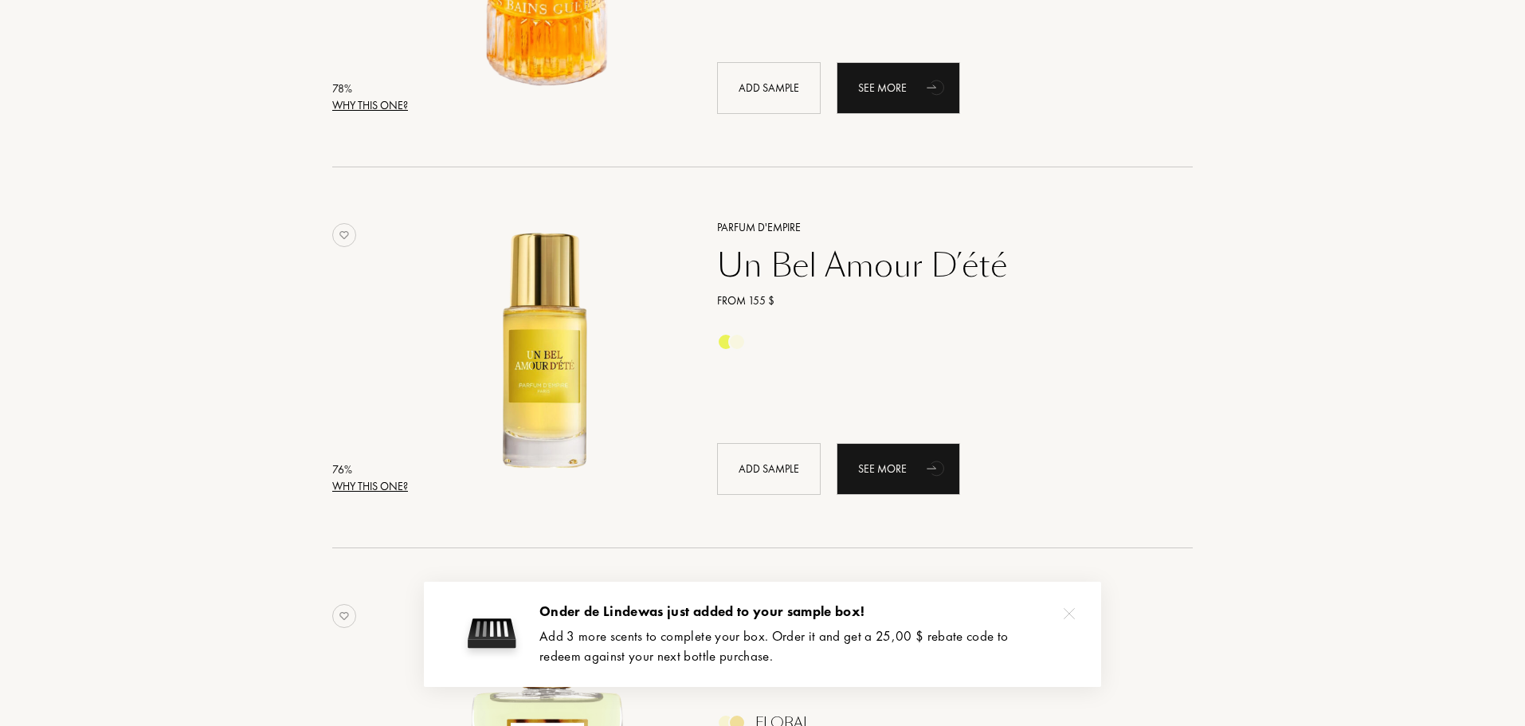
scroll to position [1992, 0]
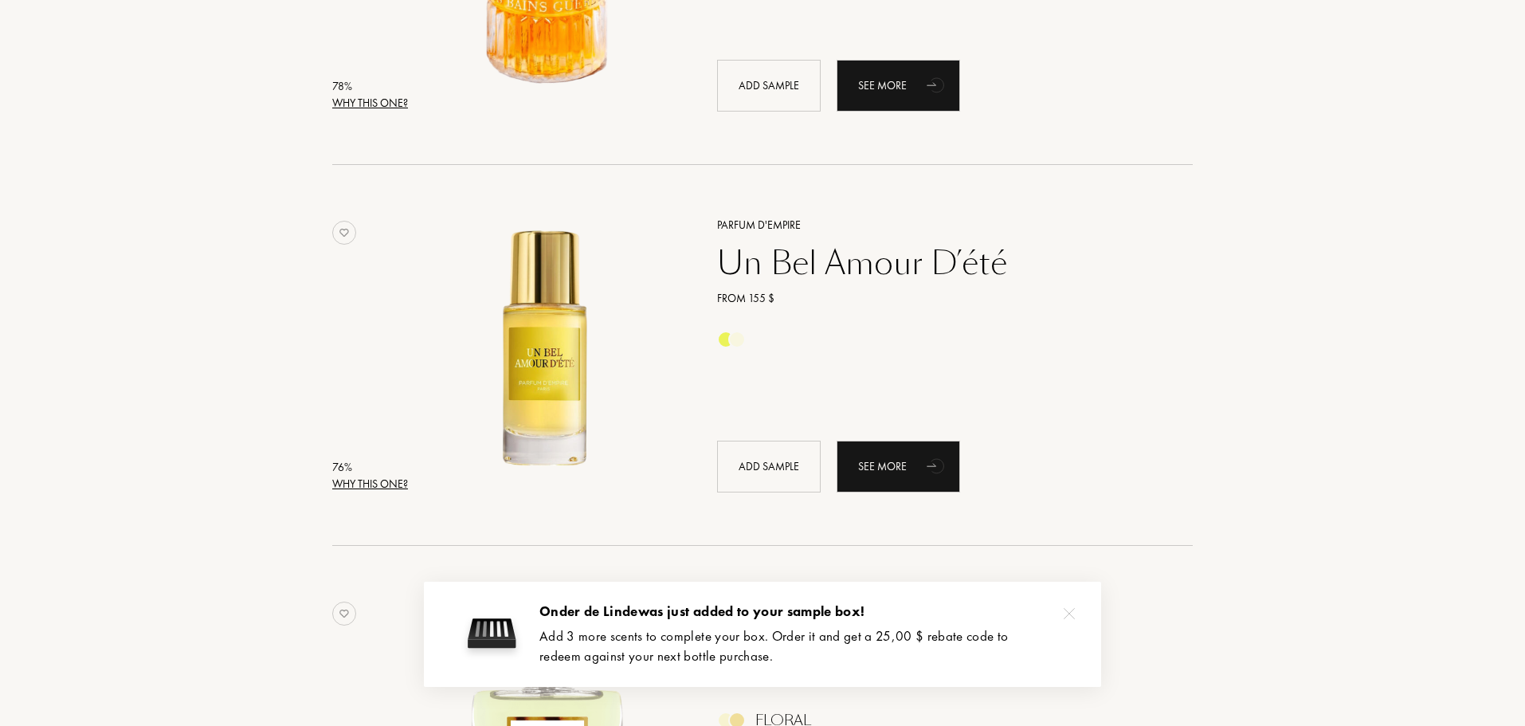
click at [748, 336] on div at bounding box center [937, 340] width 465 height 18
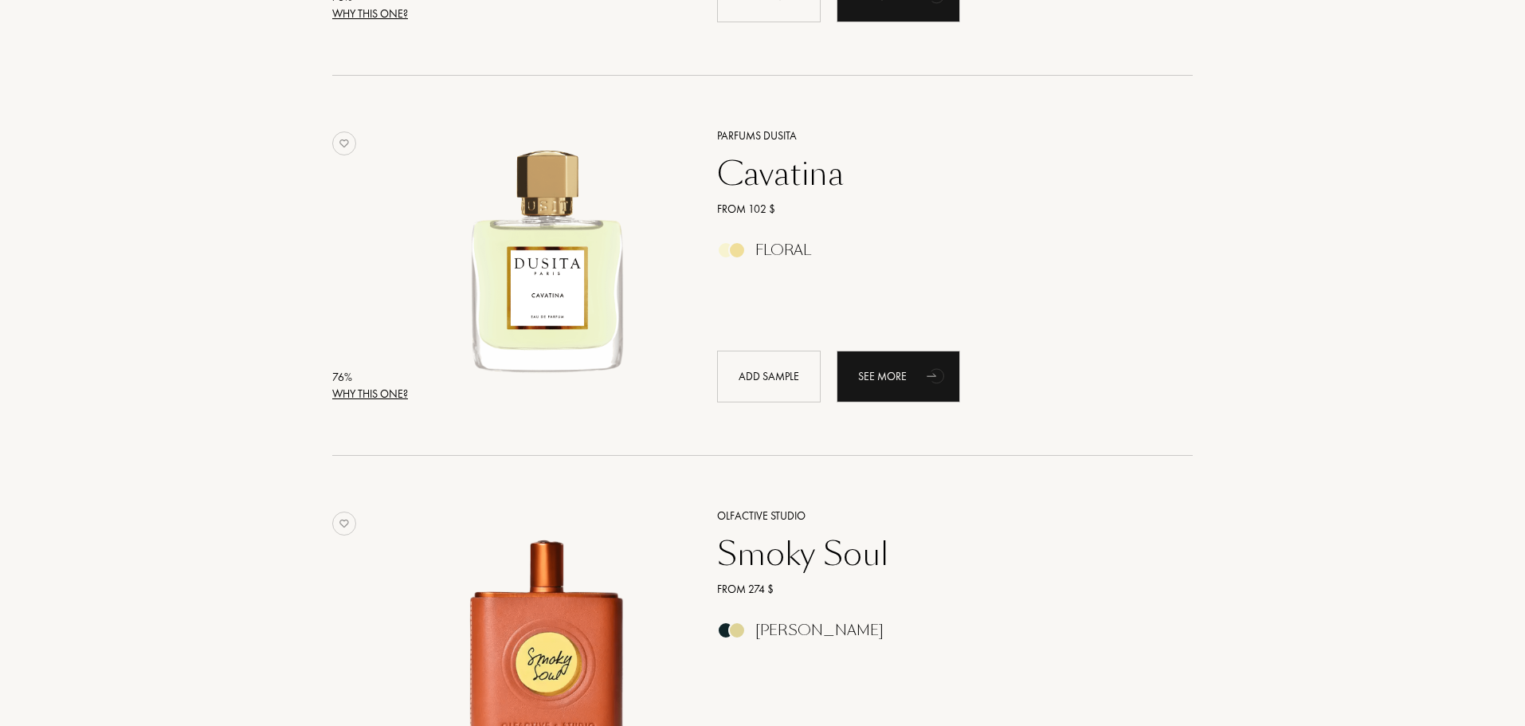
scroll to position [2471, 0]
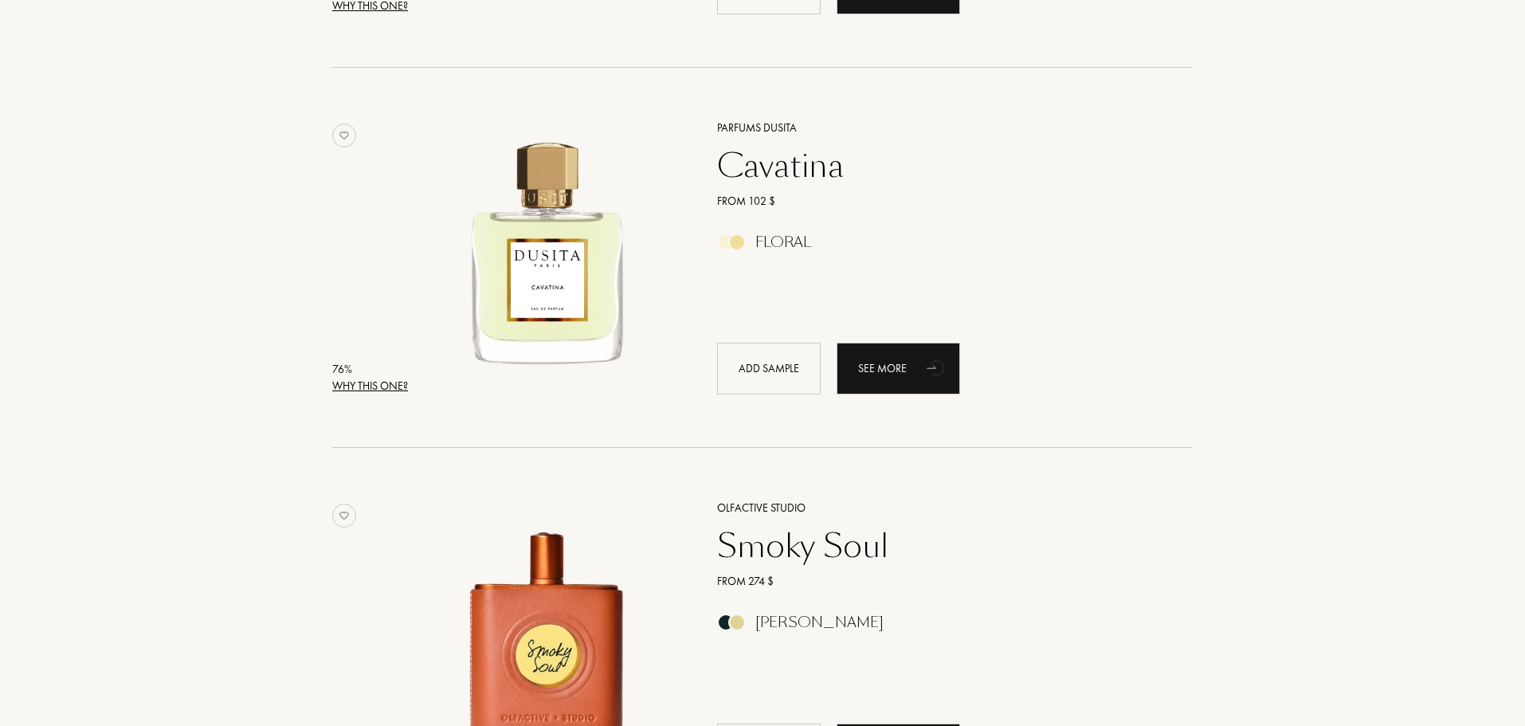
click at [729, 246] on div "Floral" at bounding box center [937, 243] width 465 height 18
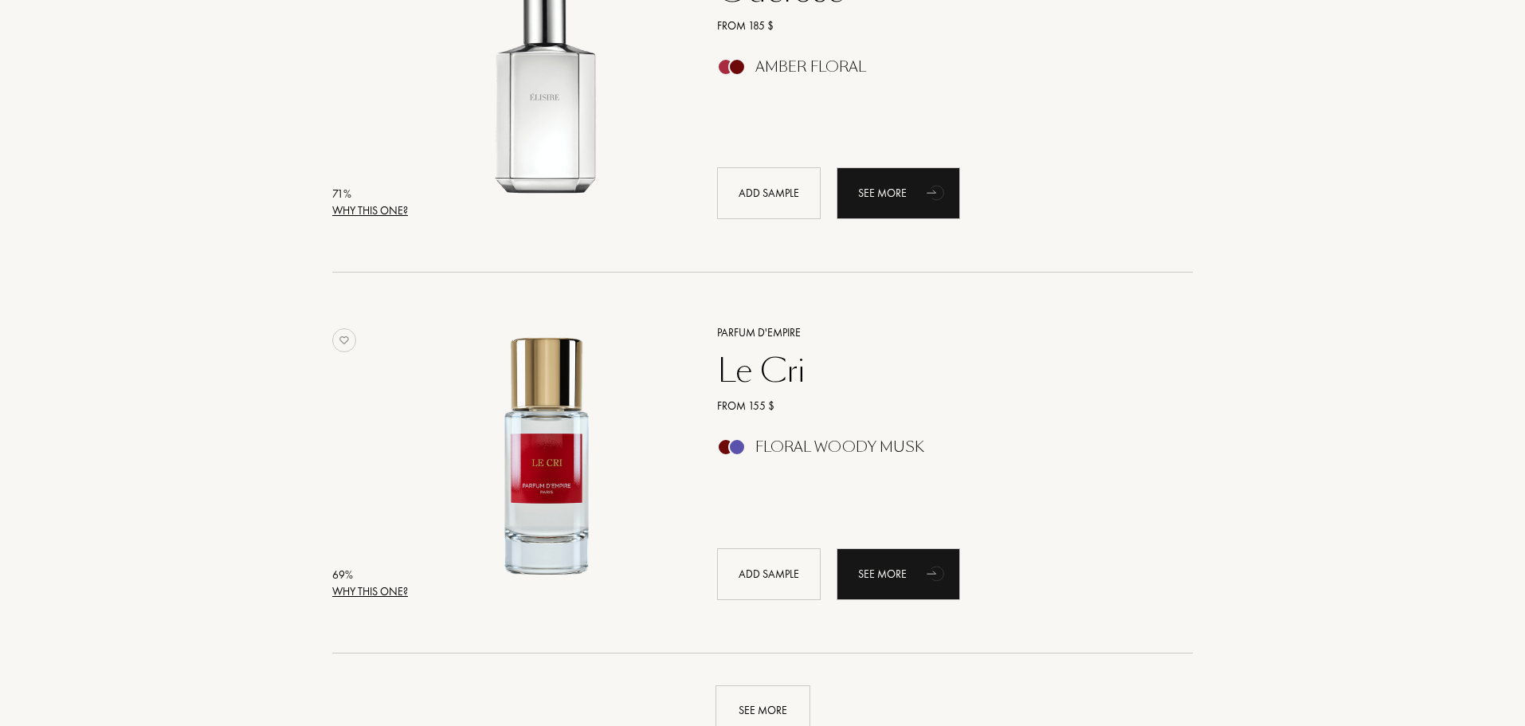
scroll to position [3666, 0]
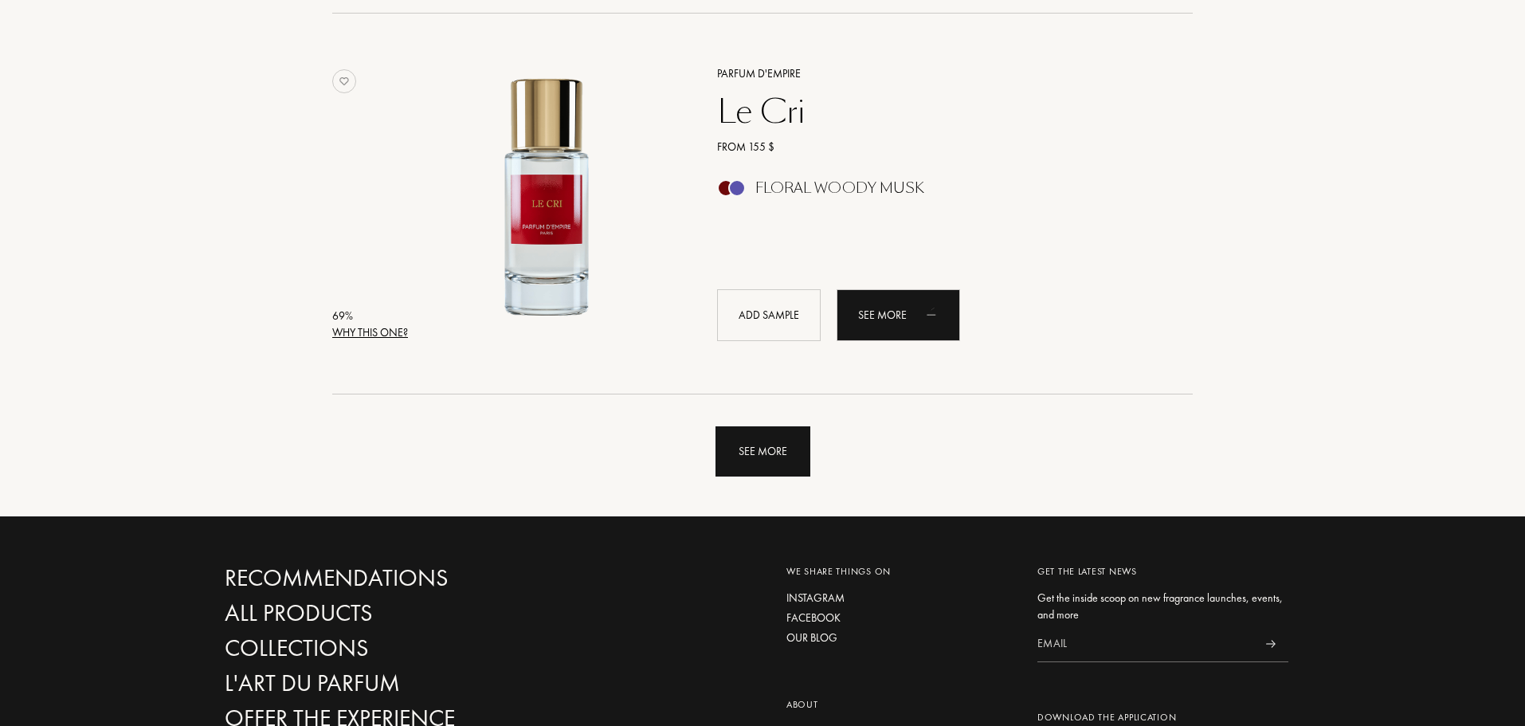
click at [738, 450] on div "See more" at bounding box center [763, 451] width 95 height 50
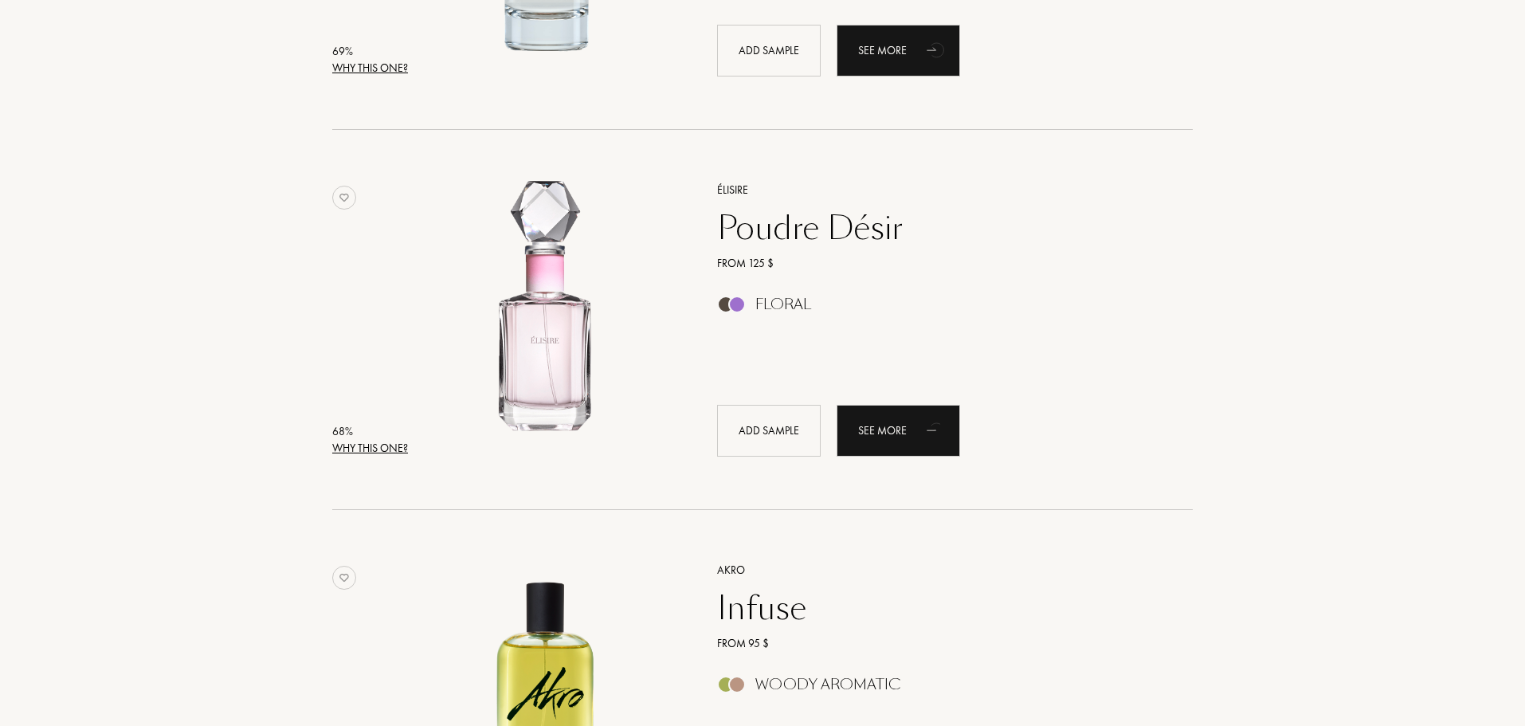
scroll to position [3985, 0]
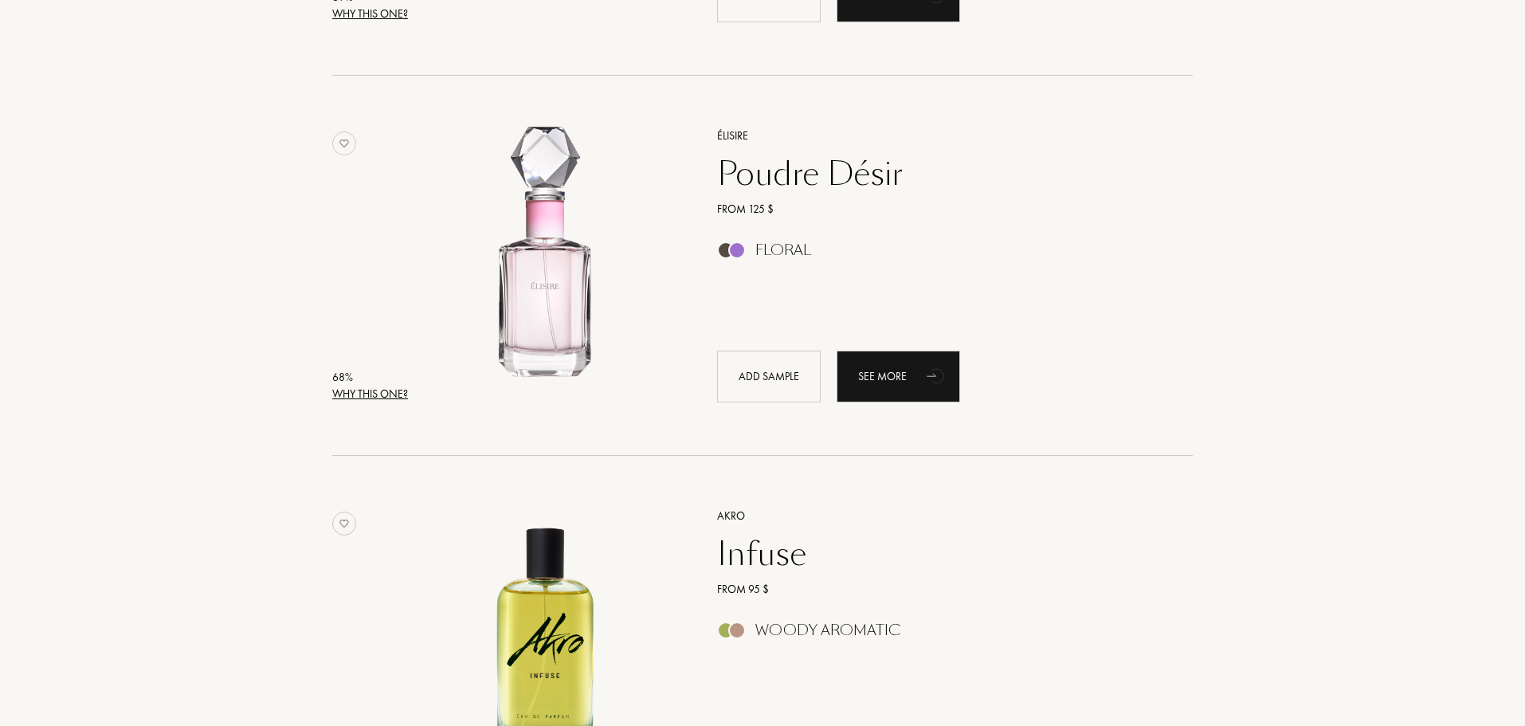
click at [749, 250] on div "Floral" at bounding box center [937, 250] width 465 height 18
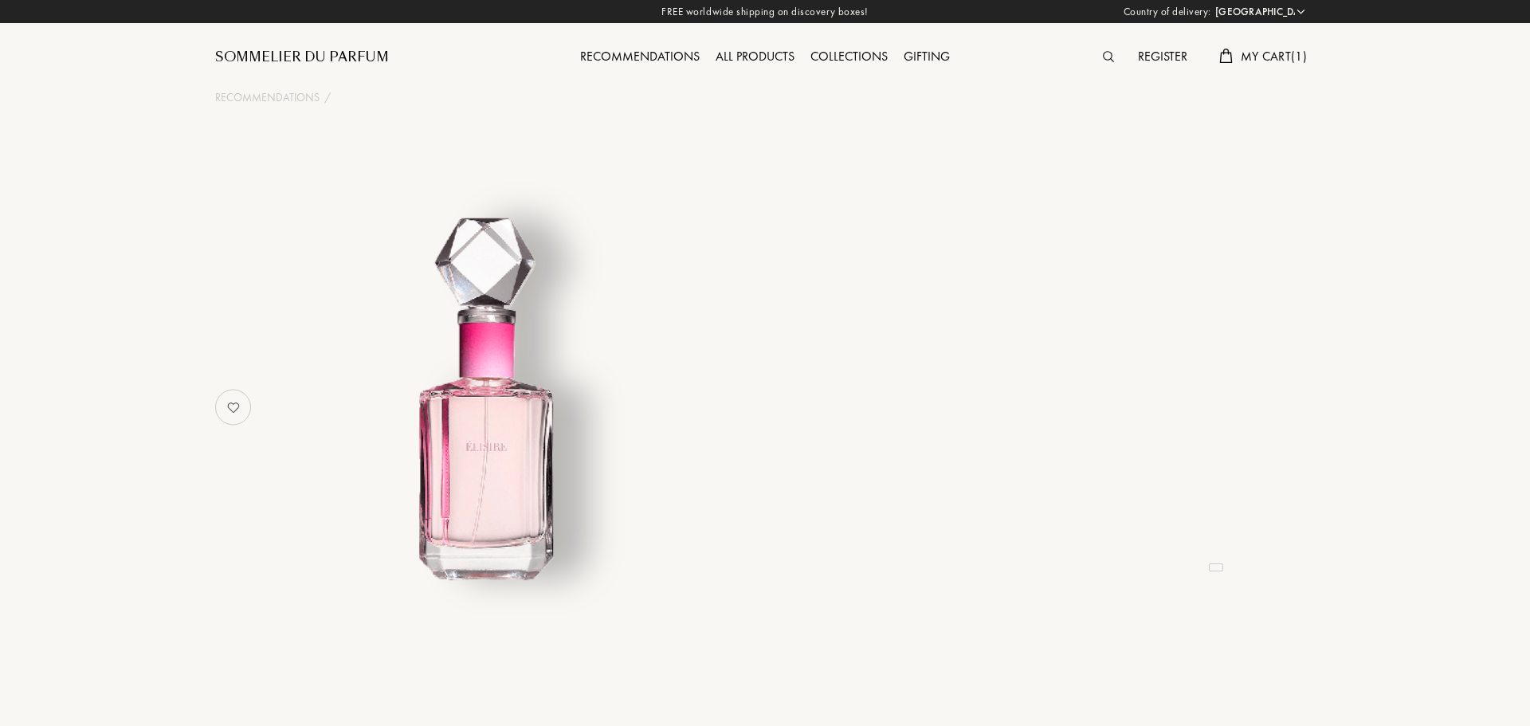
select select "US"
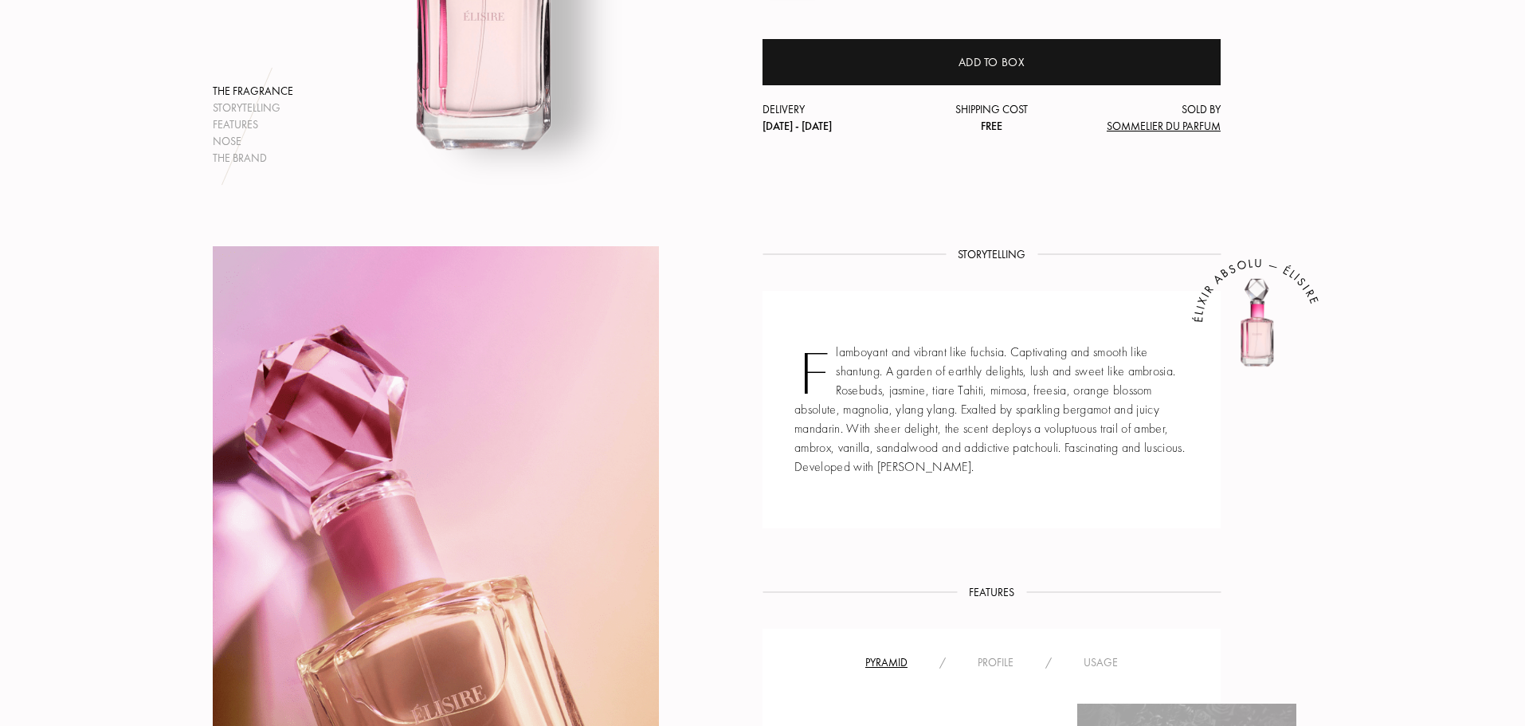
scroll to position [877, 0]
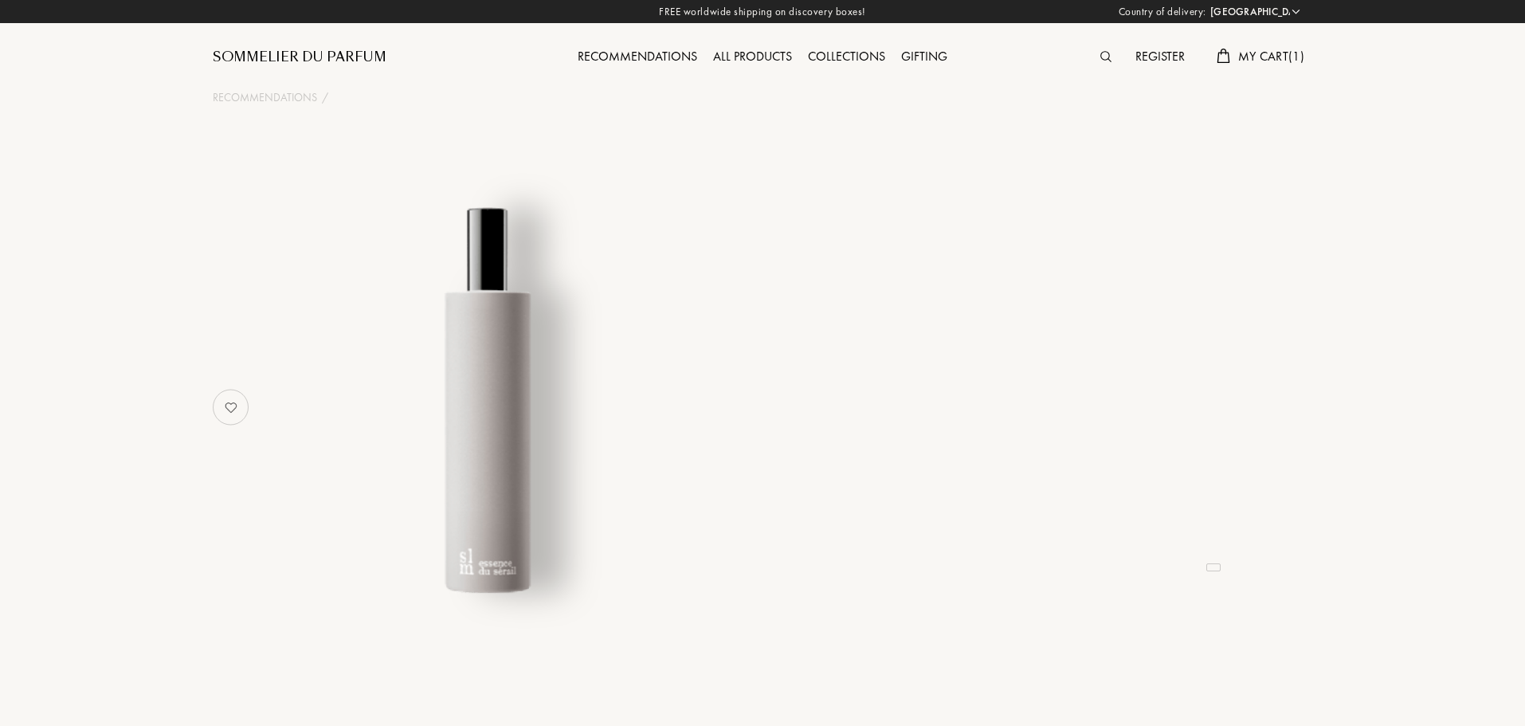
select select "US"
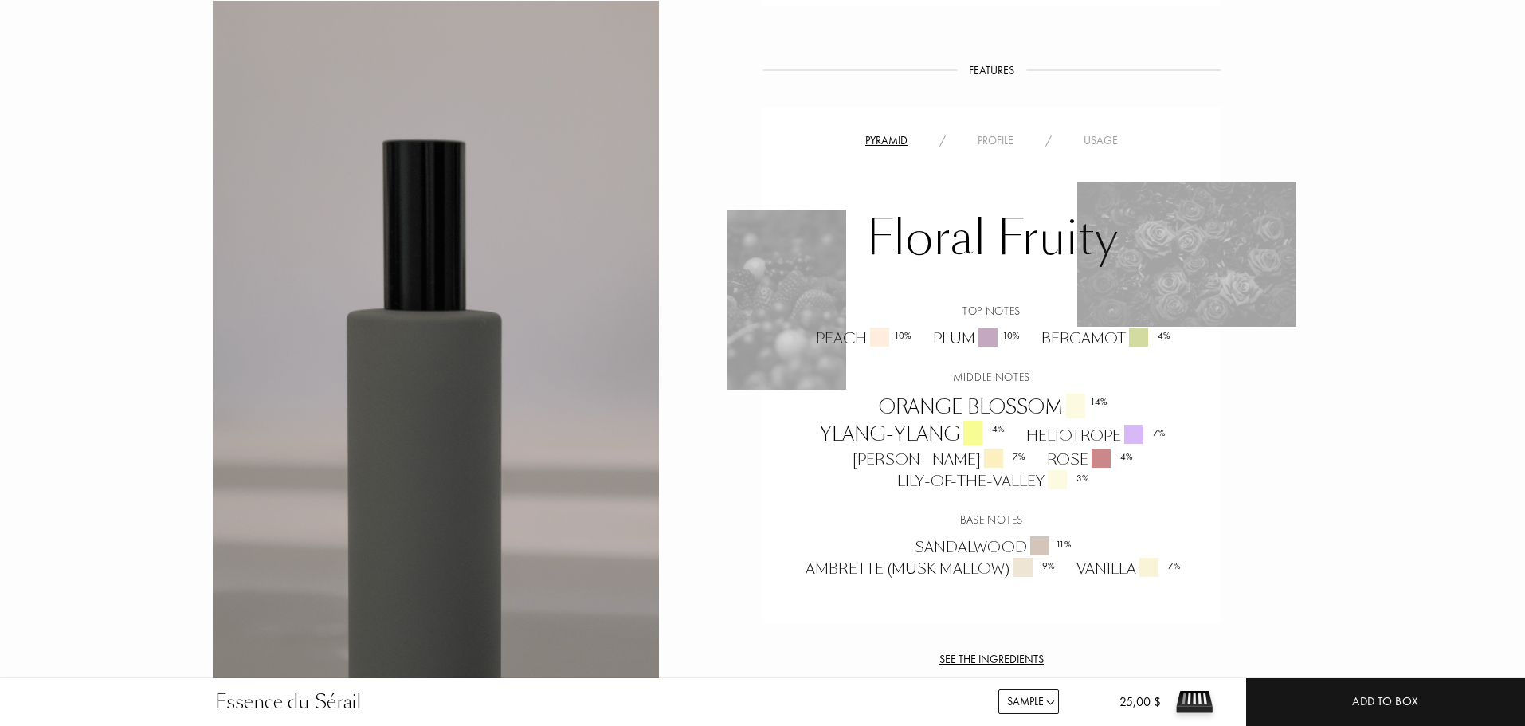
scroll to position [956, 0]
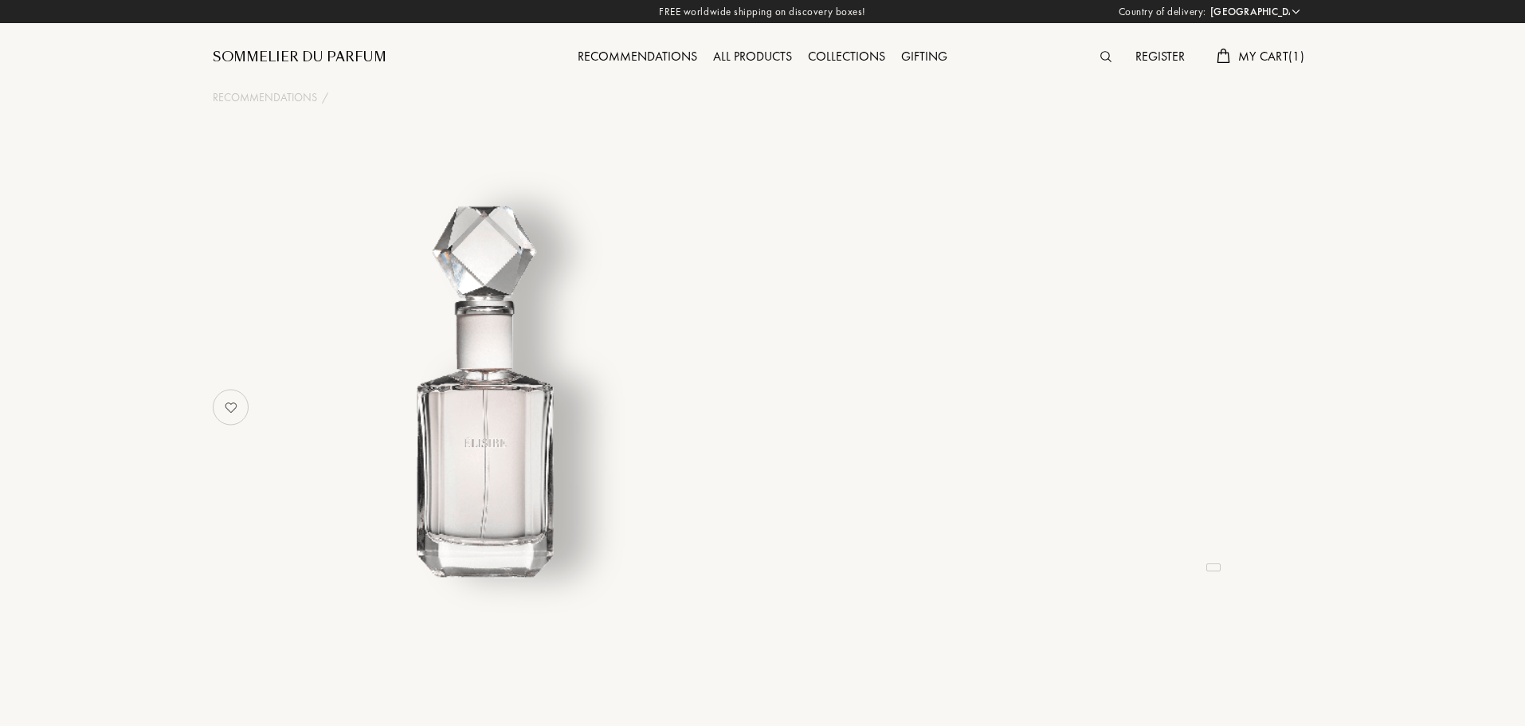
select select "US"
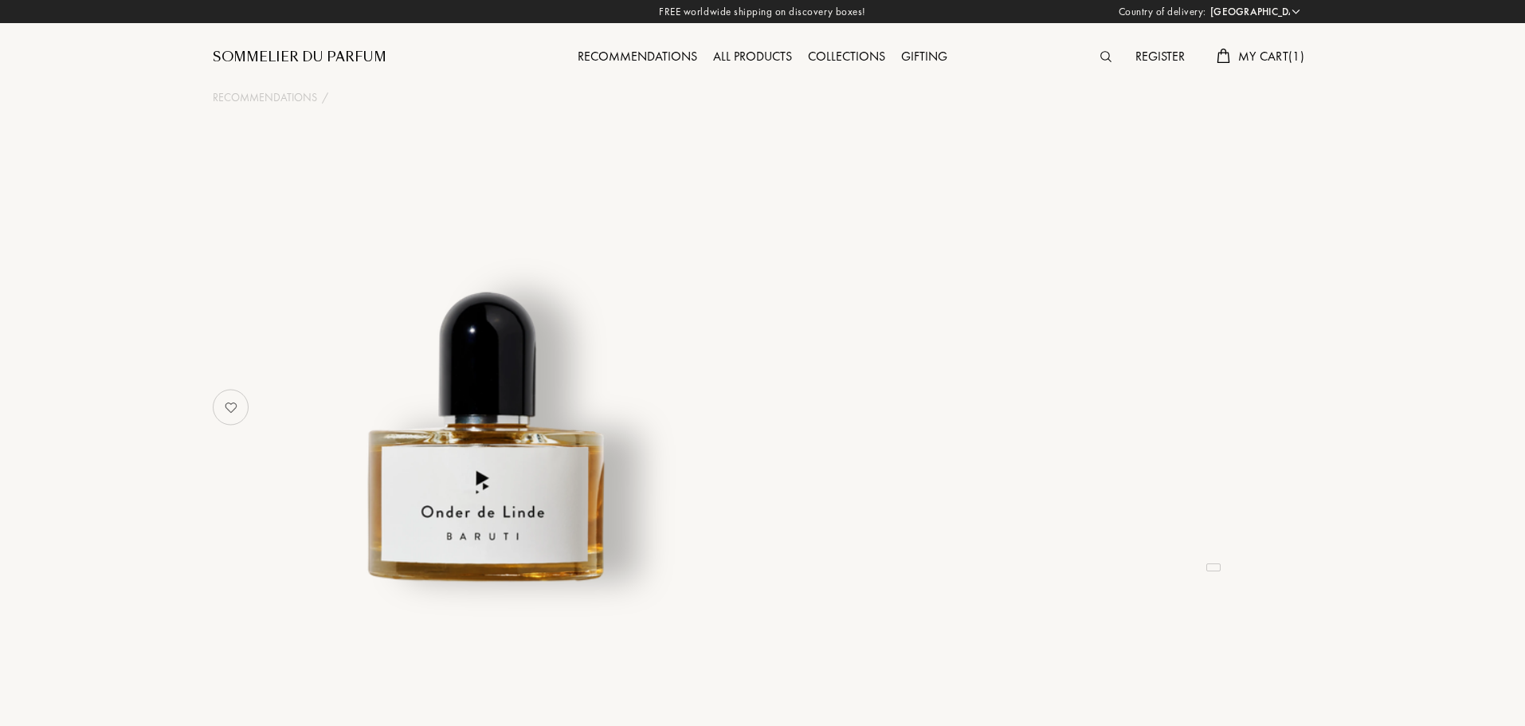
select select "US"
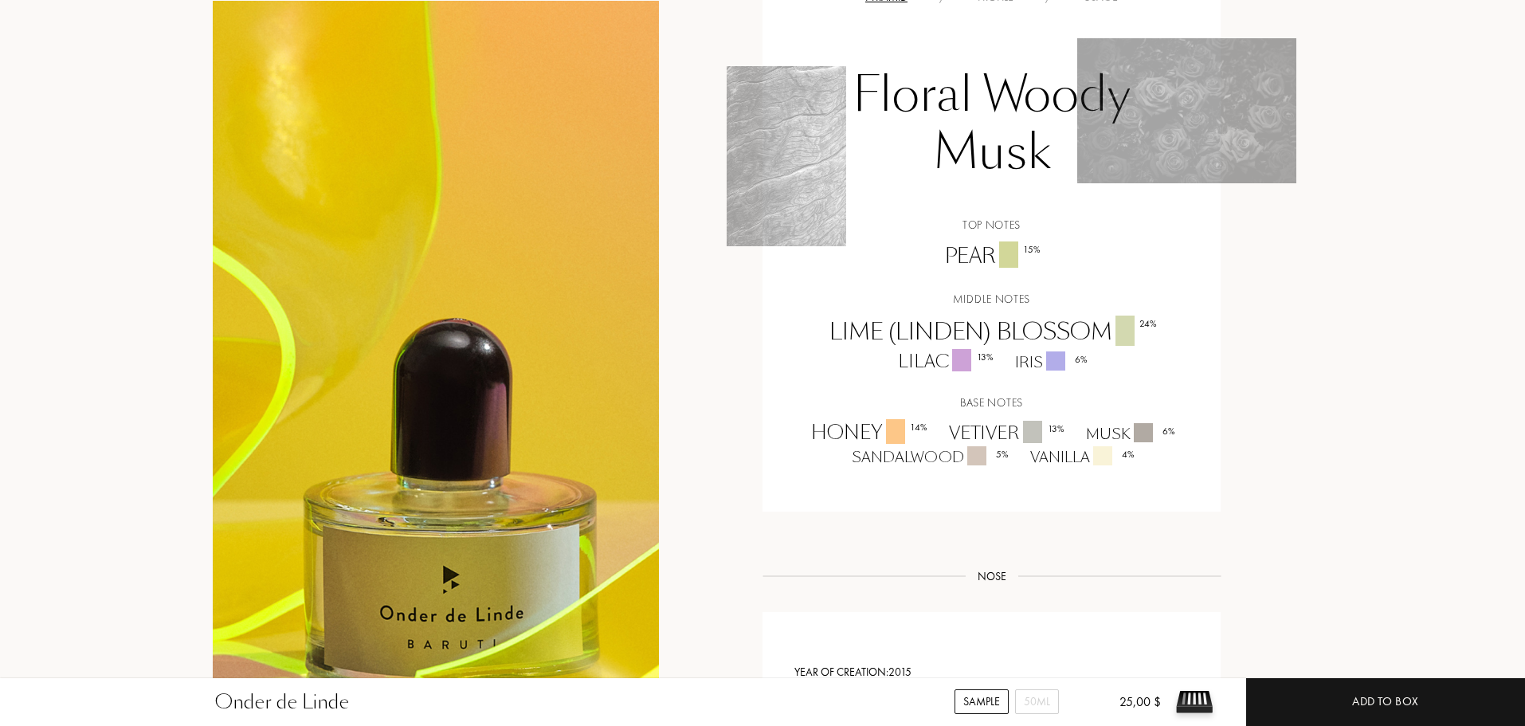
scroll to position [1116, 0]
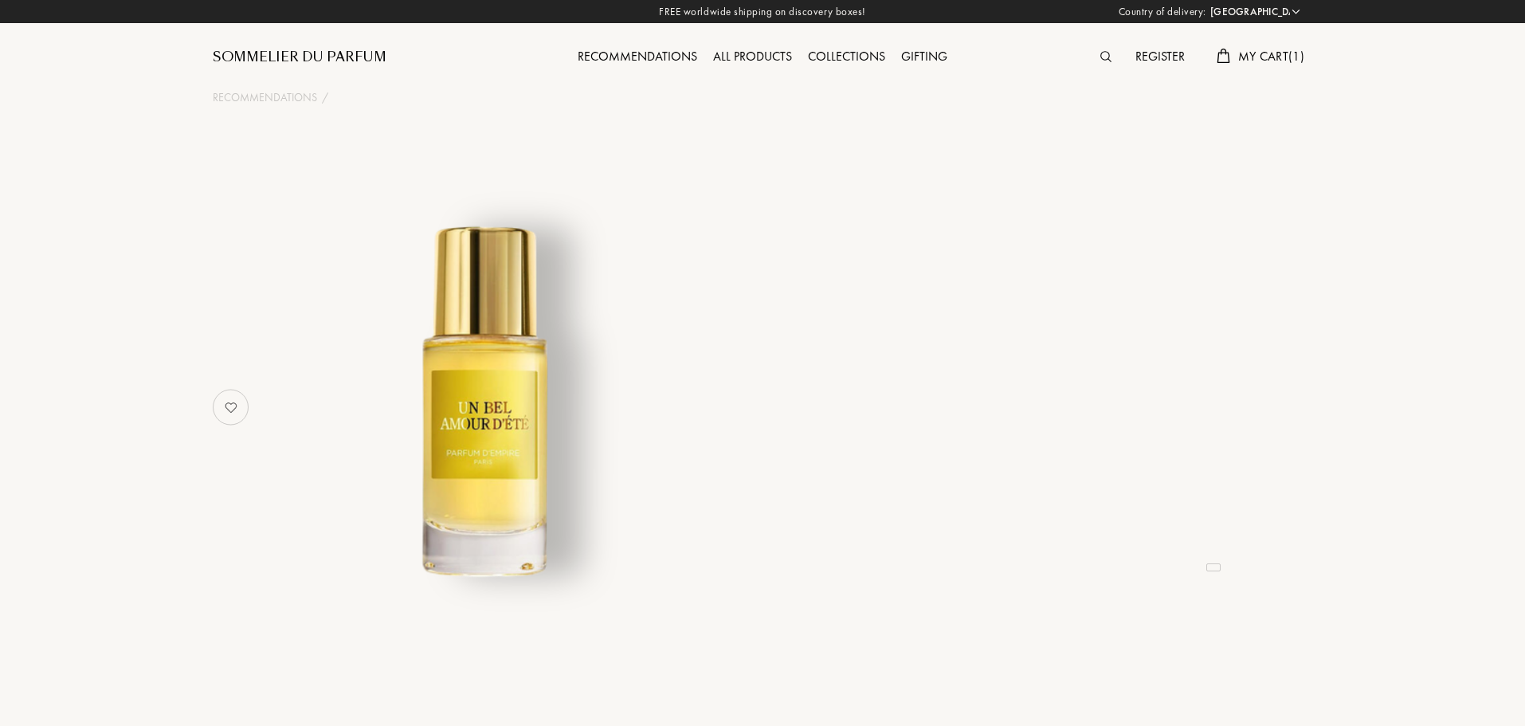
select select "US"
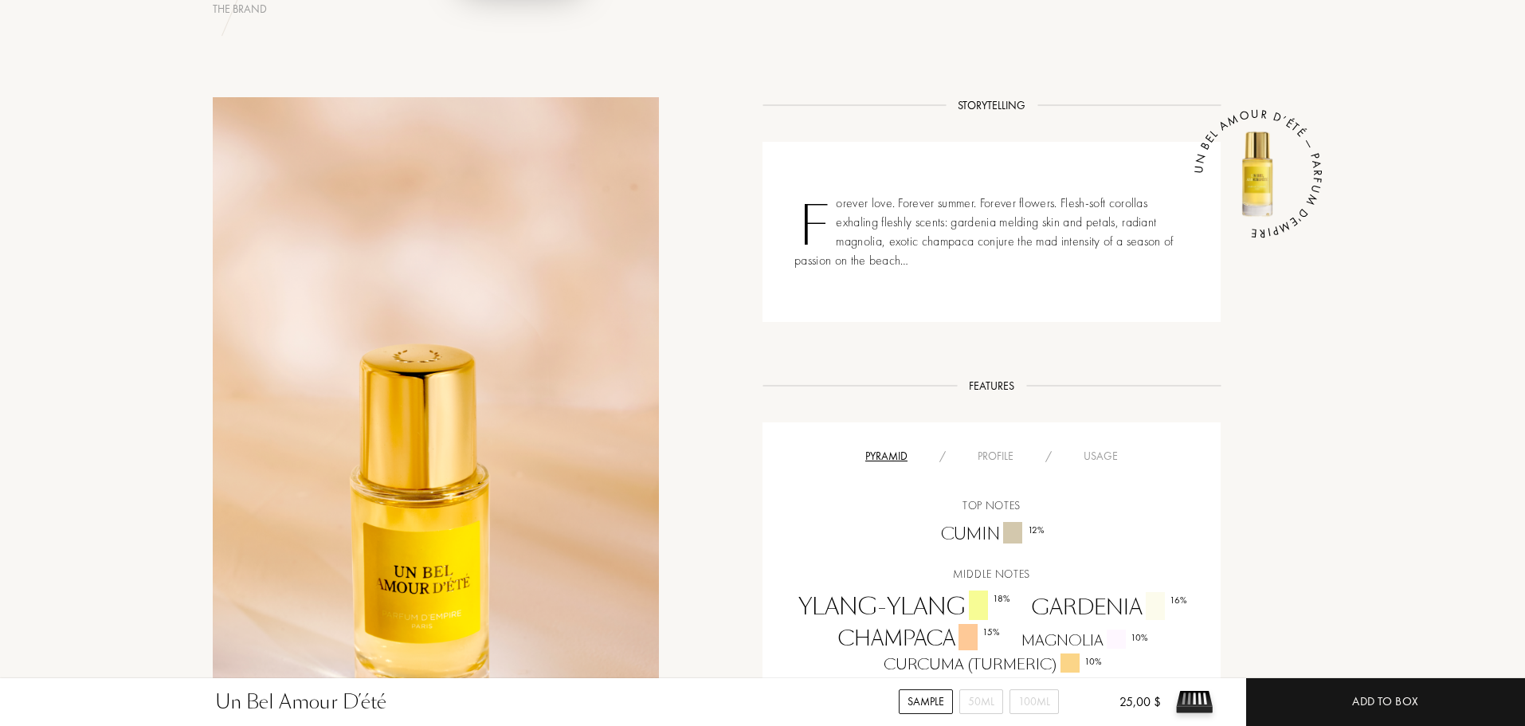
scroll to position [797, 0]
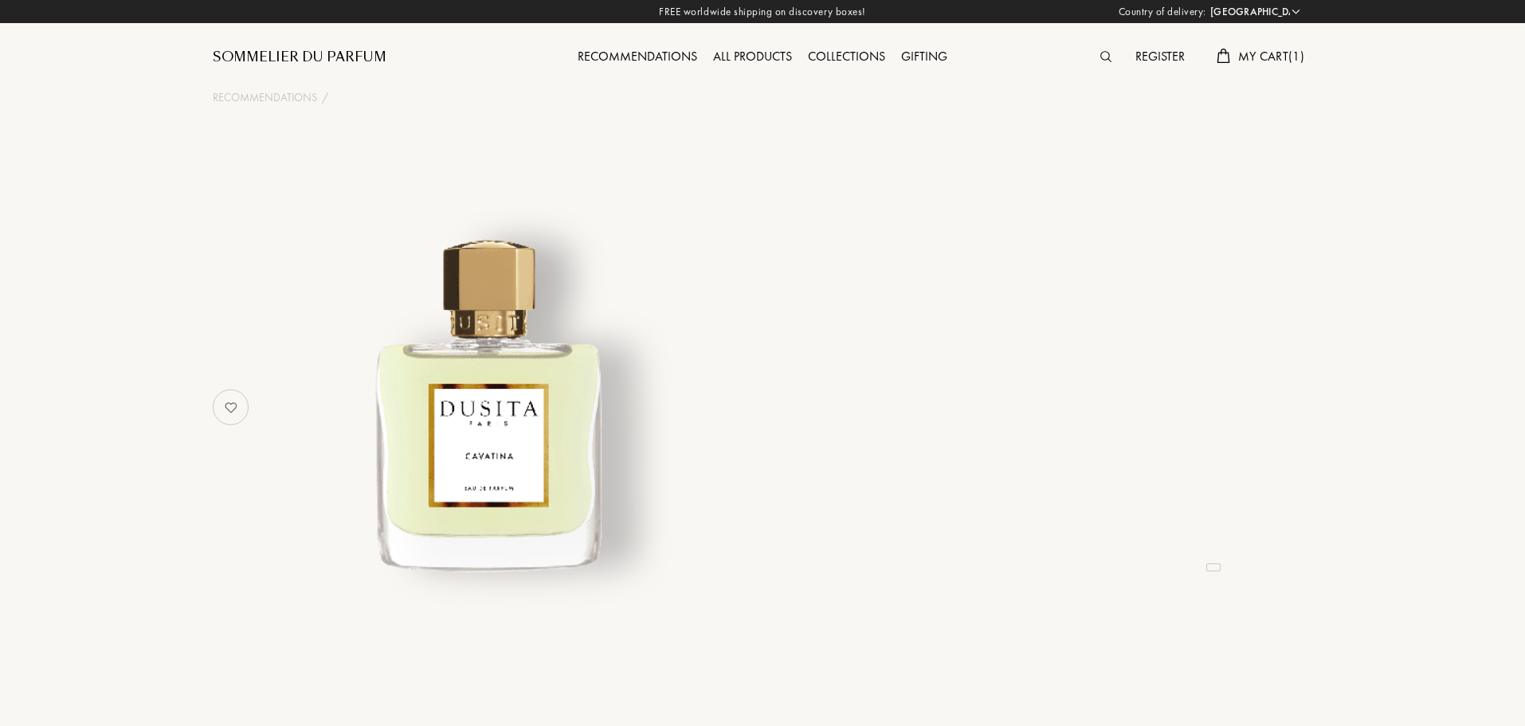
select select "US"
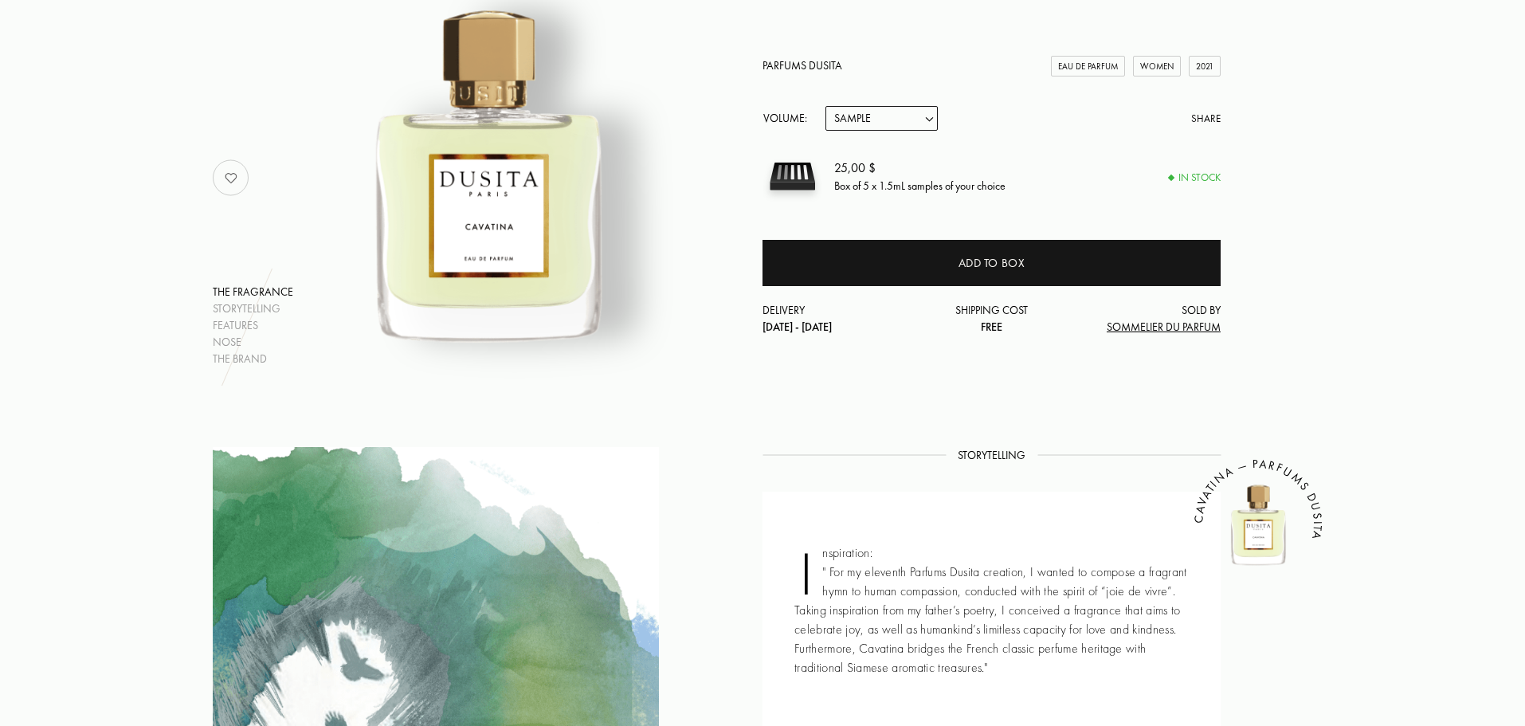
scroll to position [80, 0]
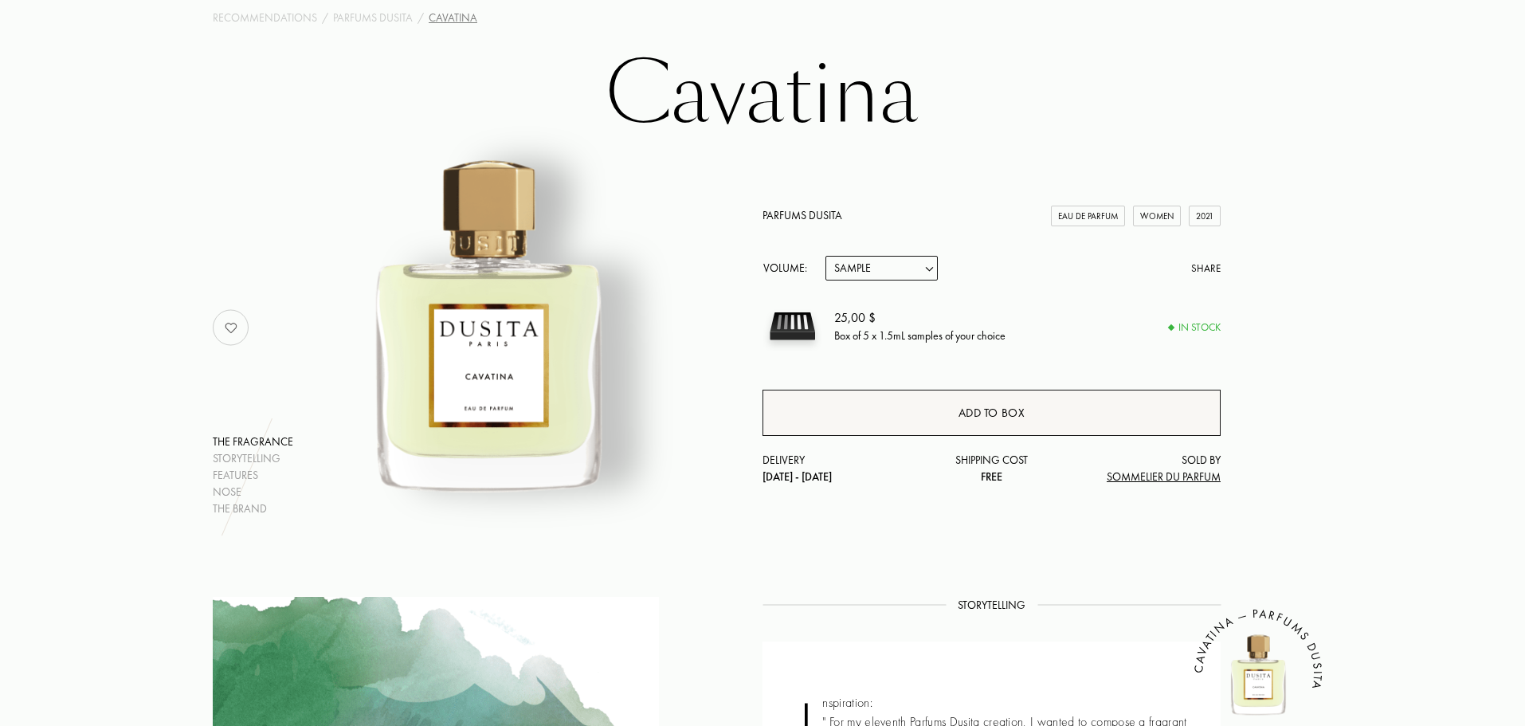
click at [872, 398] on div "Add to box" at bounding box center [992, 413] width 458 height 46
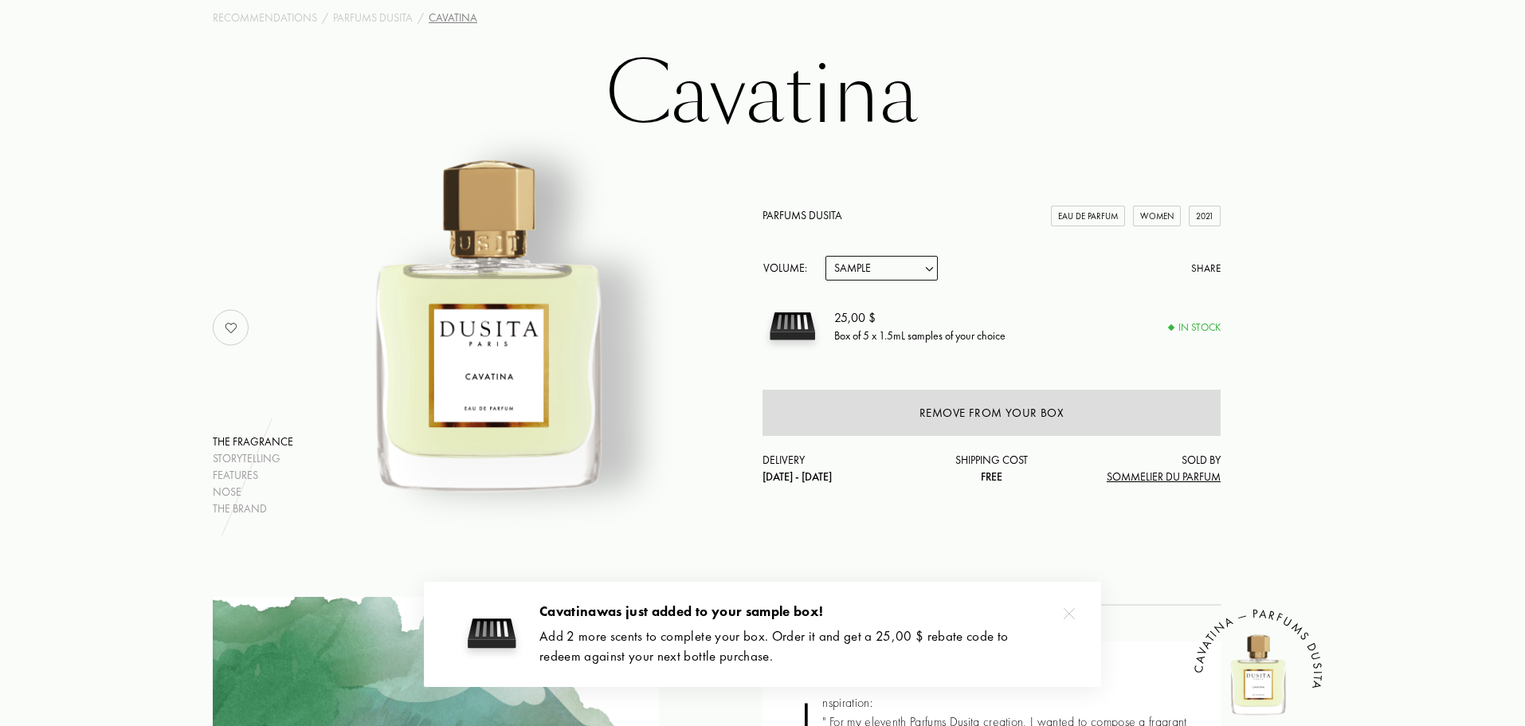
scroll to position [0, 0]
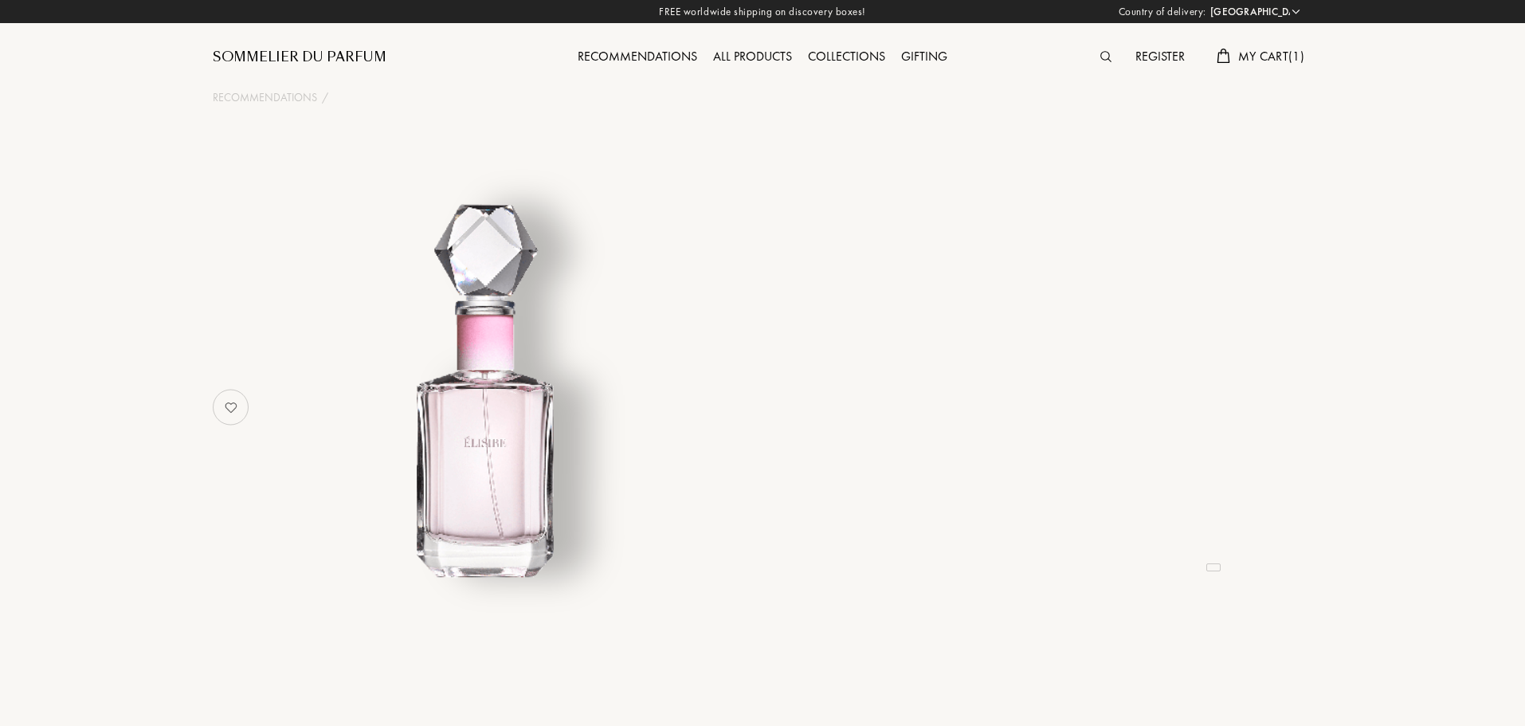
select select "US"
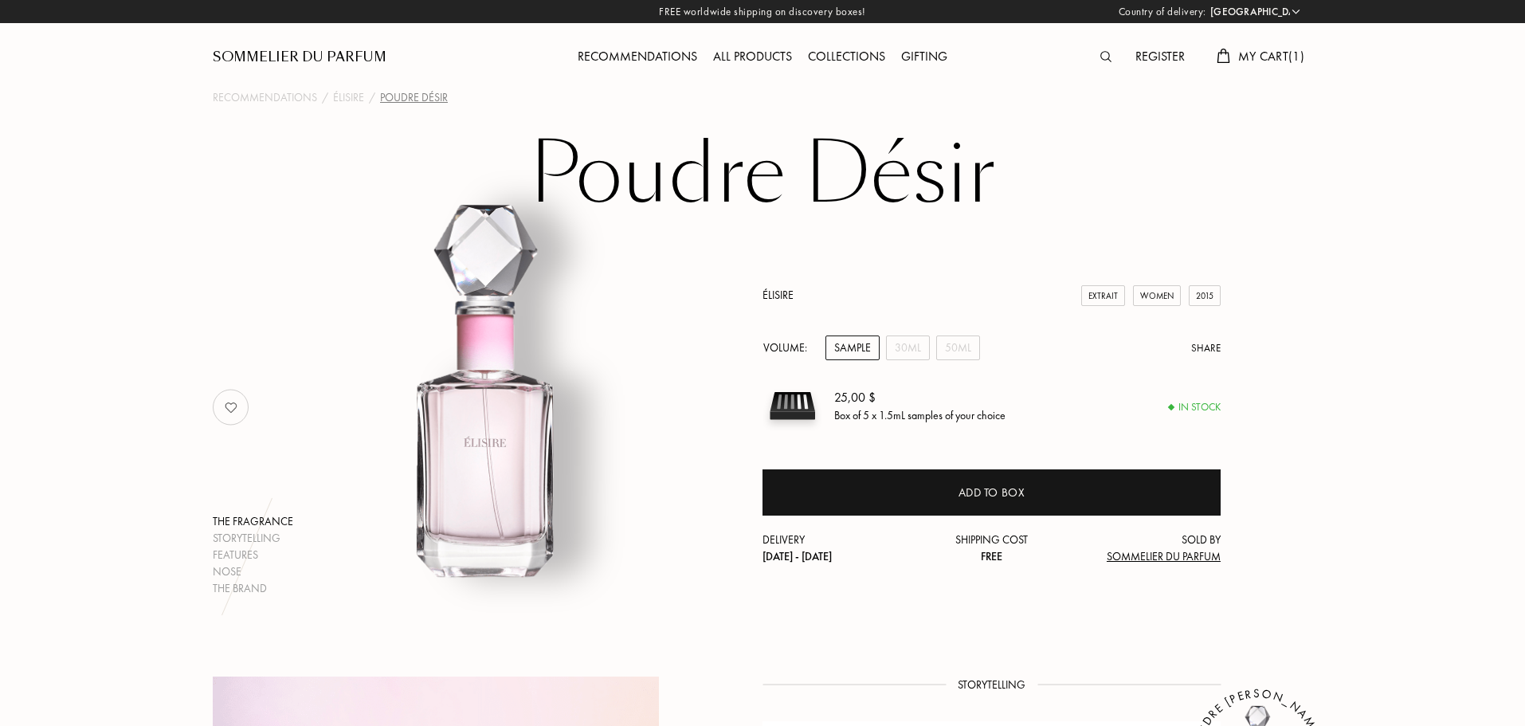
click at [1259, 67] on div "My Cart ( 1 )" at bounding box center [1261, 57] width 104 height 21
